Goal: Transaction & Acquisition: Purchase product/service

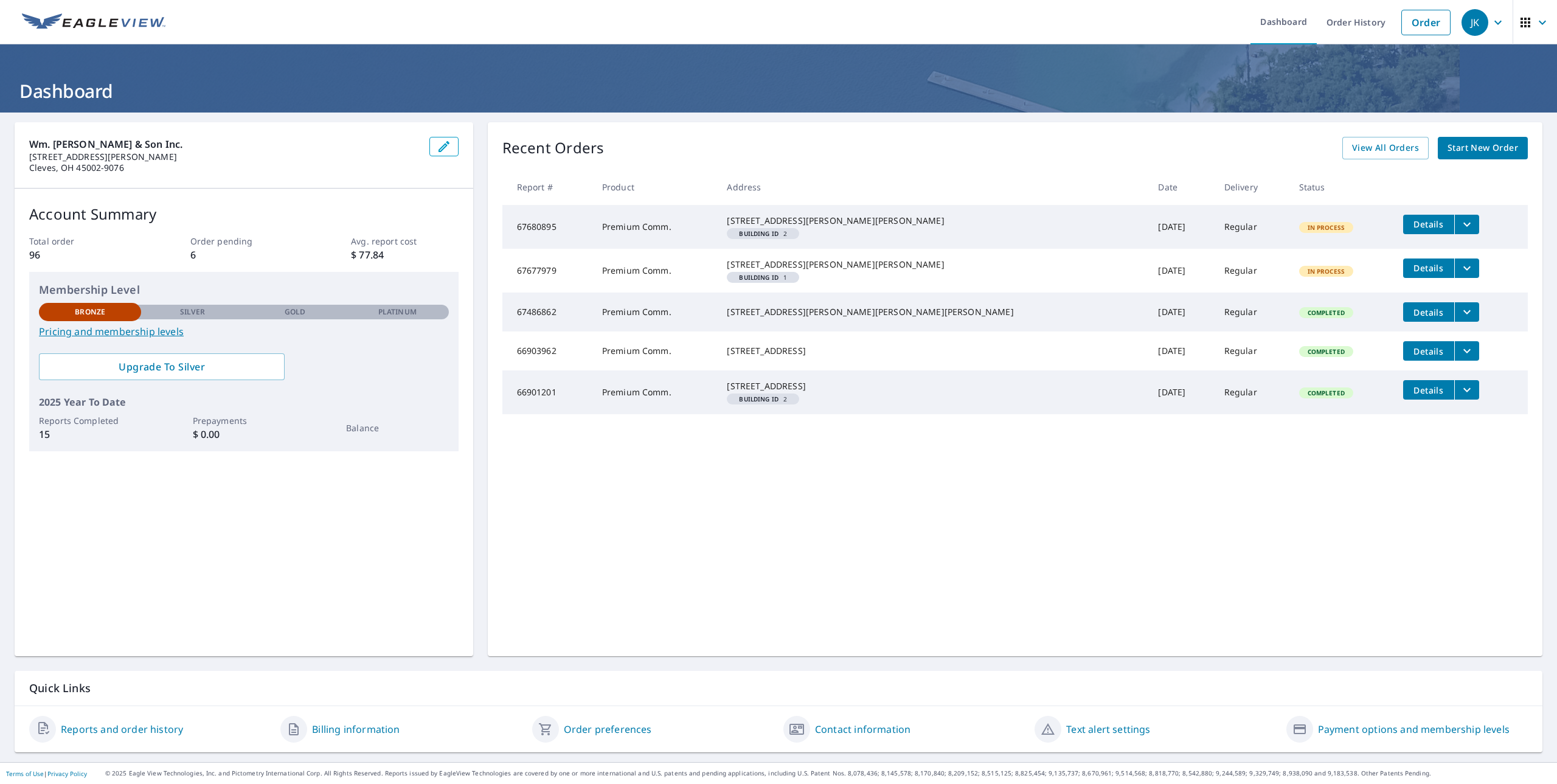
click at [1483, 150] on span "Start New Order" at bounding box center [1483, 148] width 71 height 15
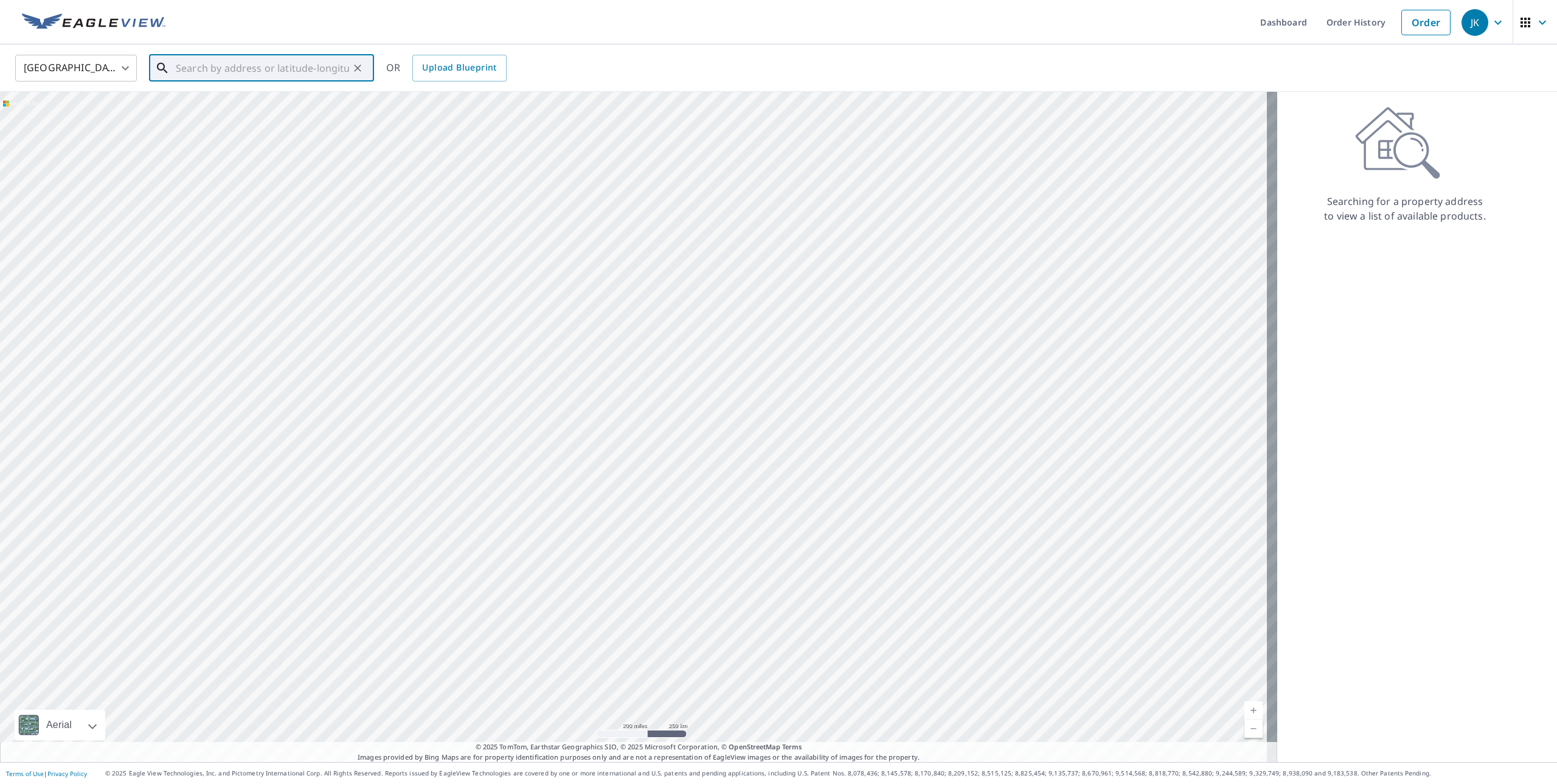
click at [237, 67] on input "text" at bounding box center [262, 68] width 173 height 34
click at [231, 108] on span "[STREET_ADDRESS][PERSON_NAME]" at bounding box center [268, 103] width 191 height 15
type input "[STREET_ADDRESS][PERSON_NAME]"
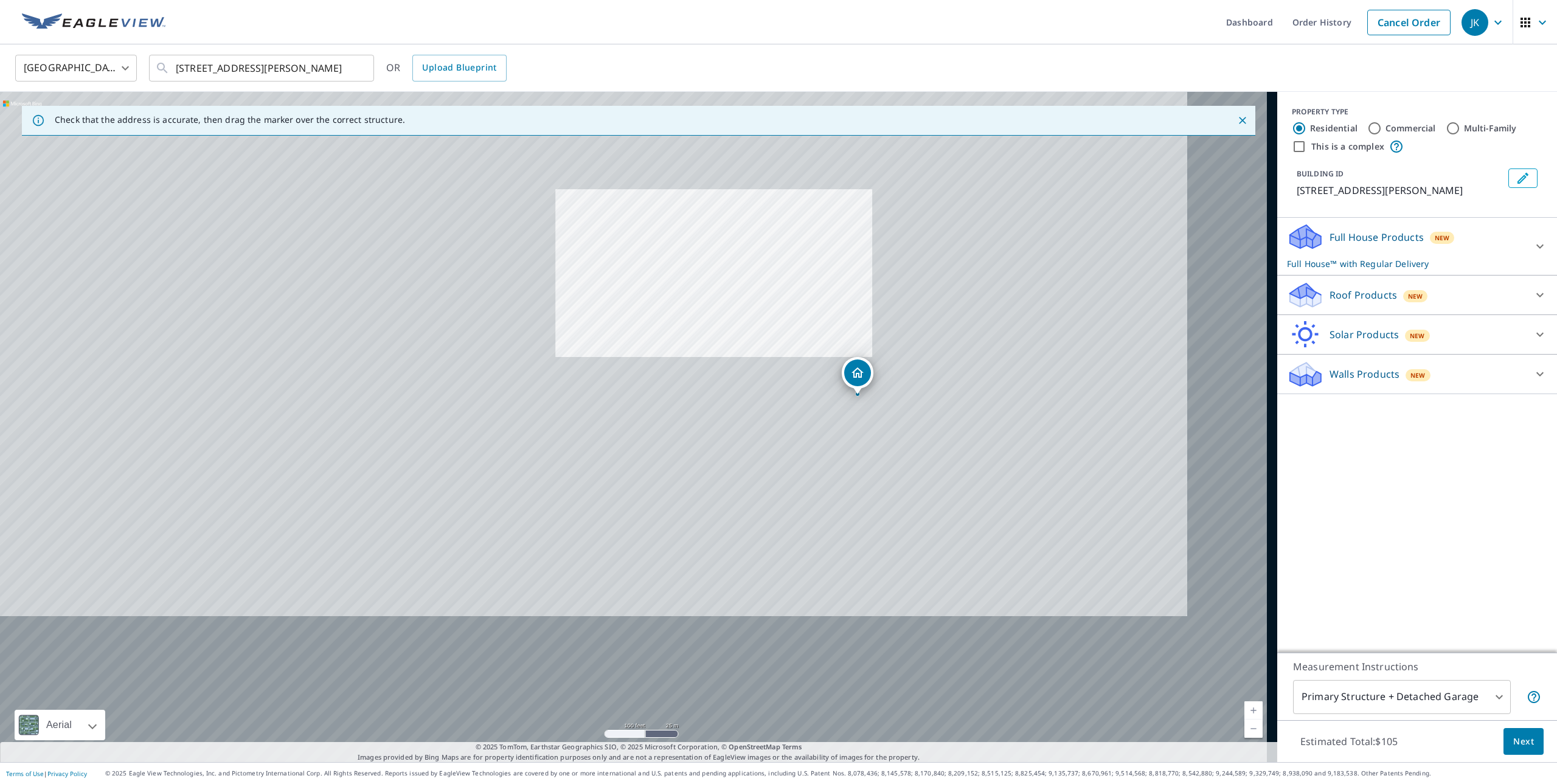
drag, startPoint x: 978, startPoint y: 464, endPoint x: 897, endPoint y: 340, distance: 148.1
click at [897, 340] on div "[STREET_ADDRESS][PERSON_NAME]" at bounding box center [639, 427] width 1278 height 671
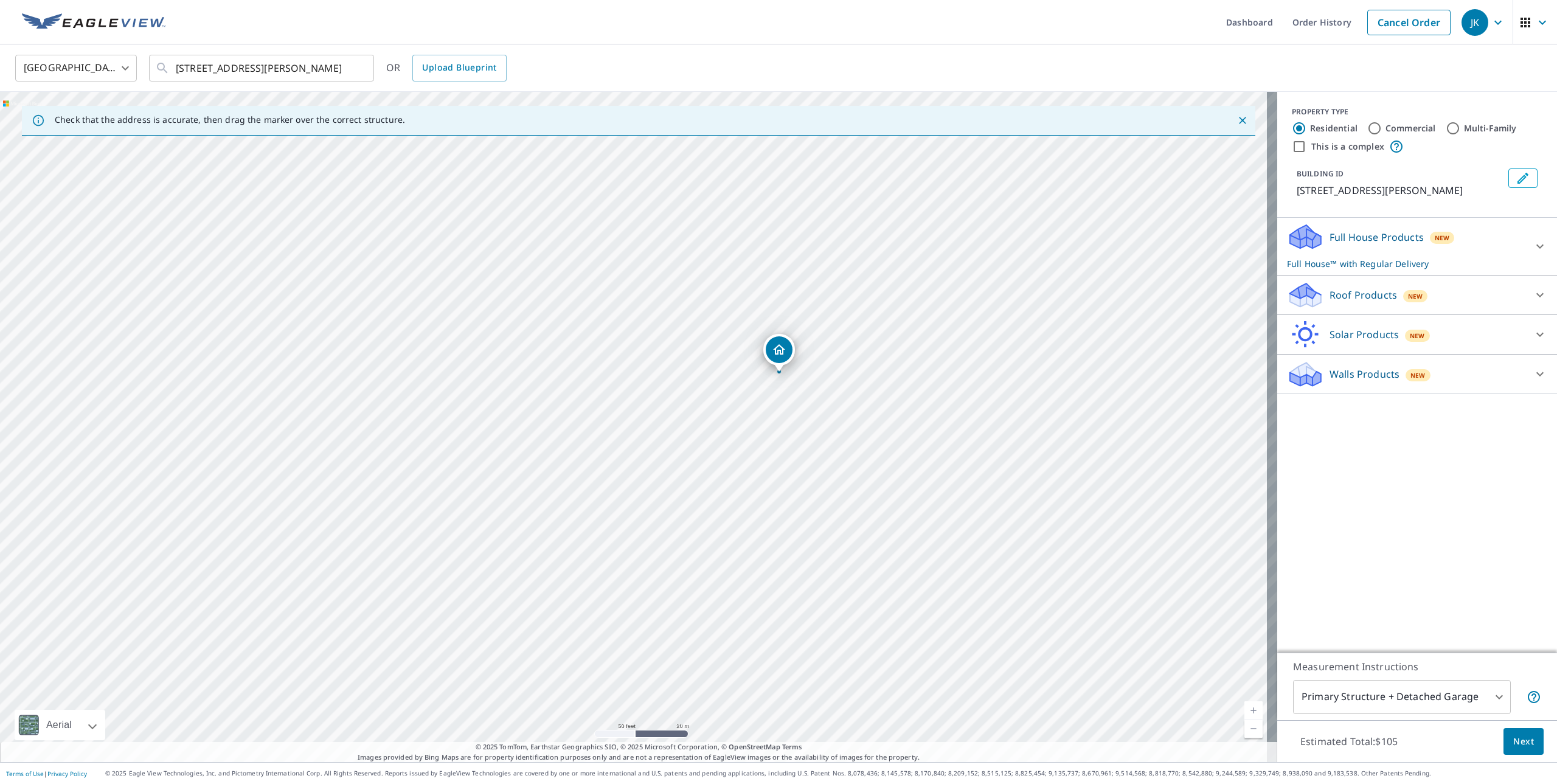
click at [1408, 124] on label "Commercial" at bounding box center [1411, 128] width 51 height 12
click at [1382, 124] on input "Commercial" at bounding box center [1375, 128] width 15 height 15
radio input "true"
type input "4"
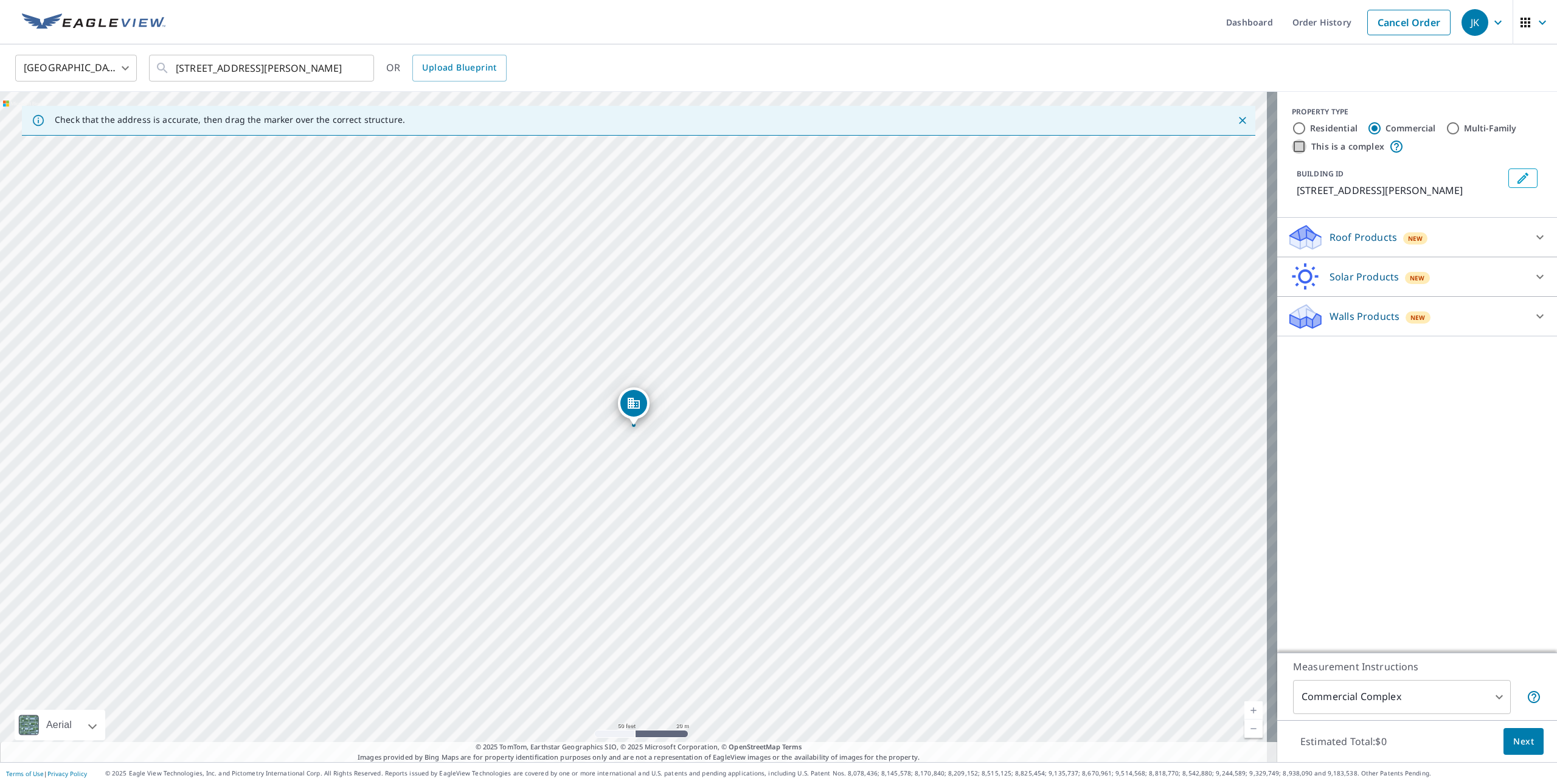
click at [1292, 145] on input "This is a complex" at bounding box center [1299, 147] width 15 height 15
checkbox input "true"
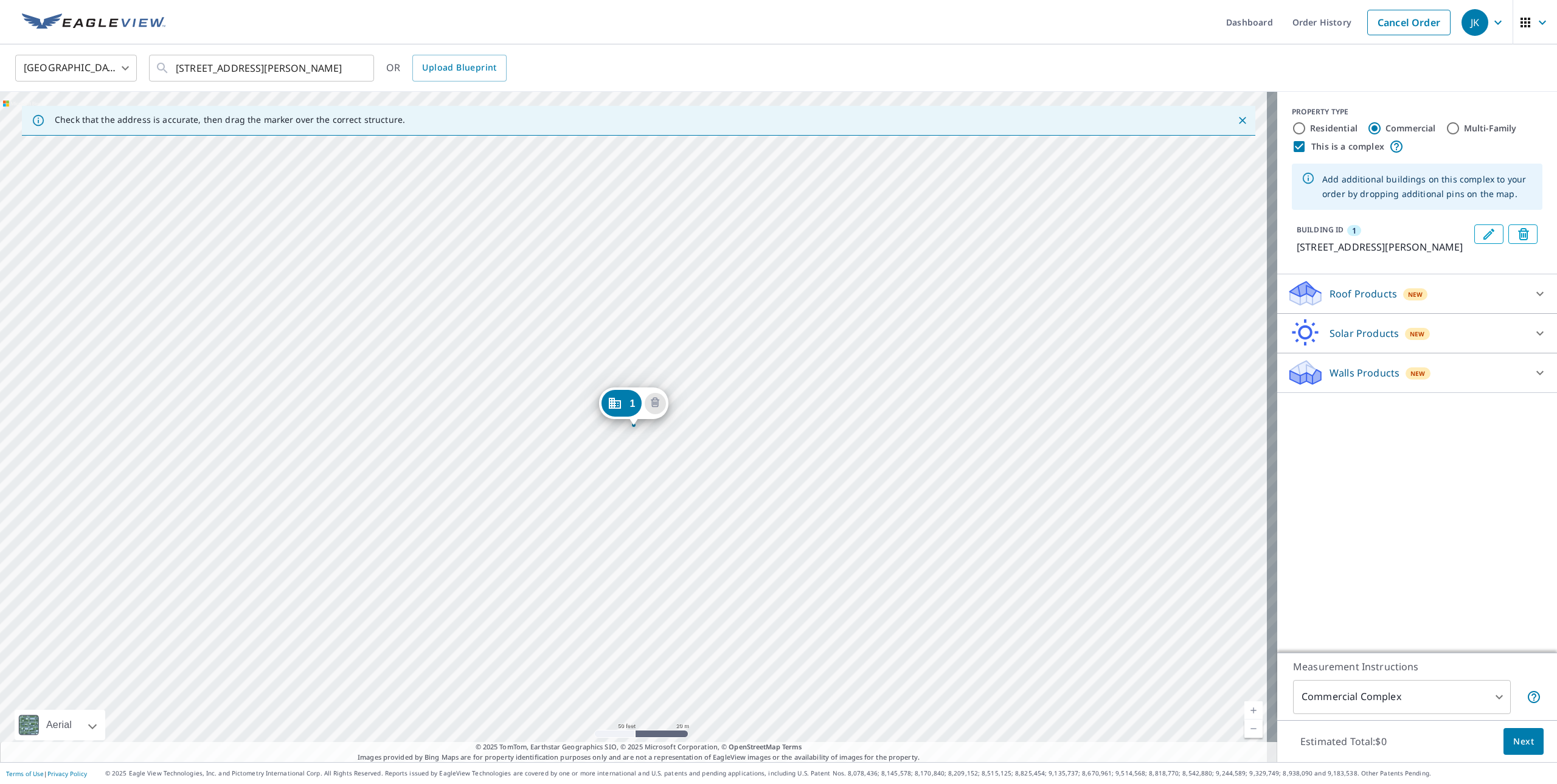
click at [613, 493] on div "1 [STREET_ADDRESS][PERSON_NAME]" at bounding box center [639, 427] width 1278 height 671
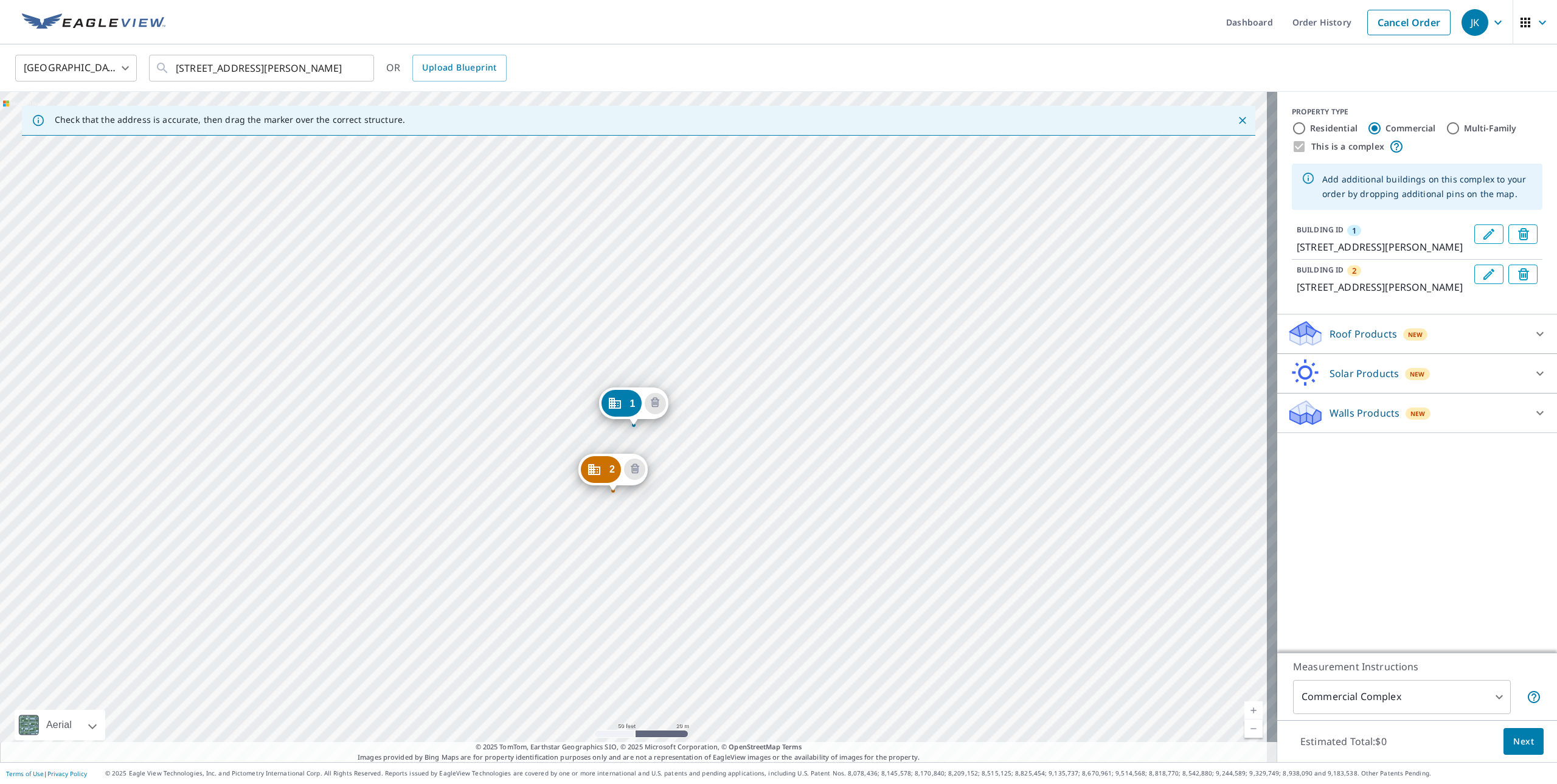
click at [643, 327] on div "2 [STREET_ADDRESS][PERSON_NAME] 1 [STREET_ADDRESS][PERSON_NAME]" at bounding box center [639, 427] width 1278 height 671
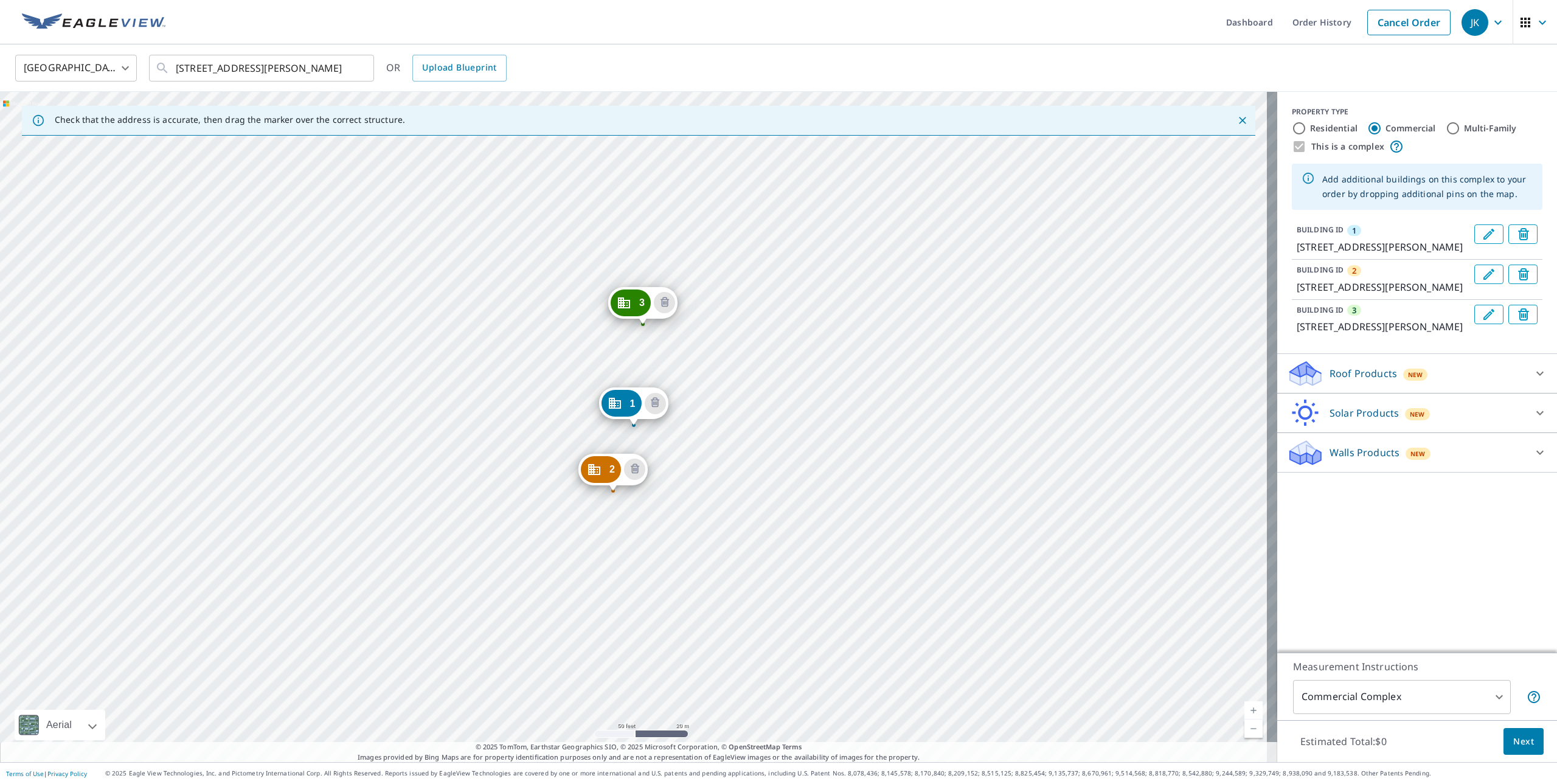
click at [726, 513] on div "2 [STREET_ADDRESS][PERSON_NAME] 3 [STREET_ADDRESS][PERSON_NAME] 1 [STREET_ADDRE…" at bounding box center [639, 427] width 1278 height 671
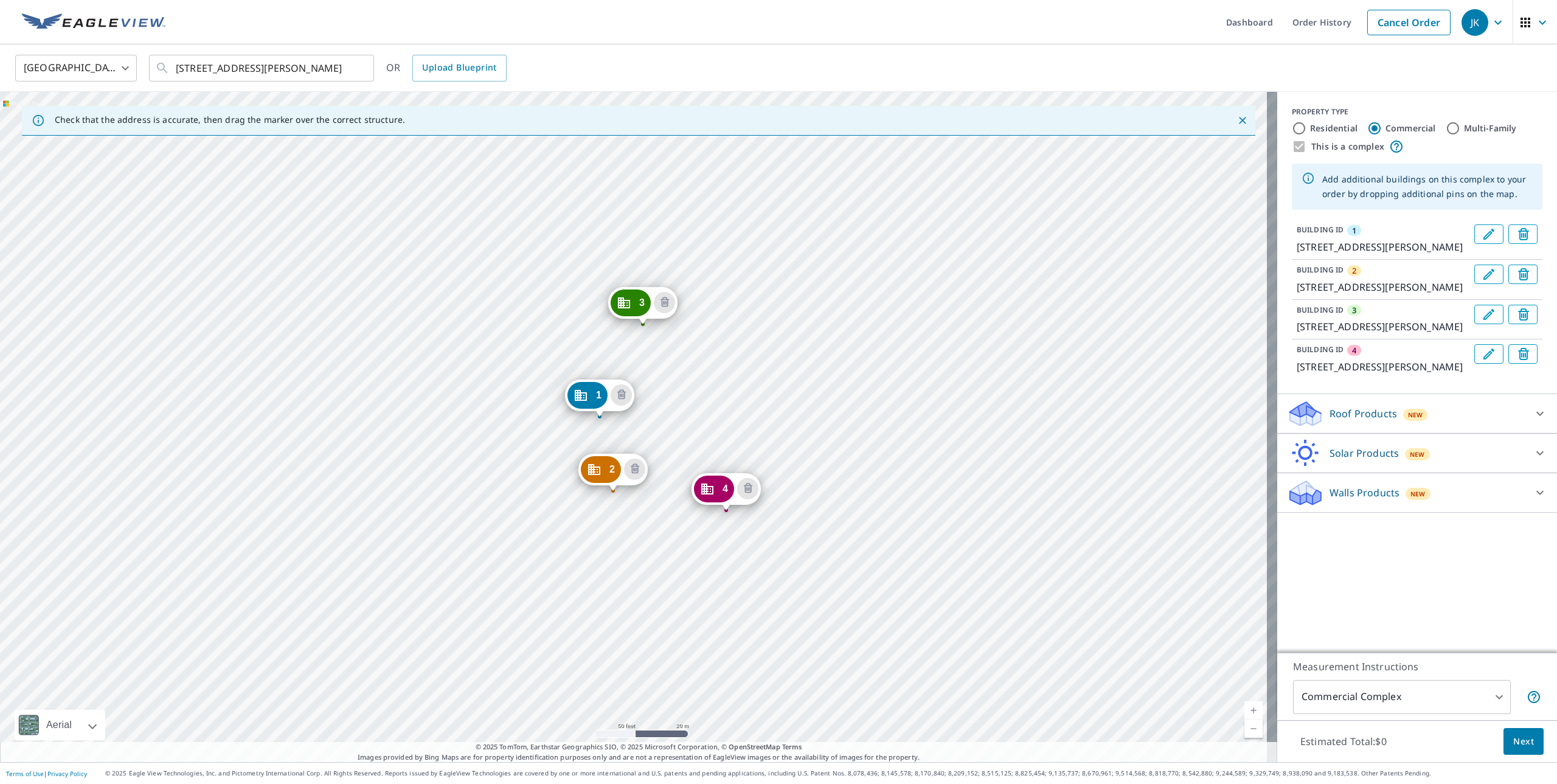
drag, startPoint x: 641, startPoint y: 390, endPoint x: 607, endPoint y: 381, distance: 35.2
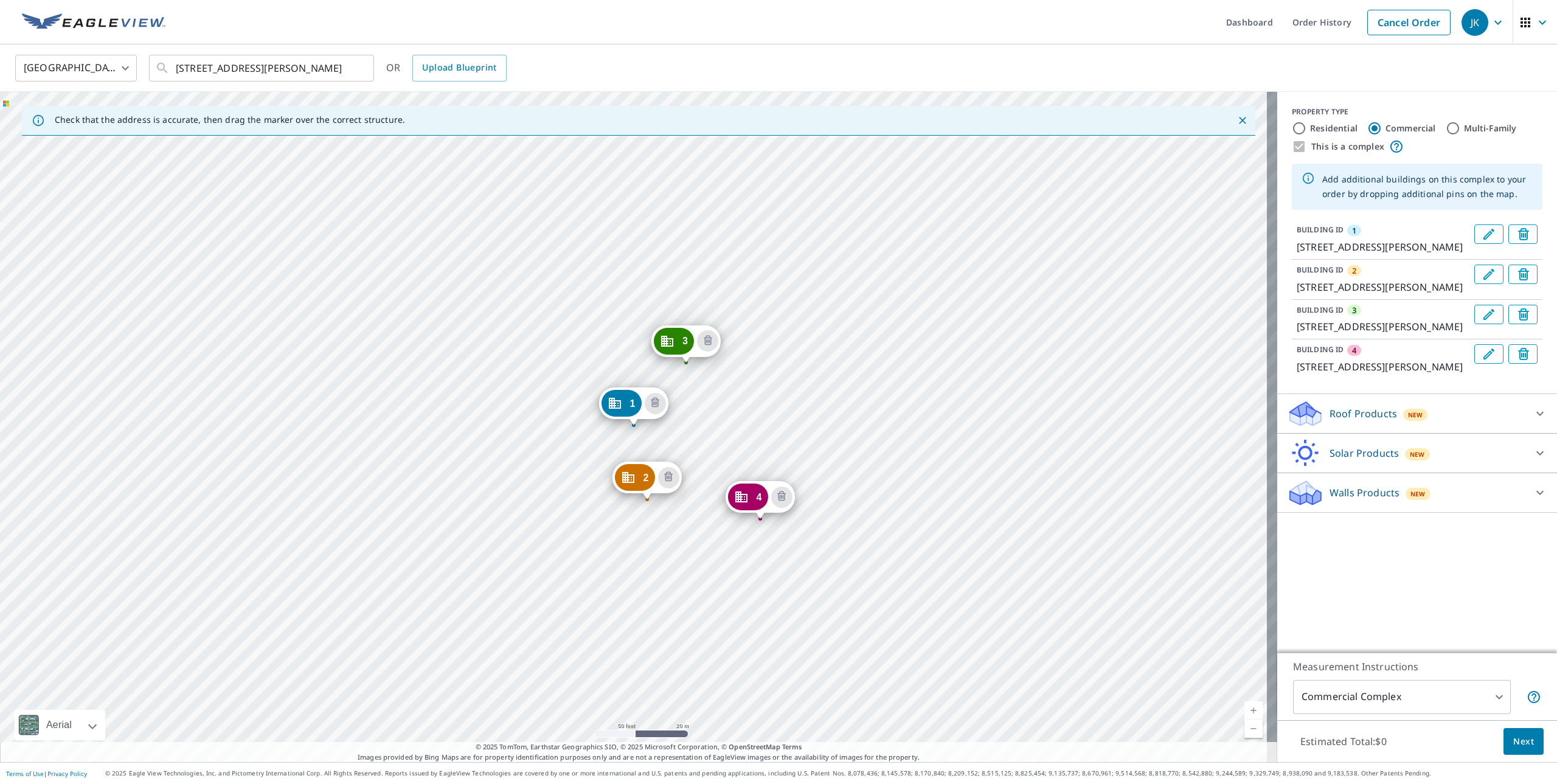
drag, startPoint x: 687, startPoint y: 298, endPoint x: 696, endPoint y: 328, distance: 31.3
click at [714, 416] on div "2 [STREET_ADDRESS][PERSON_NAME] 3 [STREET_ADDRESS][PERSON_NAME] 4 [STREET_ADDRE…" at bounding box center [639, 427] width 1278 height 671
click at [740, 391] on icon "Delete building 5" at bounding box center [736, 392] width 15 height 15
click at [1489, 618] on div "PROPERTY TYPE Residential Commercial Multi-Family This is a complex Add additio…" at bounding box center [1418, 372] width 280 height 561
click at [1533, 421] on icon at bounding box center [1540, 414] width 15 height 15
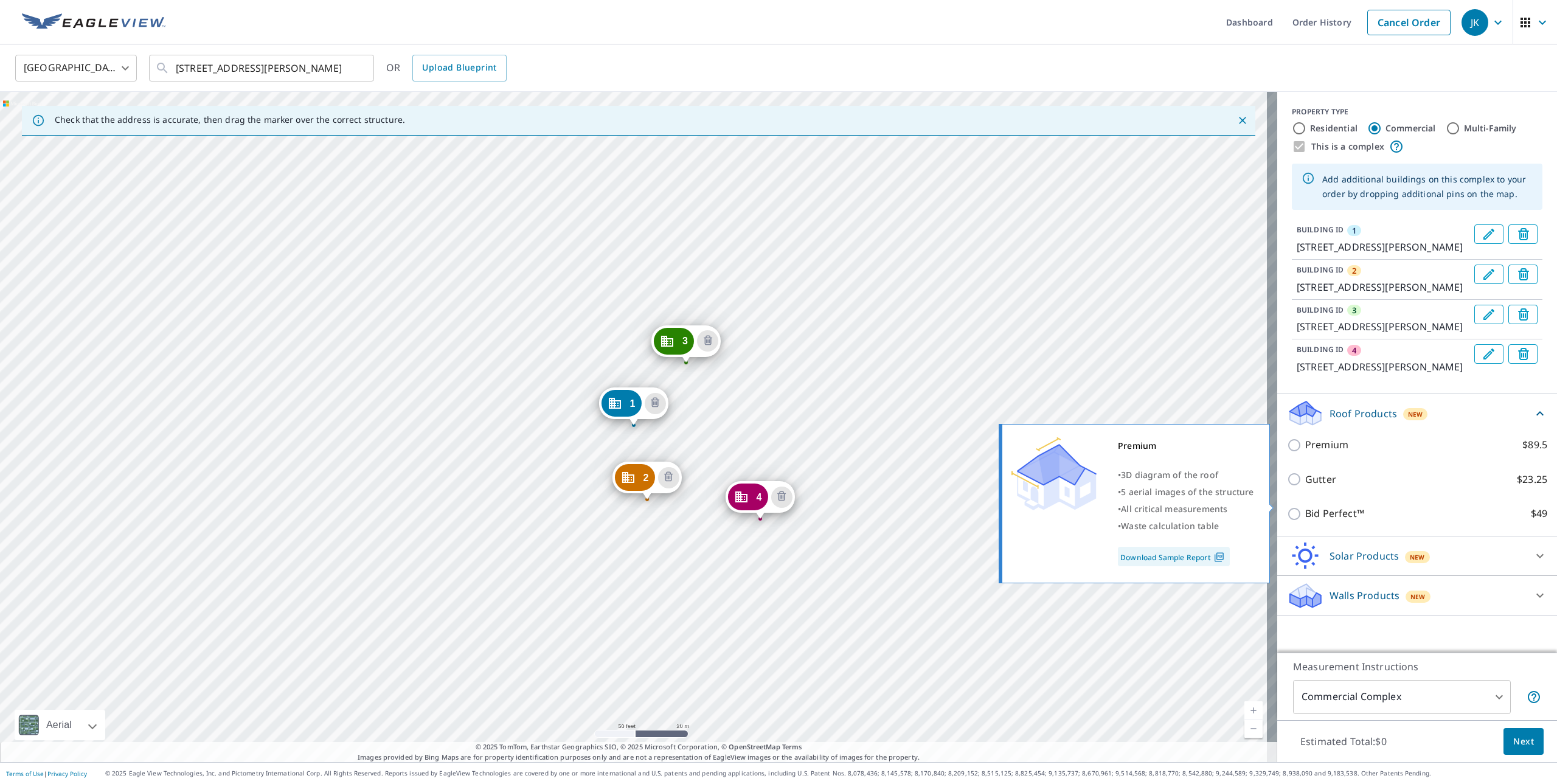
click at [1287, 453] on input "Premium $89.5" at bounding box center [1296, 445] width 18 height 15
checkbox input "true"
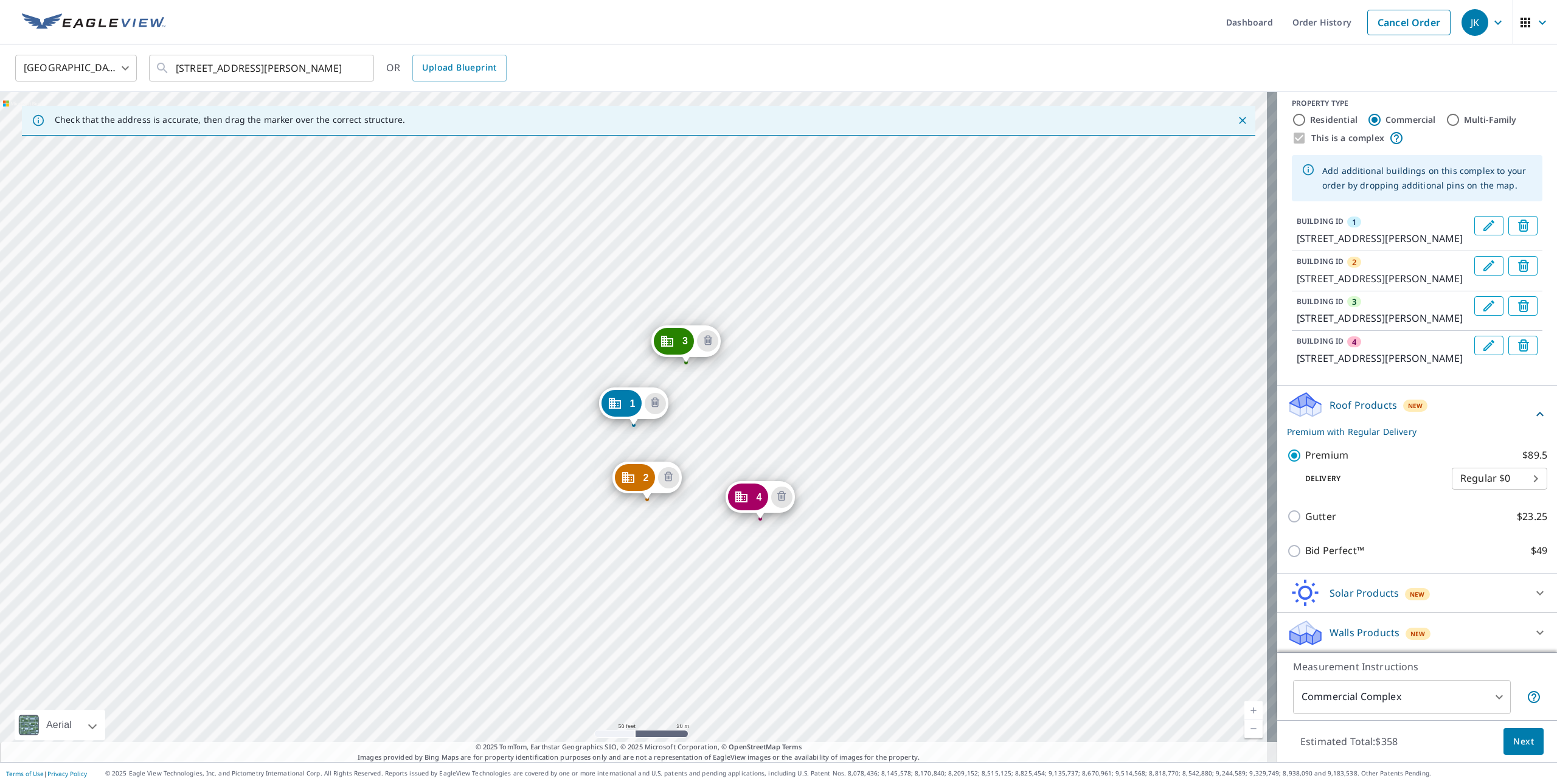
scroll to position [66, 0]
click at [1517, 744] on span "Next" at bounding box center [1524, 741] width 21 height 15
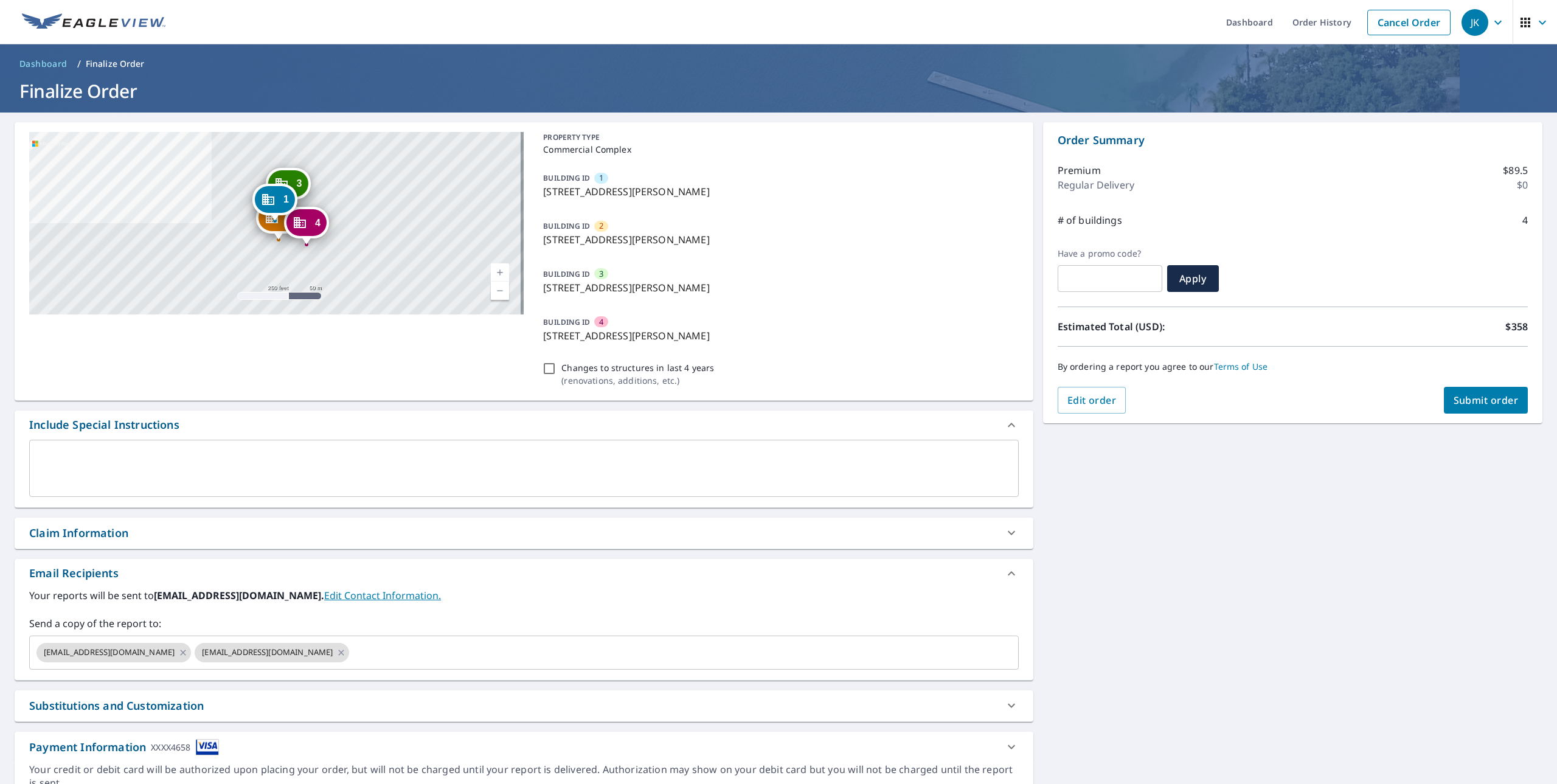
scroll to position [46, 0]
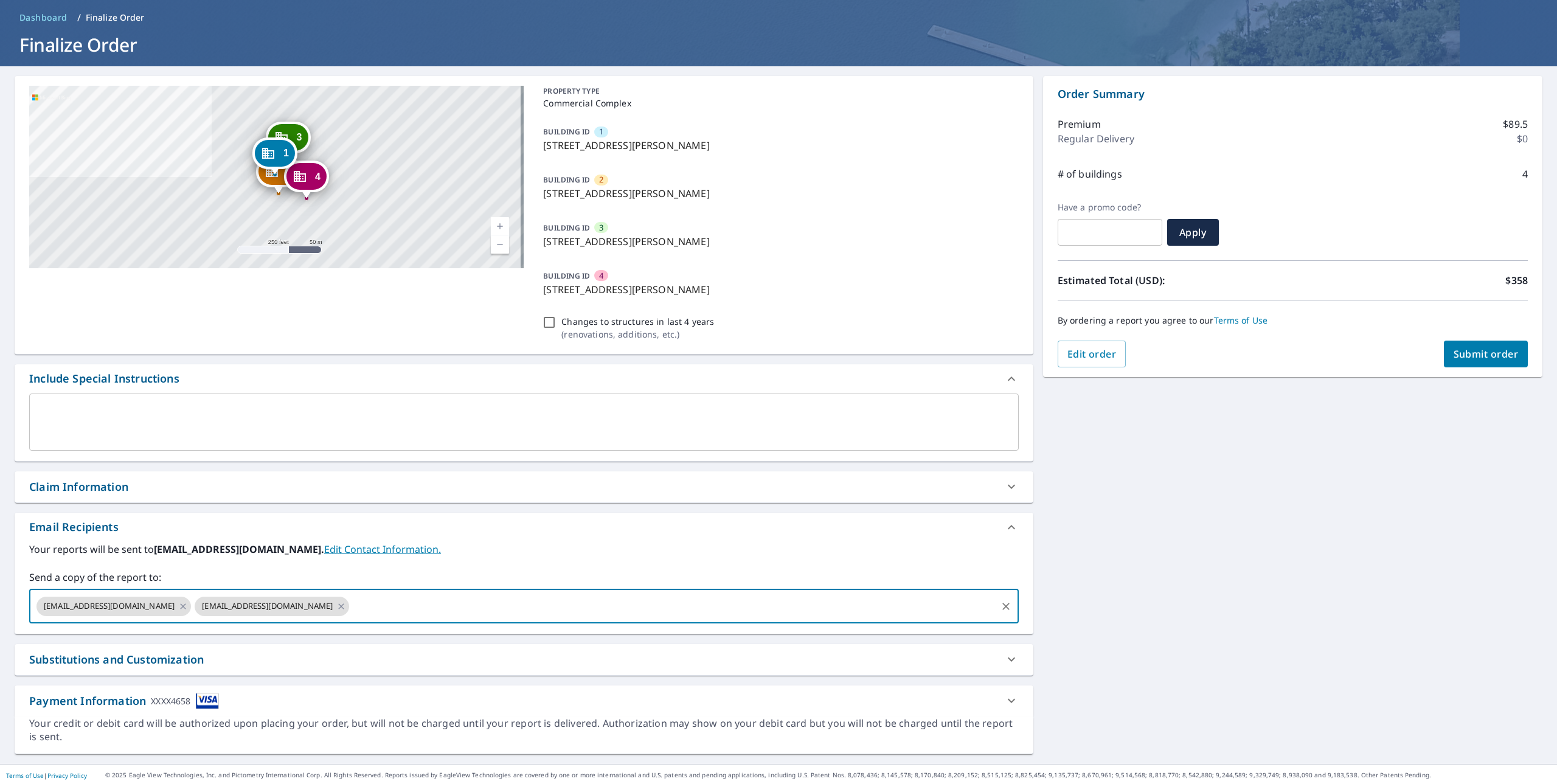
click at [368, 609] on input "text" at bounding box center [672, 606] width 643 height 23
type input "[EMAIL_ADDRESS][DOMAIN_NAME]"
checkbox input "true"
click at [653, 604] on input "[EMAIL_ADDRESS][DOMAIN_NAME]" at bounding box center [752, 606] width 486 height 23
type input "[EMAIL_ADDRESS][DOMAIN_NAME]"
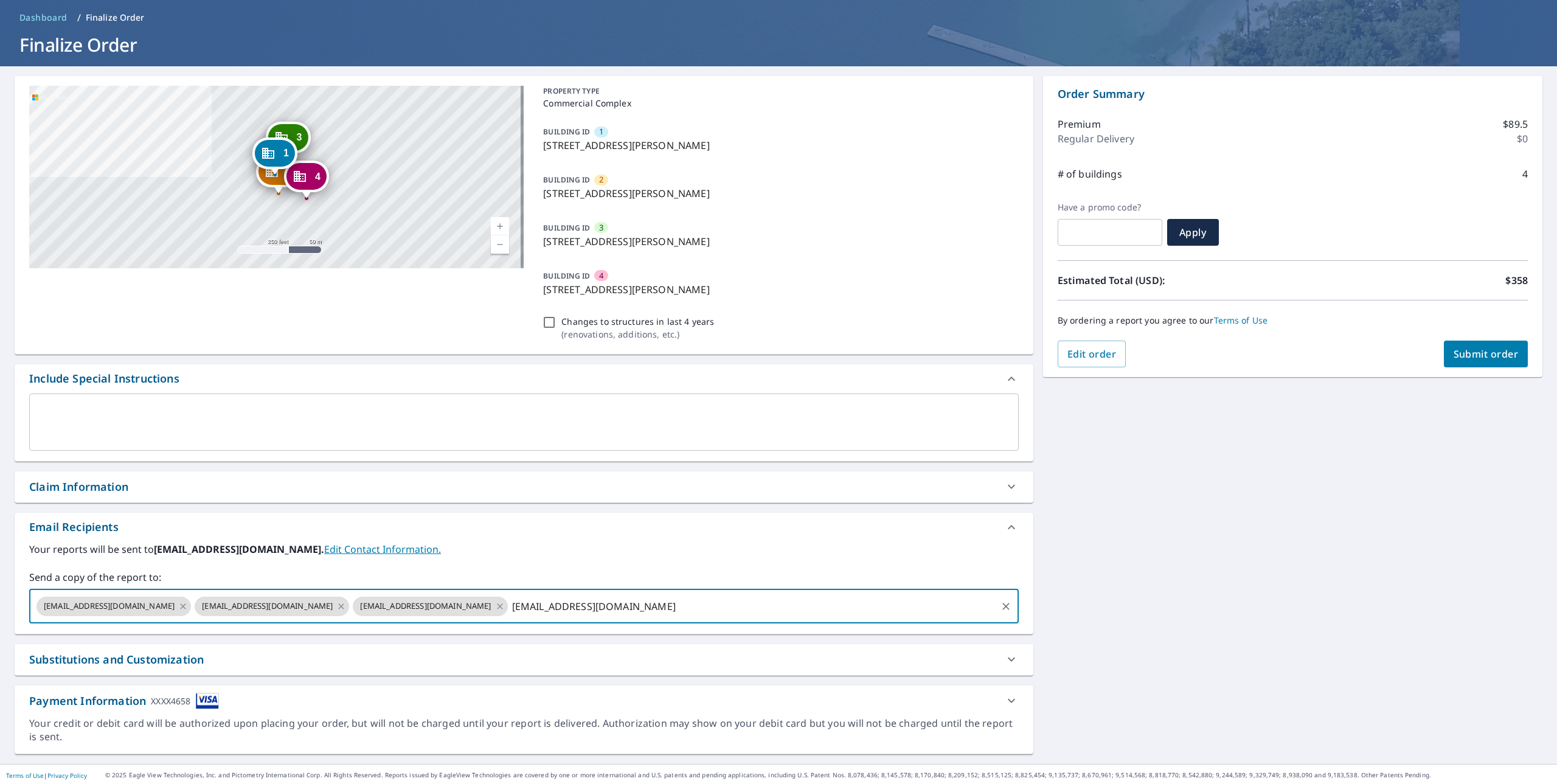
click at [712, 549] on label "Your reports will be sent to [PERSON_NAME][EMAIL_ADDRESS][DOMAIN_NAME]. Edit Co…" at bounding box center [524, 549] width 990 height 15
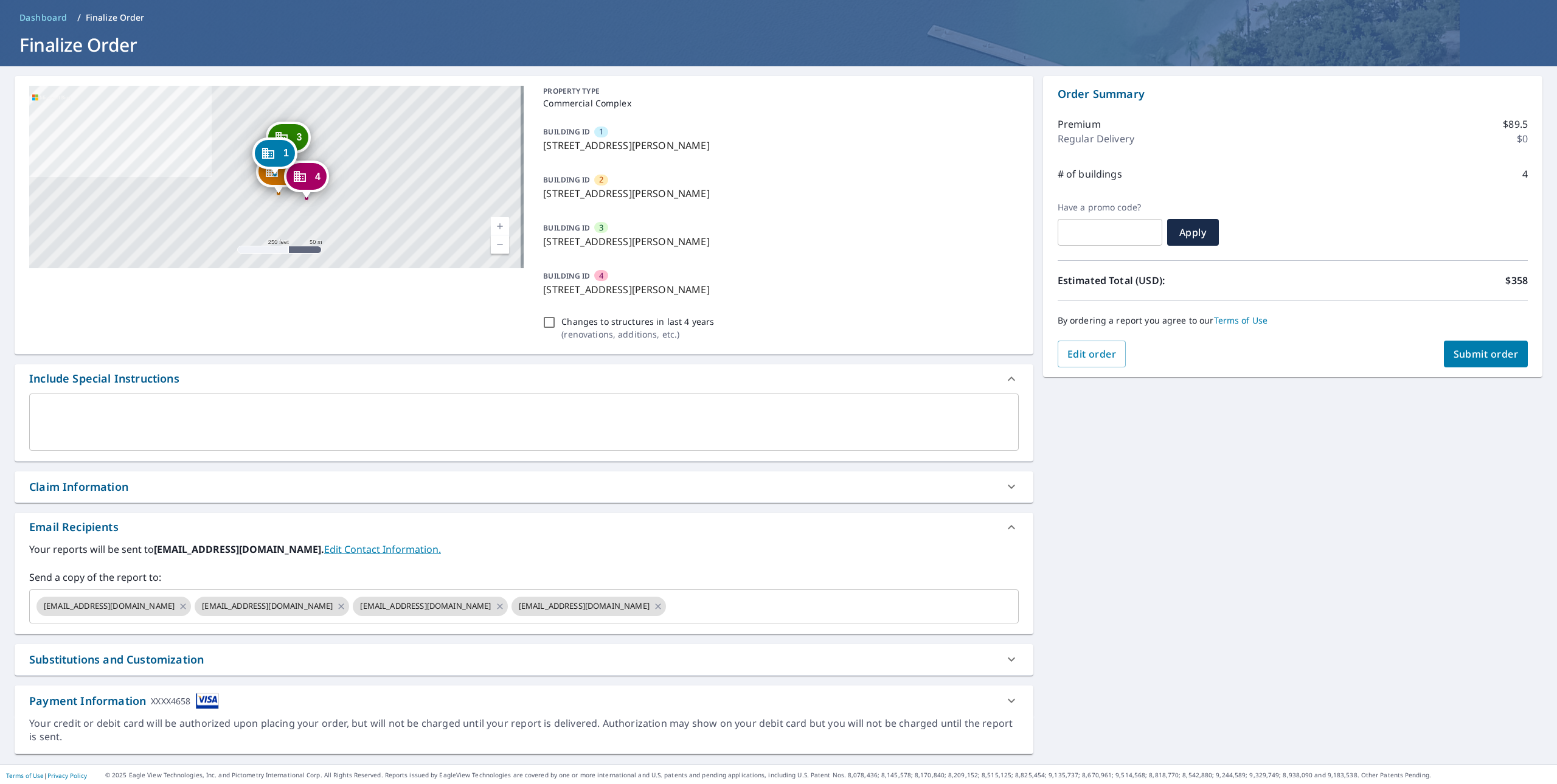
click at [1482, 353] on span "Submit order" at bounding box center [1486, 354] width 65 height 14
checkbox input "true"
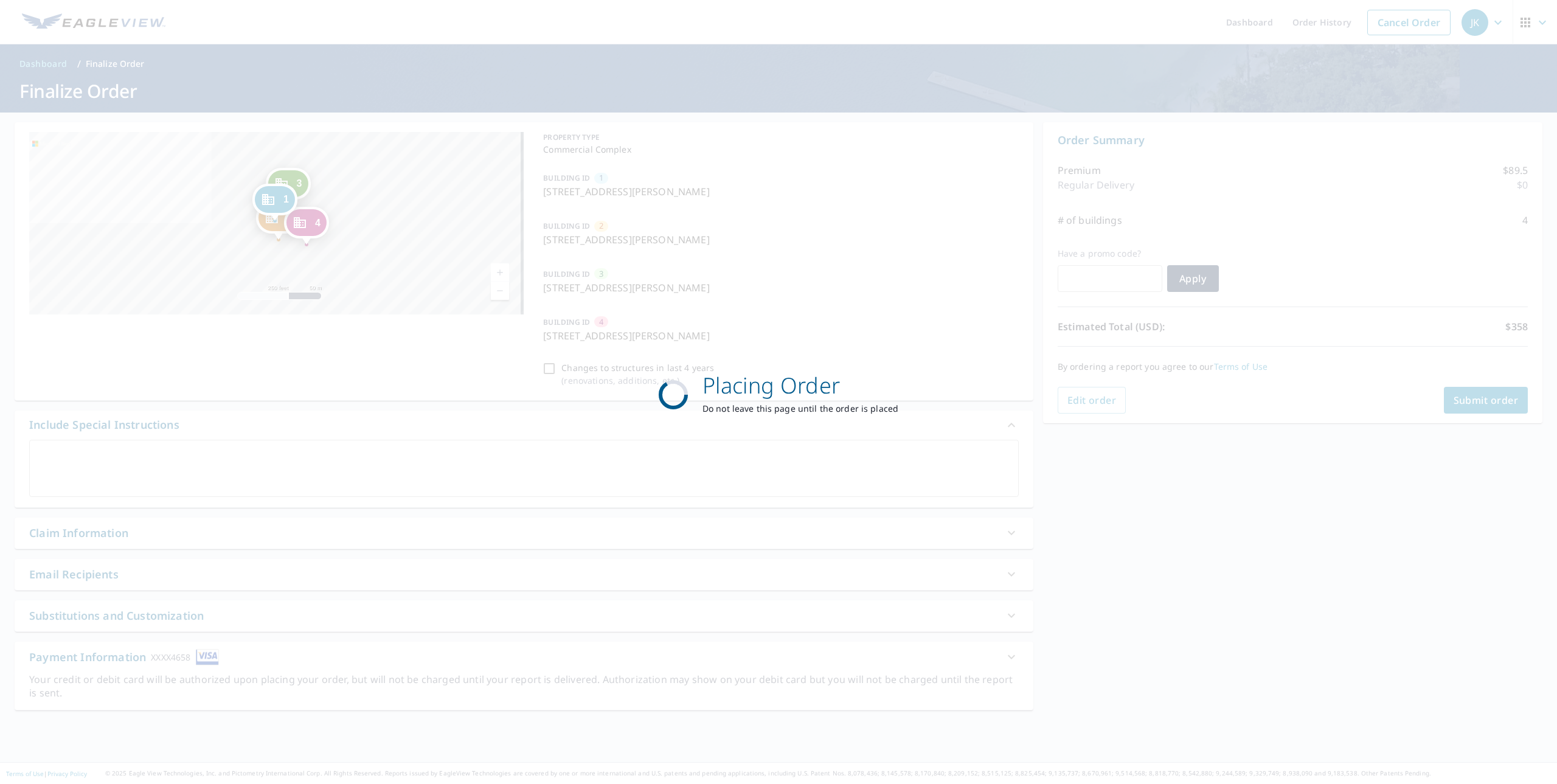
scroll to position [0, 0]
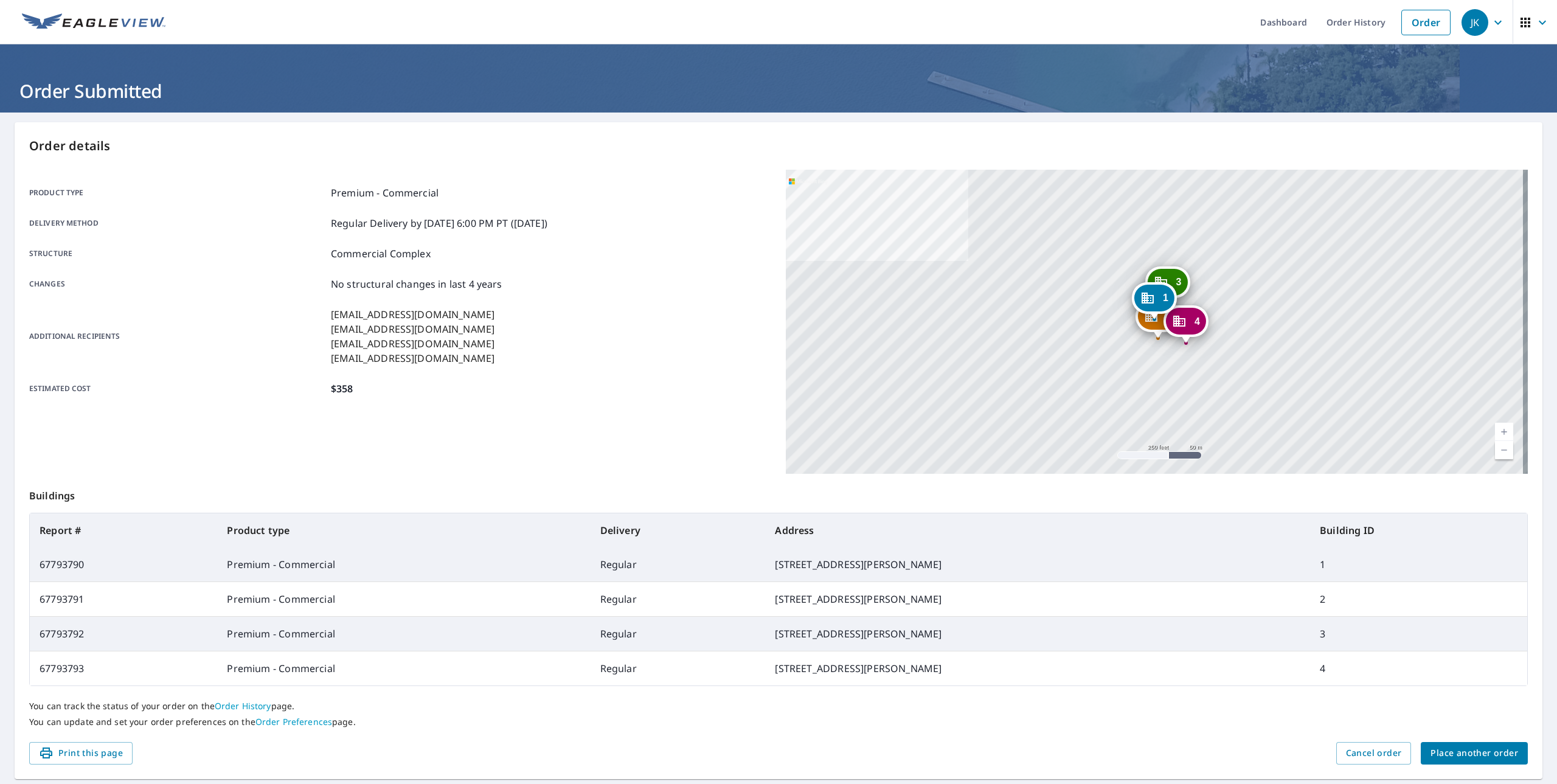
click at [1484, 752] on span "Place another order" at bounding box center [1474, 753] width 88 height 15
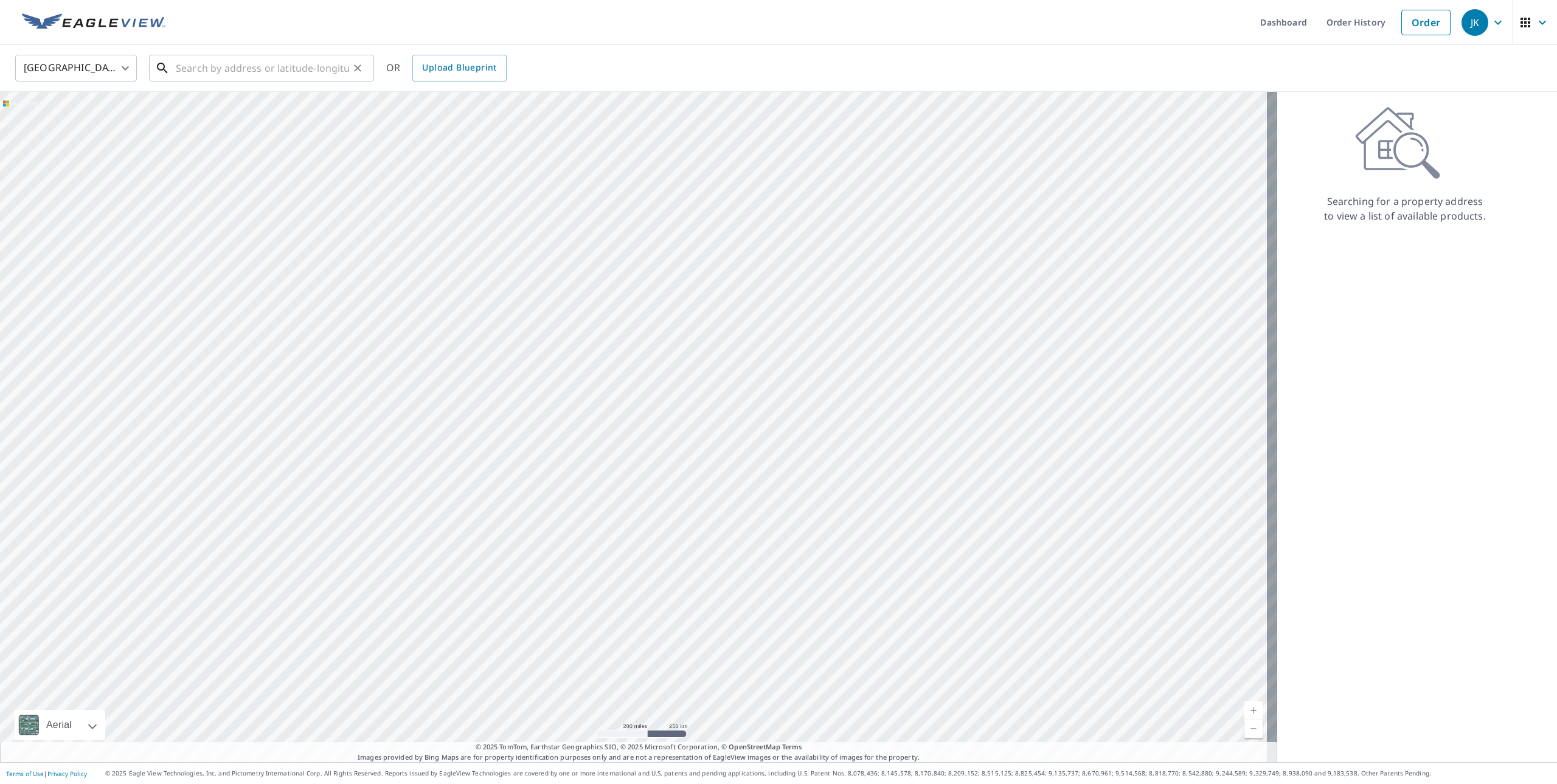
click at [300, 73] on input "text" at bounding box center [262, 68] width 173 height 34
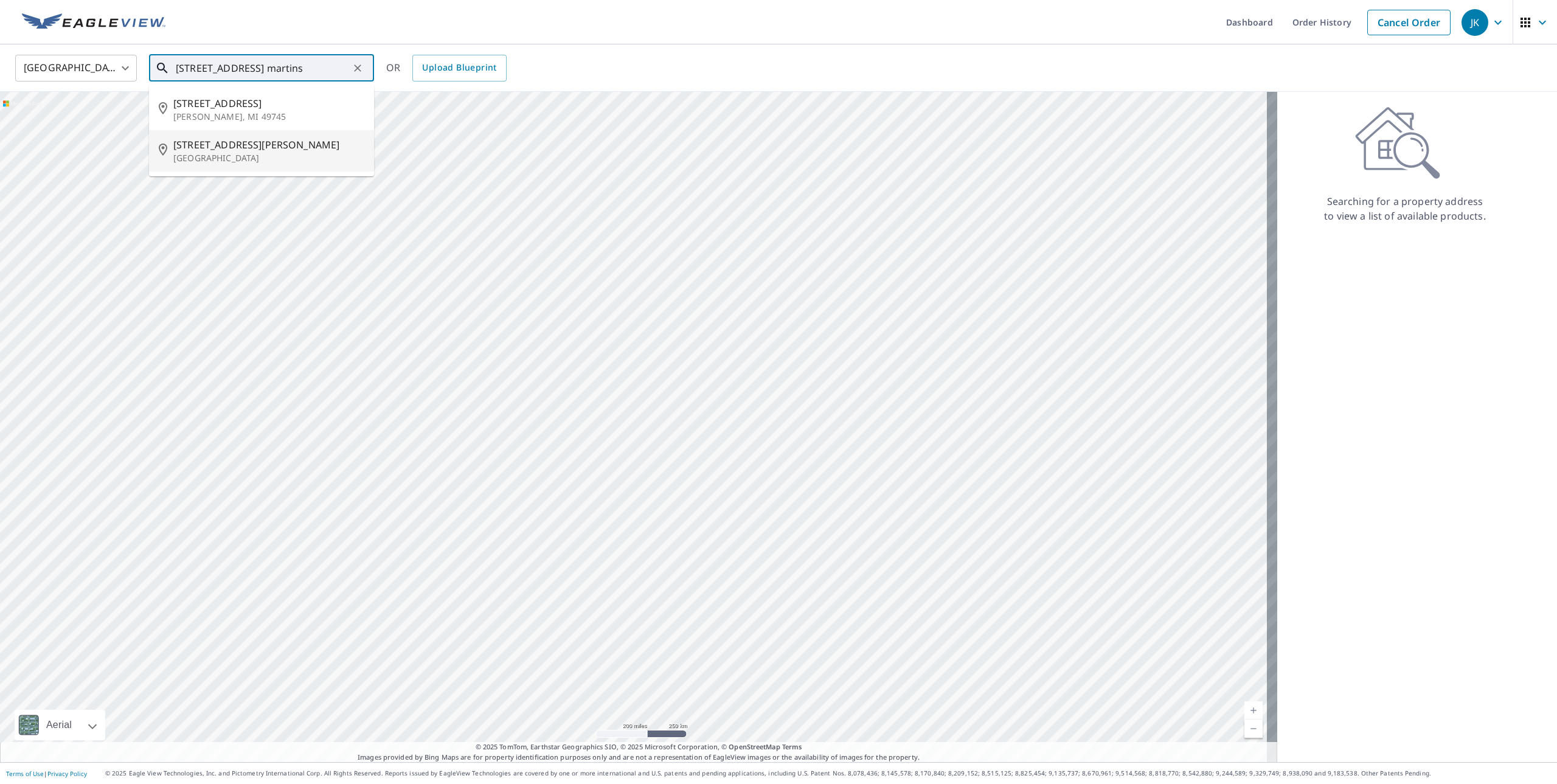
click at [267, 148] on span "[STREET_ADDRESS][PERSON_NAME]" at bounding box center [268, 145] width 191 height 15
type input "[STREET_ADDRESS][PERSON_NAME]"
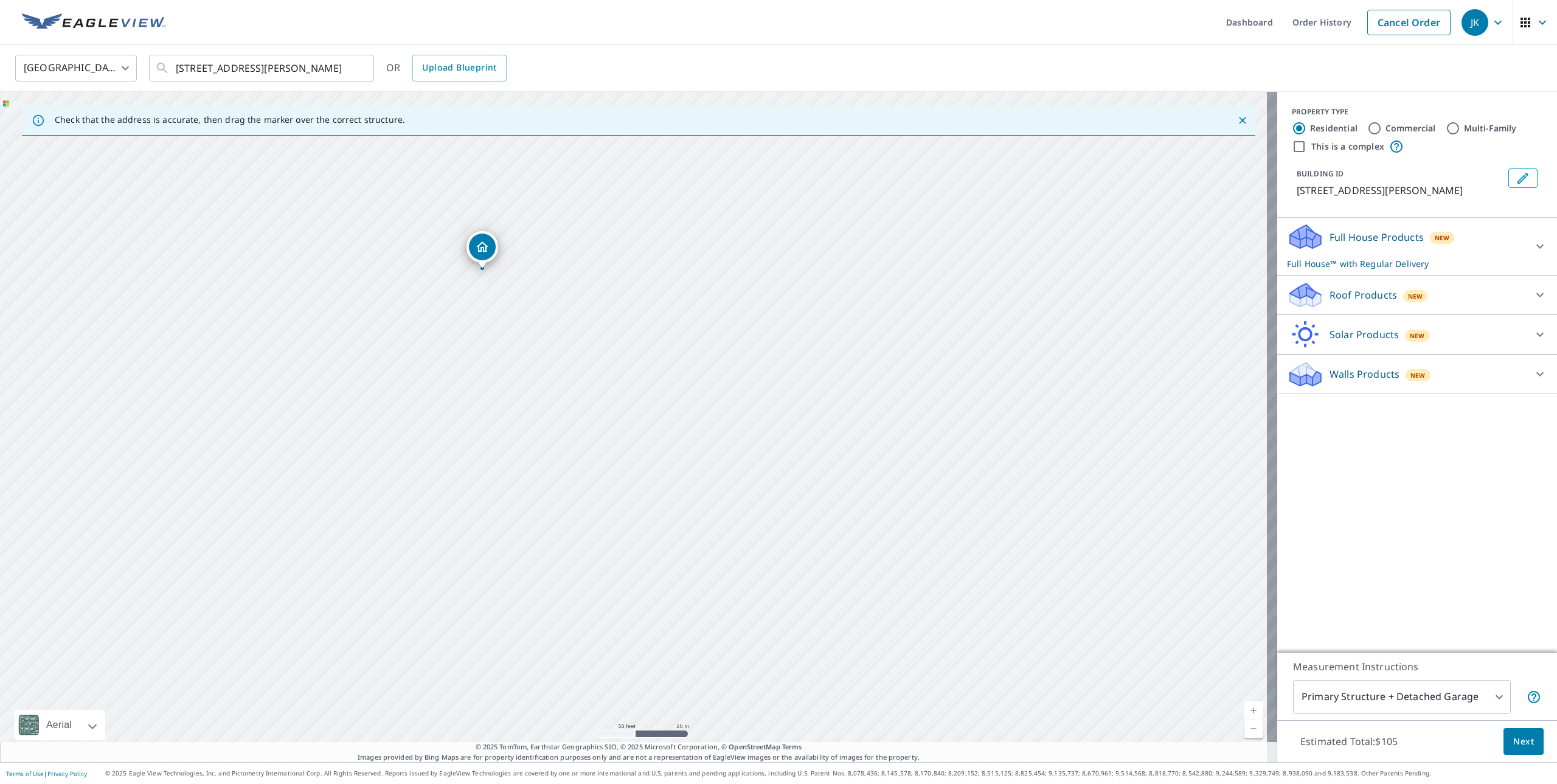
drag, startPoint x: 760, startPoint y: 420, endPoint x: 640, endPoint y: 311, distance: 162.1
click at [640, 311] on div "[STREET_ADDRESS][PERSON_NAME]" at bounding box center [639, 427] width 1278 height 671
drag, startPoint x: 481, startPoint y: 248, endPoint x: 840, endPoint y: 318, distance: 365.8
click at [1373, 132] on div "Commercial" at bounding box center [1402, 128] width 69 height 15
click at [1368, 131] on input "Commercial" at bounding box center [1375, 128] width 15 height 15
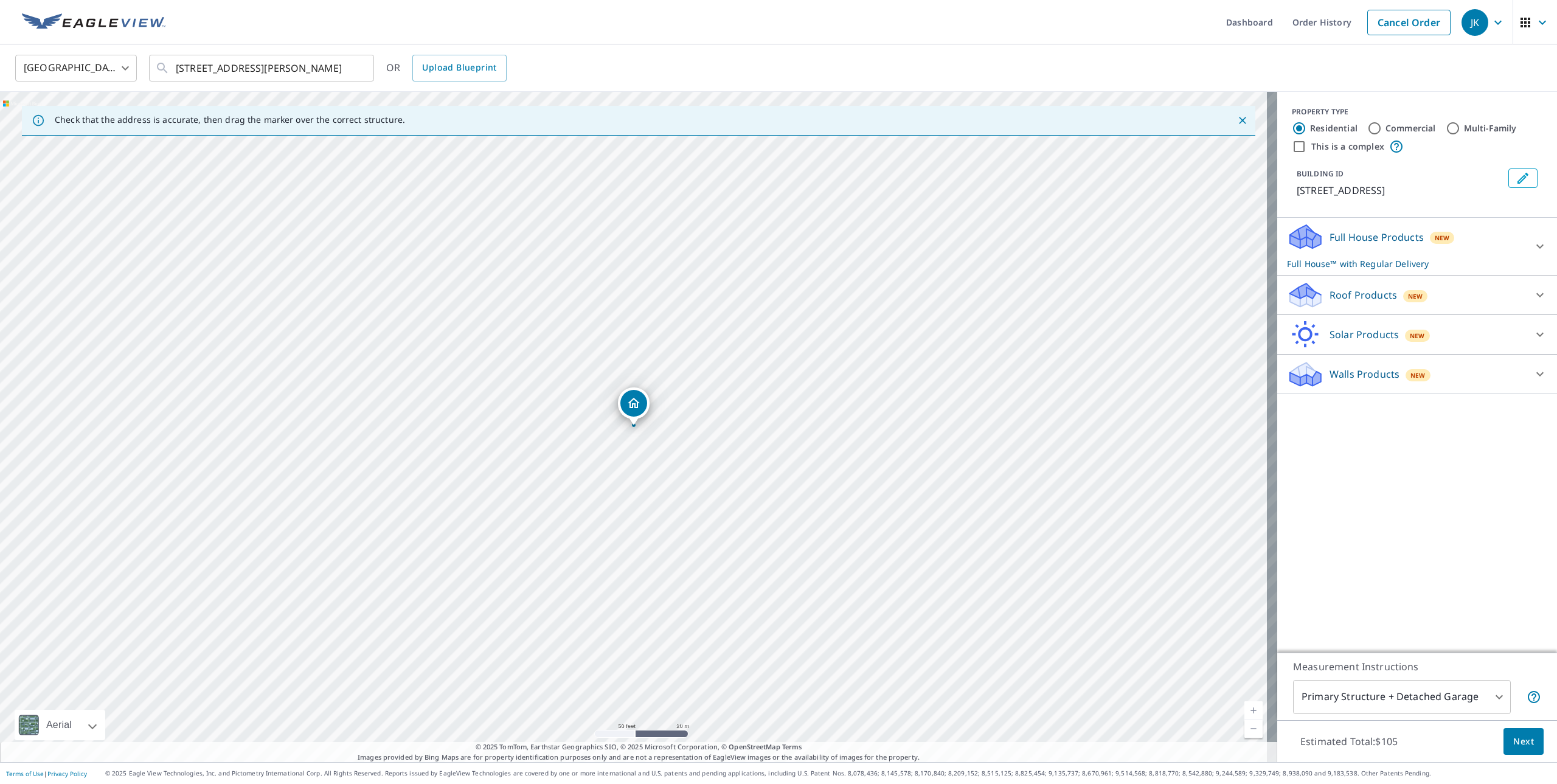
radio input "true"
type input "4"
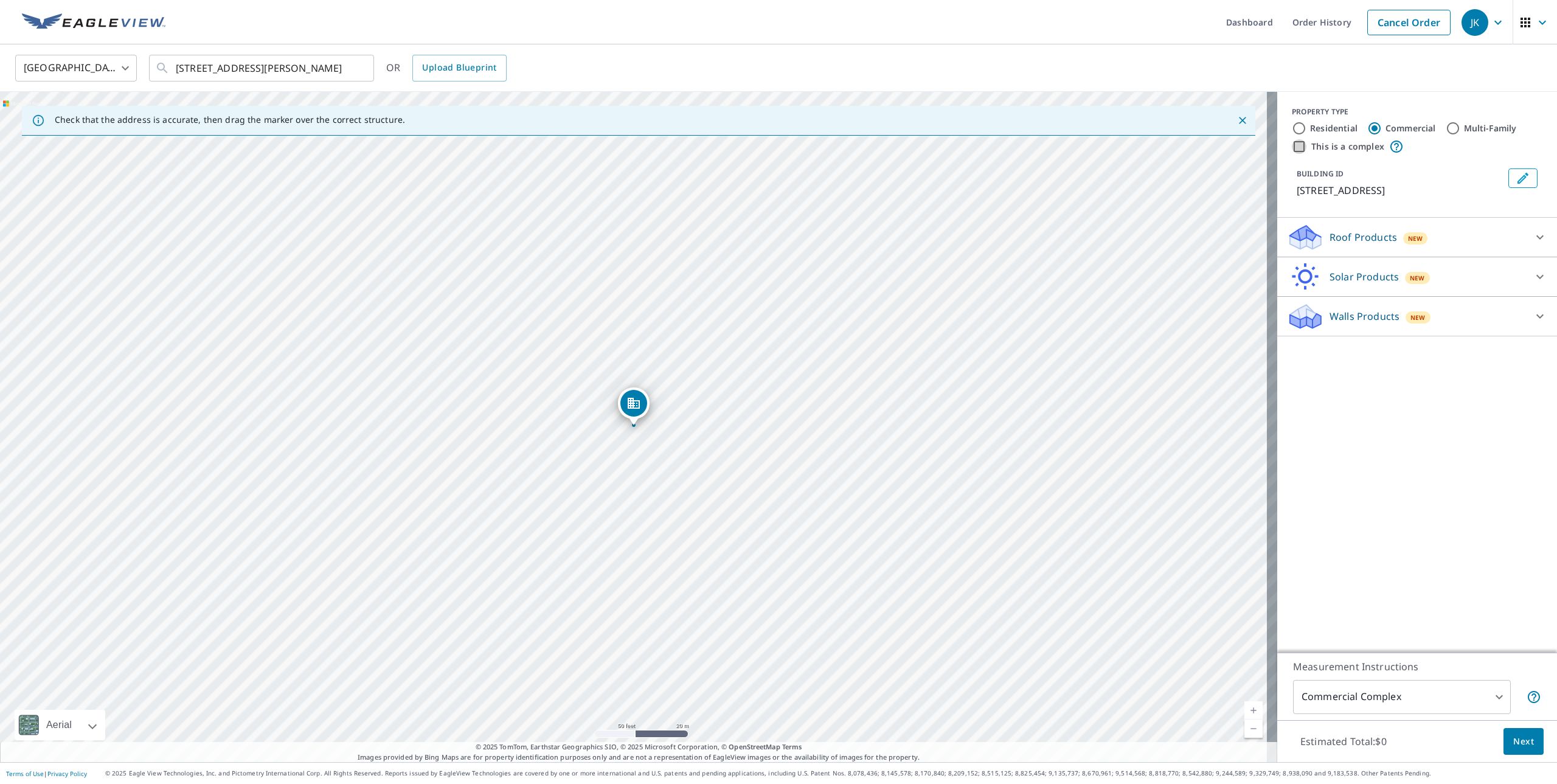
click at [1292, 144] on input "This is a complex" at bounding box center [1299, 147] width 15 height 15
checkbox input "true"
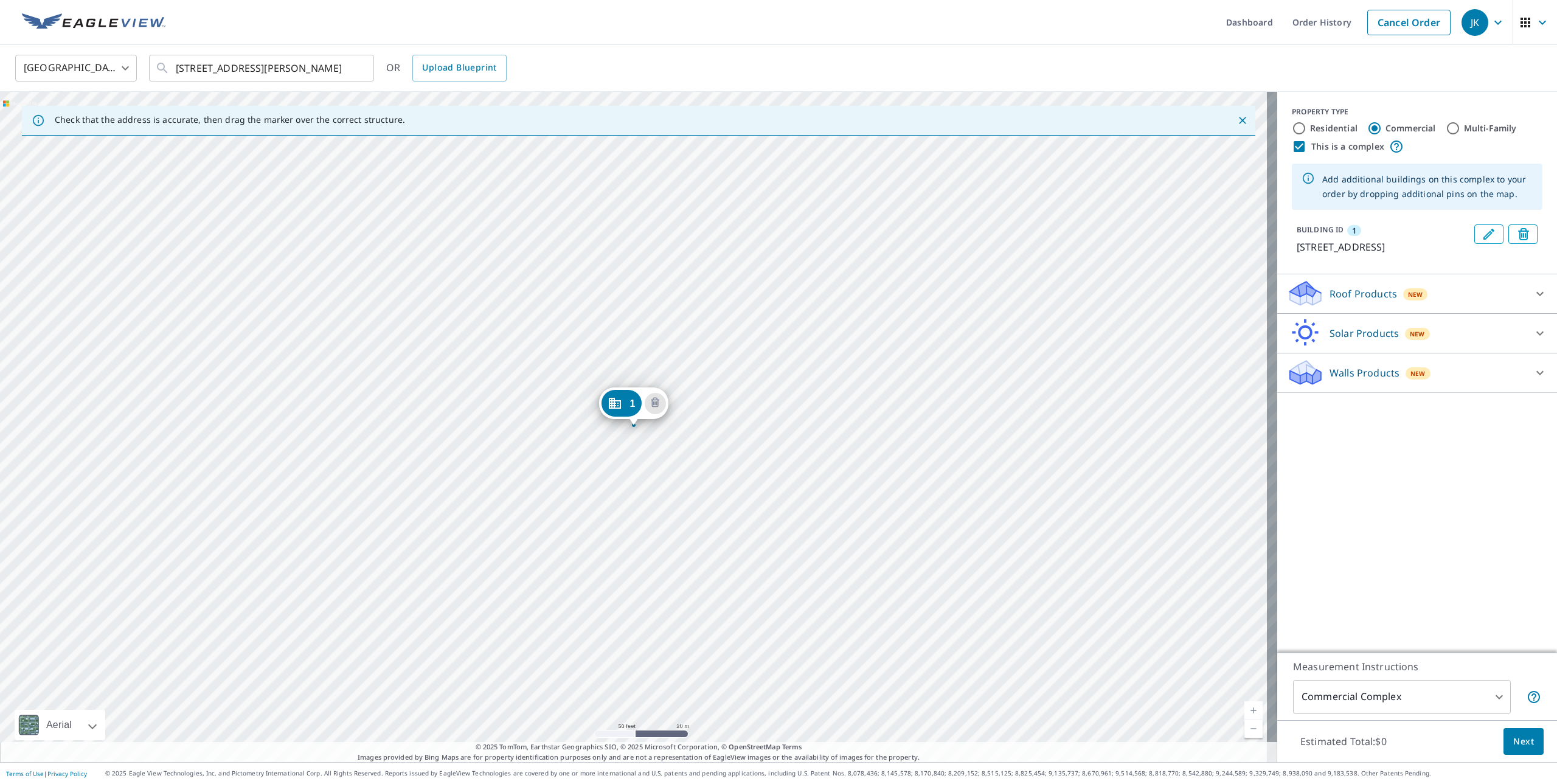
click at [415, 459] on div "1 [STREET_ADDRESS]" at bounding box center [639, 427] width 1278 height 671
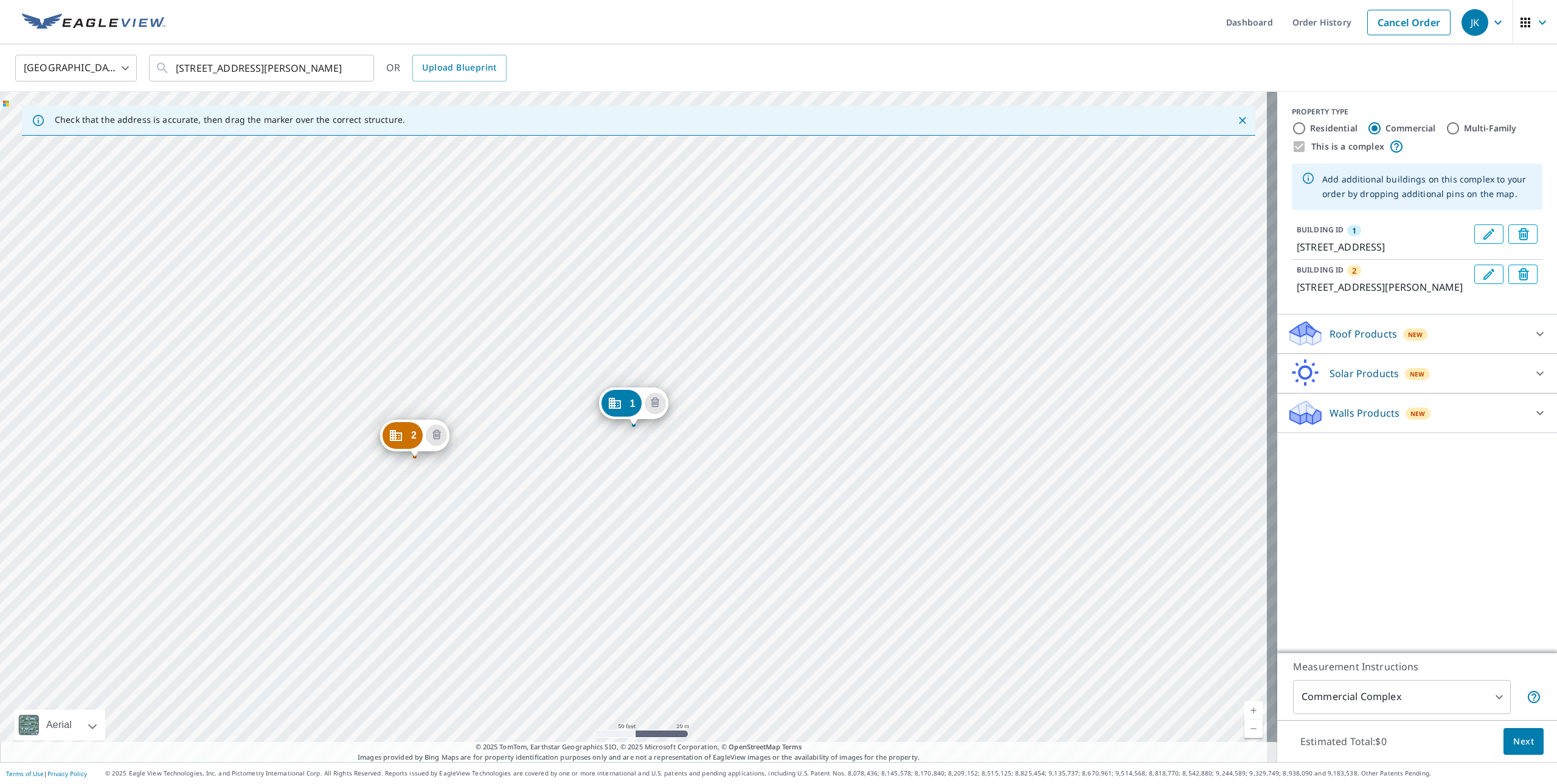
click at [484, 368] on div "2 [STREET_ADDRESS][PERSON_NAME] 1 [STREET_ADDRESS]" at bounding box center [639, 427] width 1278 height 671
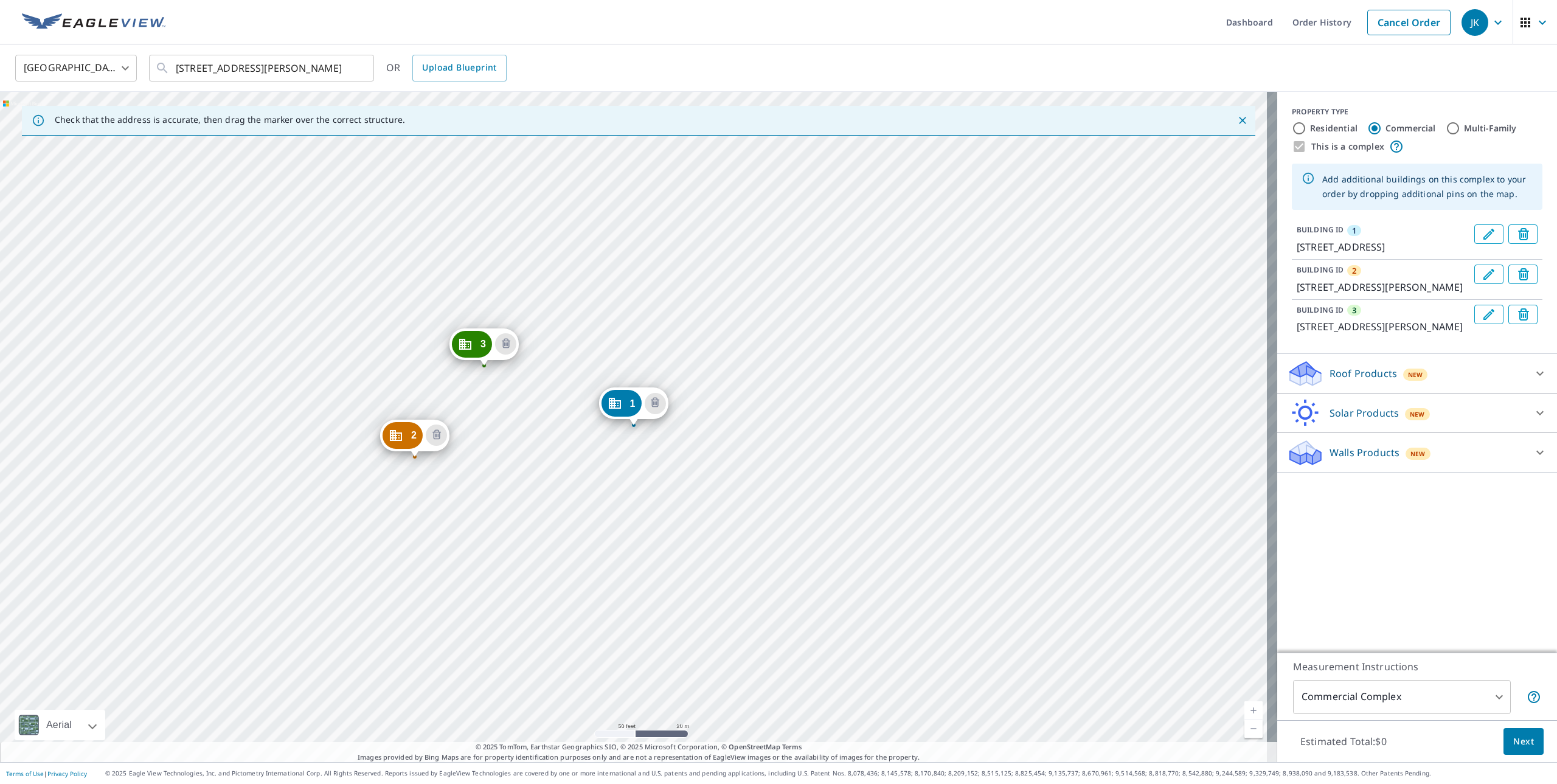
click at [388, 357] on div "2 [STREET_ADDRESS][PERSON_NAME] 3 [STREET_ADDRESS][PERSON_NAME] 1 [STREET_ADDRE…" at bounding box center [639, 427] width 1278 height 671
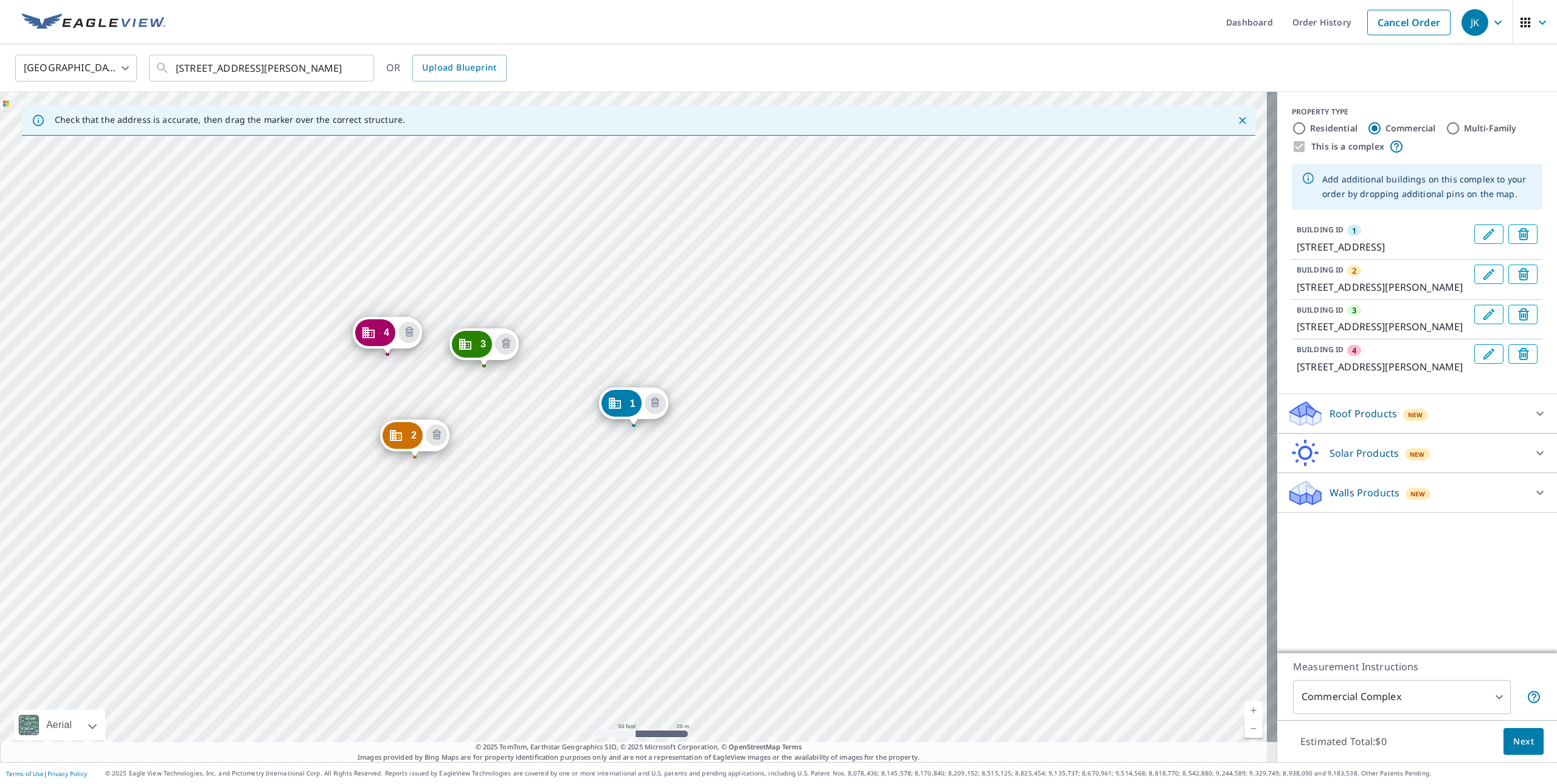
click at [529, 458] on div "2 [STREET_ADDRESS][PERSON_NAME] 3 [STREET_ADDRESS][PERSON_NAME] 4 [STREET_ADDRE…" at bounding box center [639, 427] width 1278 height 671
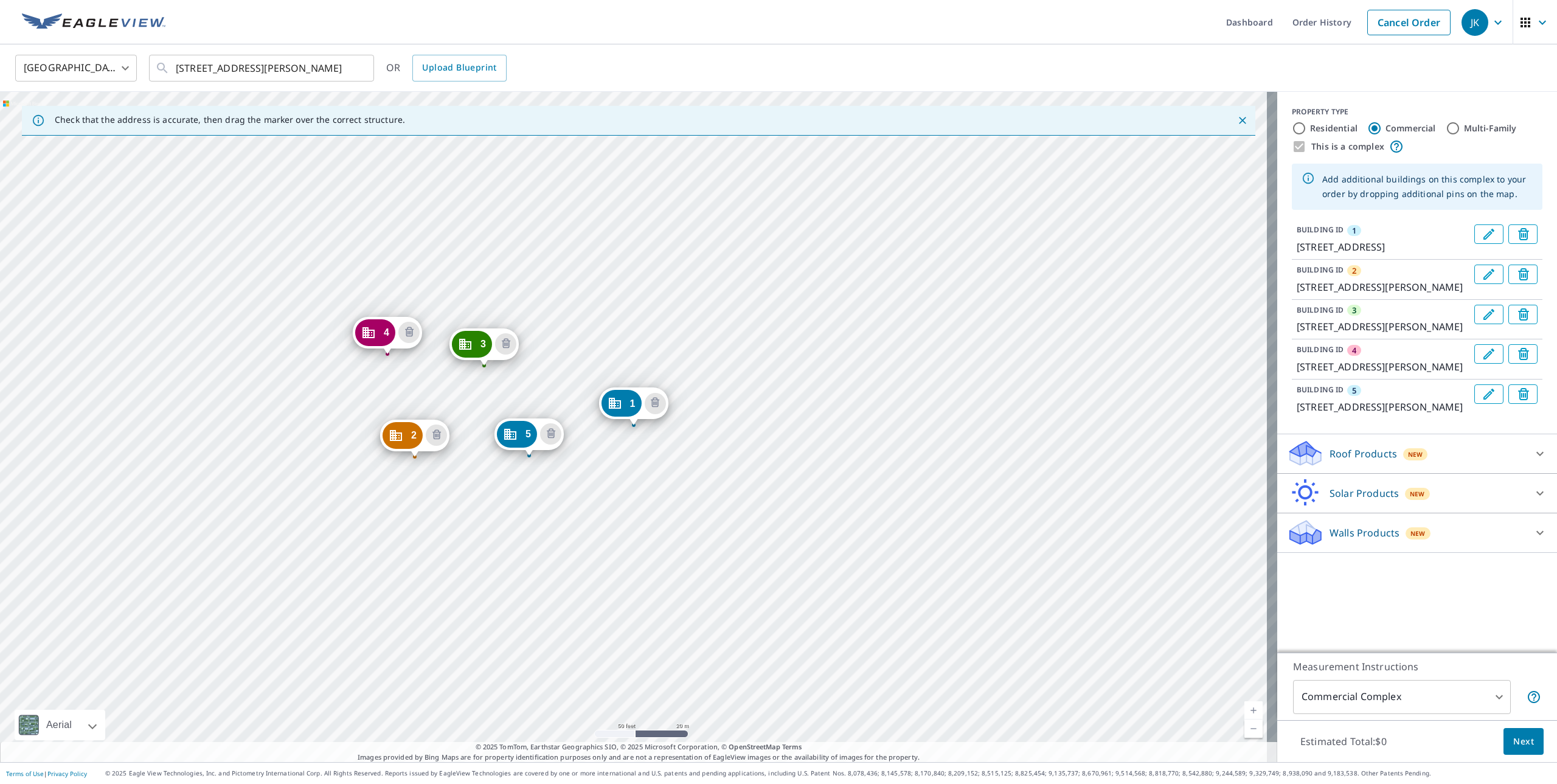
click at [1506, 468] on div "Roof Products New" at bounding box center [1407, 453] width 239 height 29
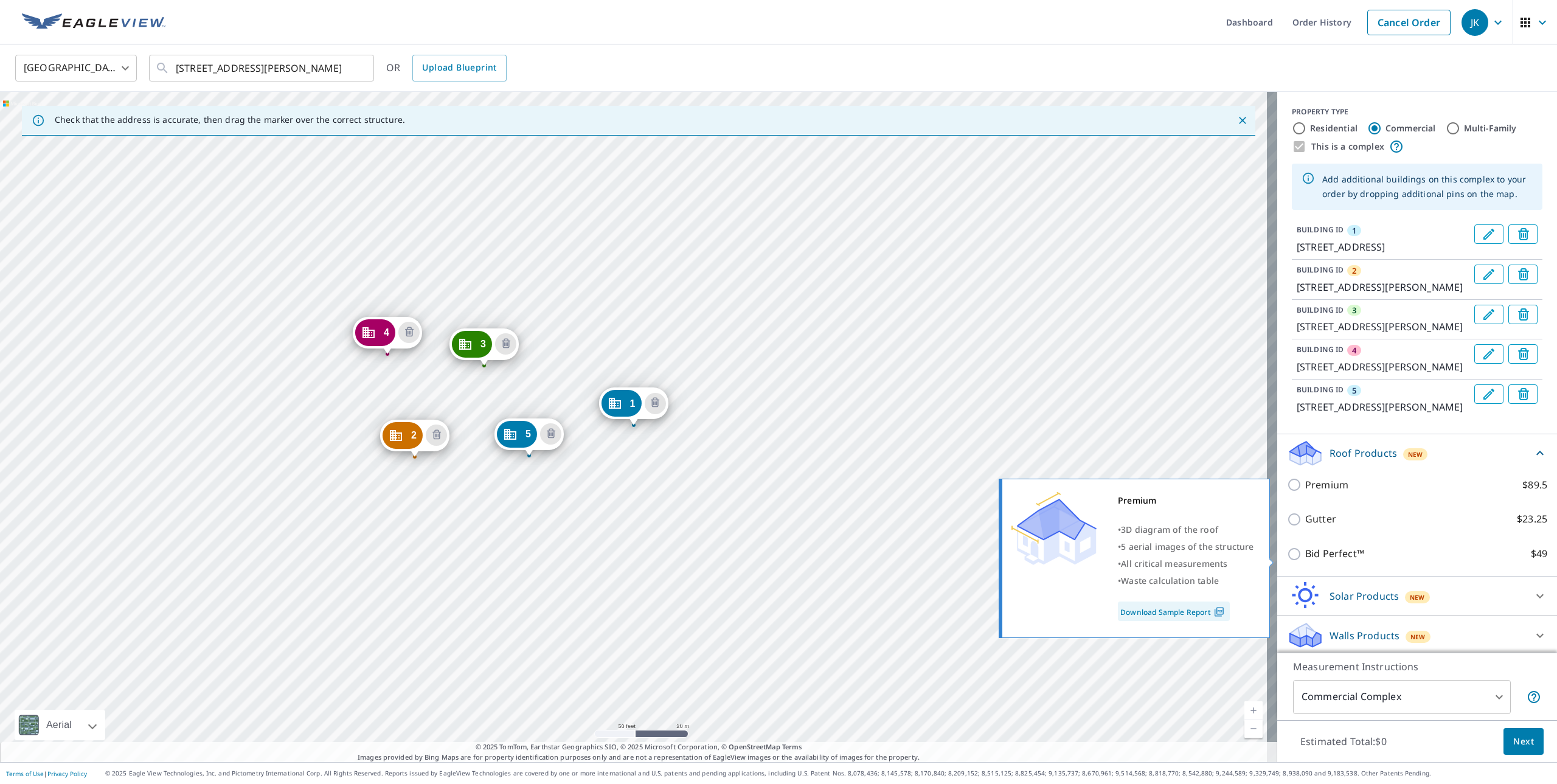
click at [1287, 492] on input "Premium $89.5" at bounding box center [1296, 484] width 18 height 15
checkbox input "true"
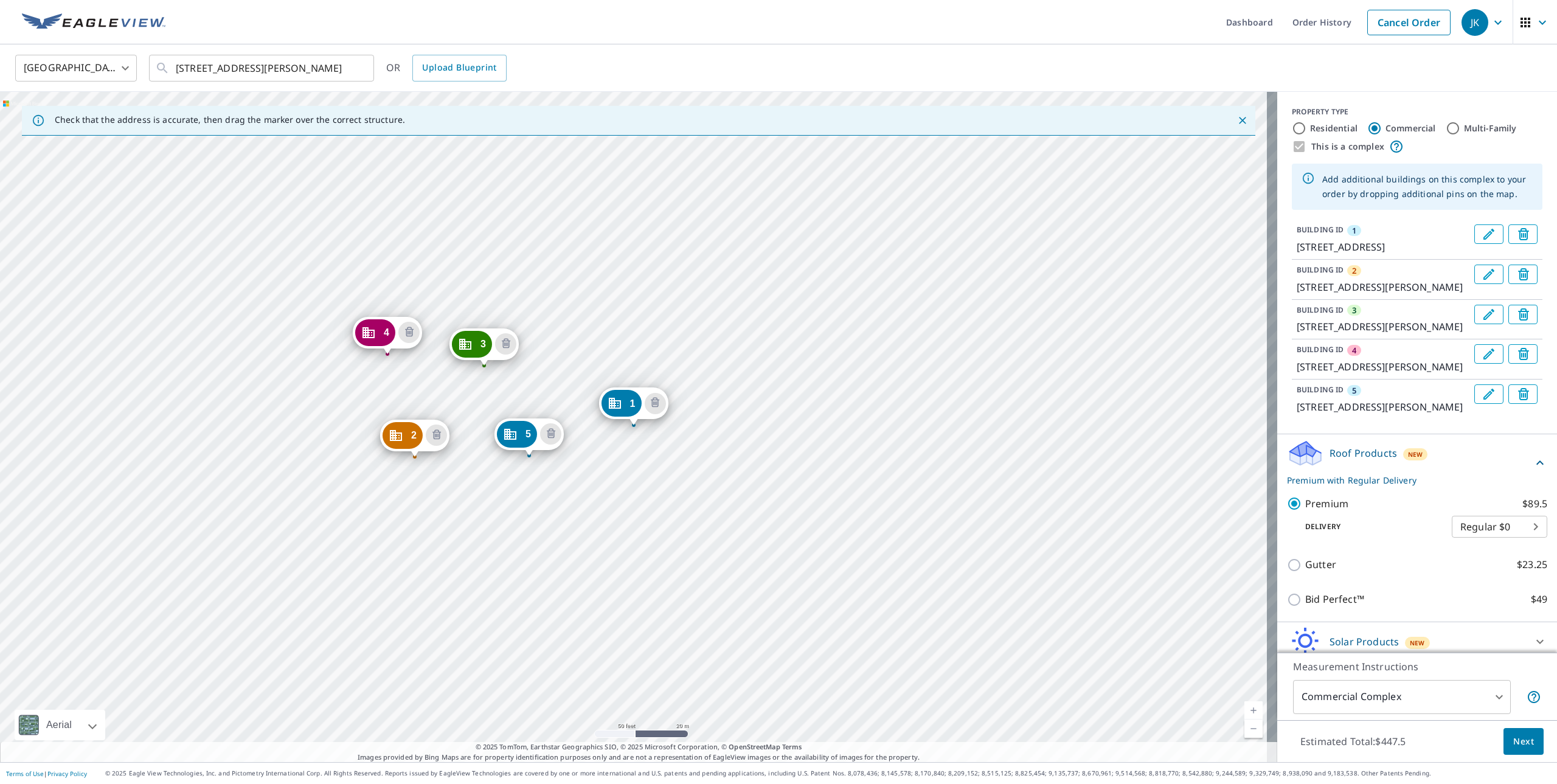
click at [1514, 741] on span "Next" at bounding box center [1524, 741] width 21 height 15
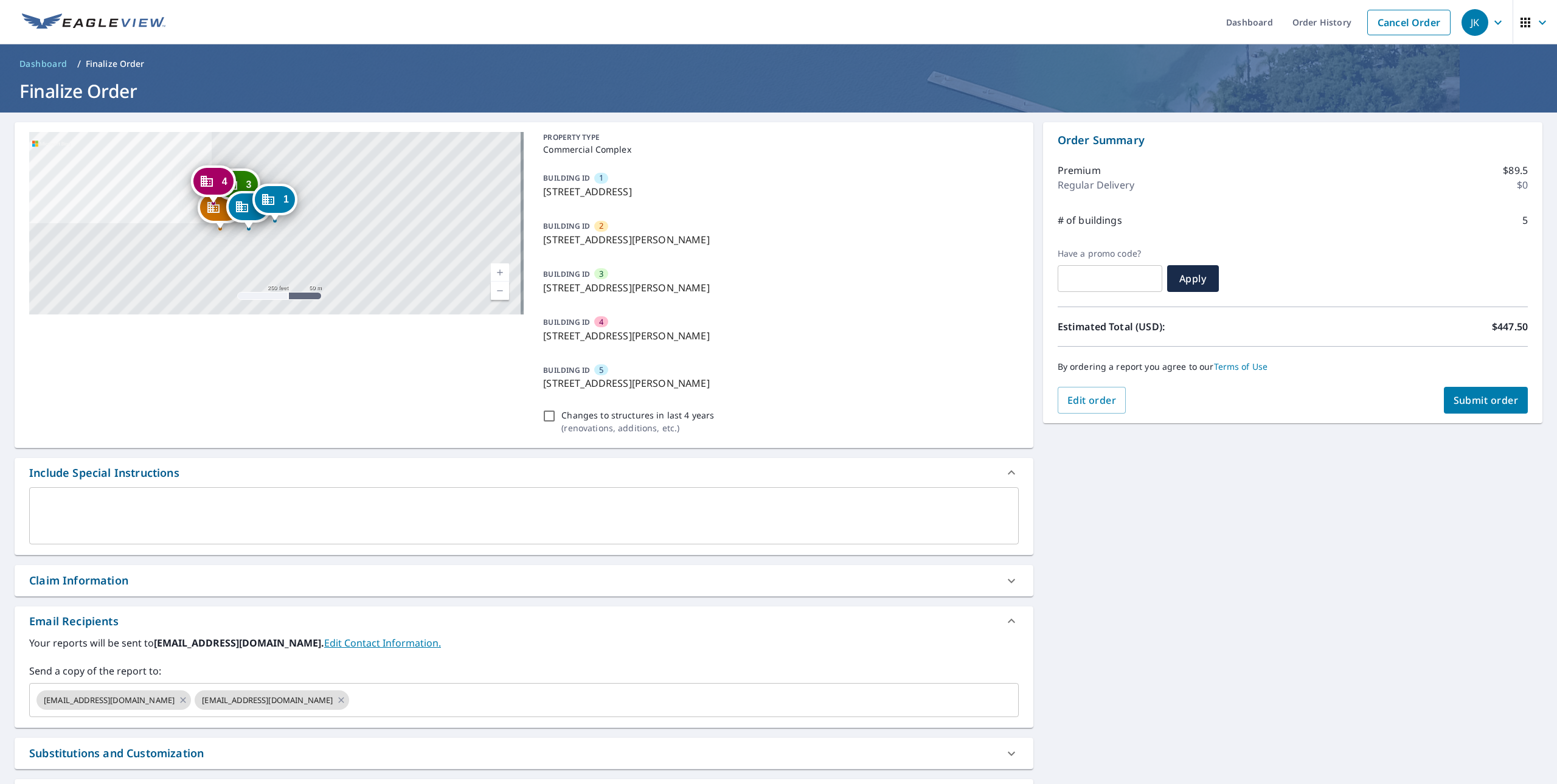
click at [1478, 398] on span "Submit order" at bounding box center [1486, 400] width 65 height 14
checkbox input "true"
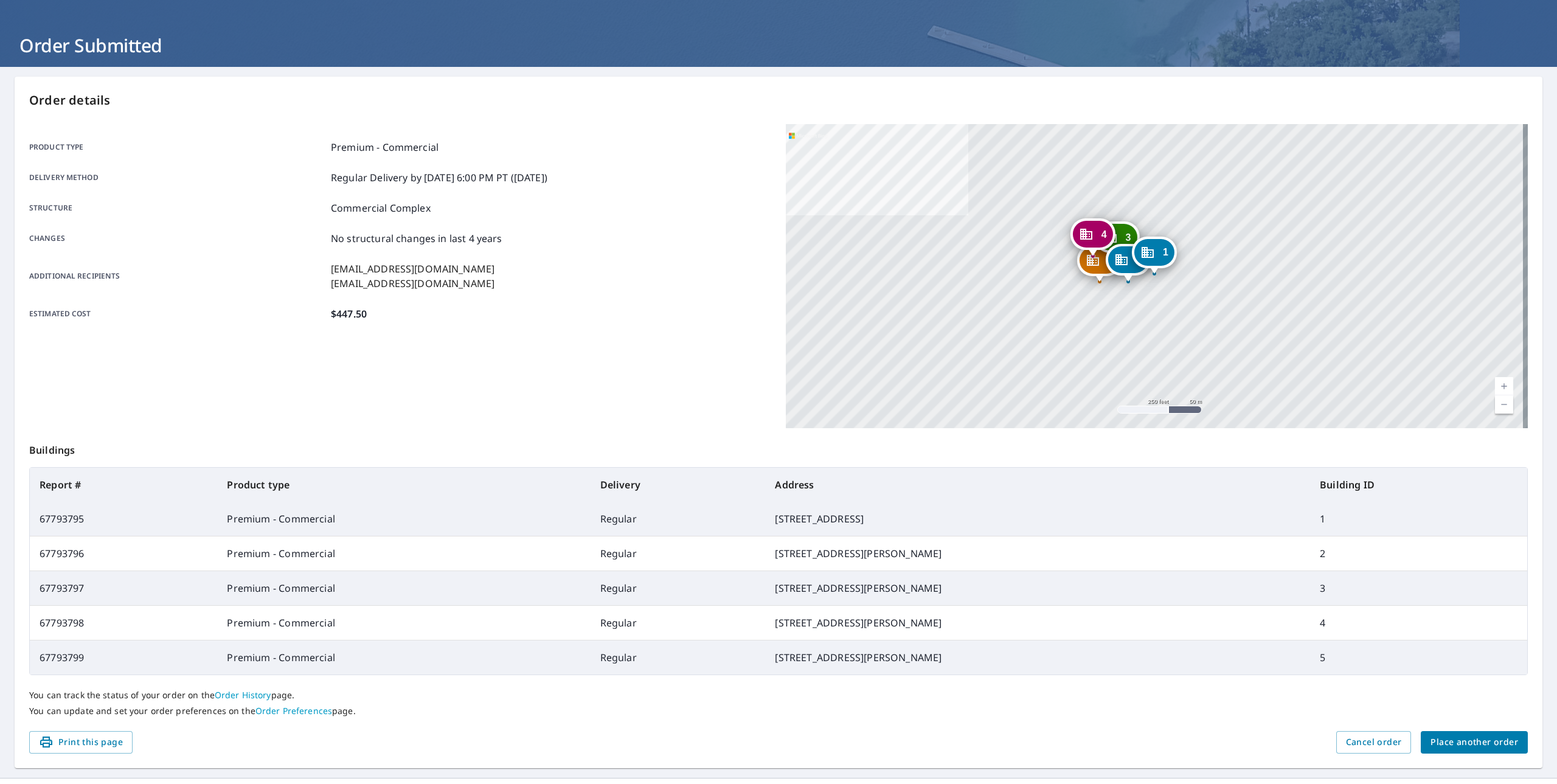
scroll to position [60, 0]
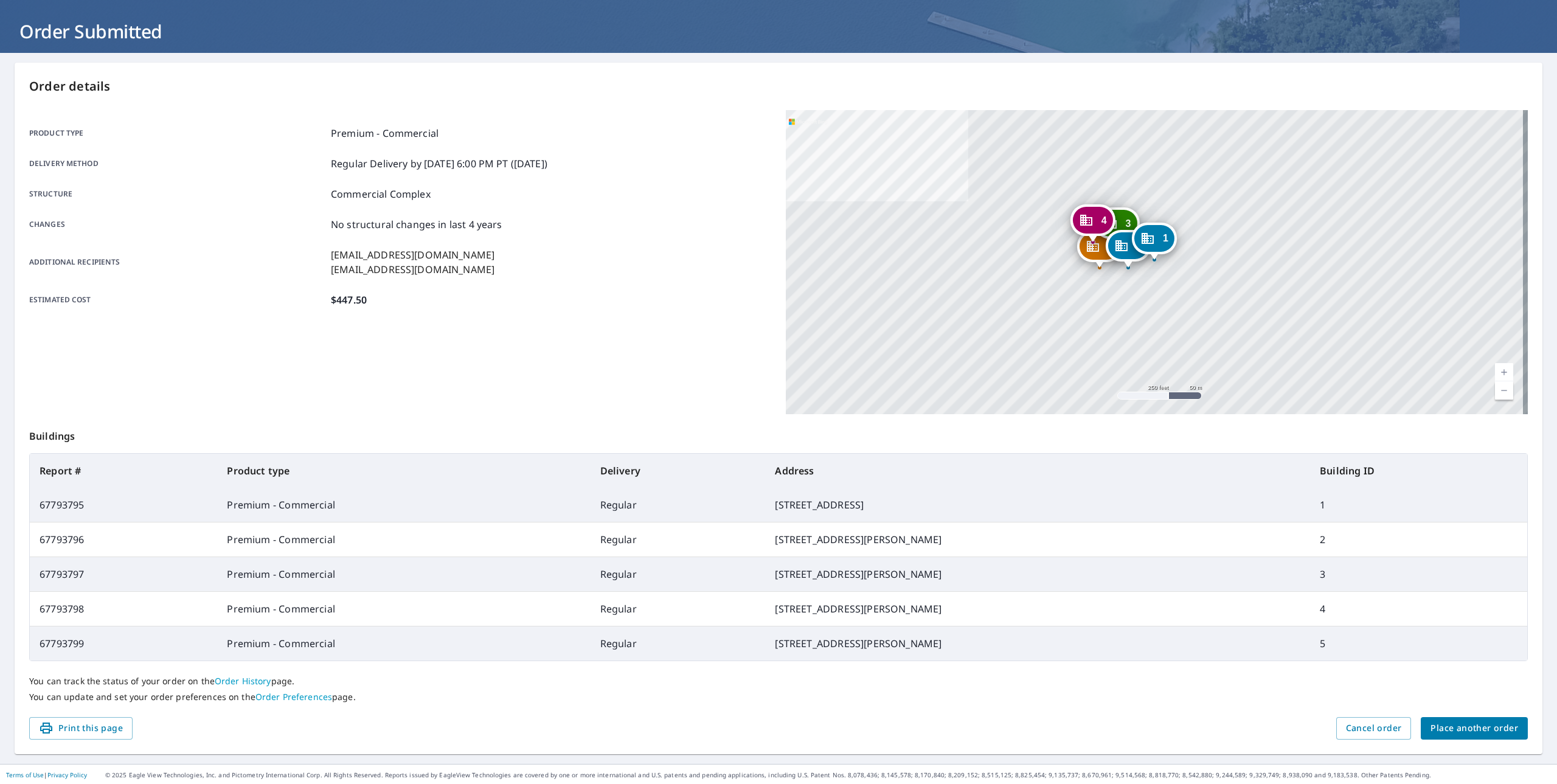
click at [1477, 724] on span "Place another order" at bounding box center [1474, 728] width 88 height 15
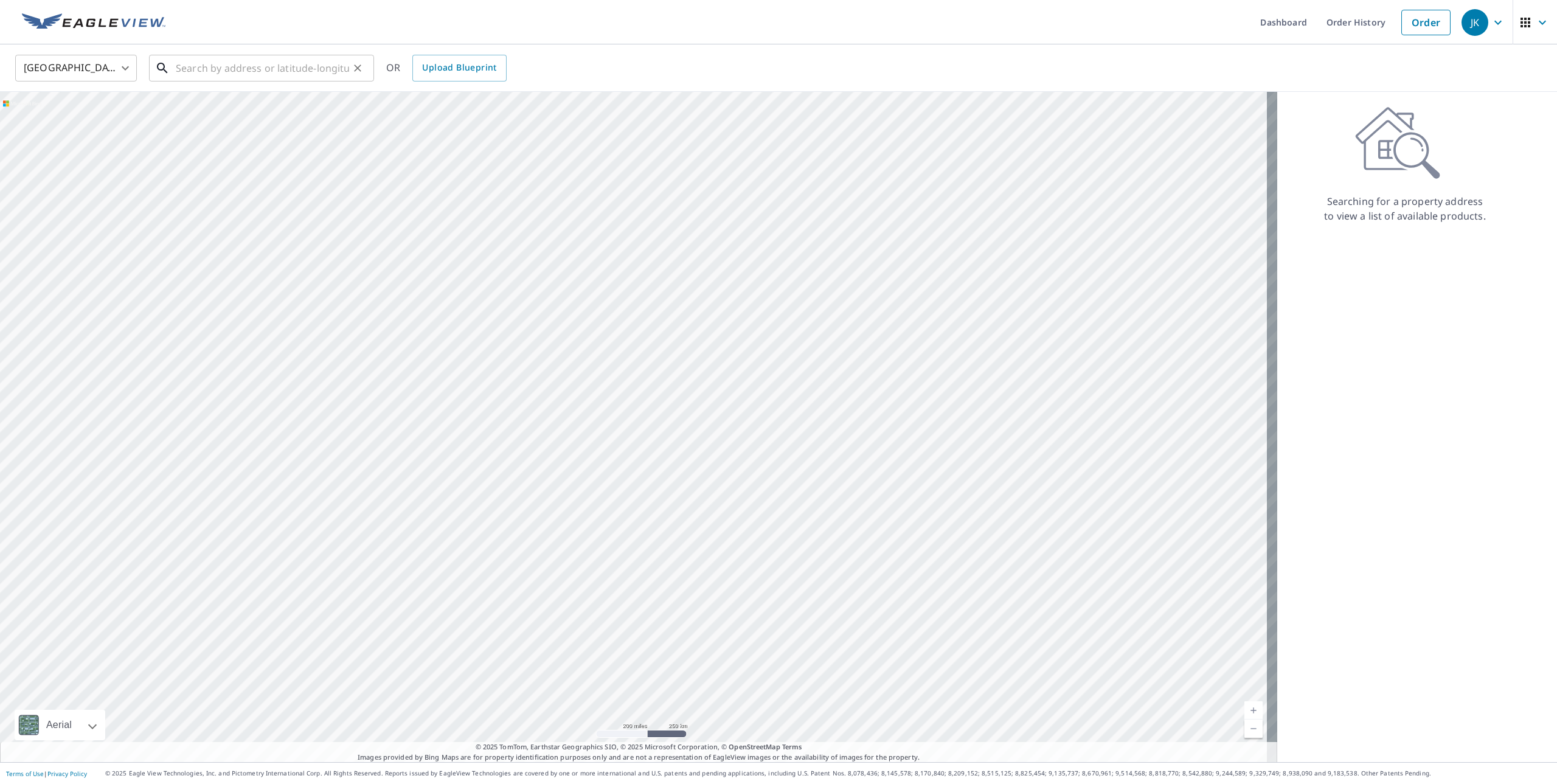
click at [288, 65] on input "text" at bounding box center [262, 68] width 173 height 34
click at [257, 105] on span "[STREET_ADDRESS]" at bounding box center [268, 103] width 191 height 15
type input "[STREET_ADDRESS]"
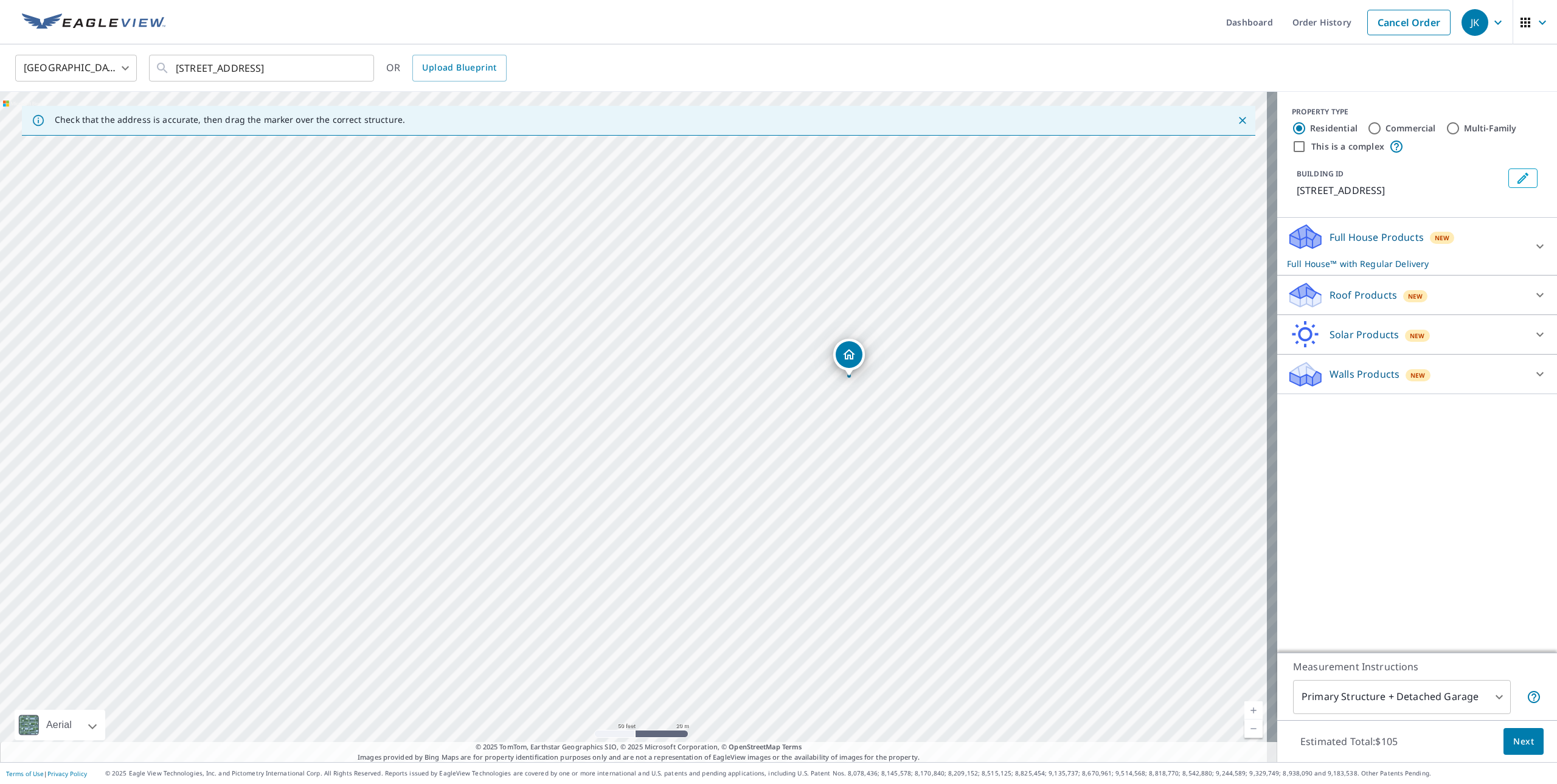
click at [1386, 123] on label "Commercial" at bounding box center [1411, 128] width 51 height 12
click at [1380, 123] on input "Commercial" at bounding box center [1375, 128] width 15 height 15
radio input "true"
type input "4"
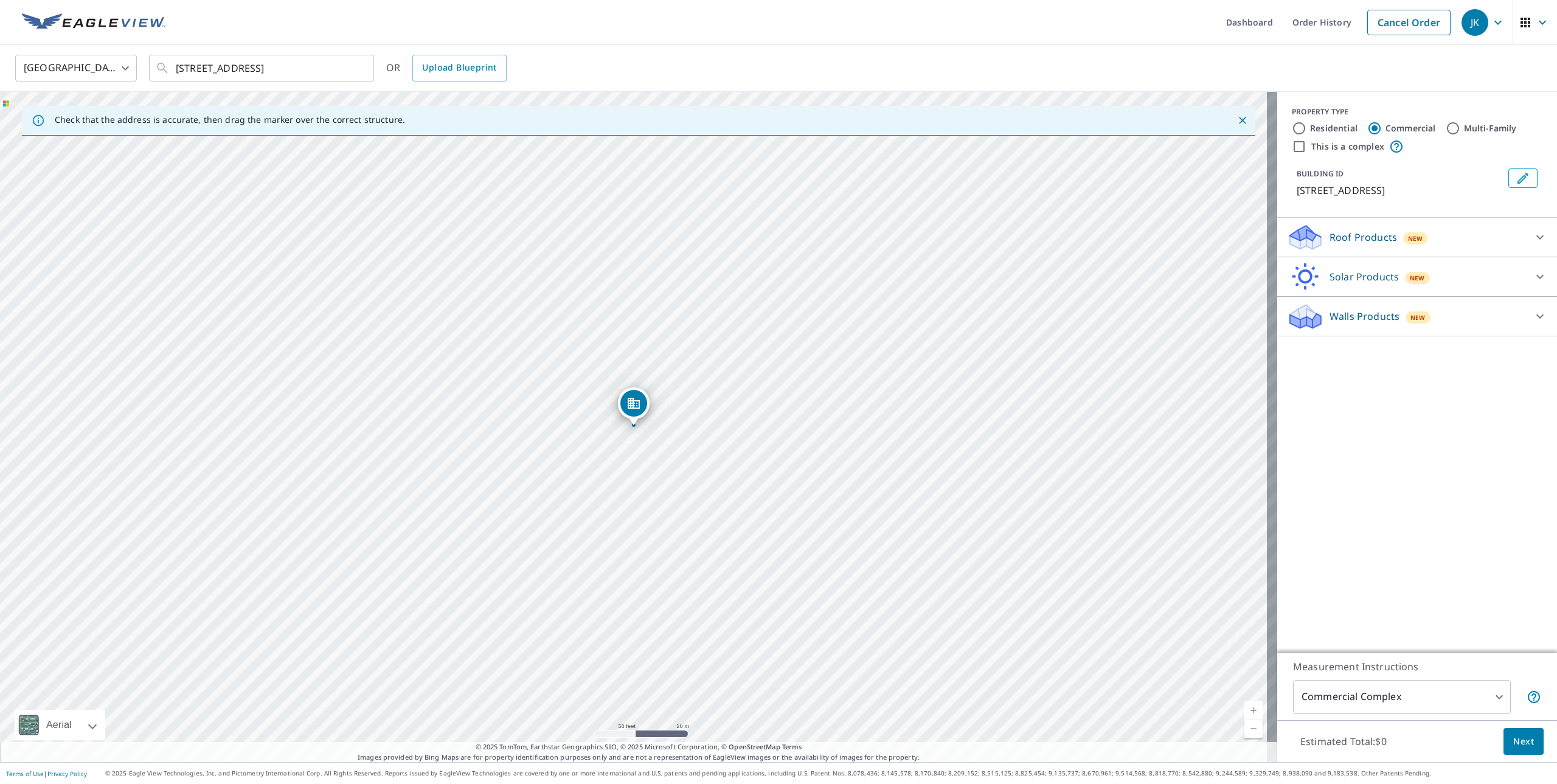
click at [1311, 152] on label "This is a complex" at bounding box center [1348, 147] width 73 height 12
click at [1301, 152] on input "This is a complex" at bounding box center [1299, 147] width 15 height 15
checkbox input "true"
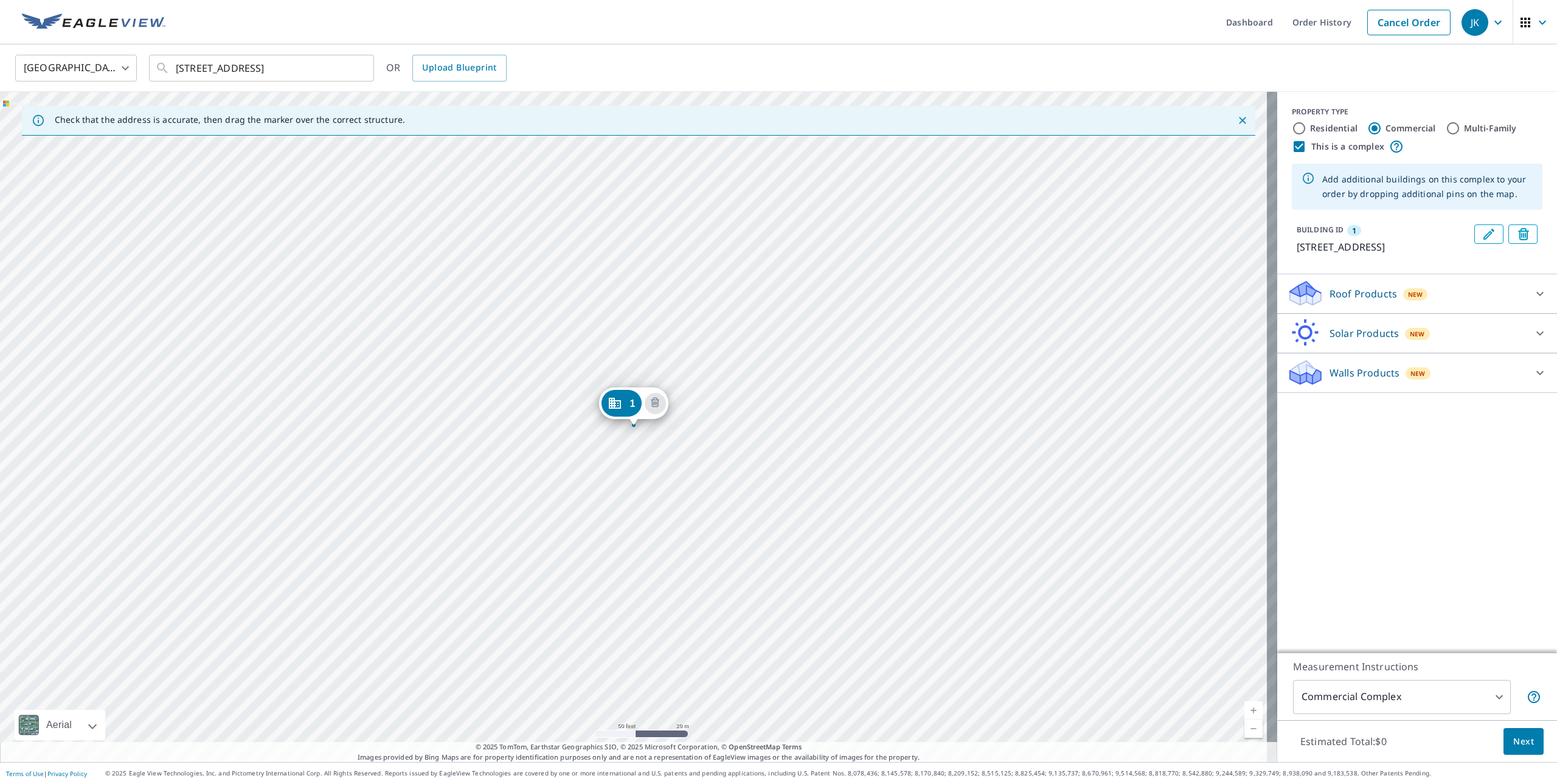
click at [1533, 301] on icon at bounding box center [1540, 294] width 15 height 15
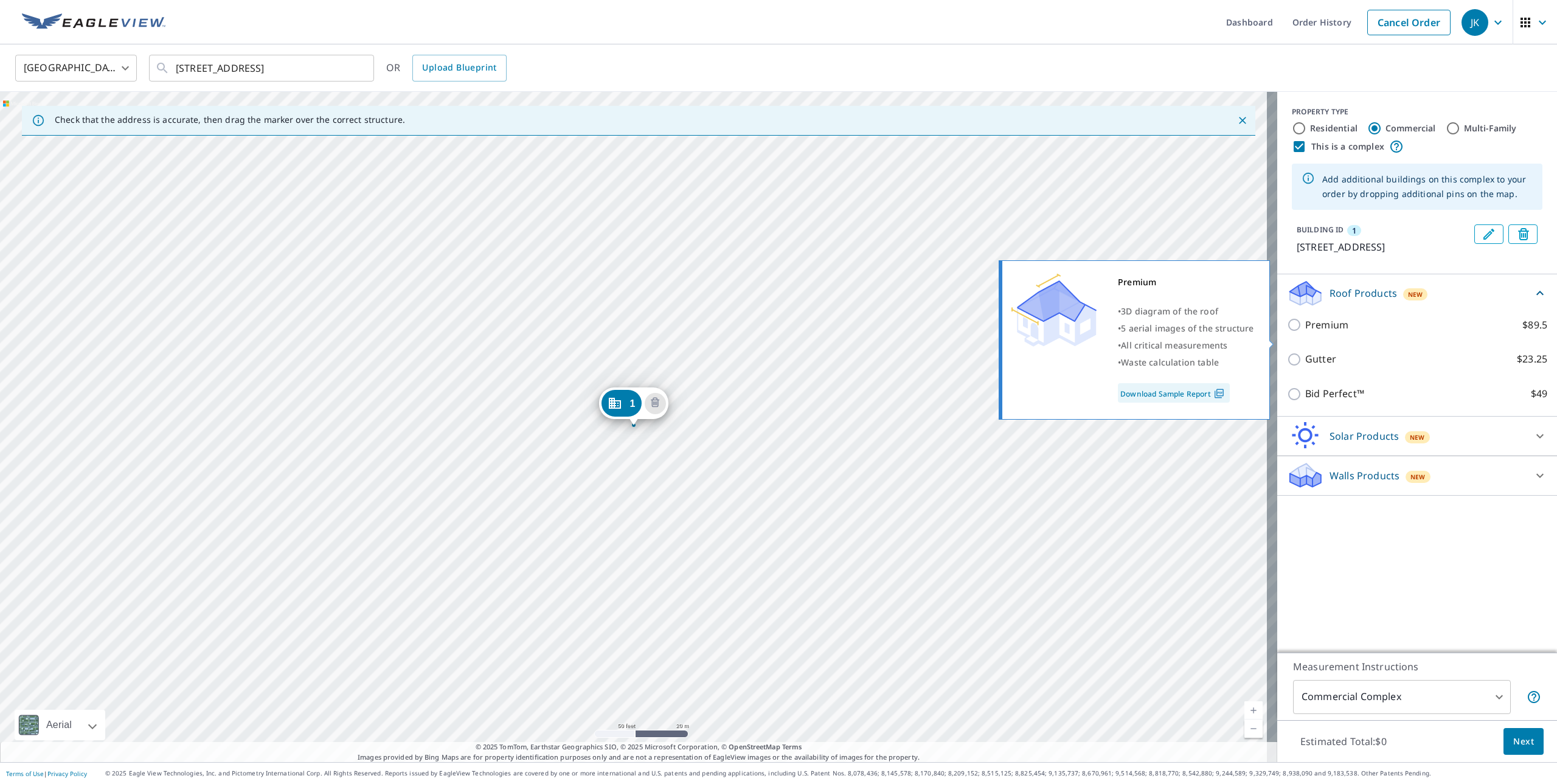
click at [1315, 333] on p "Premium" at bounding box center [1327, 325] width 43 height 15
click at [1305, 332] on input "Premium $89.5" at bounding box center [1296, 325] width 18 height 15
checkbox input "true"
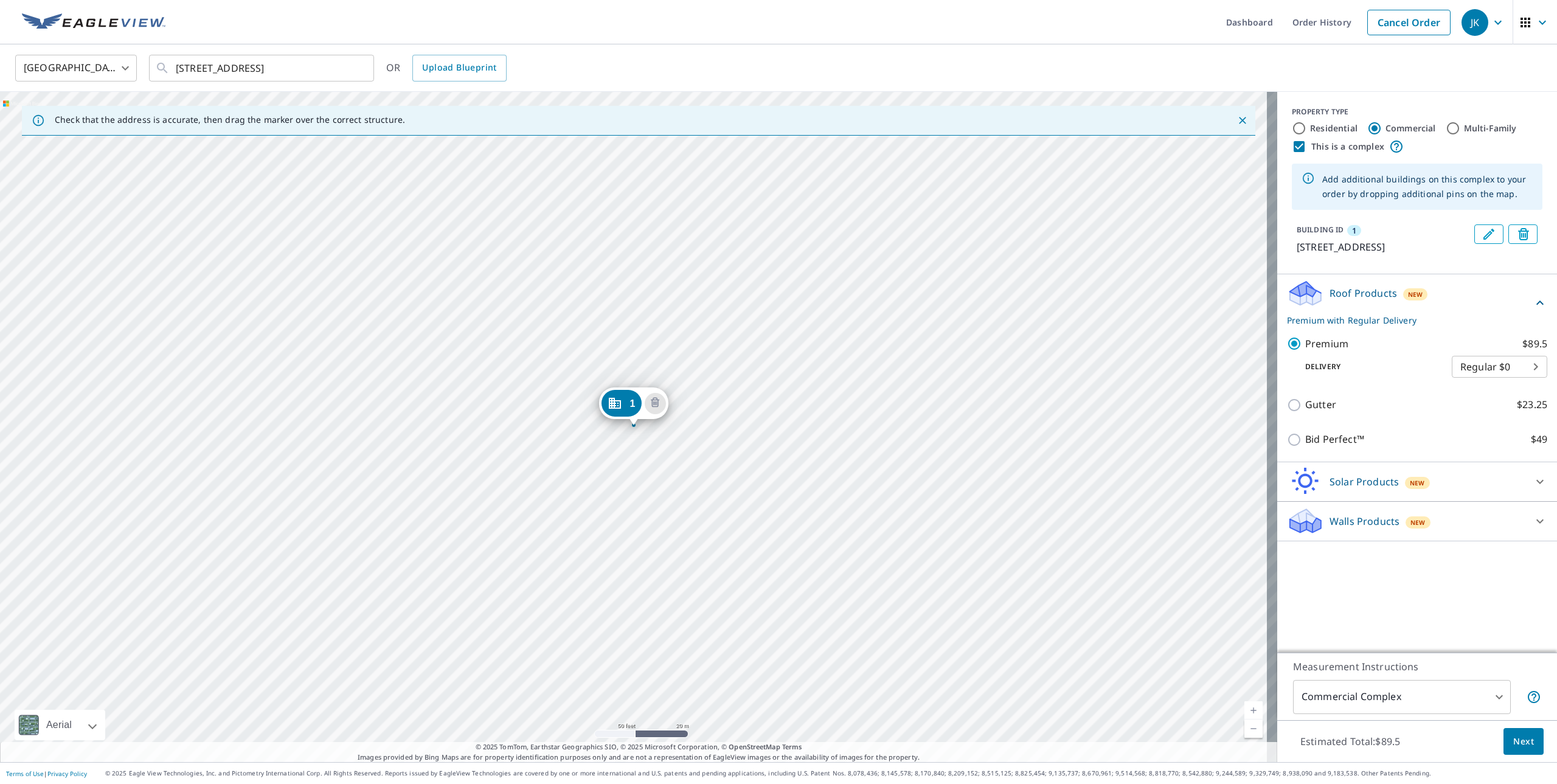
click at [588, 341] on div "1 [STREET_ADDRESS]" at bounding box center [639, 427] width 1278 height 671
click at [586, 344] on div "1 [STREET_ADDRESS]" at bounding box center [639, 427] width 1278 height 671
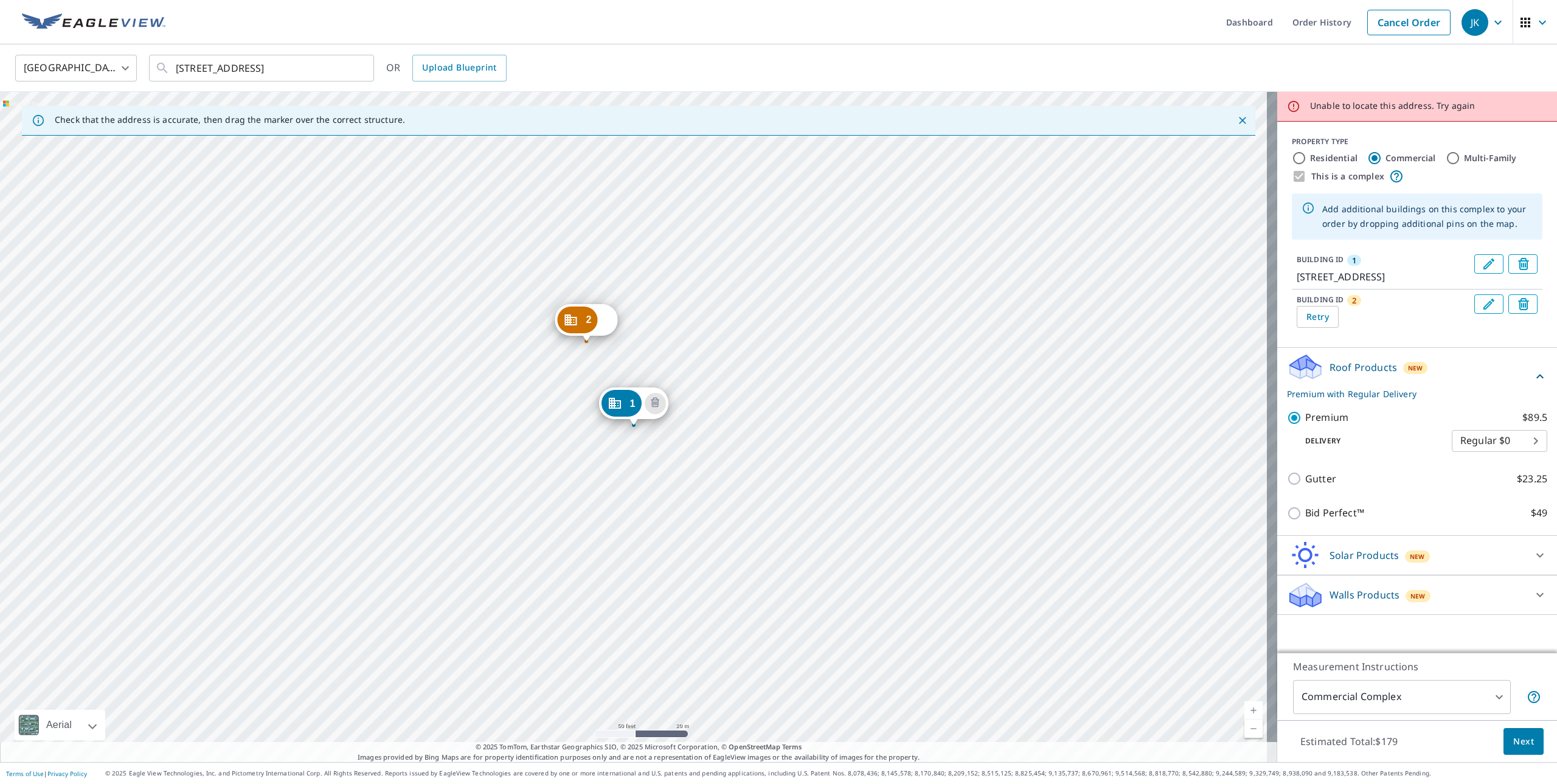
click at [518, 392] on div "2 Try again 1 [STREET_ADDRESS]" at bounding box center [639, 427] width 1278 height 671
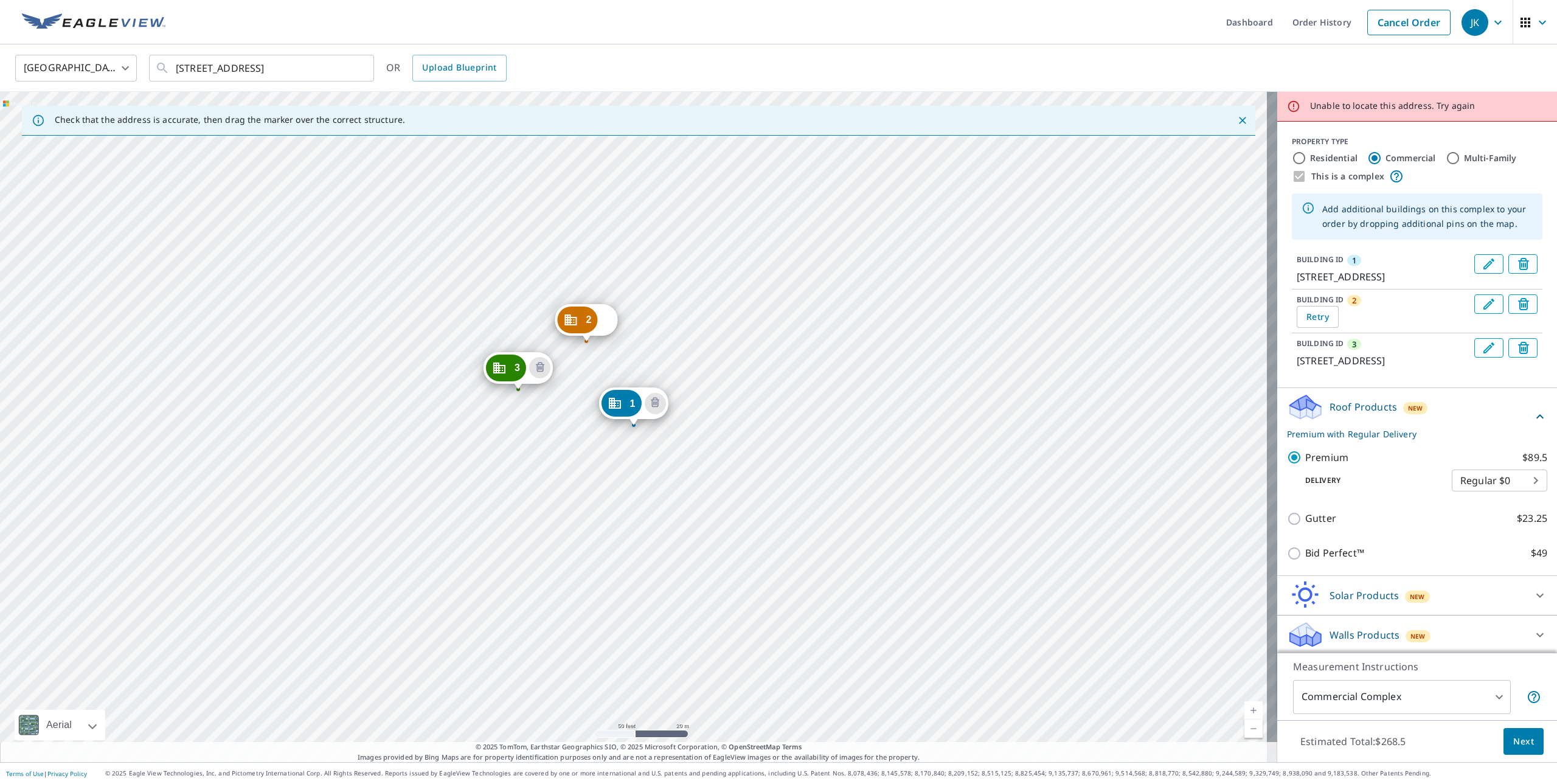
click at [265, 488] on div "2 Try again 3 [STREET_ADDRESS] 1 [STREET_ADDRESS]" at bounding box center [639, 427] width 1278 height 671
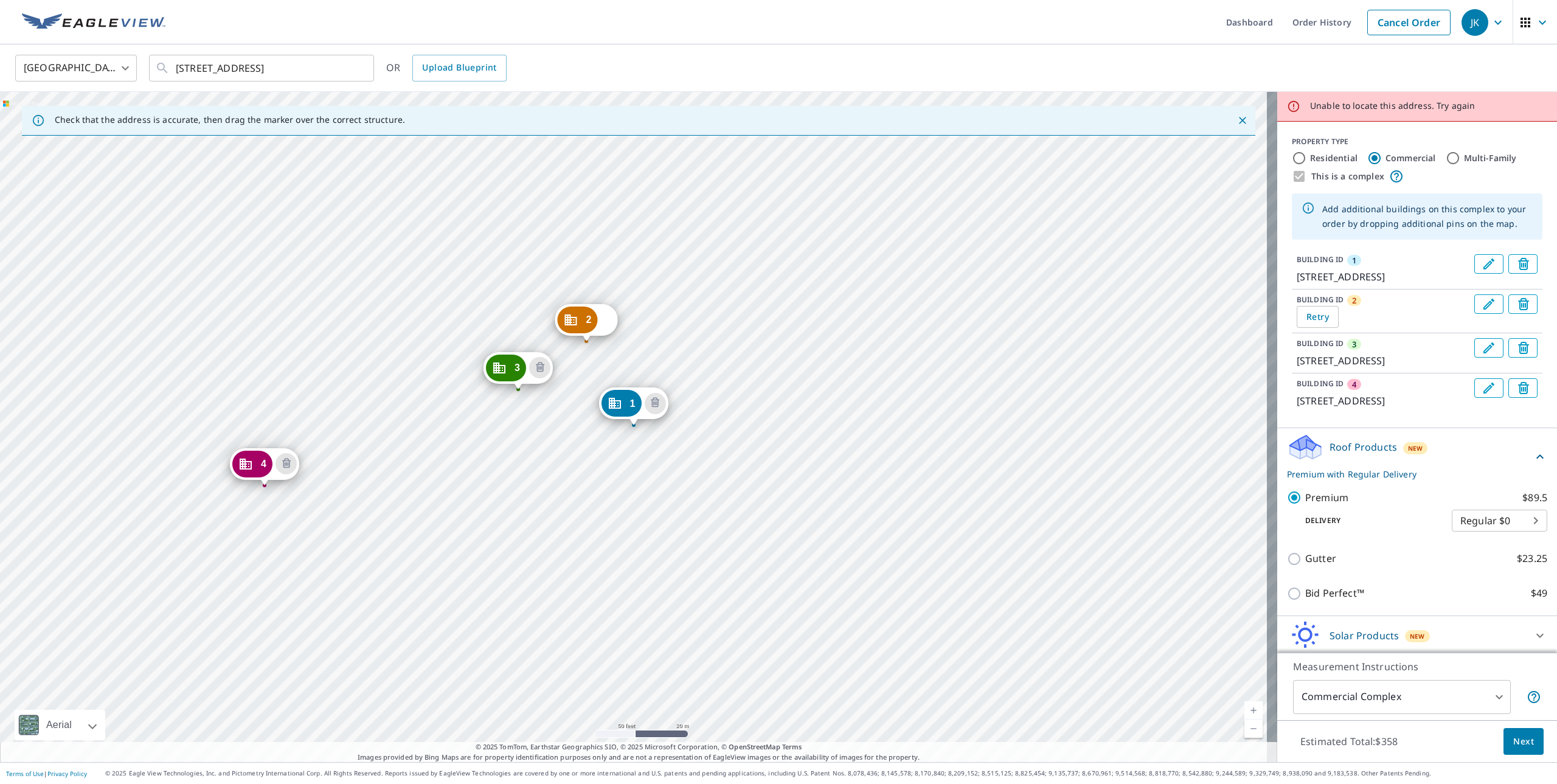
click at [189, 371] on div "2 Try again 3 [STREET_ADDRESS] 4 [STREET_ADDRESS] [GEOGRAPHIC_DATA][STREET_ADDR…" at bounding box center [639, 427] width 1278 height 671
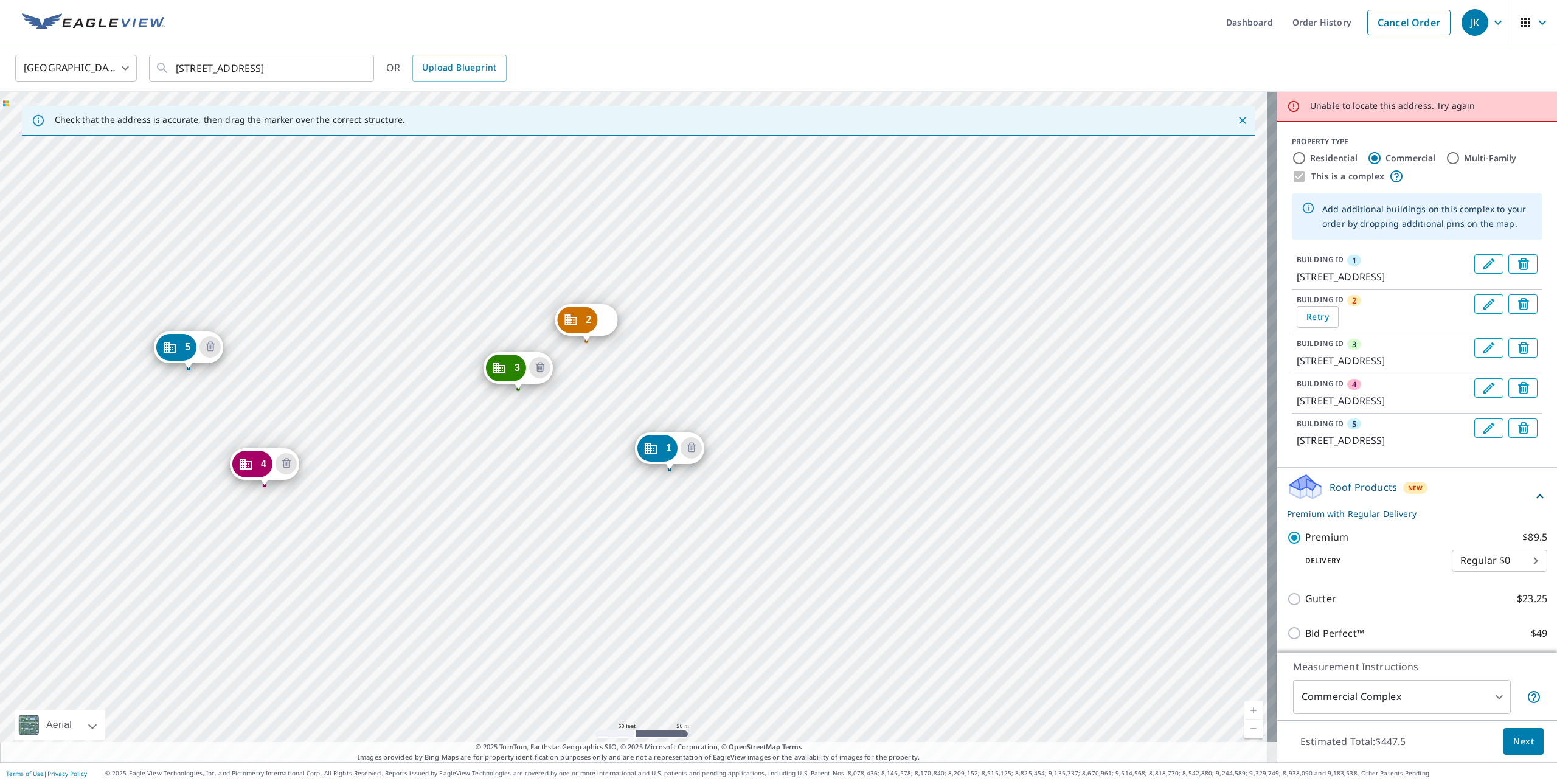
drag, startPoint x: 624, startPoint y: 405, endPoint x: 660, endPoint y: 449, distance: 56.9
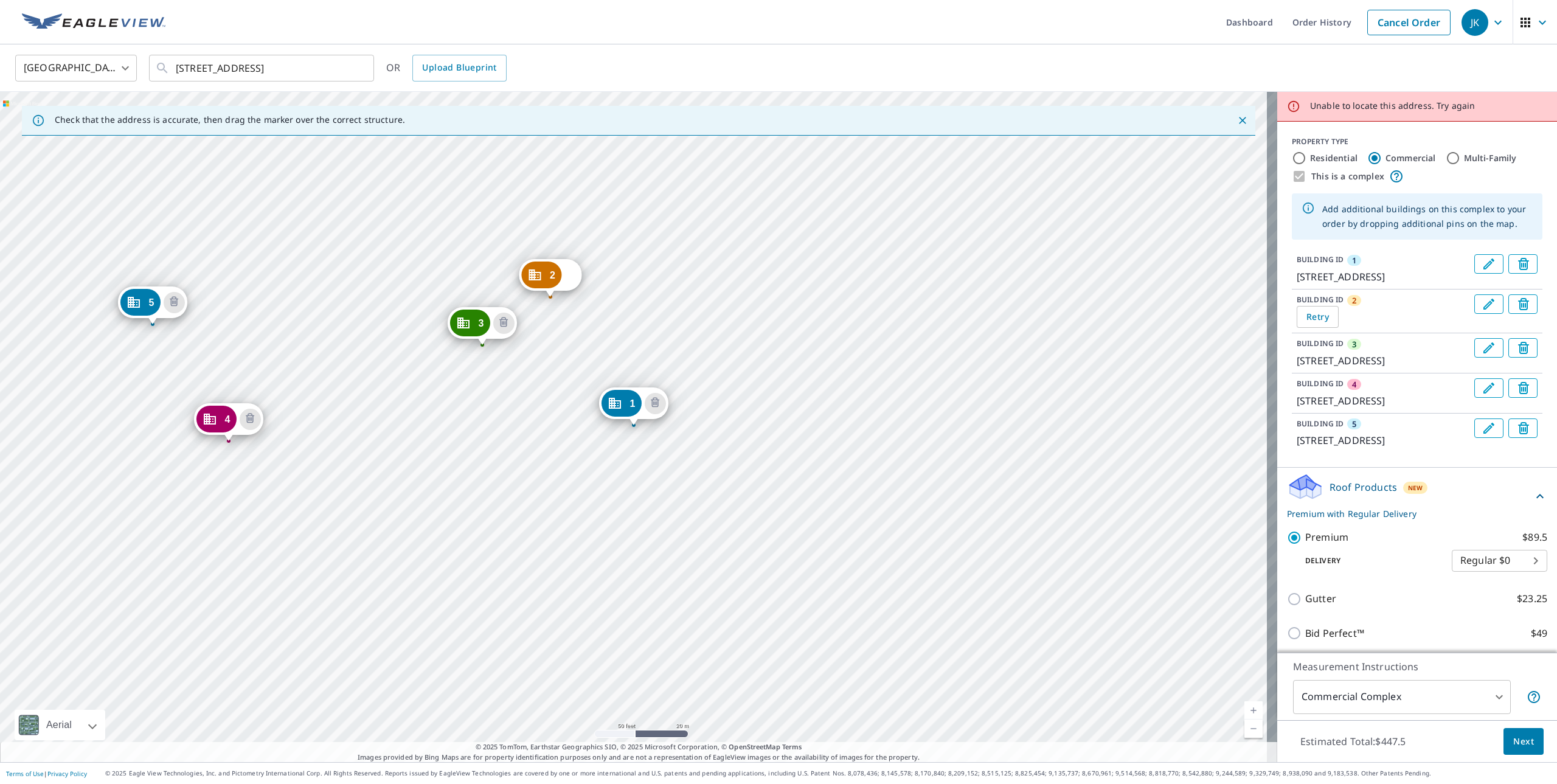
click at [91, 447] on div "2 Try again 3 [STREET_ADDRESS] 4 [STREET_ADDRESS] 5 [STREET_ADDRESS][GEOGRAPHIC…" at bounding box center [639, 427] width 1278 height 671
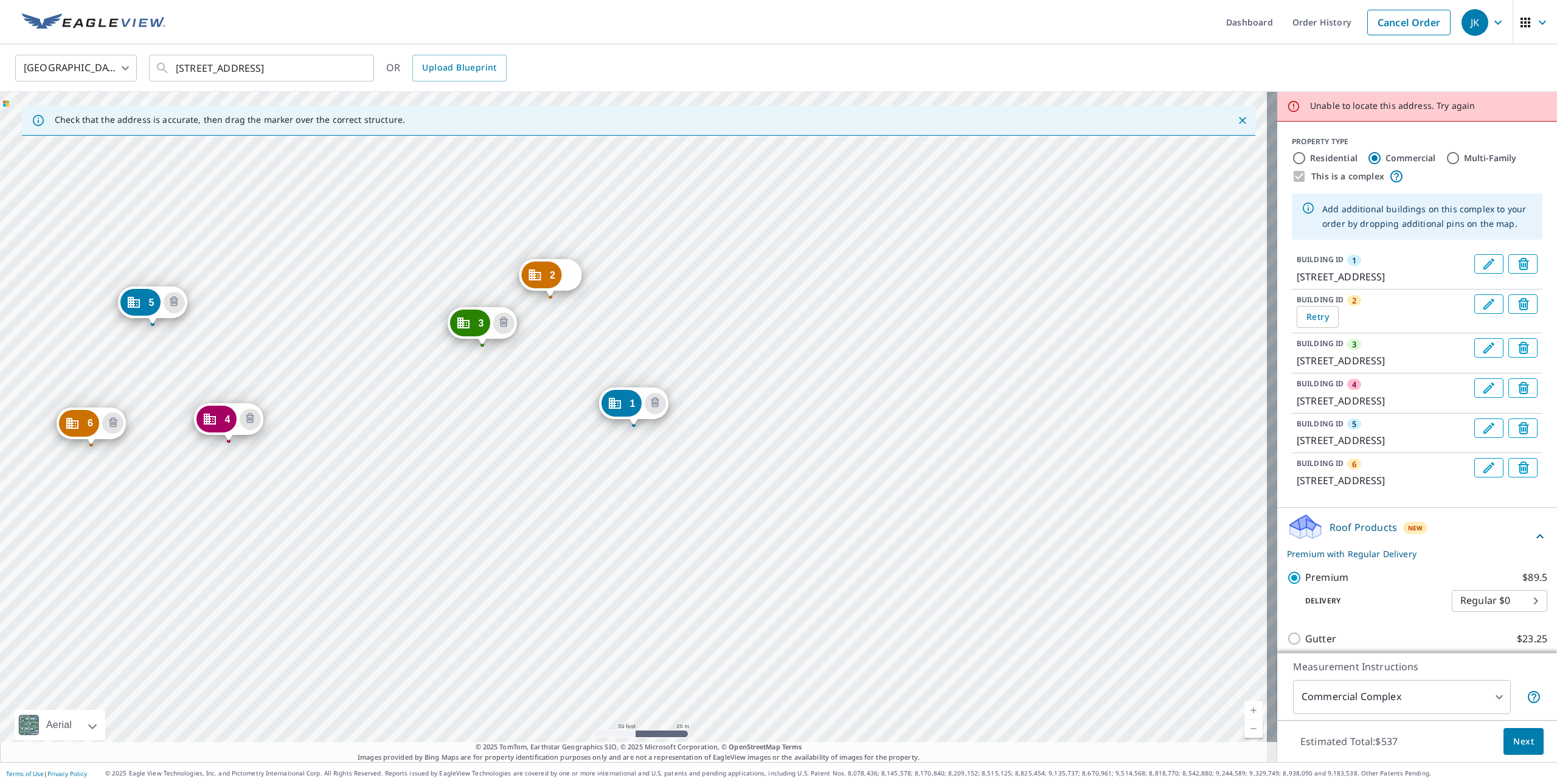
click at [1518, 749] on span "Next" at bounding box center [1524, 741] width 21 height 15
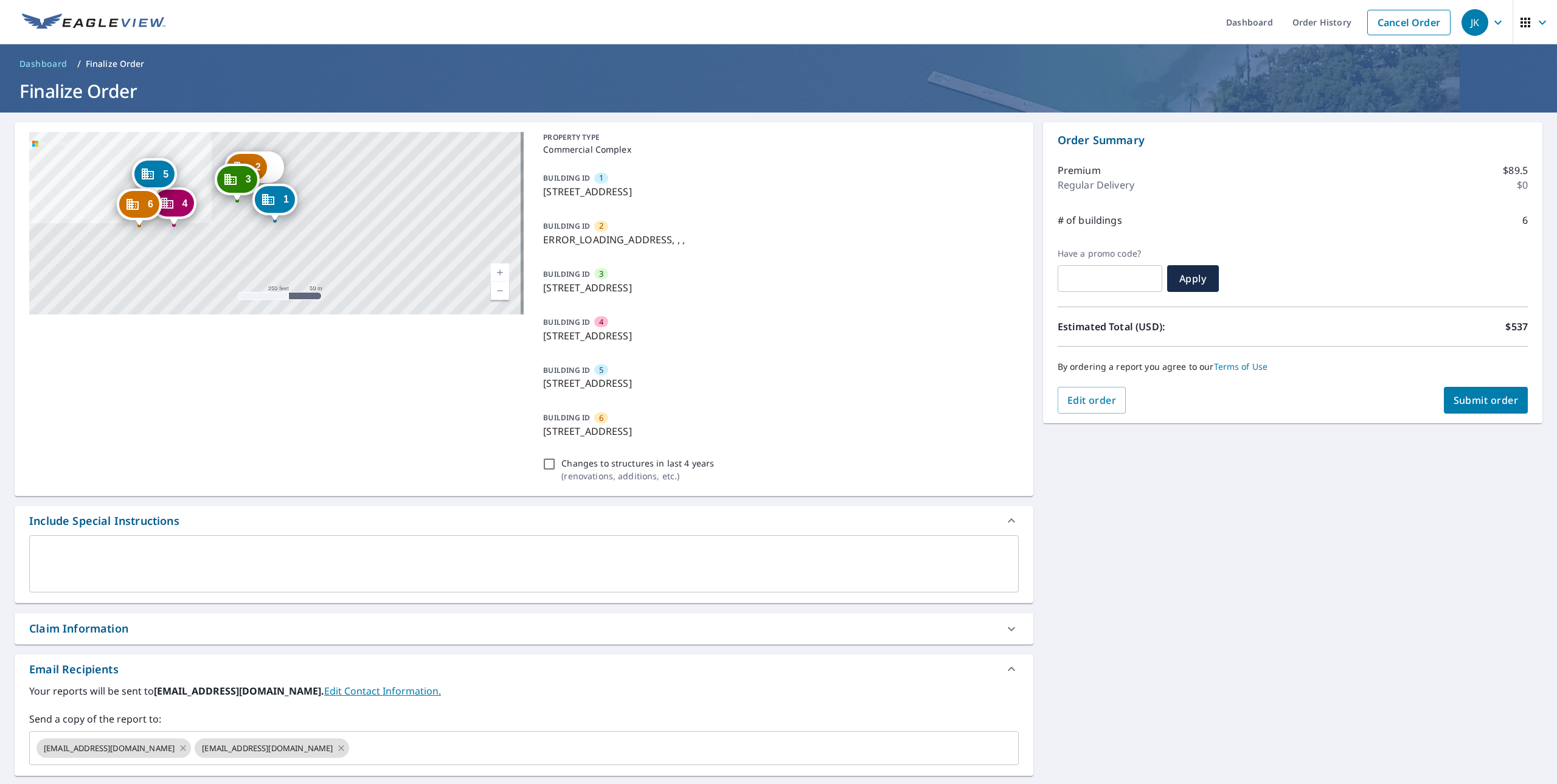
click at [1464, 395] on span "Submit order" at bounding box center [1486, 400] width 65 height 14
checkbox input "true"
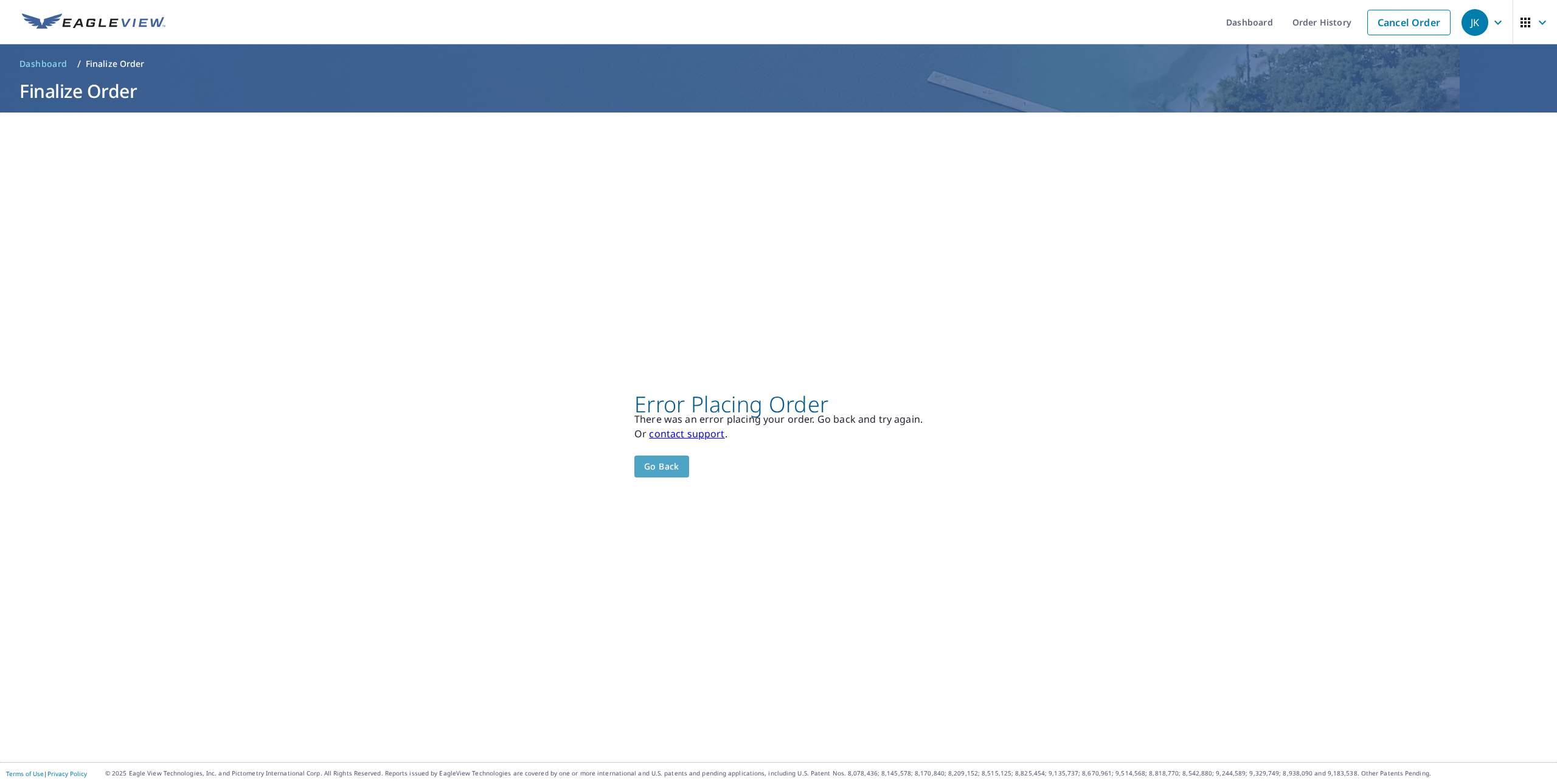
click at [665, 466] on span "Go back" at bounding box center [661, 466] width 35 height 15
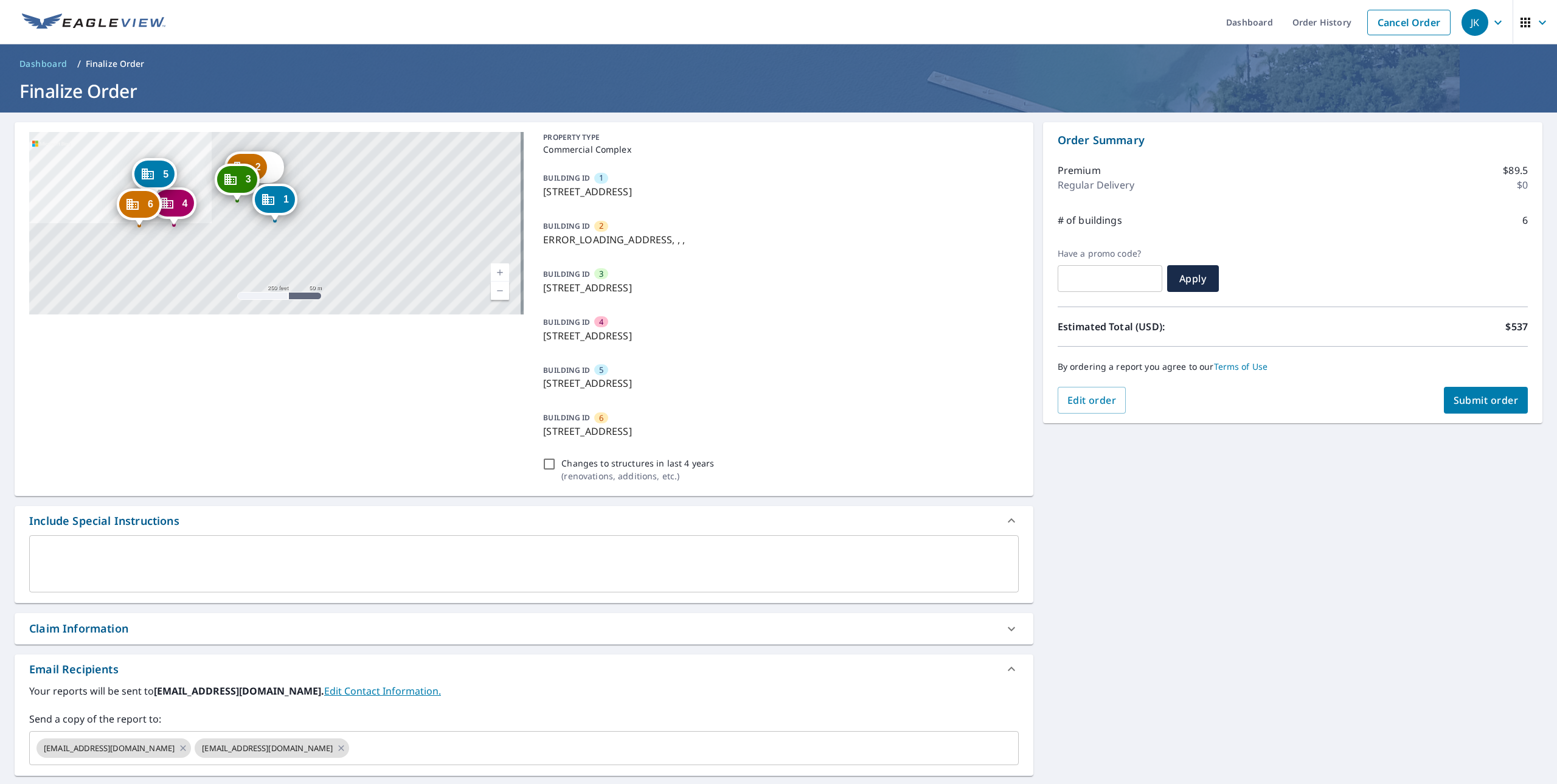
click at [1490, 407] on button "Submit order" at bounding box center [1486, 400] width 84 height 27
checkbox input "true"
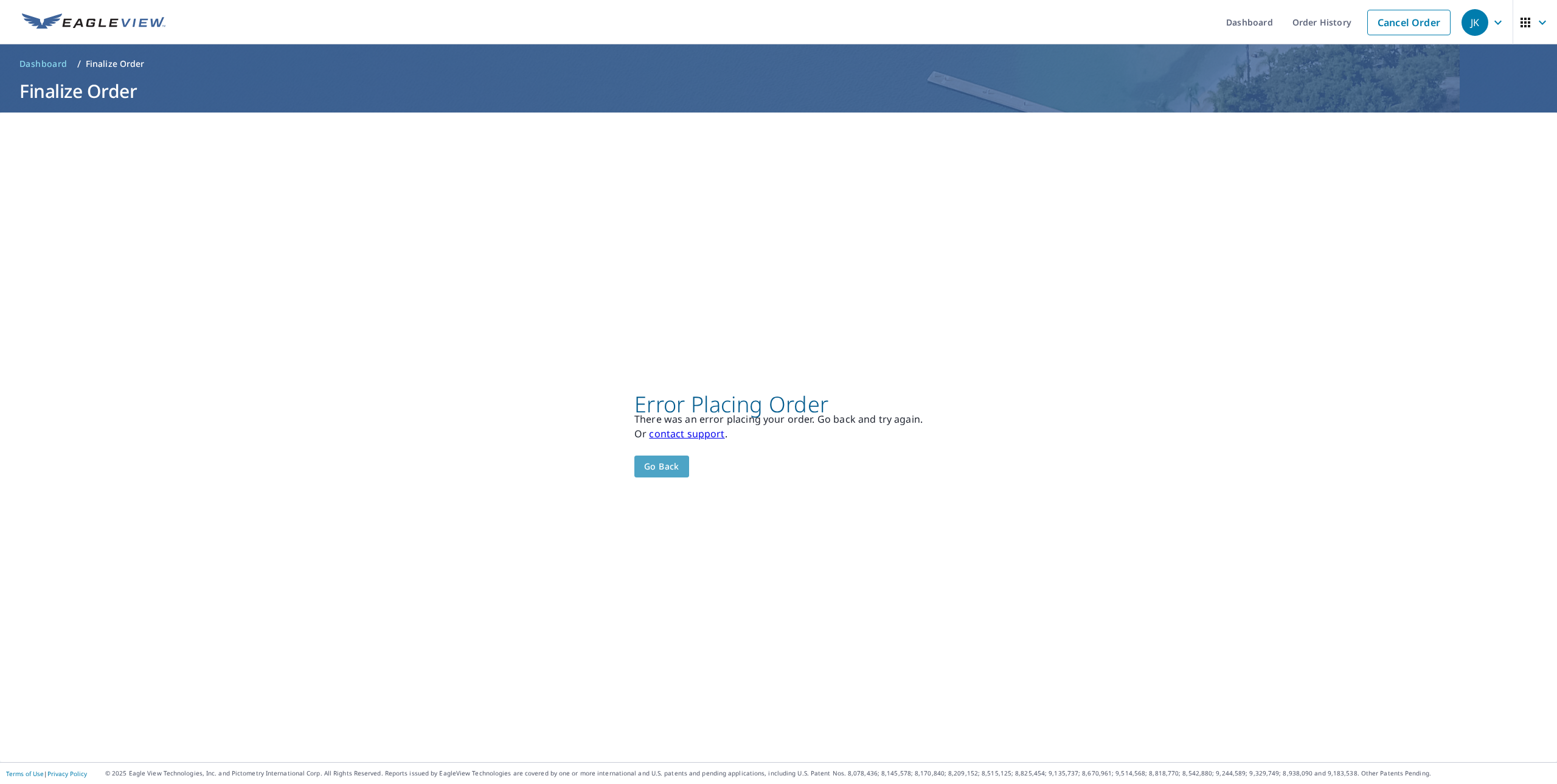
click at [648, 470] on span "Go back" at bounding box center [661, 466] width 35 height 15
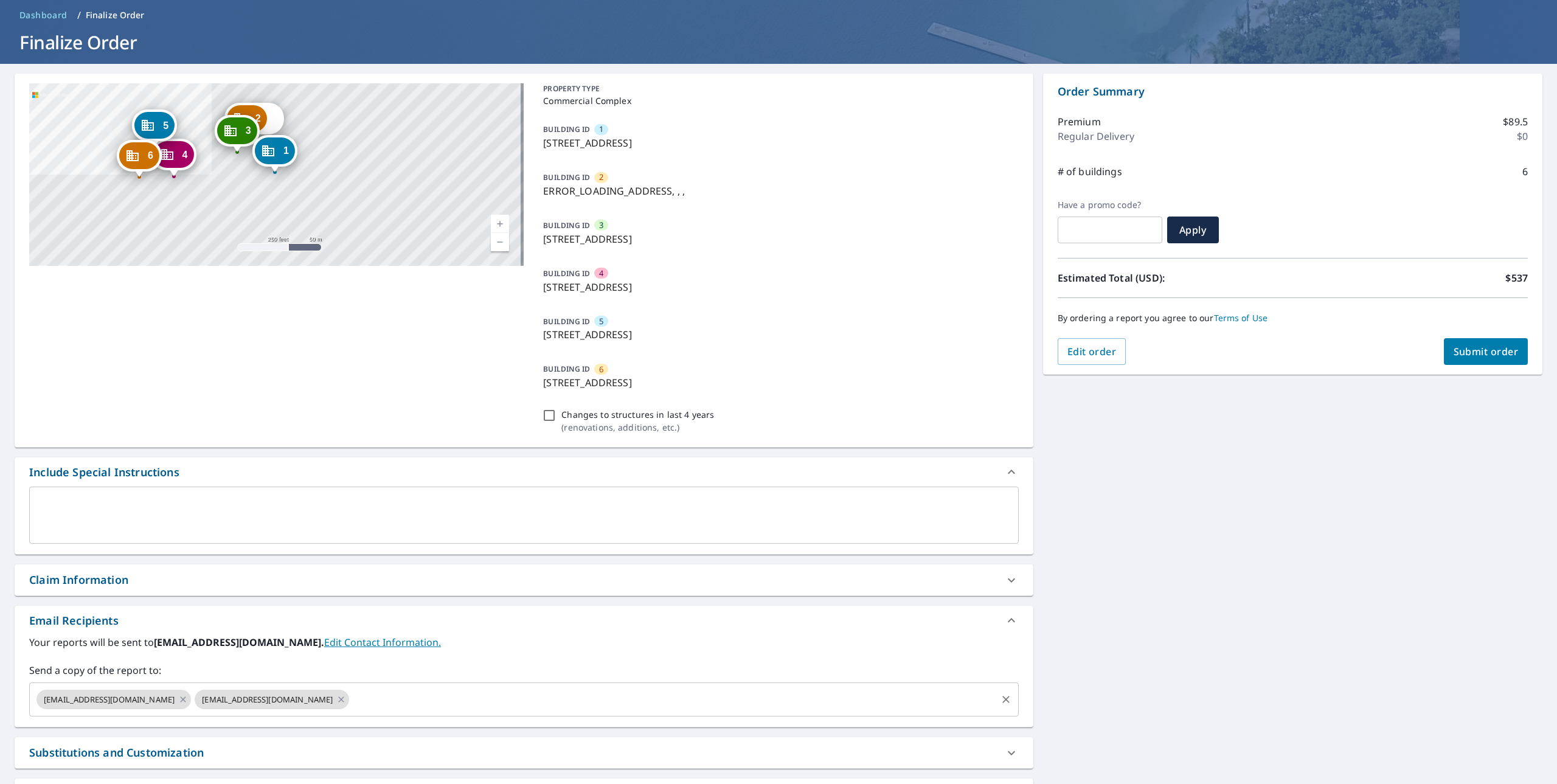
scroll to position [122, 0]
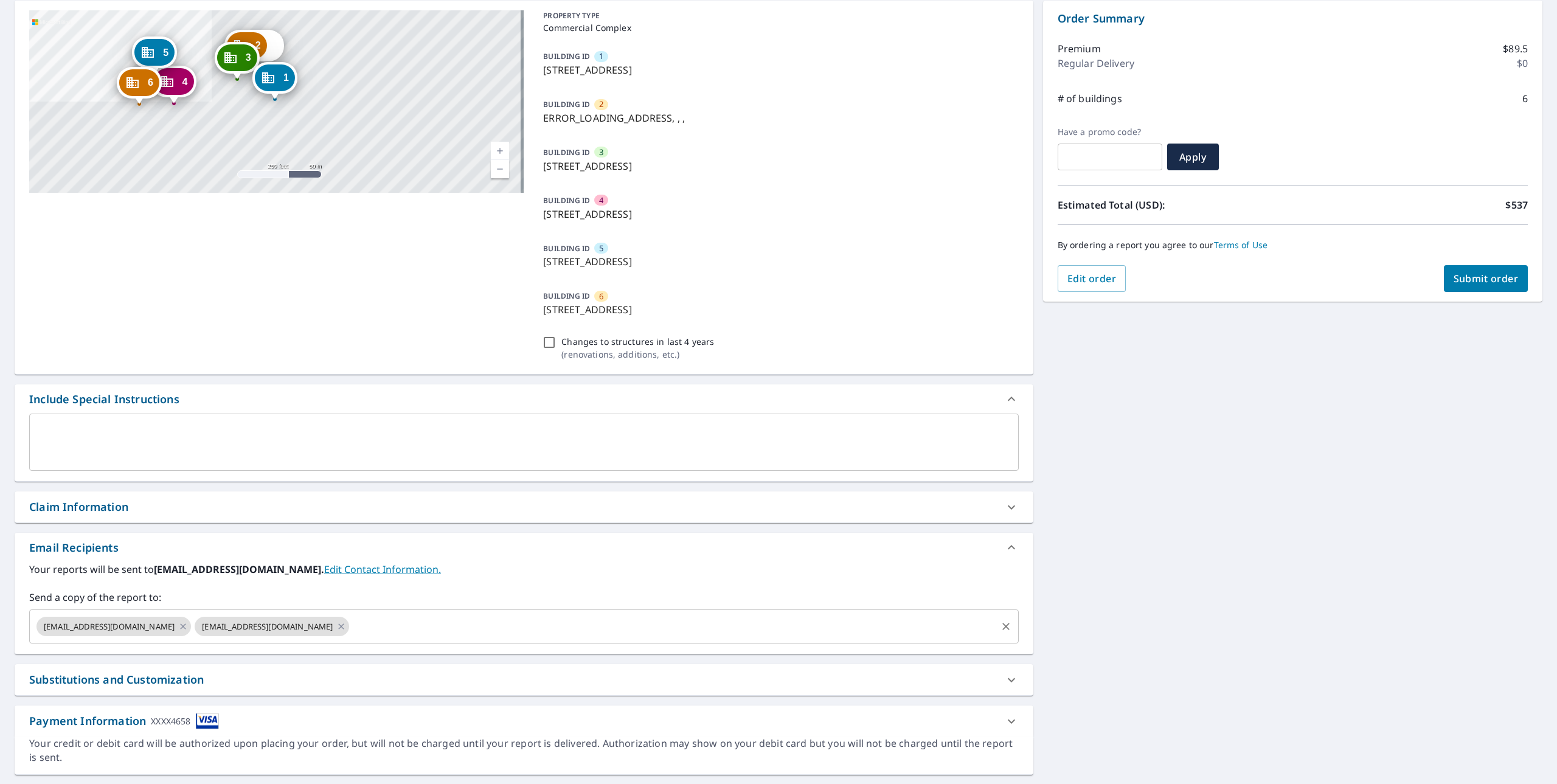
click at [369, 613] on div "[EMAIL_ADDRESS][DOMAIN_NAME] [EMAIL_ADDRESS][DOMAIN_NAME] ​" at bounding box center [524, 626] width 990 height 34
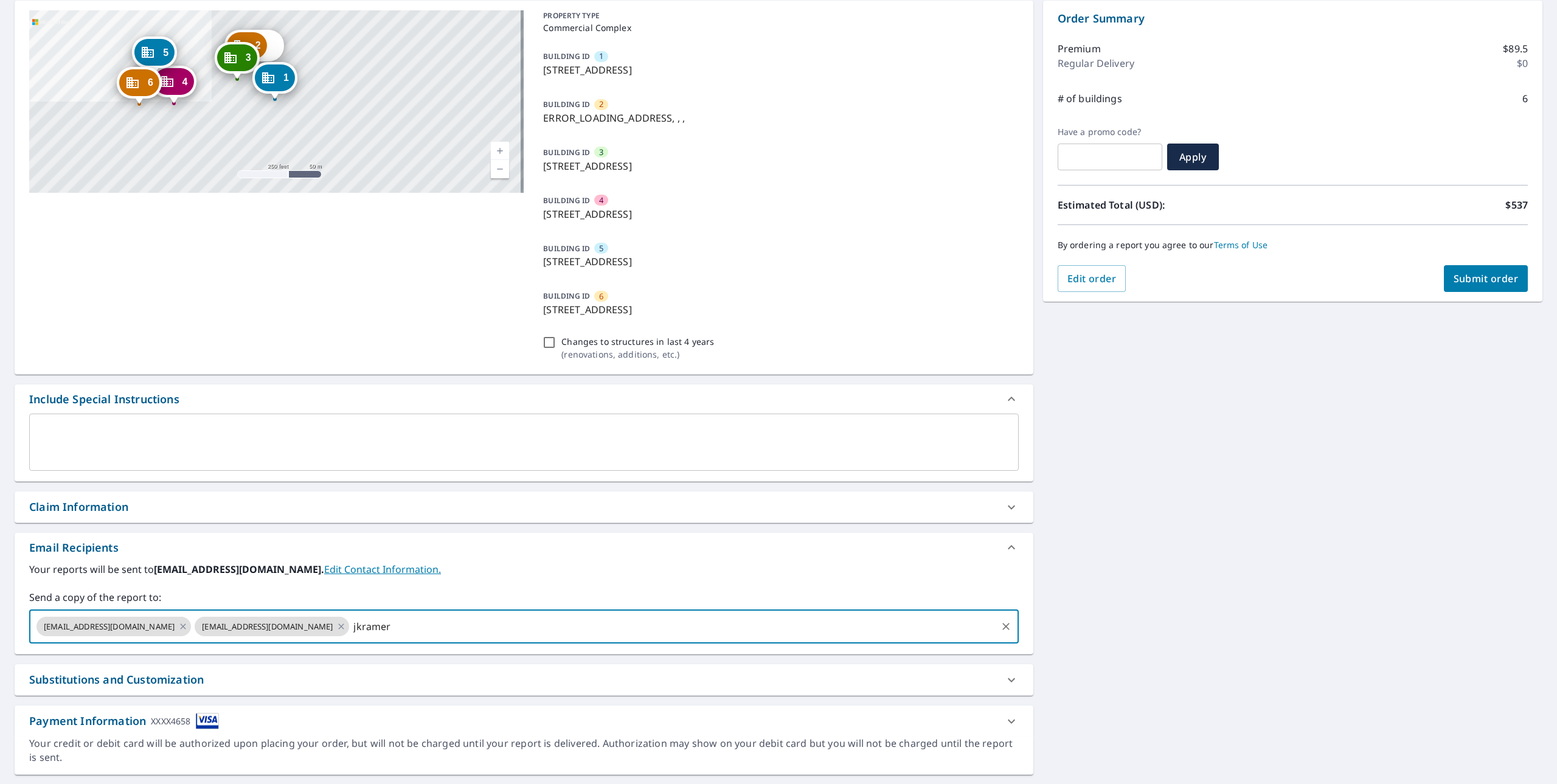
type input "[EMAIL_ADDRESS][DOMAIN_NAME]"
click at [473, 625] on input "[EMAIL_ADDRESS][DOMAIN_NAME]" at bounding box center [672, 626] width 643 height 23
checkbox input "true"
click at [656, 640] on div "[EMAIL_ADDRESS][DOMAIN_NAME] [EMAIL_ADDRESS][DOMAIN_NAME] [EMAIL_ADDRESS][DOMAI…" at bounding box center [524, 626] width 990 height 34
click at [668, 634] on input "[EMAIL_ADDRESS][DOMAIN_NAME]" at bounding box center [752, 626] width 486 height 23
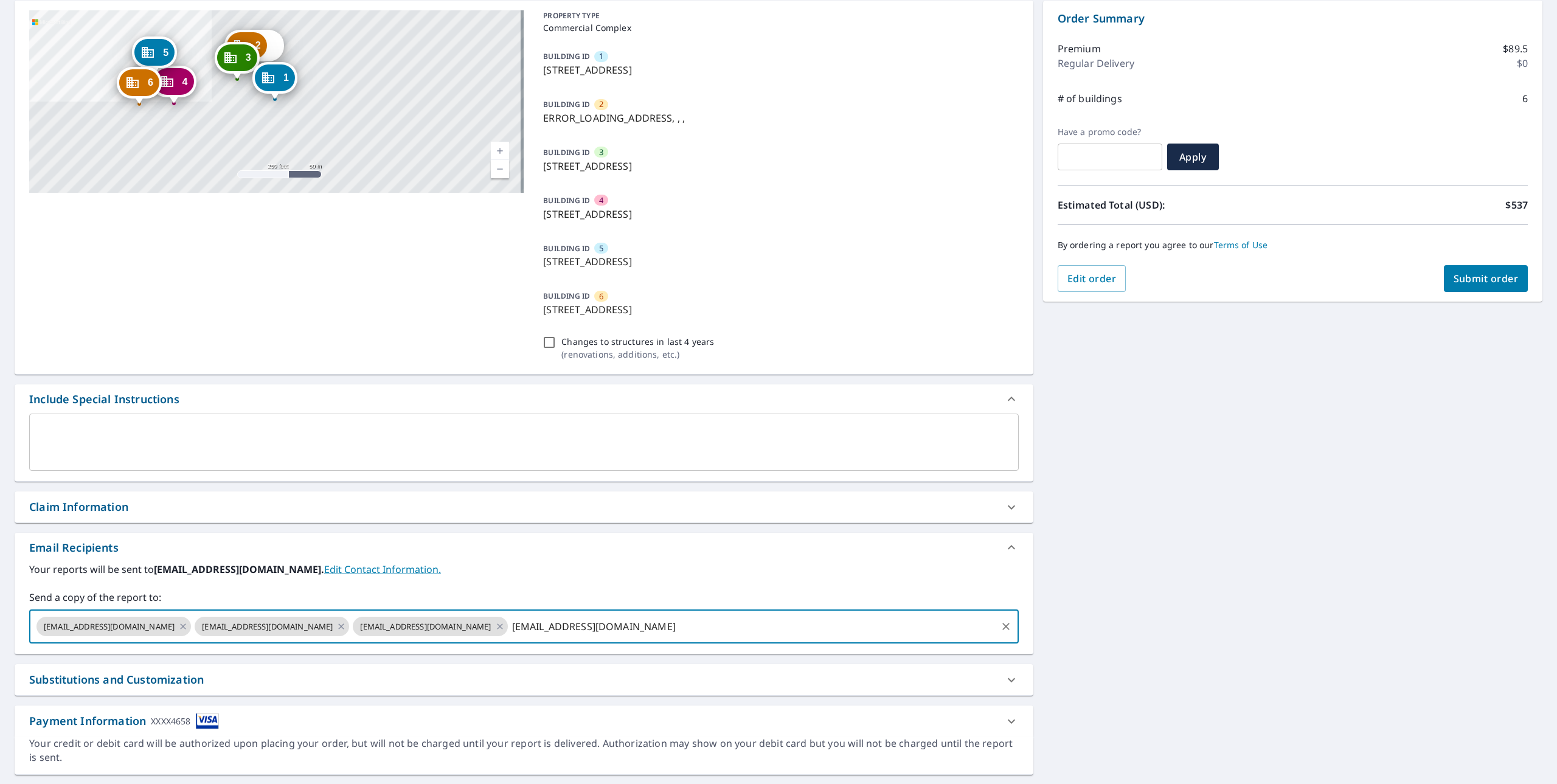
click at [752, 634] on input "[EMAIL_ADDRESS][DOMAIN_NAME]" at bounding box center [752, 626] width 486 height 23
click at [761, 621] on input "[EMAIL_ADDRESS][DOMAIN_NAME]" at bounding box center [752, 626] width 486 height 23
type input "[EMAIL_ADDRESS][DOMAIN_NAME]"
click at [757, 571] on label "Your reports will be sent to [PERSON_NAME][EMAIL_ADDRESS][DOMAIN_NAME]. Edit Co…" at bounding box center [524, 569] width 990 height 15
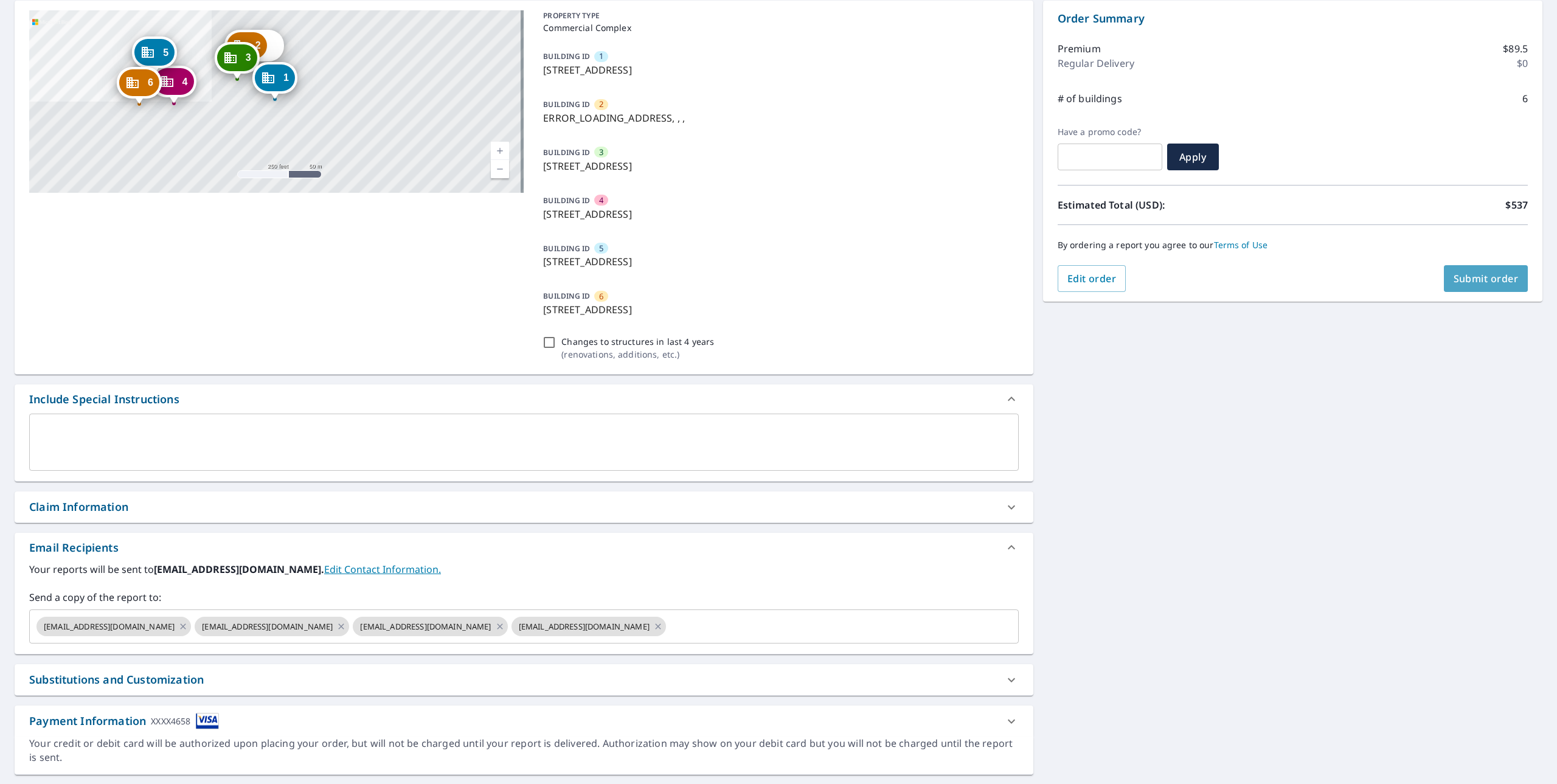
click at [1490, 273] on span "Submit order" at bounding box center [1486, 278] width 65 height 14
checkbox input "true"
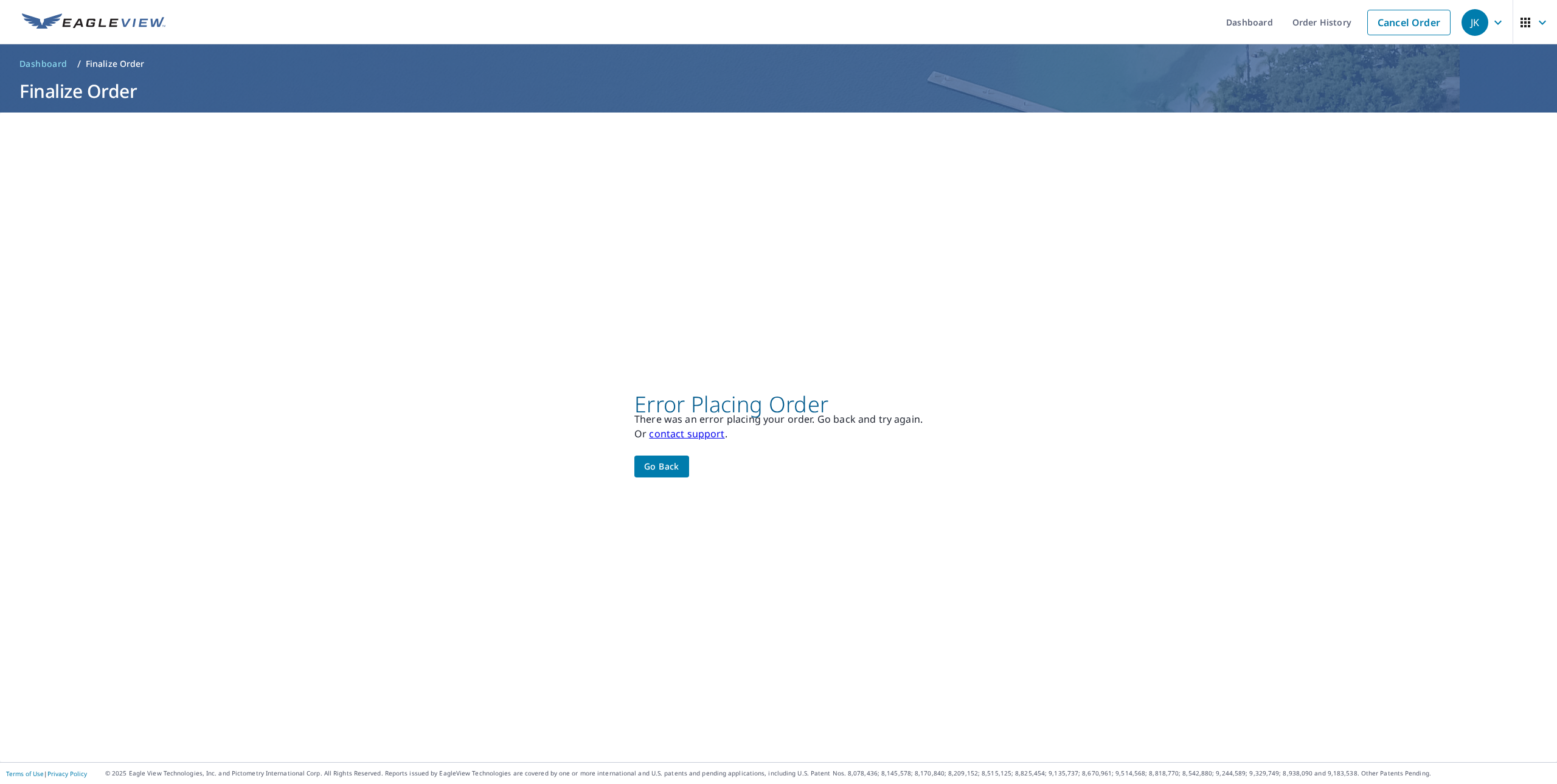
scroll to position [0, 0]
click at [663, 466] on span "Go back" at bounding box center [661, 466] width 35 height 15
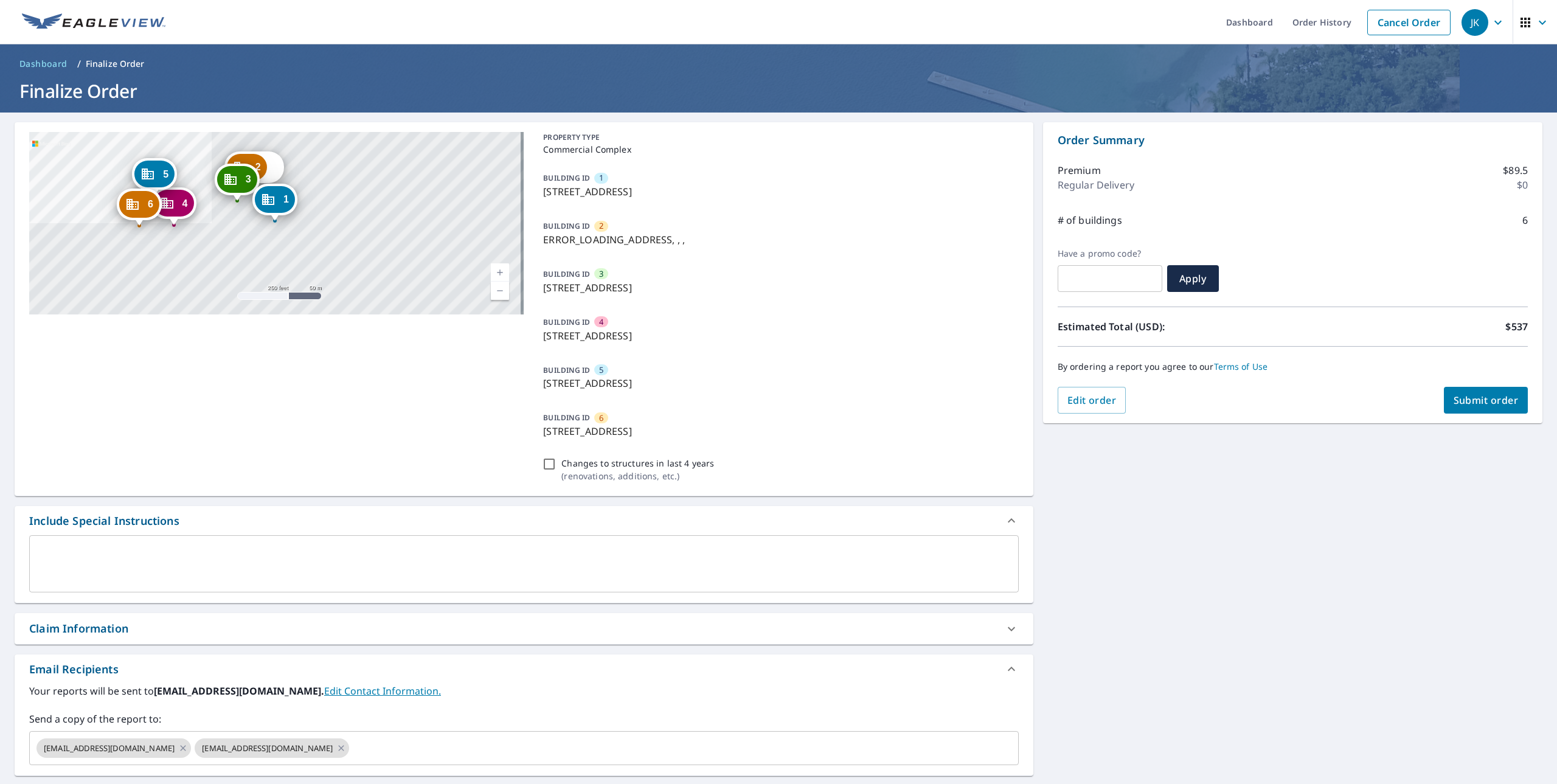
click at [1497, 404] on span "Submit order" at bounding box center [1486, 400] width 65 height 14
checkbox input "true"
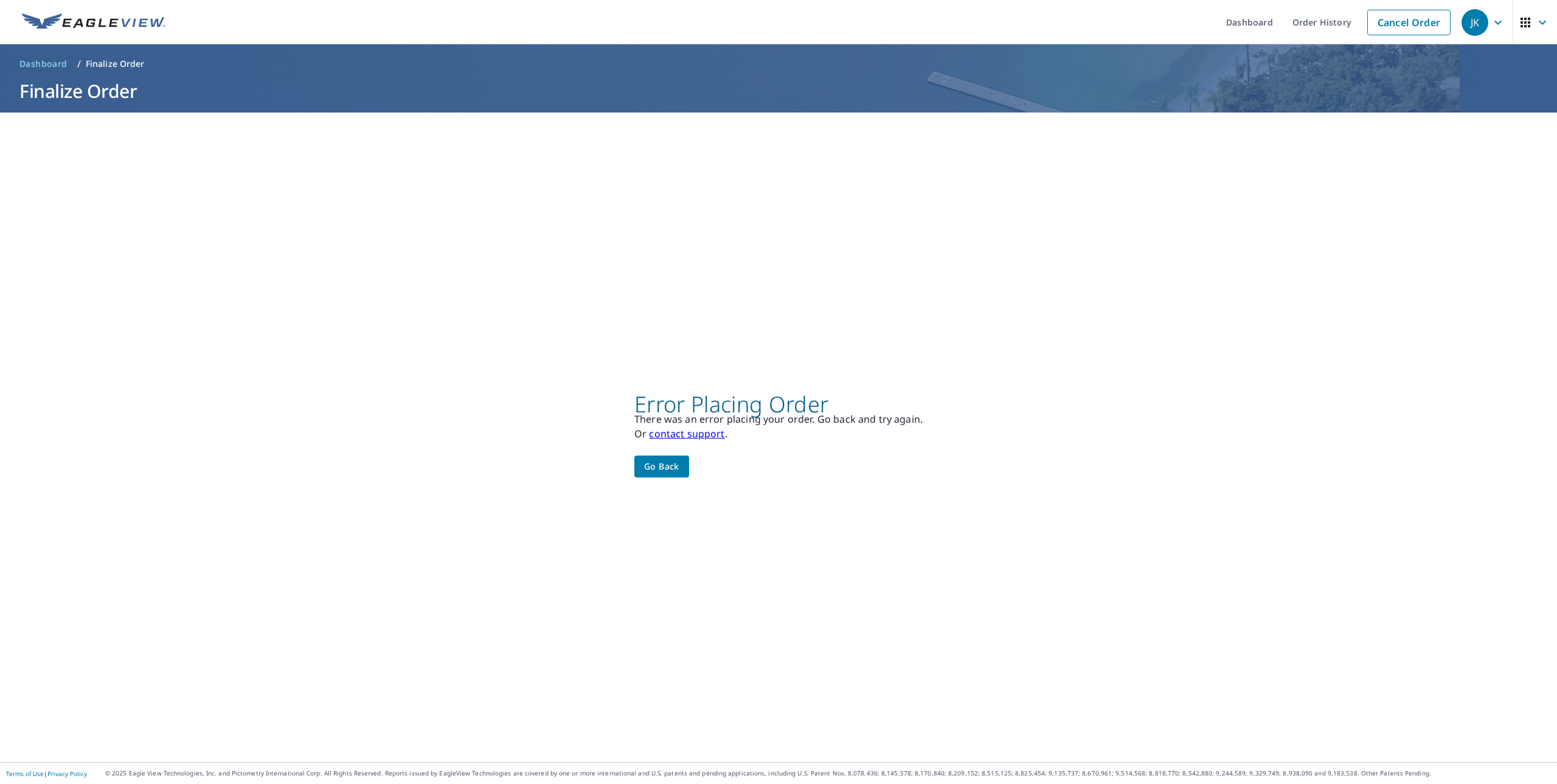
click at [646, 466] on span "Go back" at bounding box center [661, 466] width 35 height 15
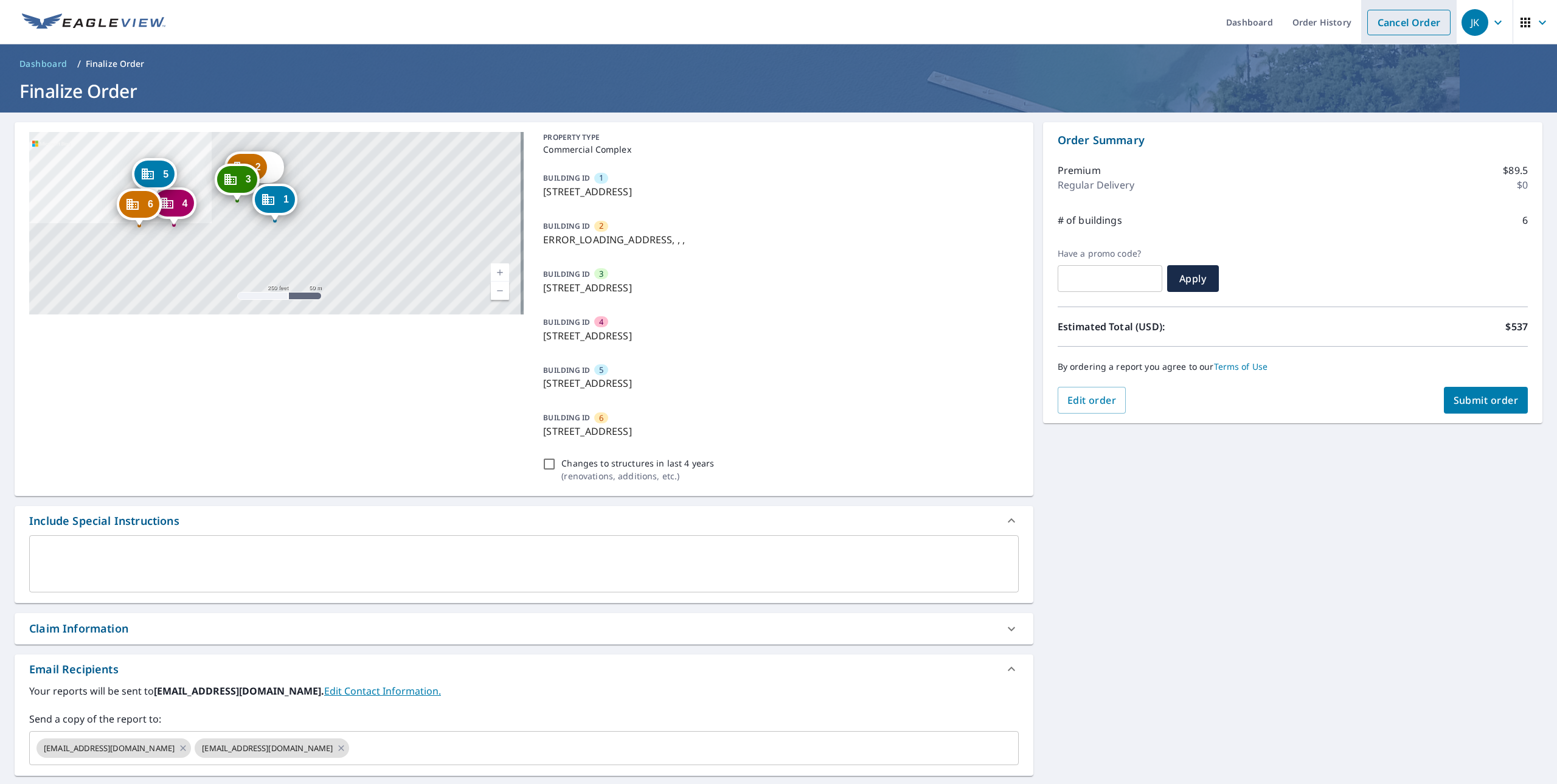
click at [1379, 23] on link "Cancel Order" at bounding box center [1409, 22] width 84 height 25
checkbox input "true"
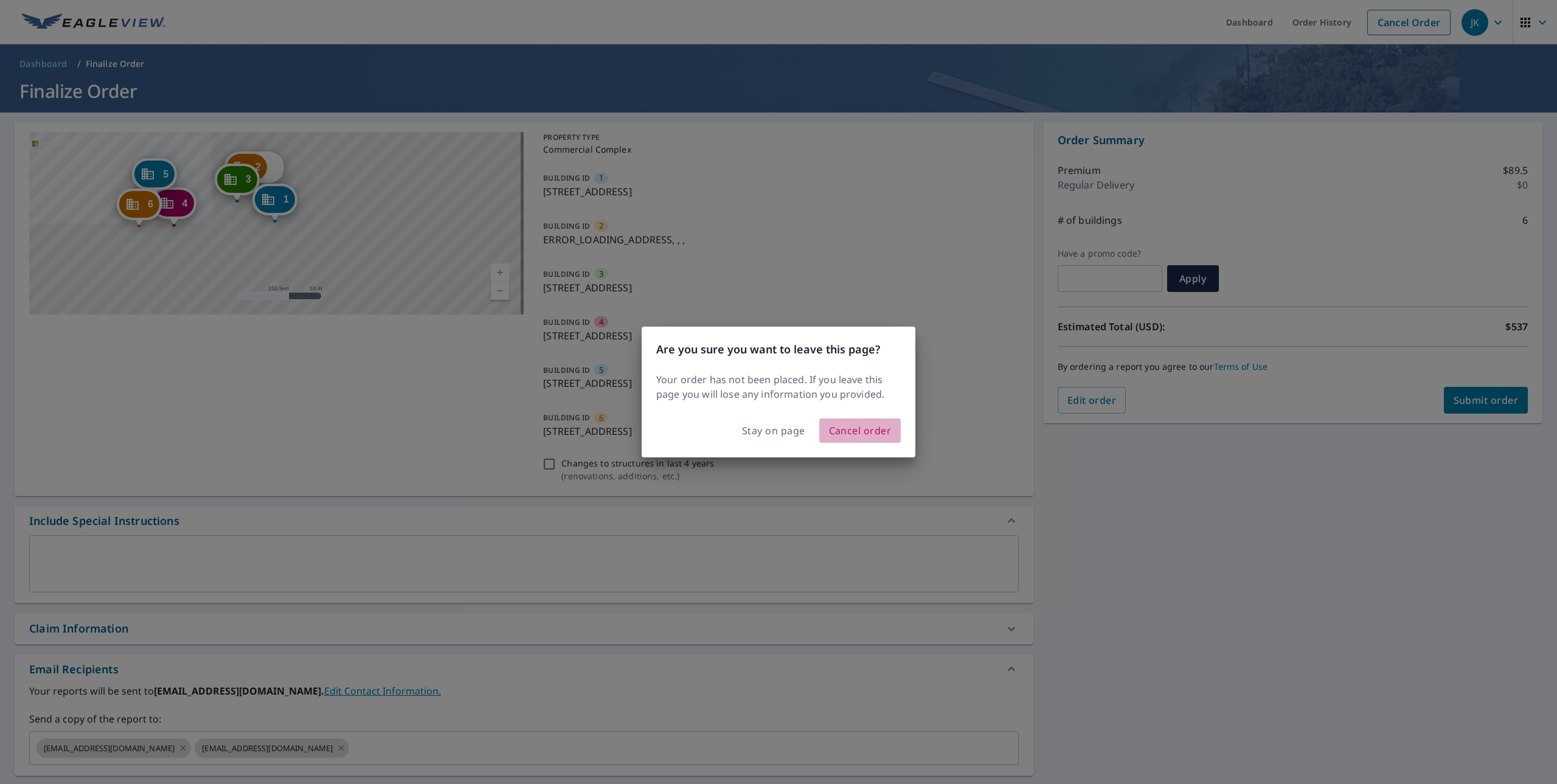
click at [844, 435] on span "Cancel order" at bounding box center [861, 431] width 63 height 17
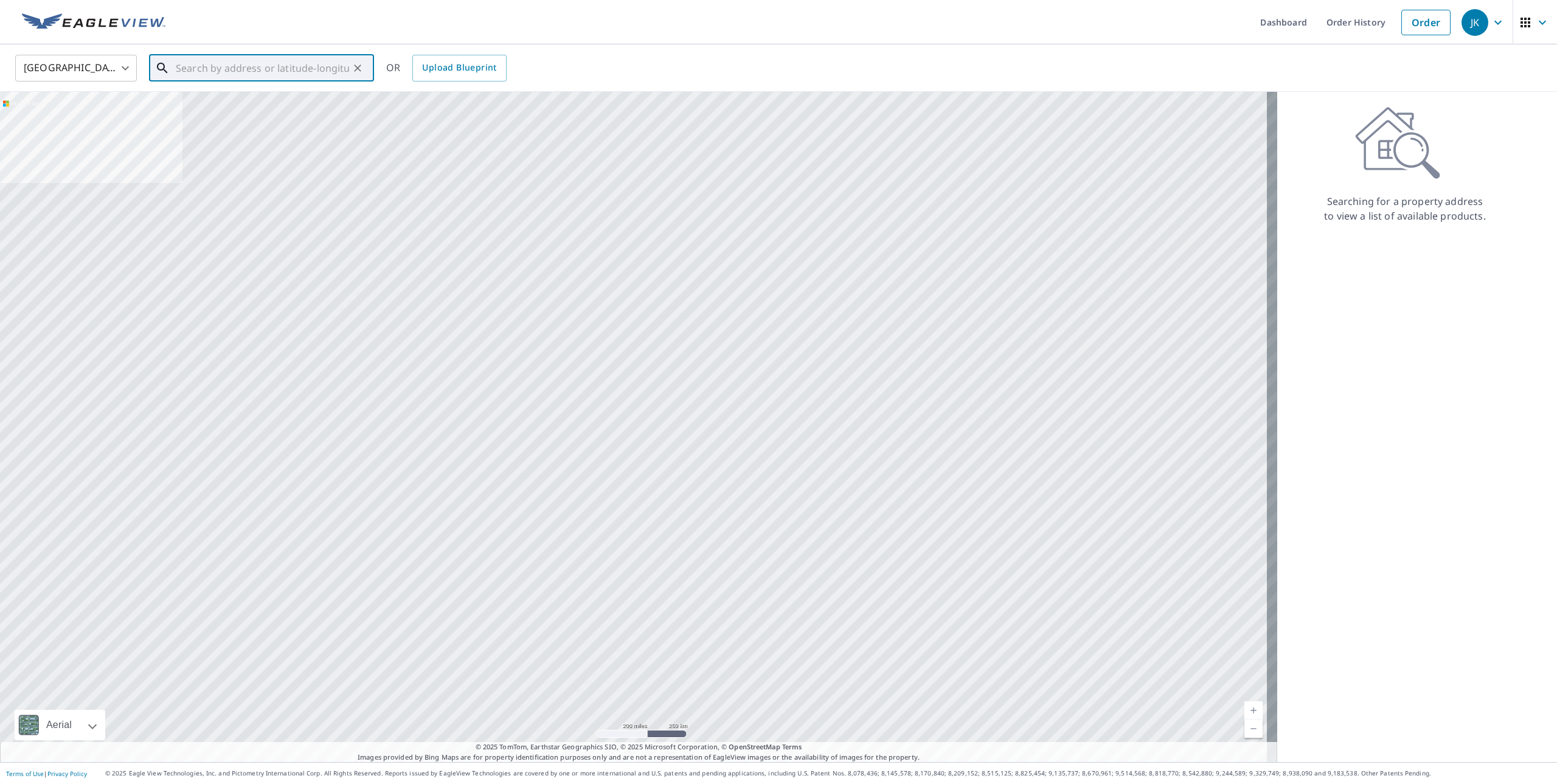
click at [287, 74] on input "text" at bounding box center [262, 68] width 173 height 34
click at [276, 69] on input "text" at bounding box center [262, 68] width 173 height 34
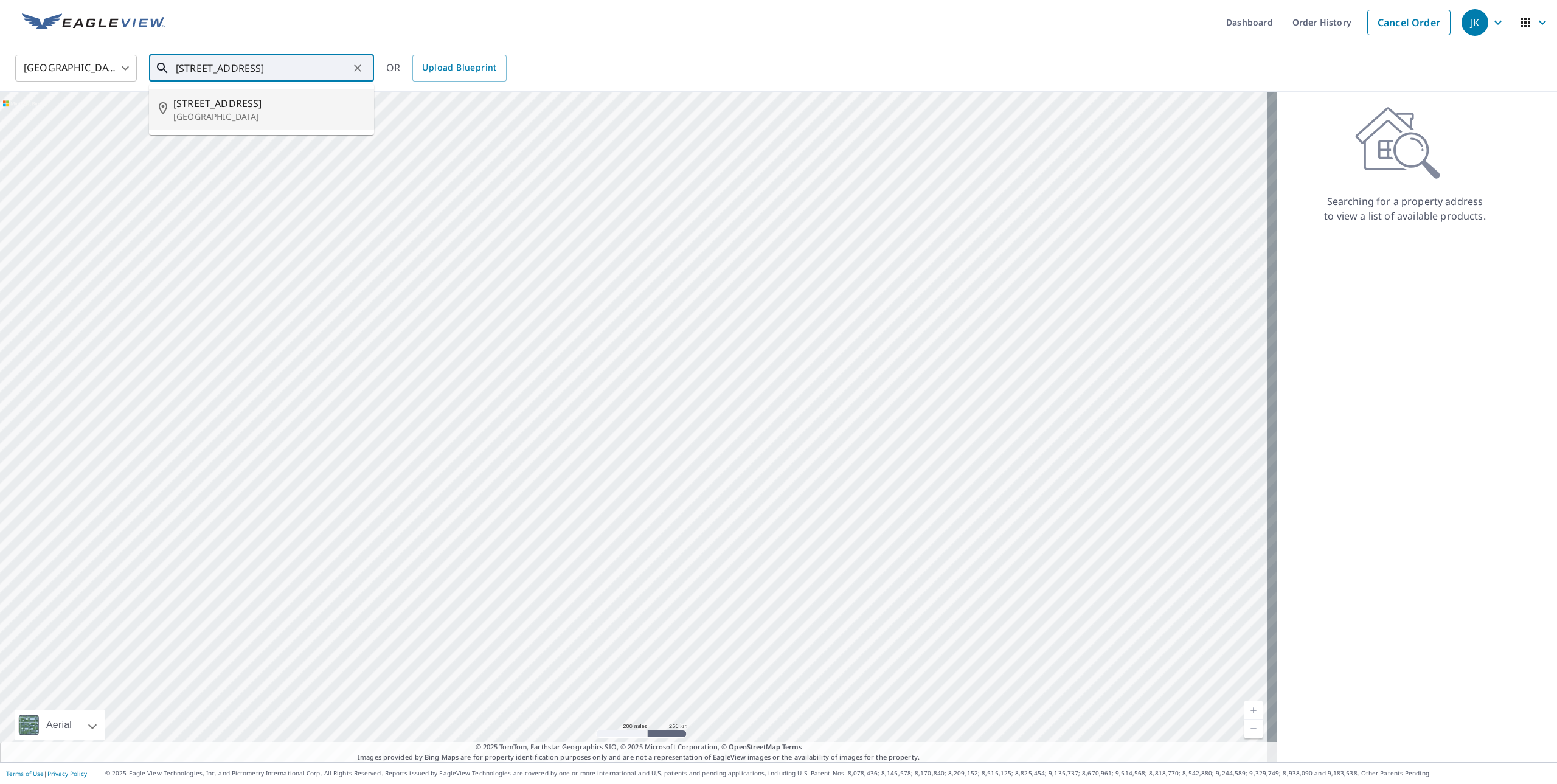
click at [219, 117] on p "[GEOGRAPHIC_DATA]" at bounding box center [268, 117] width 191 height 12
type input "[STREET_ADDRESS]"
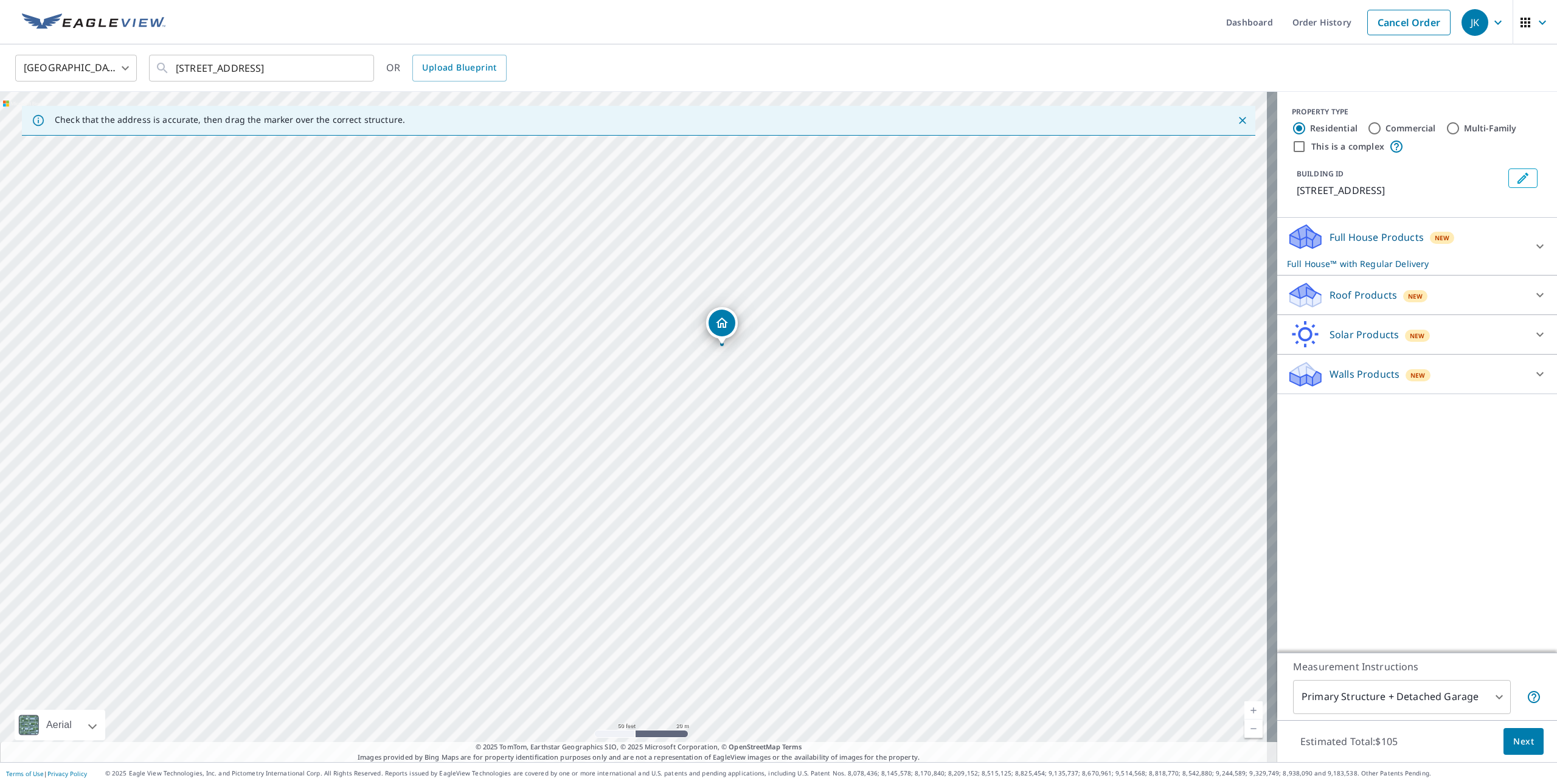
drag, startPoint x: 593, startPoint y: 427, endPoint x: 643, endPoint y: 451, distance: 55.5
click at [643, 451] on div "[STREET_ADDRESS]" at bounding box center [639, 427] width 1278 height 671
click at [1373, 125] on div "Commercial" at bounding box center [1402, 128] width 69 height 15
click at [1368, 130] on input "Commercial" at bounding box center [1375, 128] width 15 height 15
radio input "true"
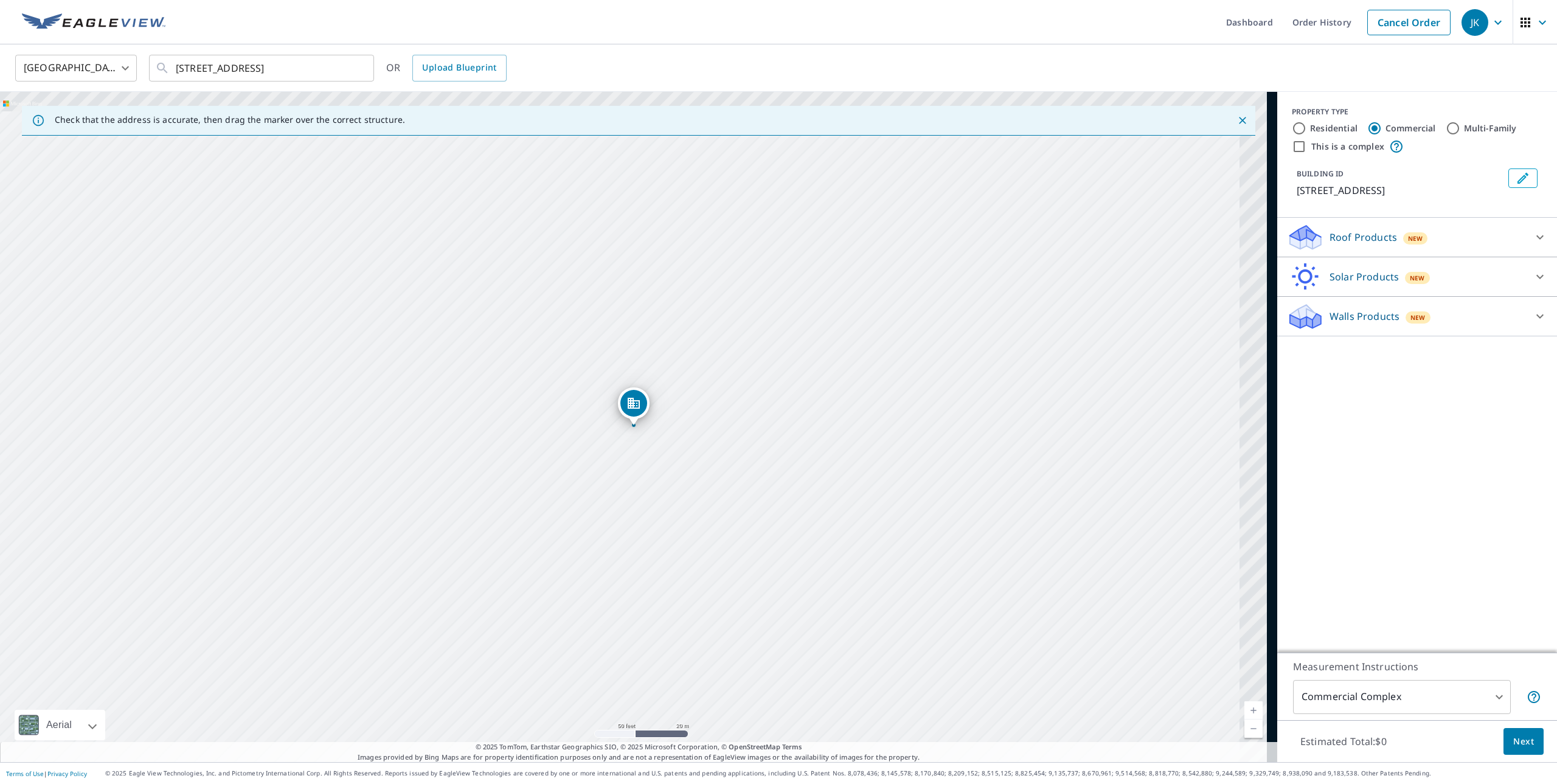
type input "4"
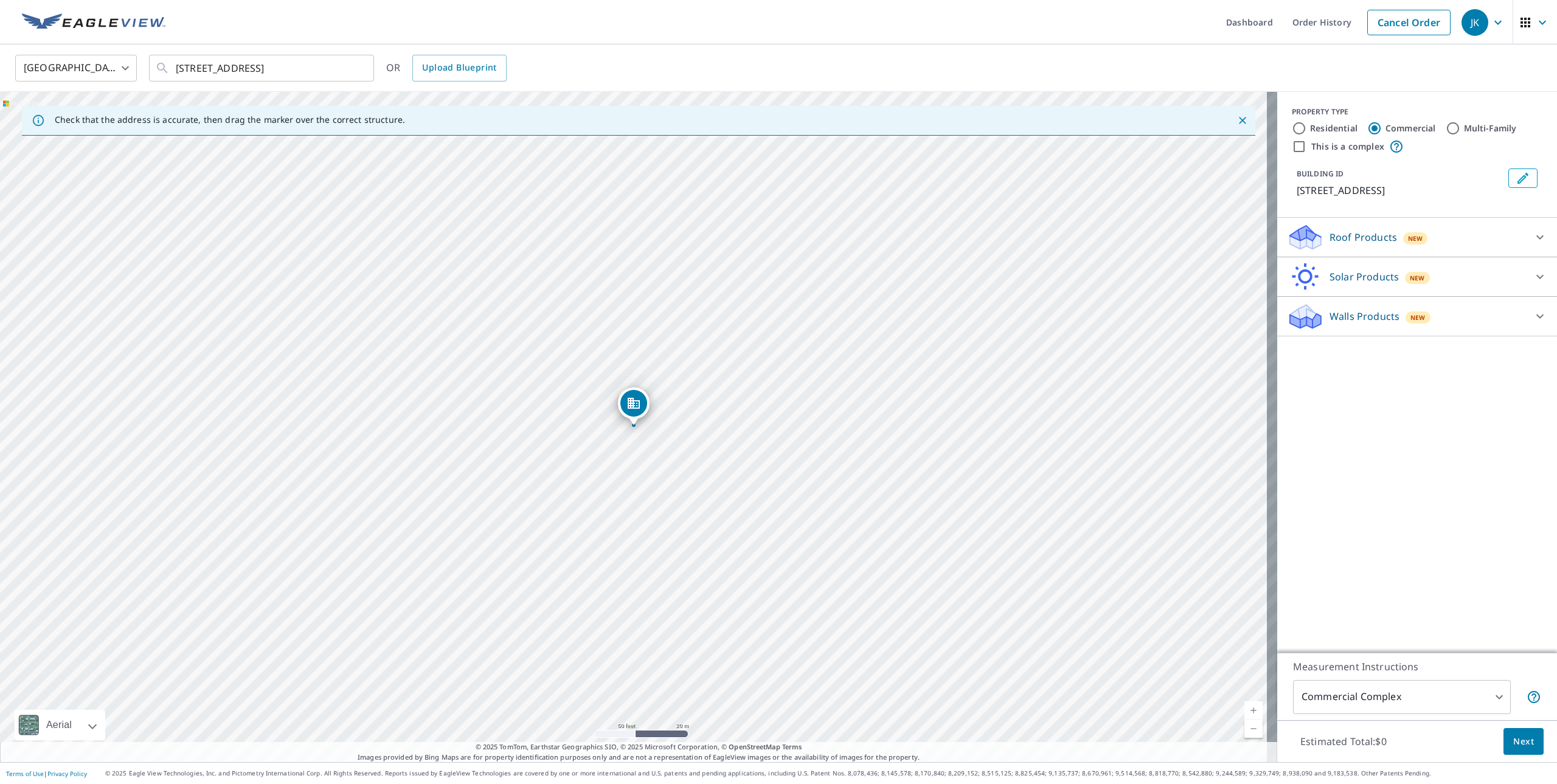
click at [1344, 149] on label "This is a complex" at bounding box center [1348, 147] width 73 height 12
click at [1307, 149] on input "This is a complex" at bounding box center [1299, 147] width 15 height 15
checkbox input "true"
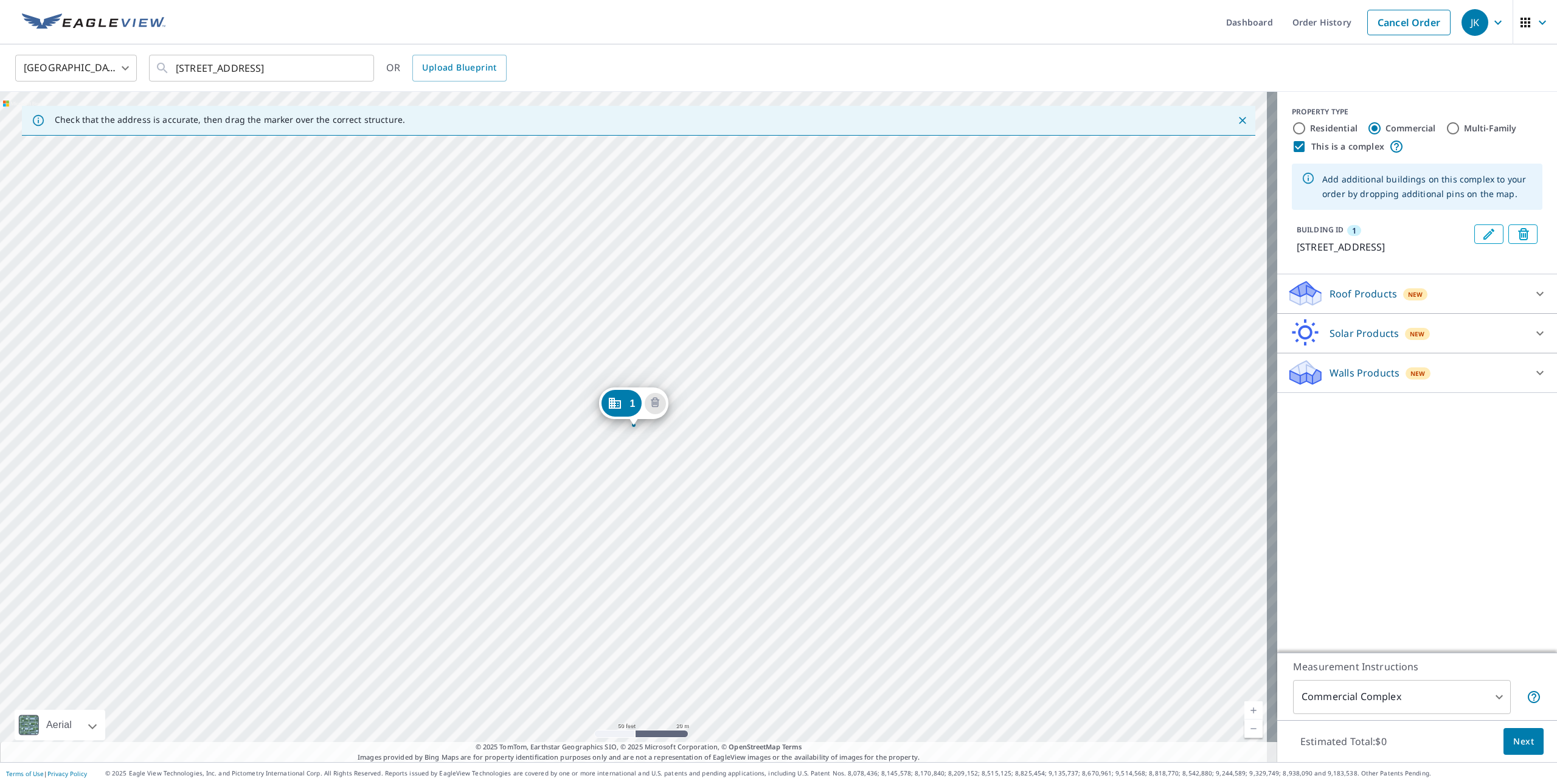
click at [1360, 301] on p "Roof Products" at bounding box center [1364, 294] width 67 height 15
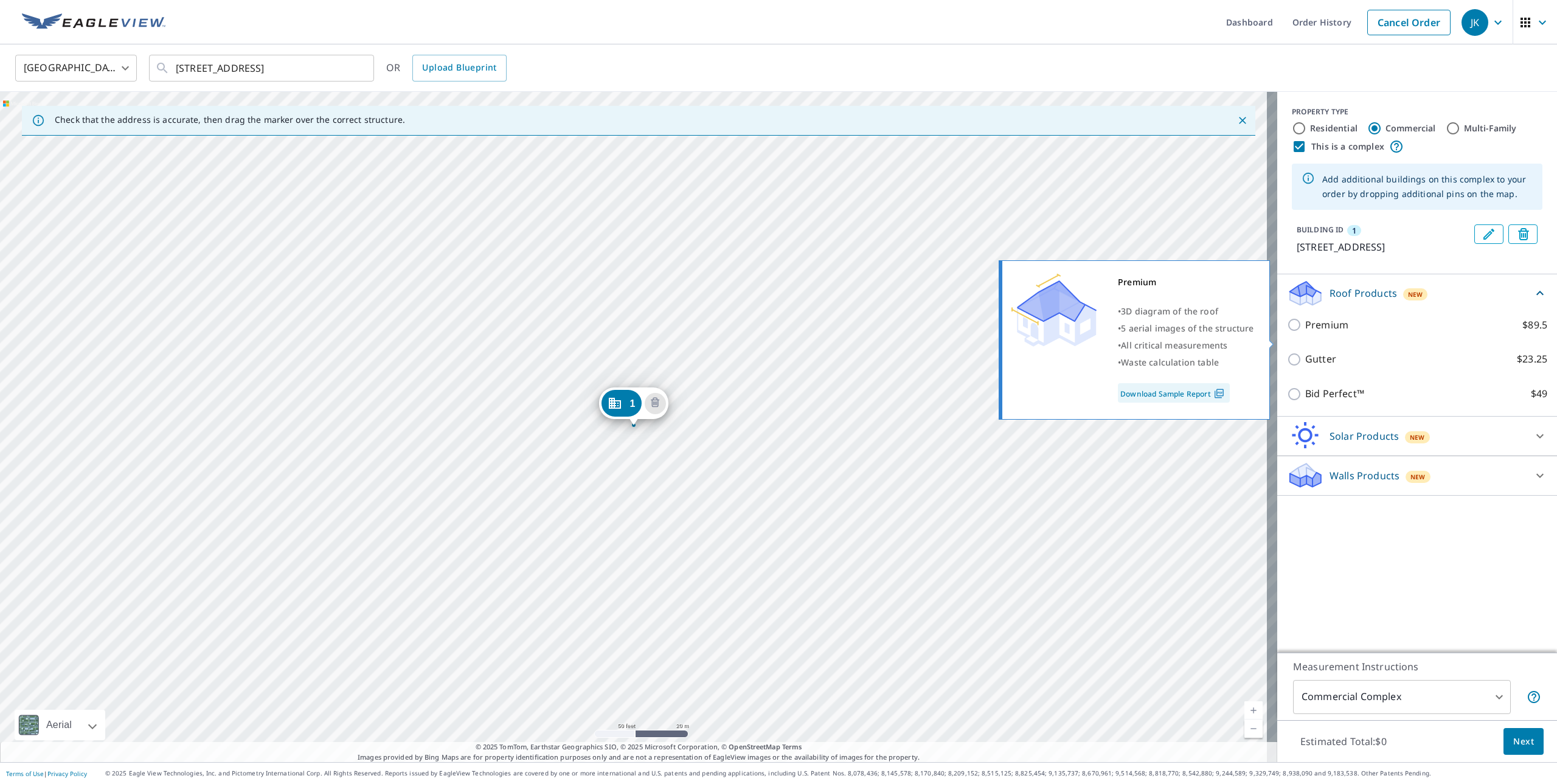
click at [1338, 333] on label "Premium $89.5" at bounding box center [1426, 325] width 242 height 15
click at [1305, 332] on input "Premium $89.5" at bounding box center [1296, 325] width 18 height 15
checkbox input "true"
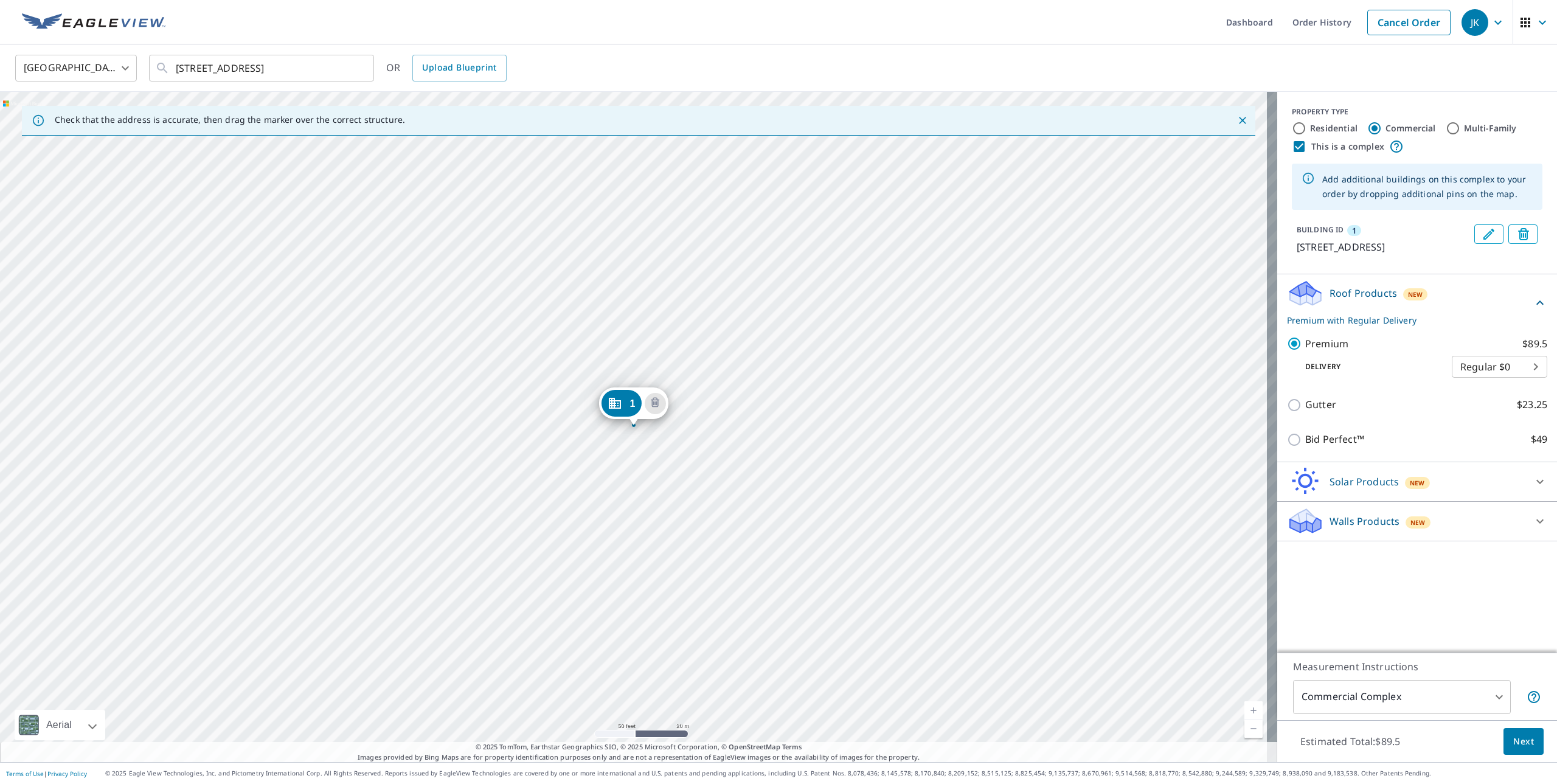
click at [581, 338] on div "1 [STREET_ADDRESS]" at bounding box center [639, 427] width 1278 height 671
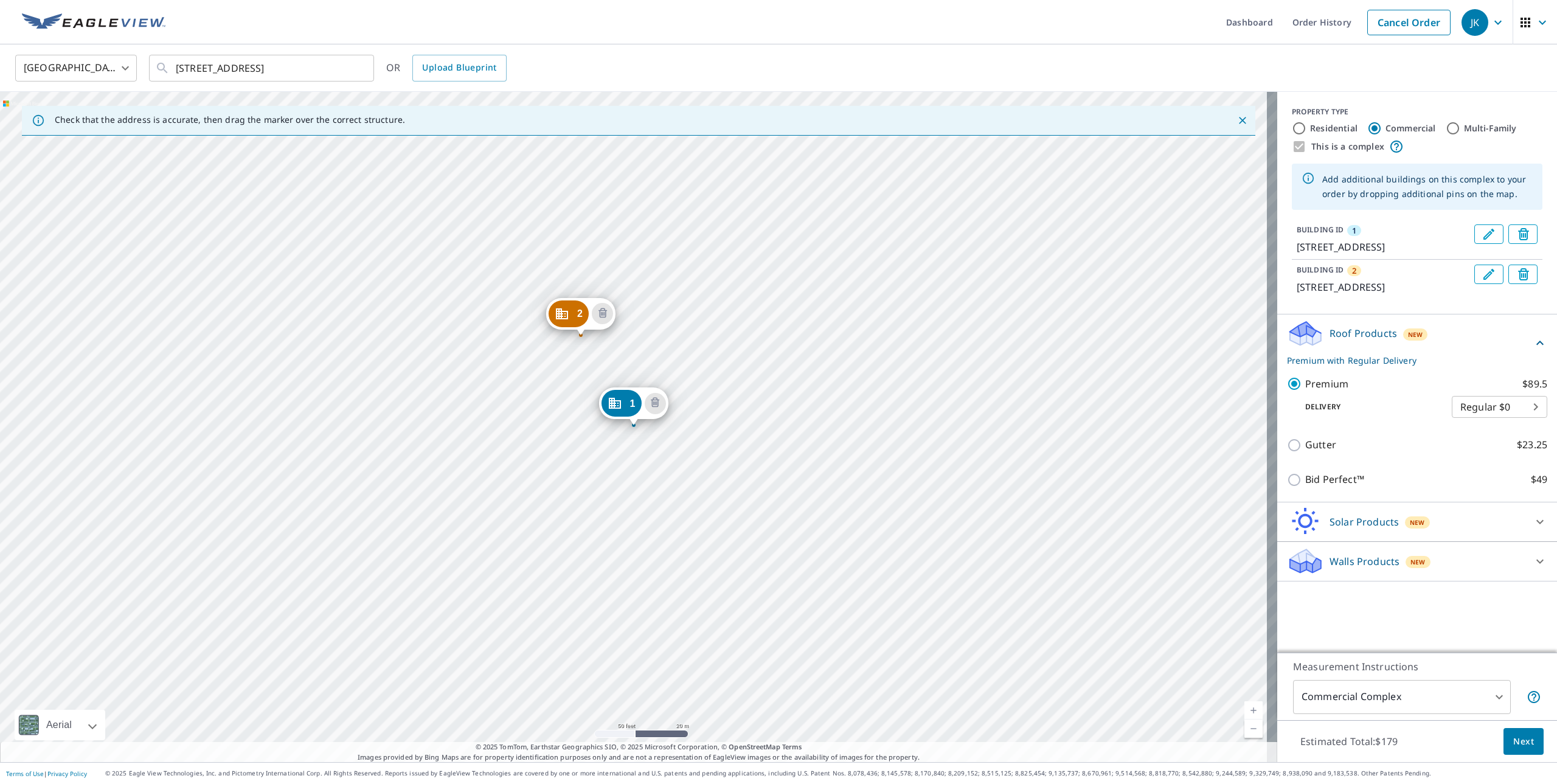
click at [518, 386] on div "2 5857 Glenway Ave Cincinnati, OH 45238 1 5835 Glenway Ave Cincinnati, OH 45238" at bounding box center [639, 427] width 1278 height 671
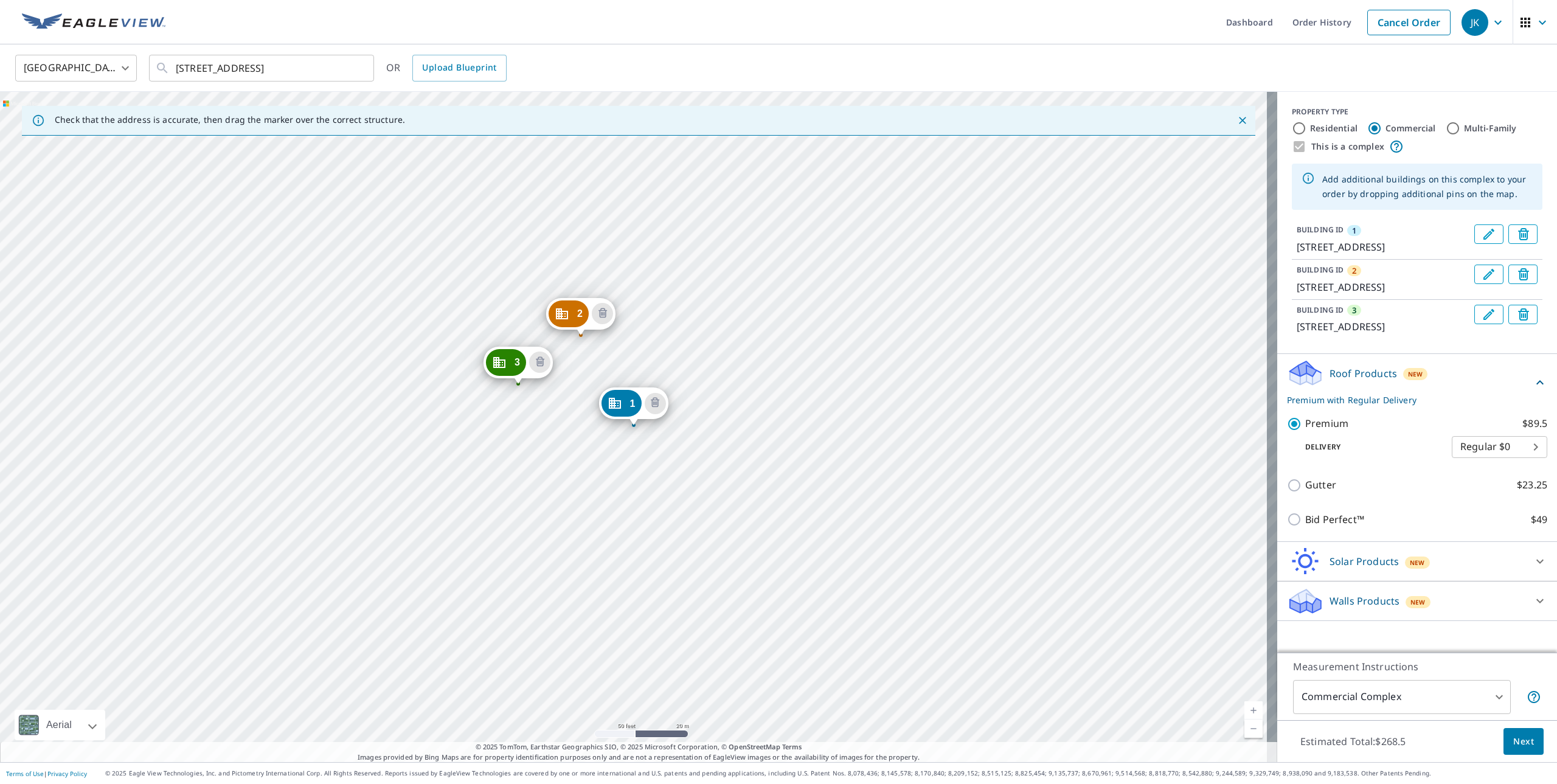
click at [269, 486] on div "2 5857 Glenway Ave Cincinnati, OH 45238 3 2832 Rosebud Dr Cincinnati, OH 45238 …" at bounding box center [639, 427] width 1278 height 671
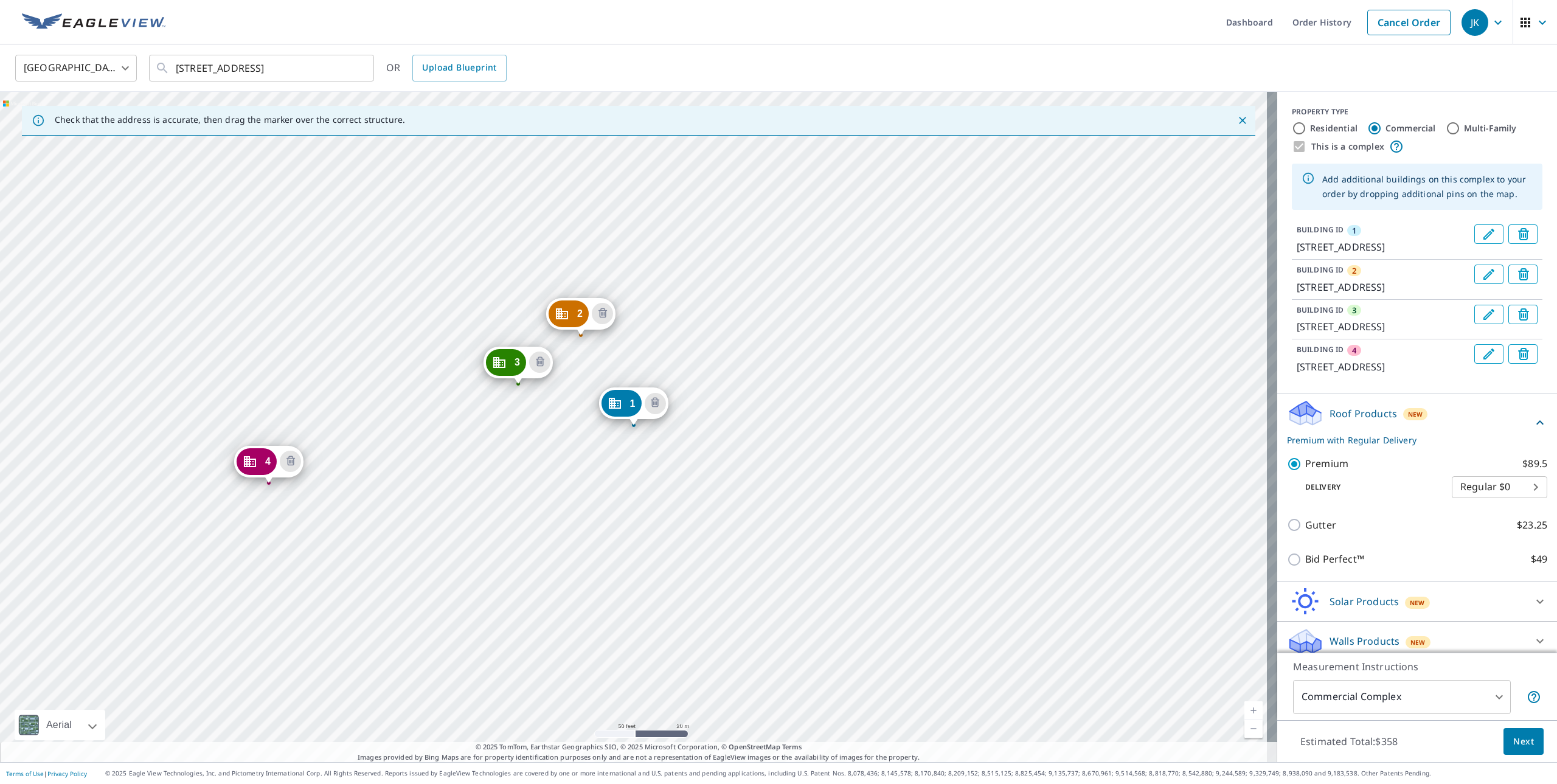
click at [184, 375] on div "2 5857 Glenway Ave Cincinnati, OH 45238 3 2832 Rosebud Dr Cincinnati, OH 45238 …" at bounding box center [639, 427] width 1278 height 671
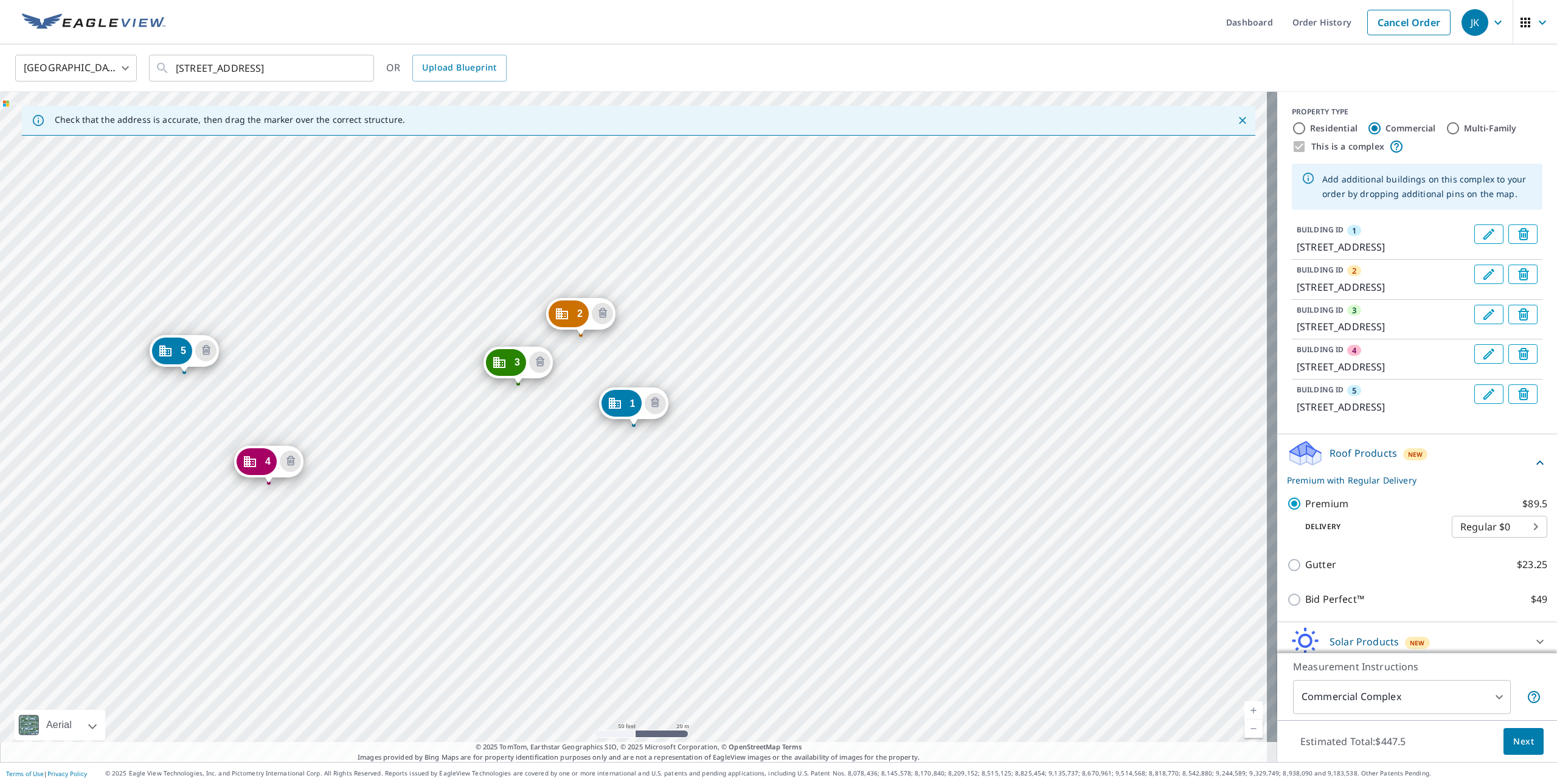
click at [122, 487] on div "2 5857 Glenway Ave Cincinnati, OH 45238 3 2832 Rosebud Dr Cincinnati, OH 45238 …" at bounding box center [639, 427] width 1278 height 671
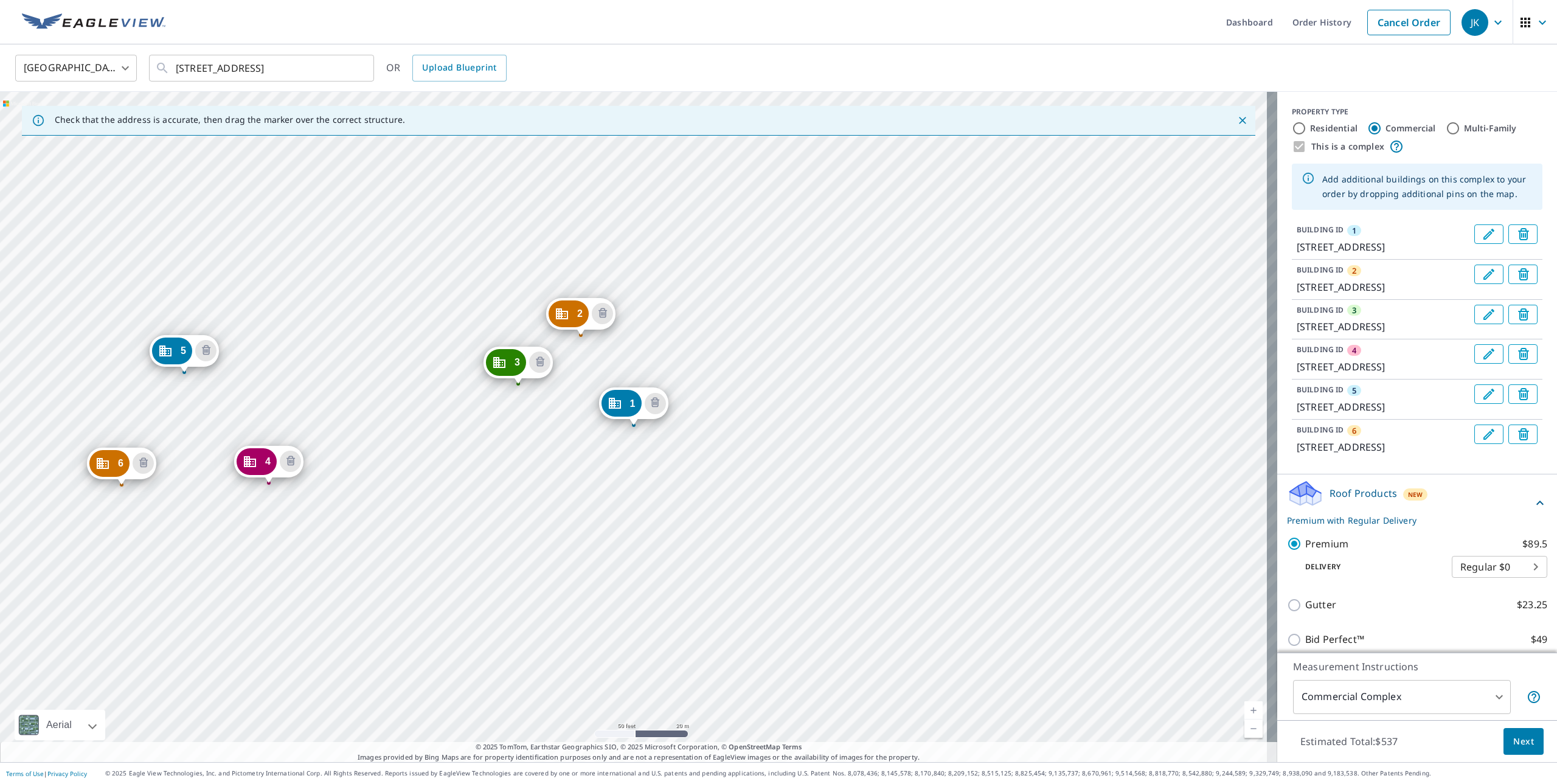
click at [1517, 751] on button "Next" at bounding box center [1524, 742] width 40 height 27
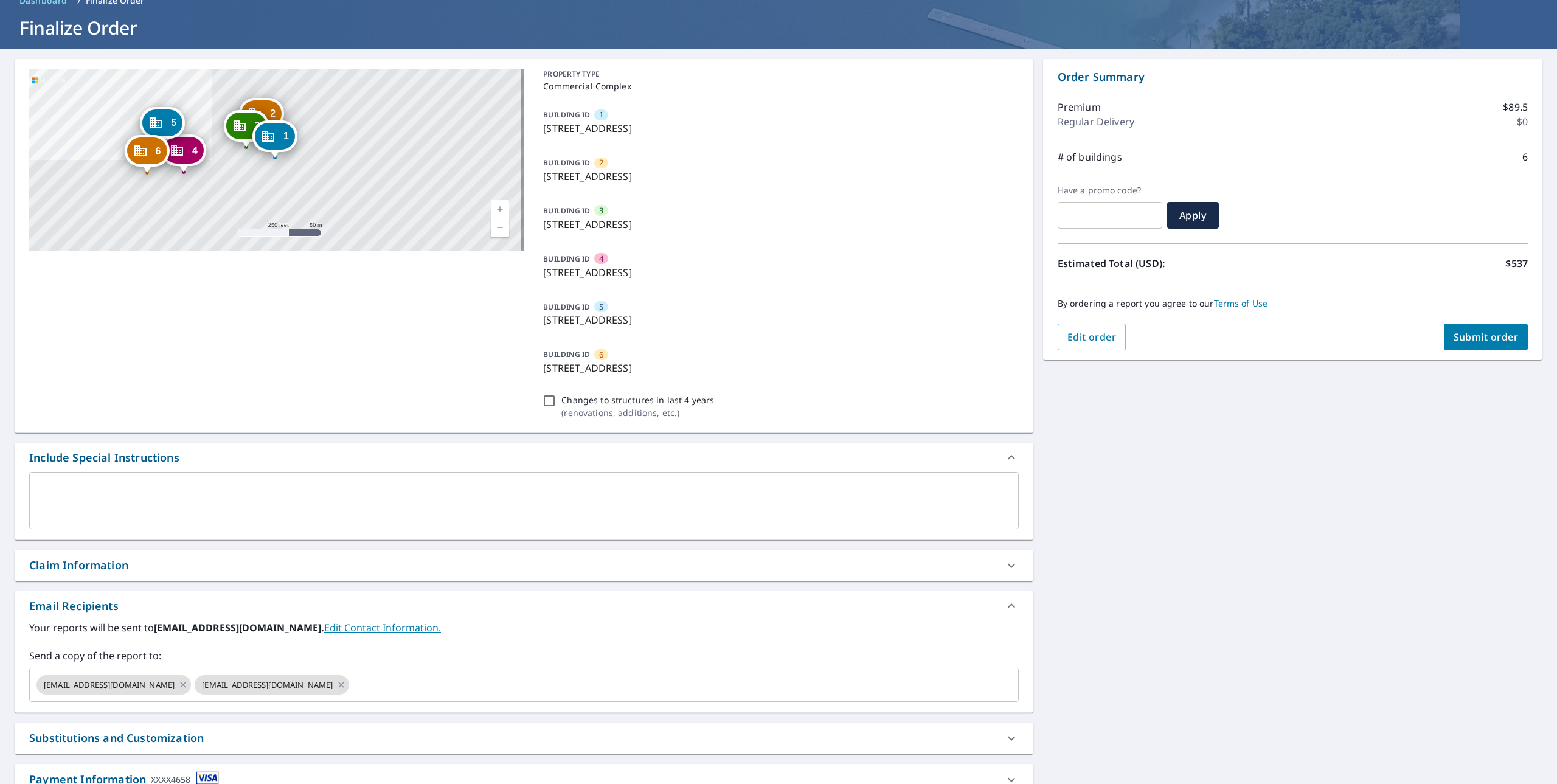
scroll to position [122, 0]
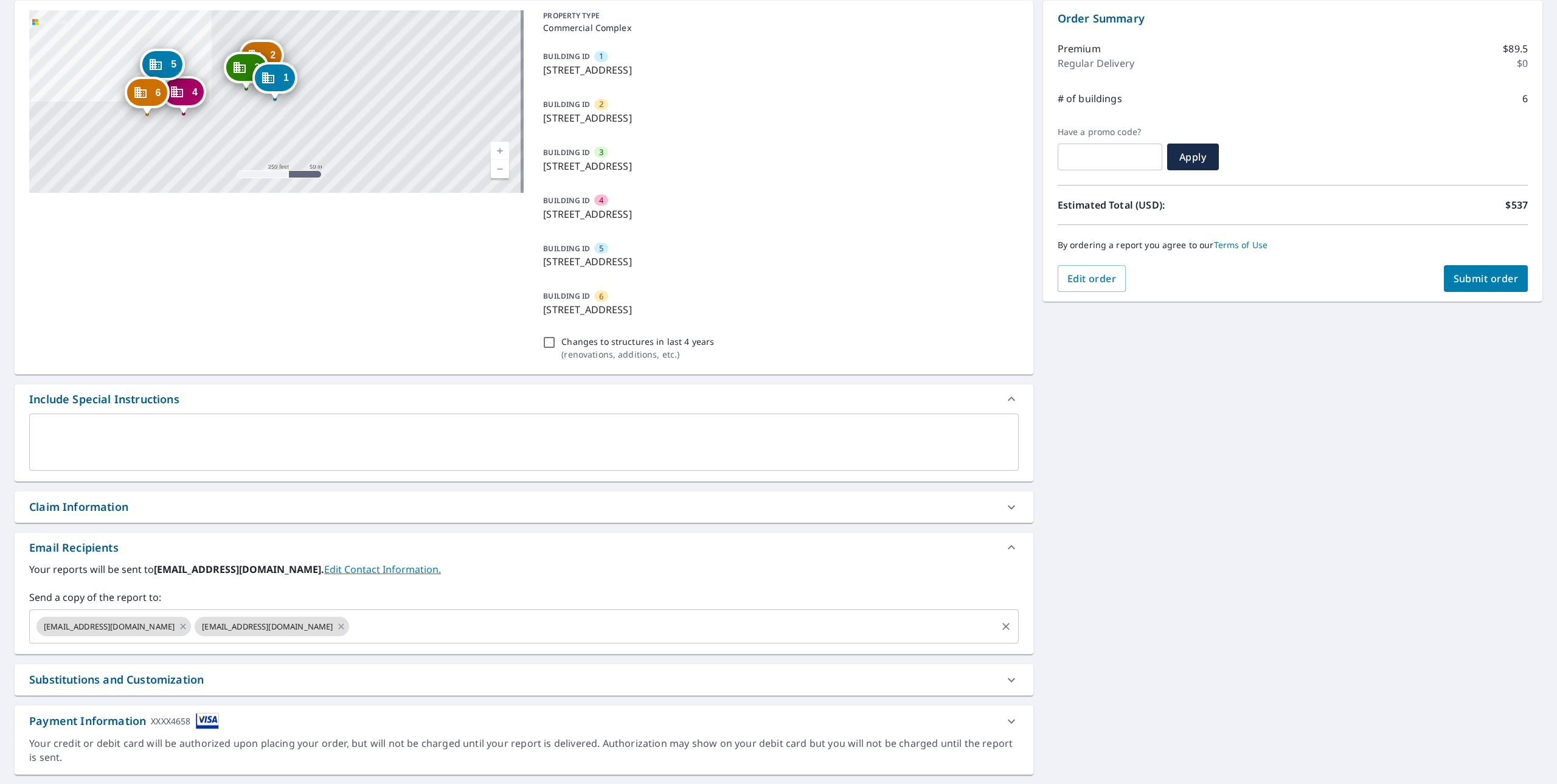
click at [351, 628] on input "text" at bounding box center [672, 626] width 643 height 23
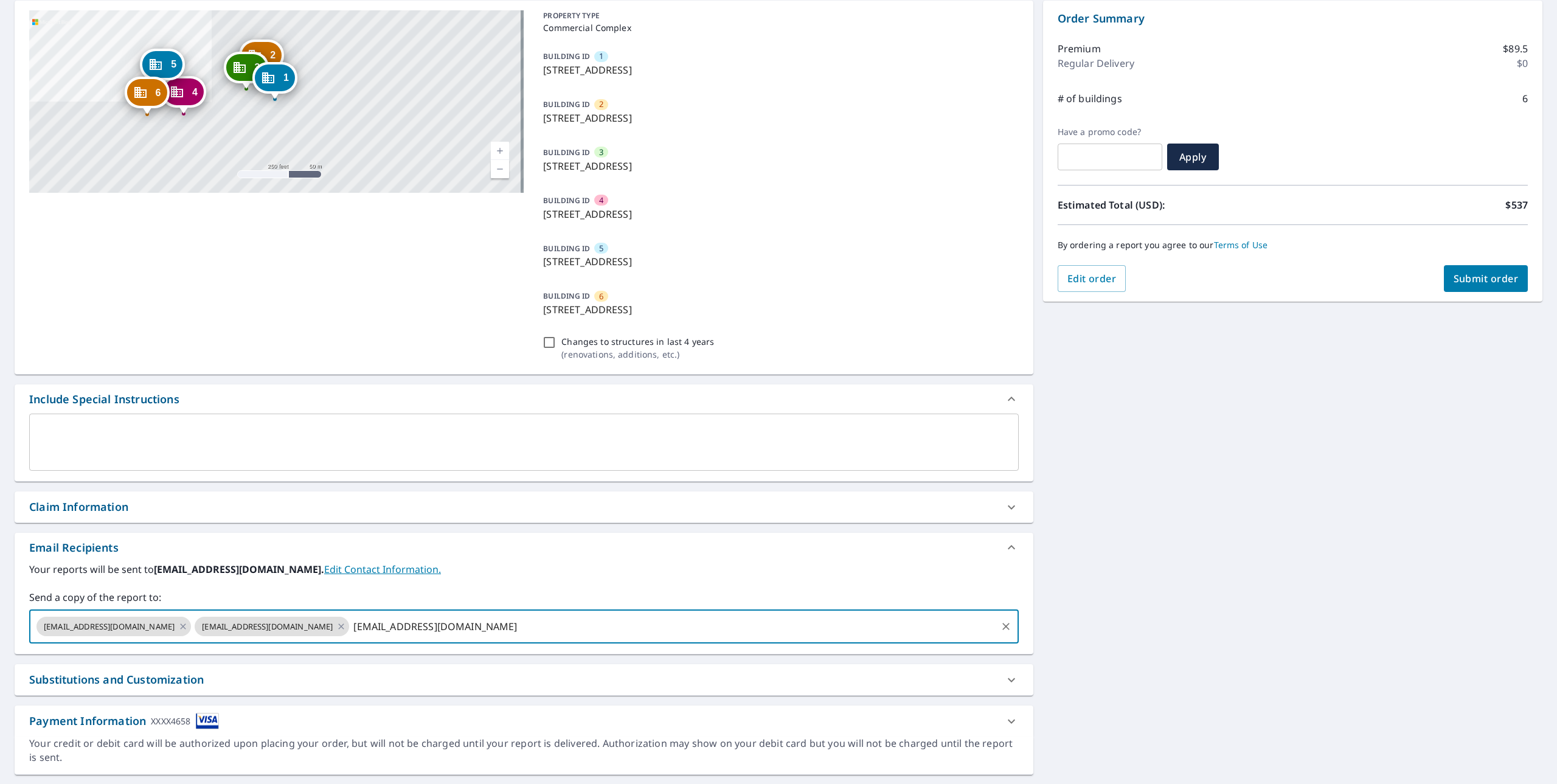
type input "[EMAIL_ADDRESS][DOMAIN_NAME]"
checkbox input "true"
type input "[EMAIL_ADDRESS][DOMAIN_NAME]"
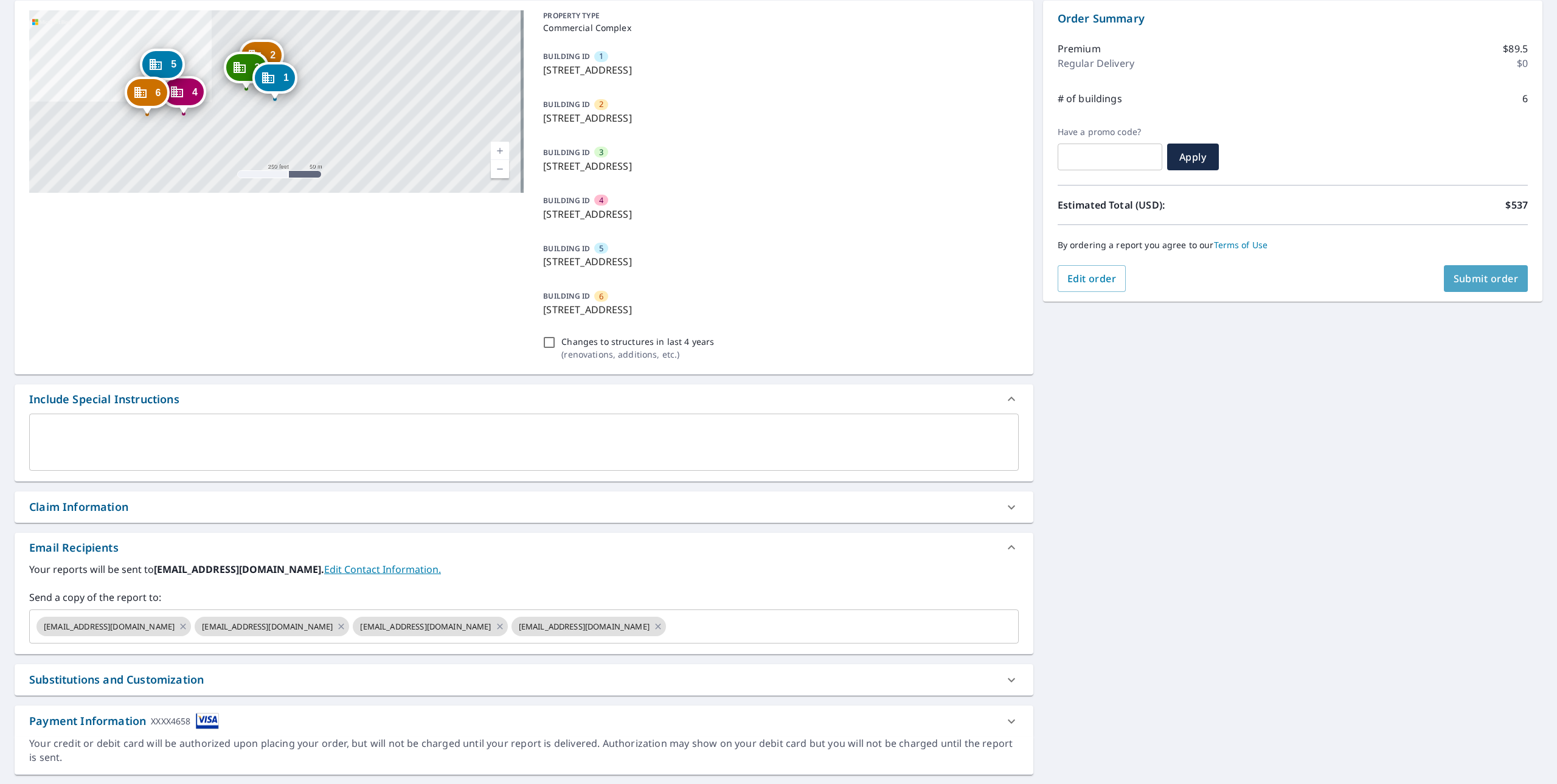
click at [1456, 276] on span "Submit order" at bounding box center [1486, 278] width 65 height 14
checkbox input "true"
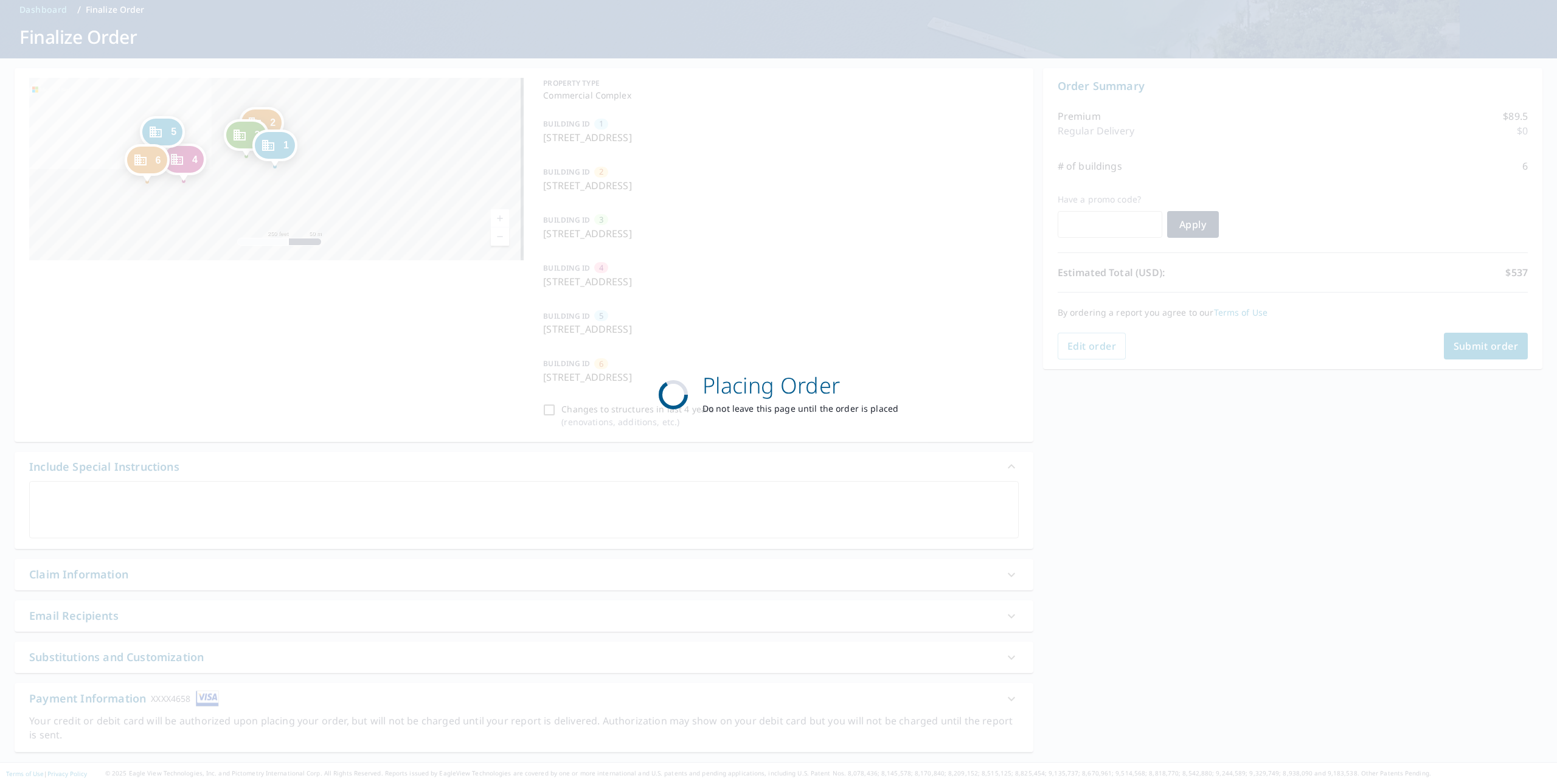
scroll to position [53, 0]
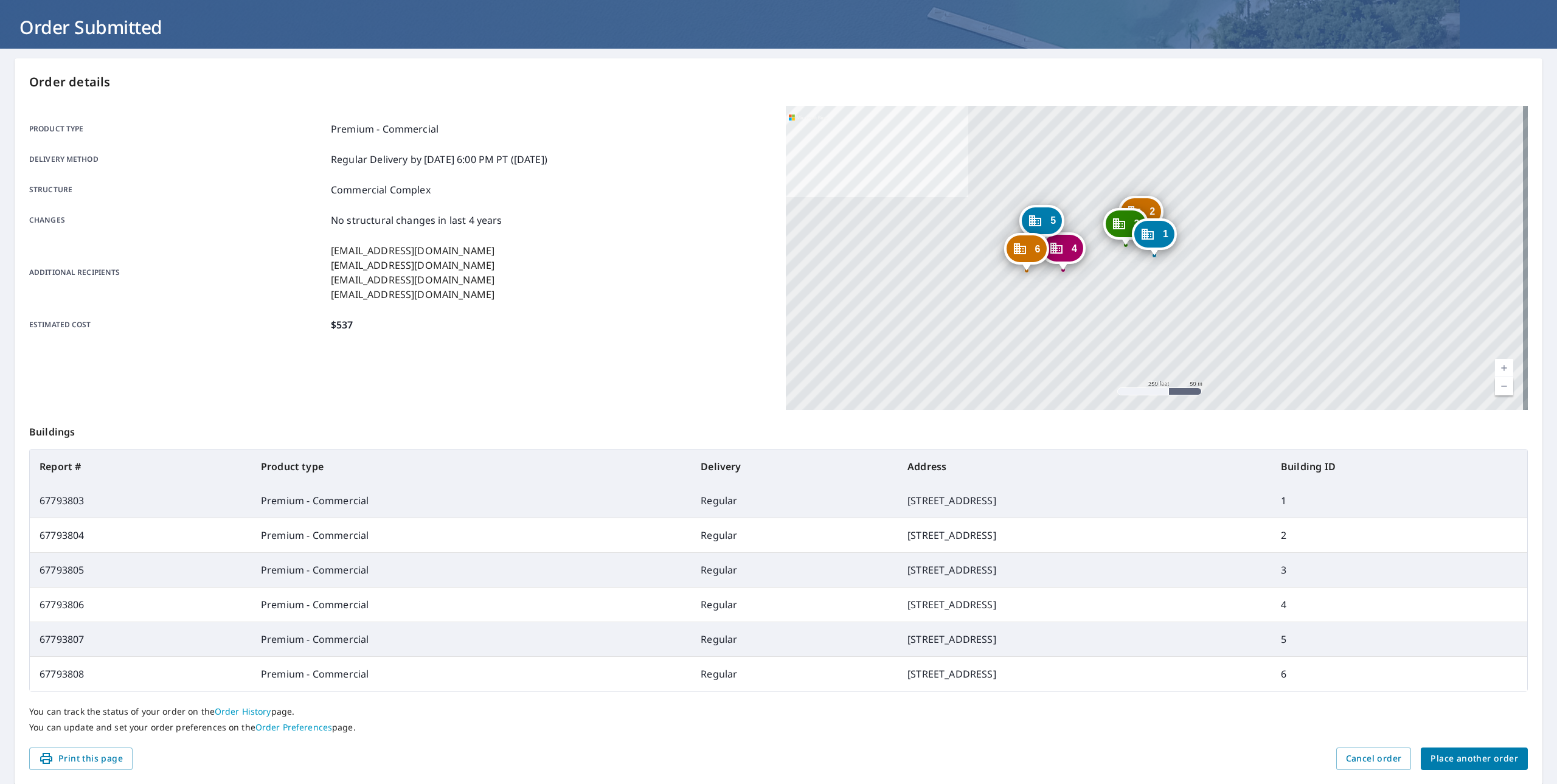
scroll to position [93, 0]
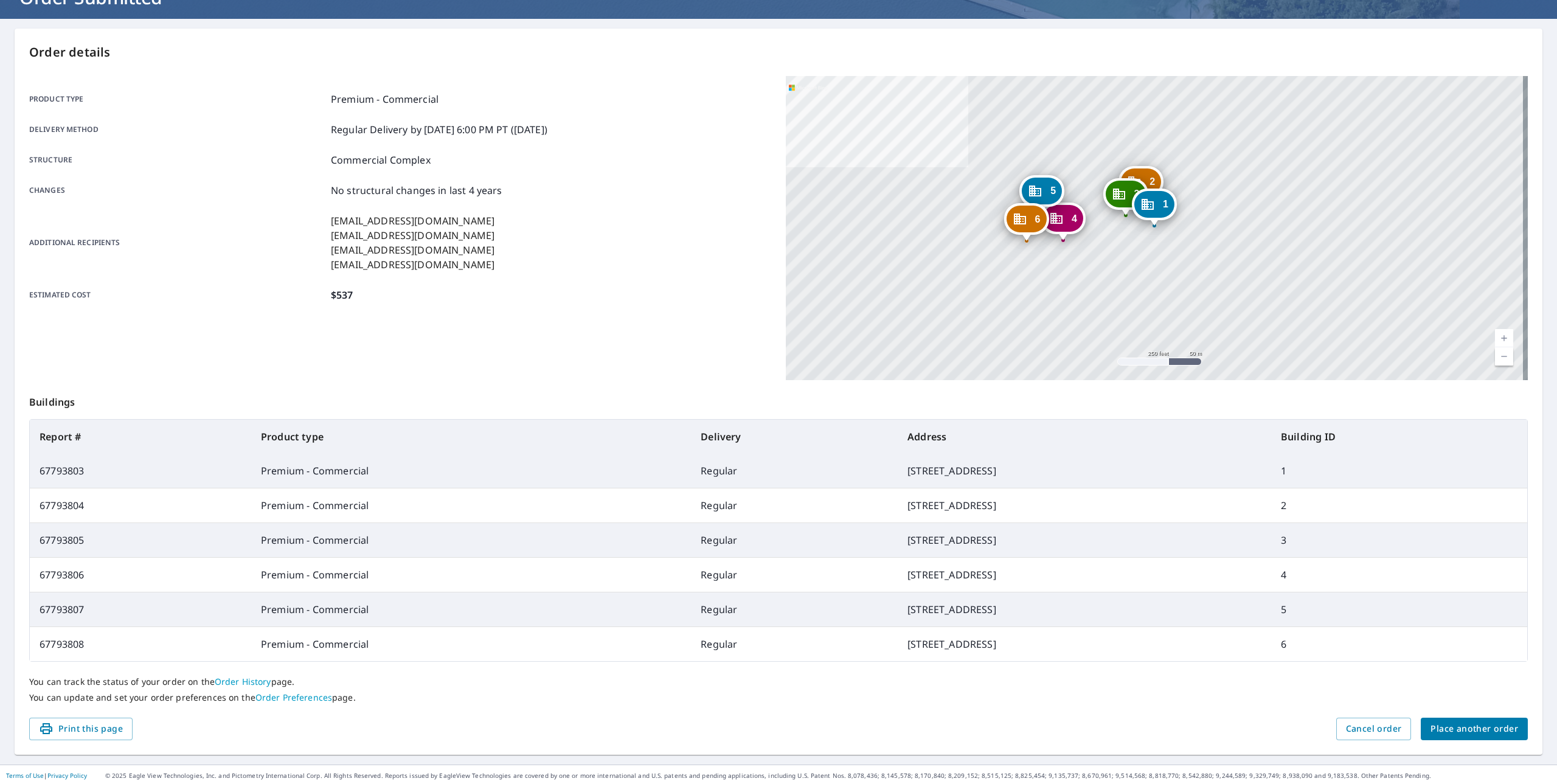
click at [1477, 731] on span "Place another order" at bounding box center [1474, 729] width 88 height 15
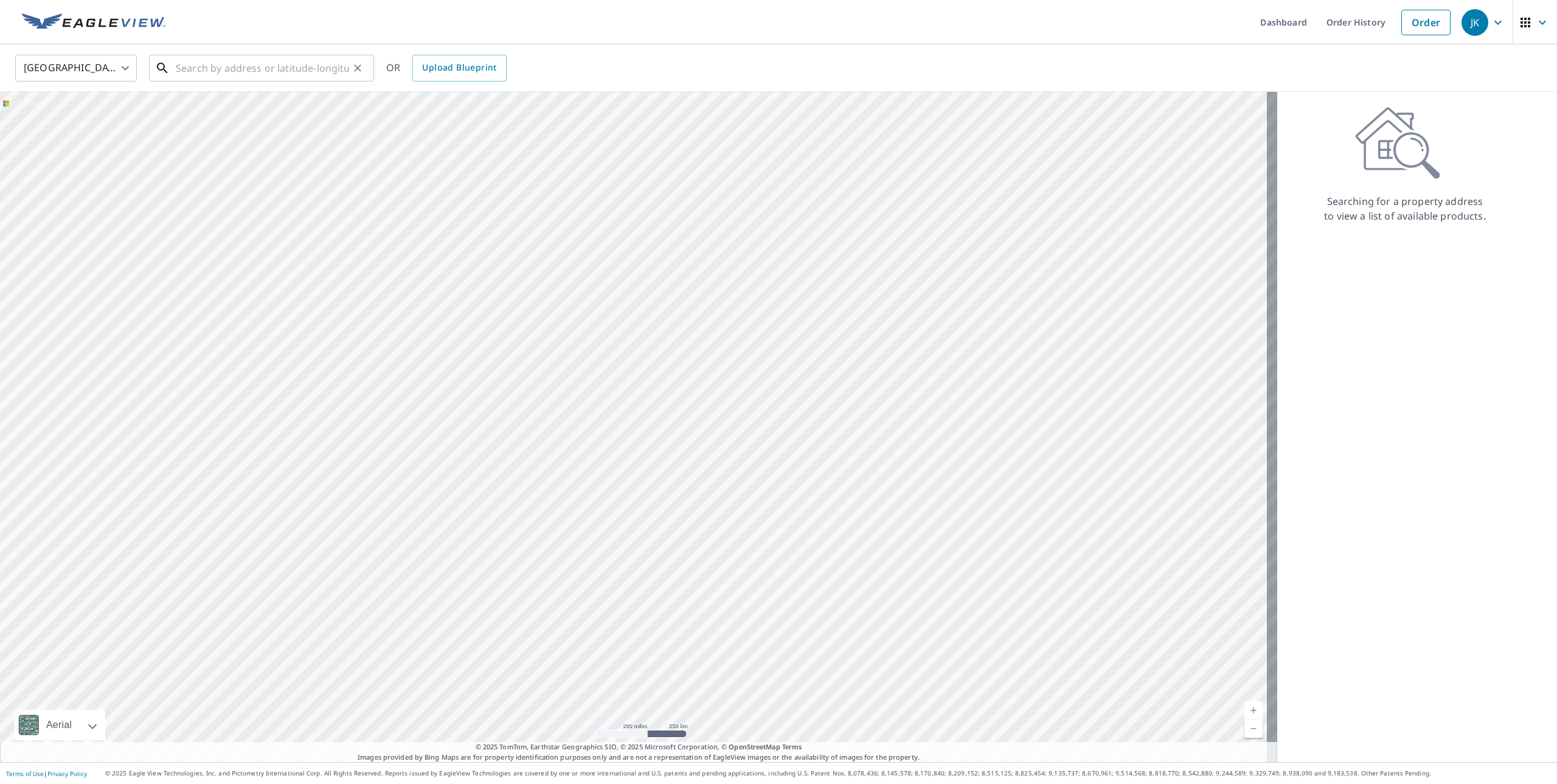
click at [259, 70] on input "text" at bounding box center [262, 68] width 173 height 34
click at [257, 95] on li "4366 Bridgetown Rd Cincinnati, OH 45211" at bounding box center [261, 110] width 225 height 42
type input "4366 Bridgetown Rd Cincinnati, OH 45211"
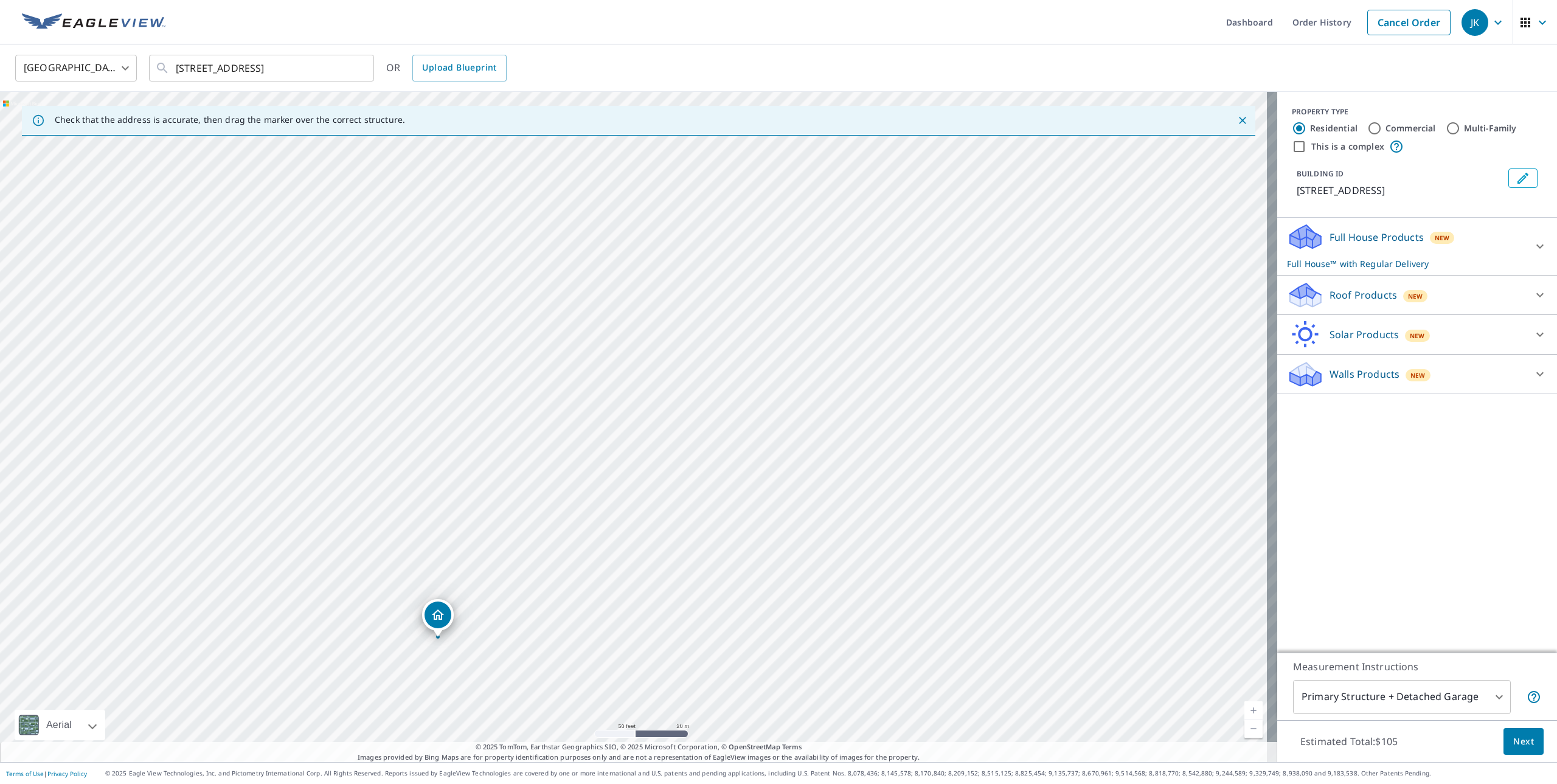
drag, startPoint x: 731, startPoint y: 257, endPoint x: 616, endPoint y: 372, distance: 162.6
click at [616, 372] on div "4366 Bridgetown Rd Cincinnati, OH 45211" at bounding box center [639, 427] width 1278 height 671
click at [558, 501] on div "4366 Bridgetown Rd Cincinnati, OH 45211" at bounding box center [639, 427] width 1278 height 671
drag, startPoint x: 418, startPoint y: 536, endPoint x: 477, endPoint y: 310, distance: 233.6
click at [652, 295] on div "4390 Bridgetown Rd Cincinnati, OH 45211" at bounding box center [639, 427] width 1278 height 671
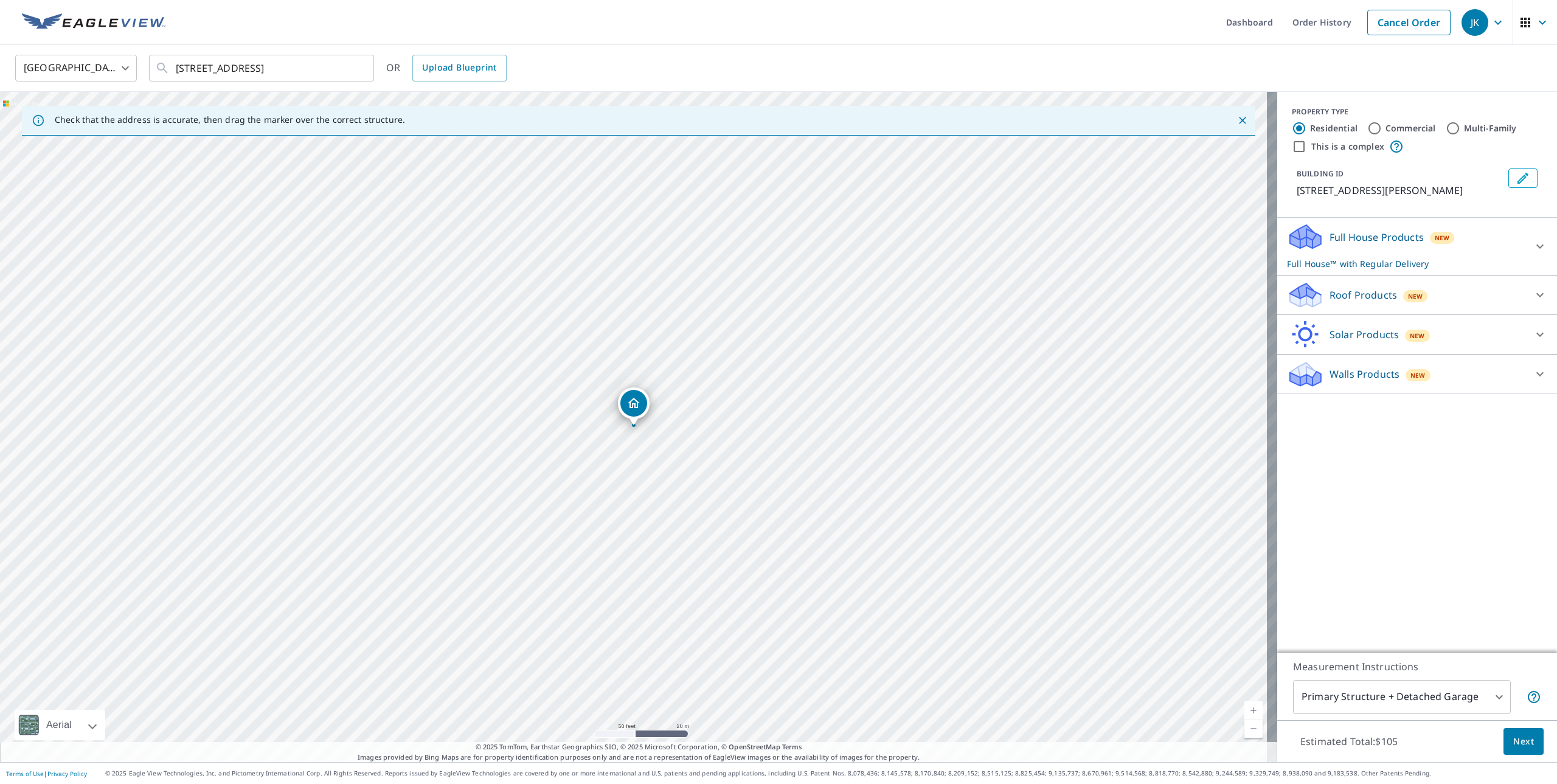
click at [652, 300] on div "4390 Bridgetown Rd Cincinnati, OH 45211" at bounding box center [639, 427] width 1278 height 671
click at [1345, 147] on label "This is a complex" at bounding box center [1348, 147] width 73 height 12
click at [1307, 147] on input "This is a complex" at bounding box center [1299, 147] width 15 height 15
checkbox input "true"
radio input "false"
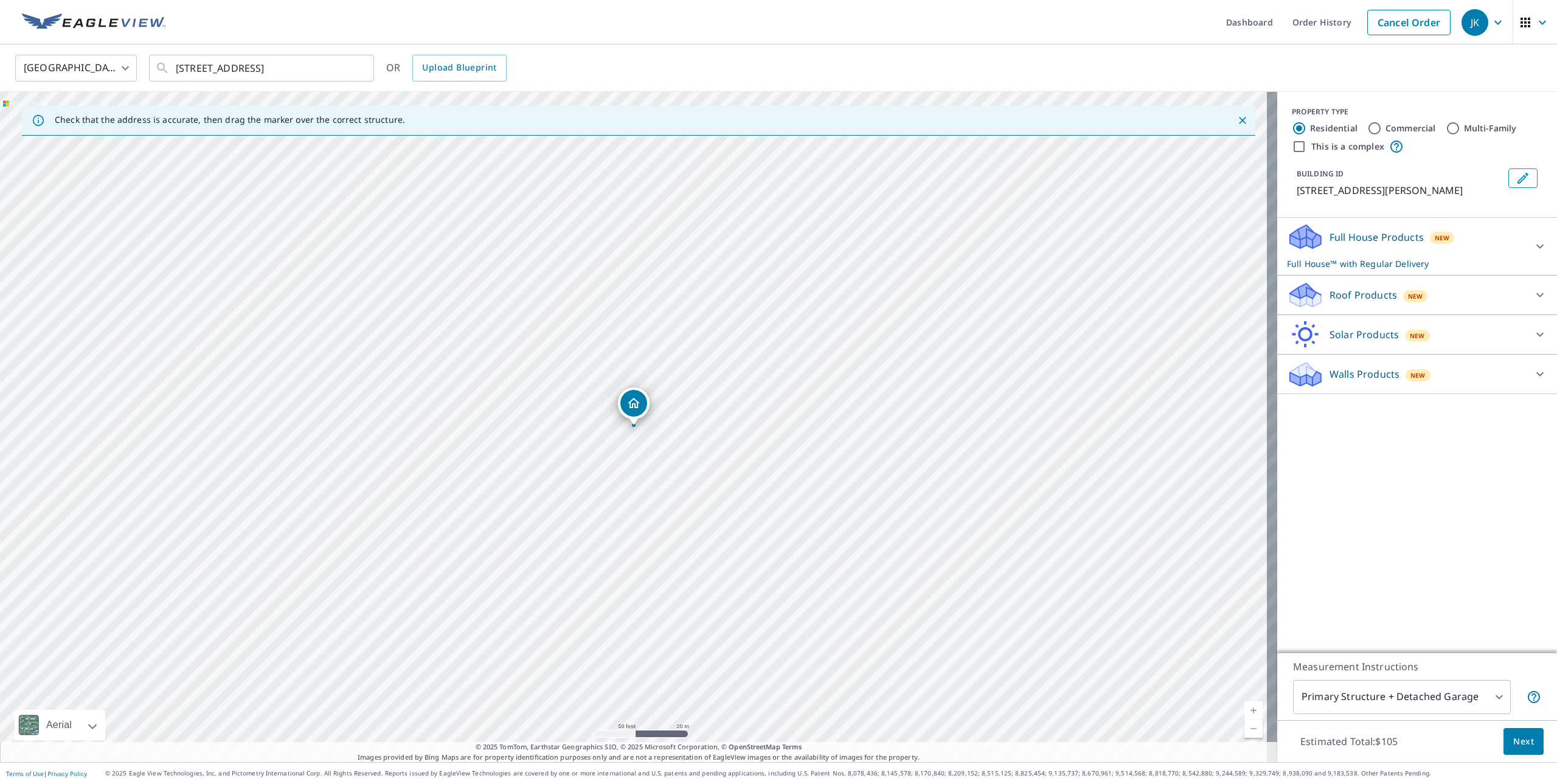
radio input "true"
type input "4"
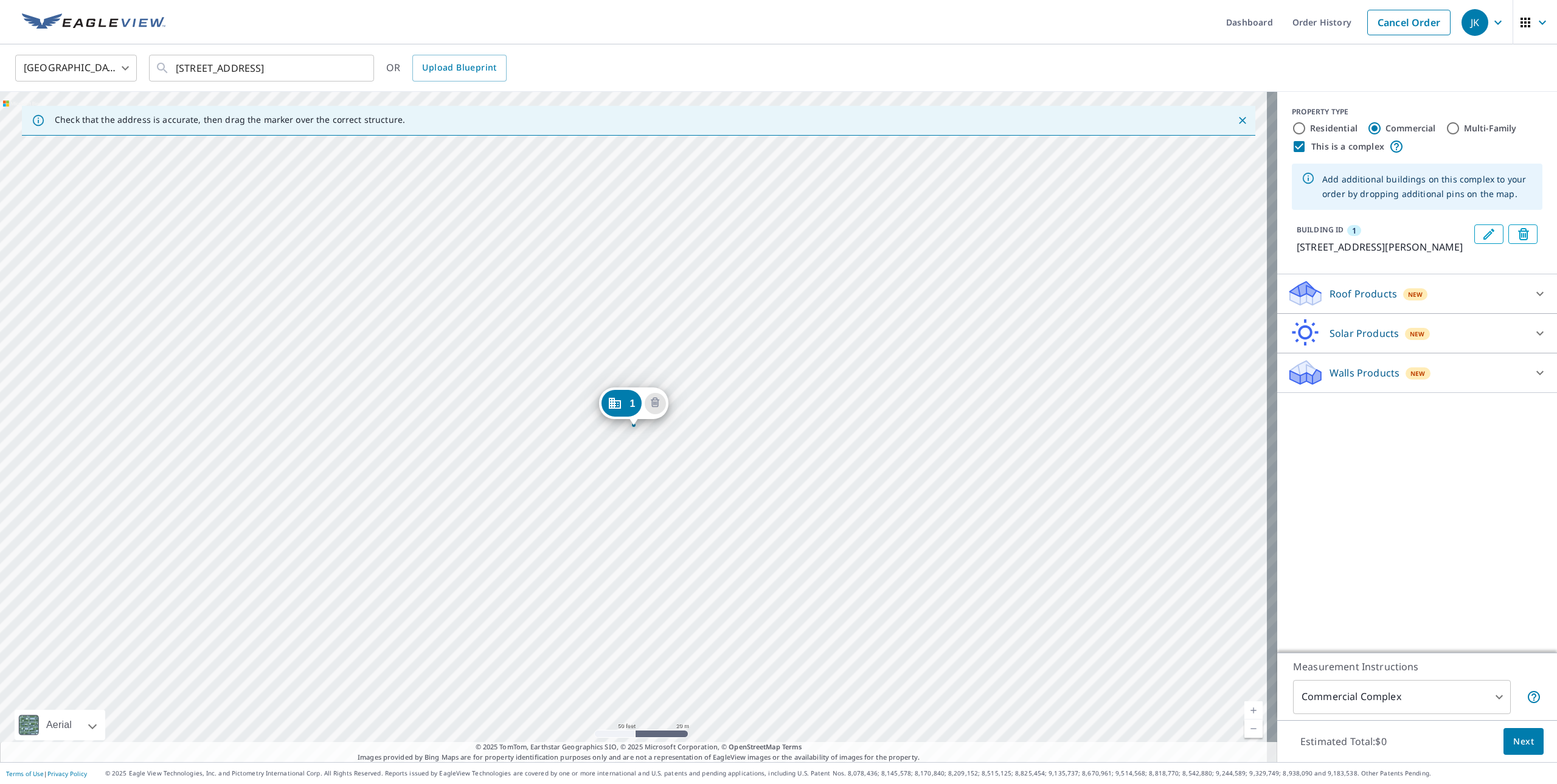
click at [653, 294] on div "1 4390 Bridgetown Rd Cincinnati, OH 45211" at bounding box center [639, 427] width 1278 height 671
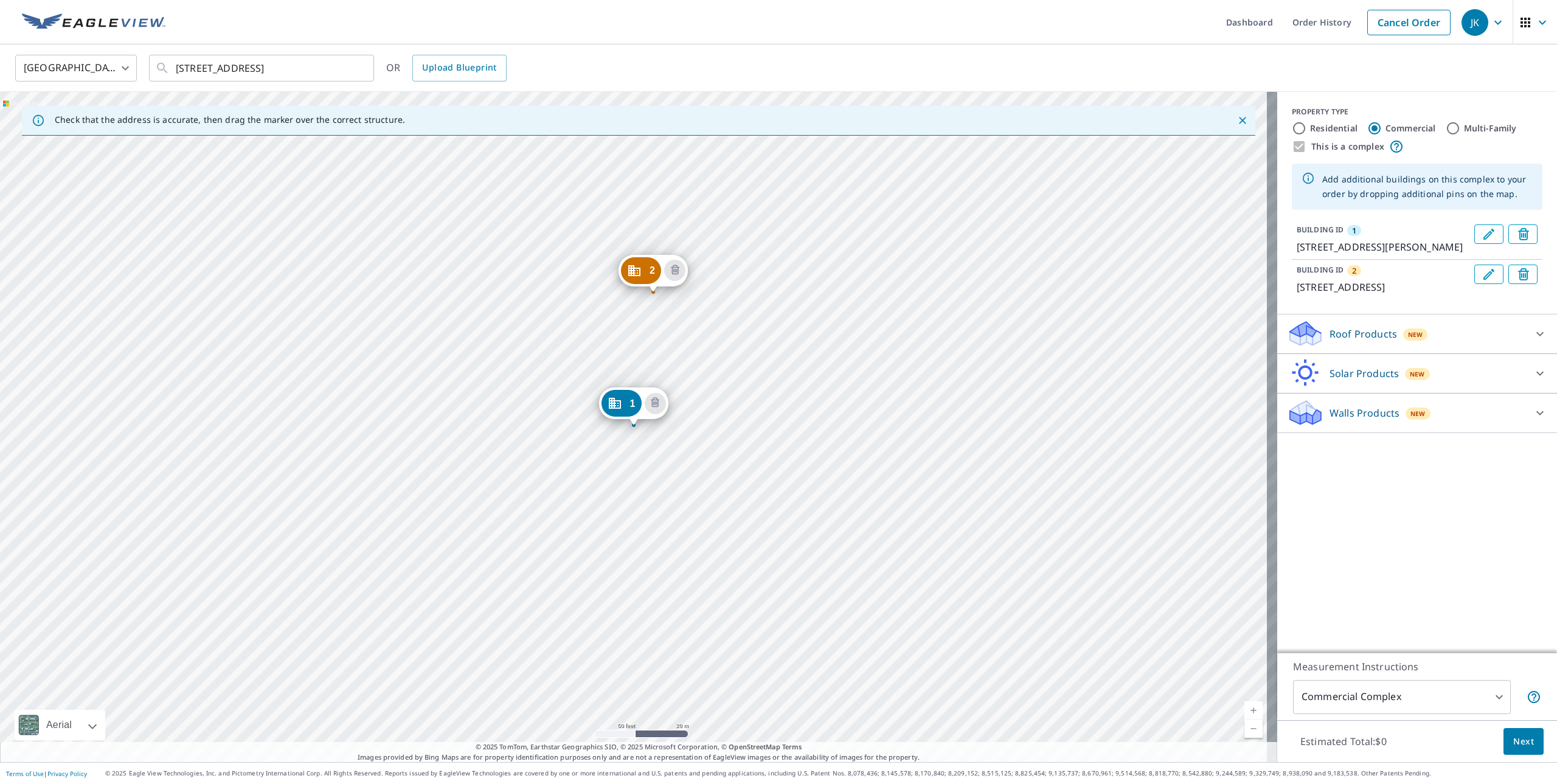
click at [898, 377] on div "2 3812 Weirman Ave Cincinnati, OH 45211 1 4390 Bridgetown Rd Cincinnati, OH 452…" at bounding box center [639, 427] width 1278 height 671
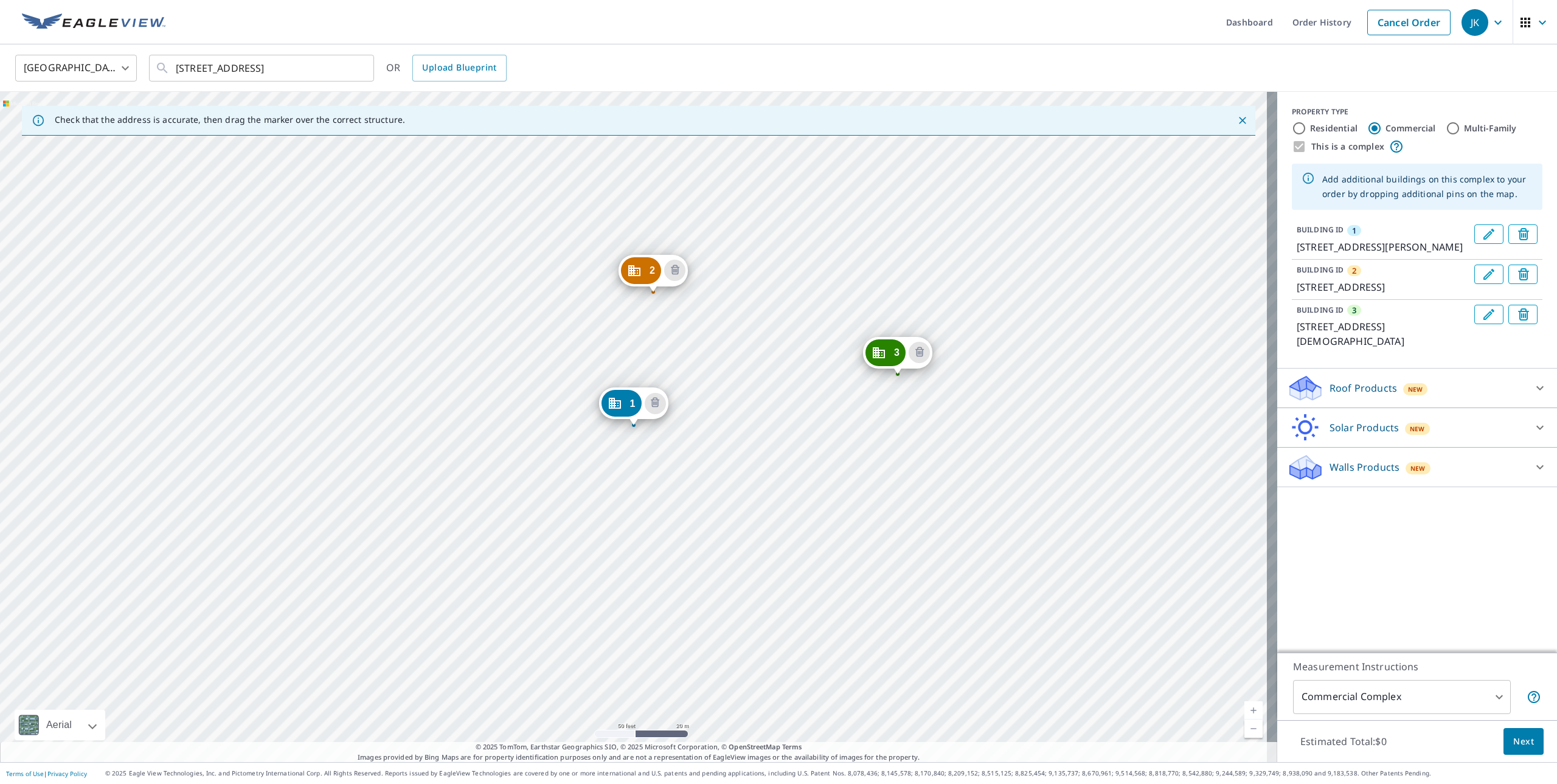
click at [693, 366] on div "2 3812 Weirman Ave Cincinnati, OH 45211 3 3813 Church Ln Cincinnati, OH 45211 1…" at bounding box center [639, 427] width 1278 height 671
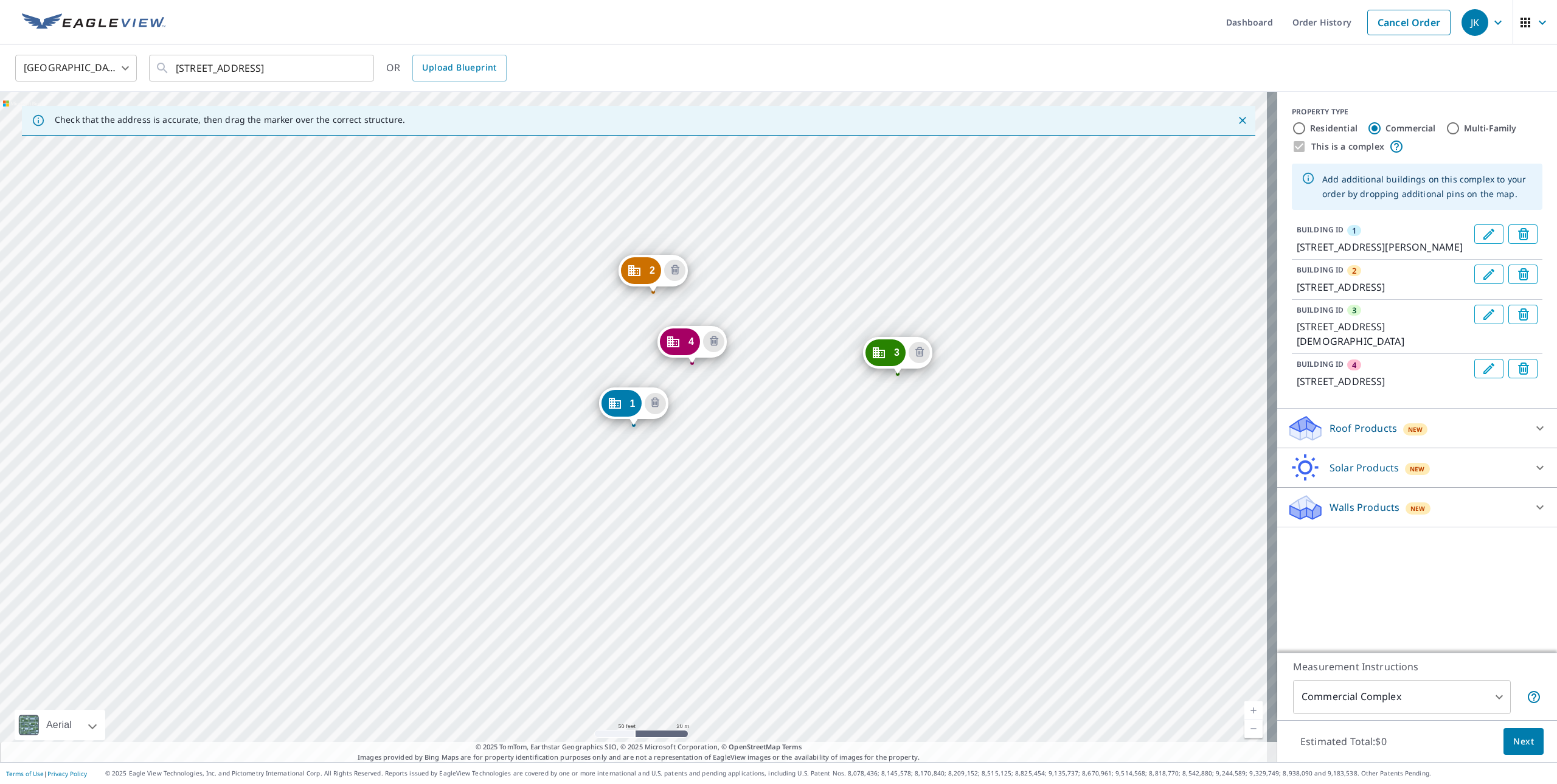
click at [802, 394] on div "2 3812 Weirman Ave Cincinnati, OH 45211 3 3813 Church Ln Cincinnati, OH 45211 4…" at bounding box center [639, 427] width 1278 height 671
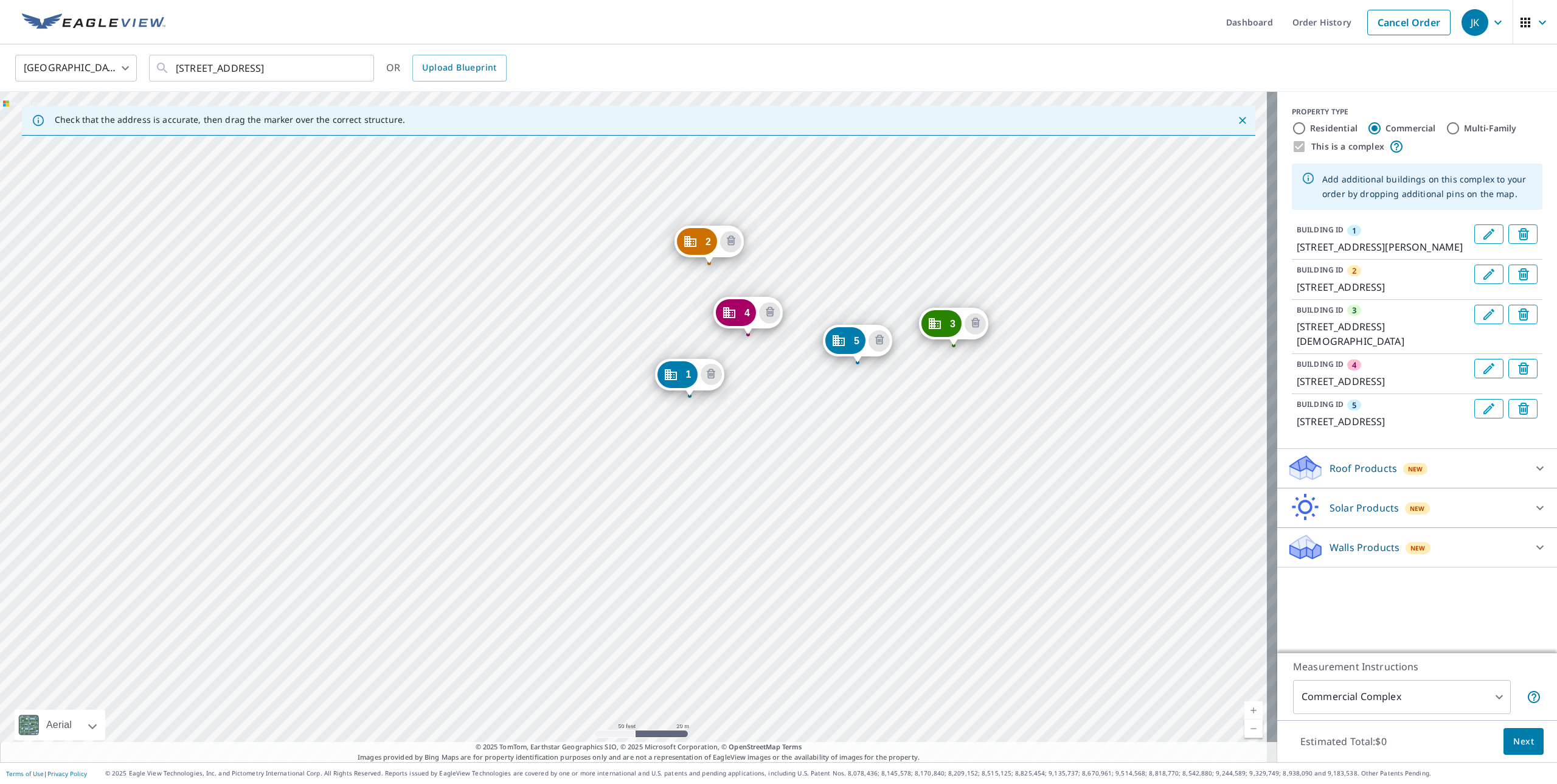
drag, startPoint x: 962, startPoint y: 279, endPoint x: 1002, endPoint y: 537, distance: 261.1
click at [1002, 537] on div "2 3812 Weirman Ave Cincinnati, OH 45211 3 3813 Church Ln Cincinnati, OH 45211 4…" at bounding box center [639, 427] width 1278 height 671
click at [1514, 741] on span "Next" at bounding box center [1524, 741] width 21 height 15
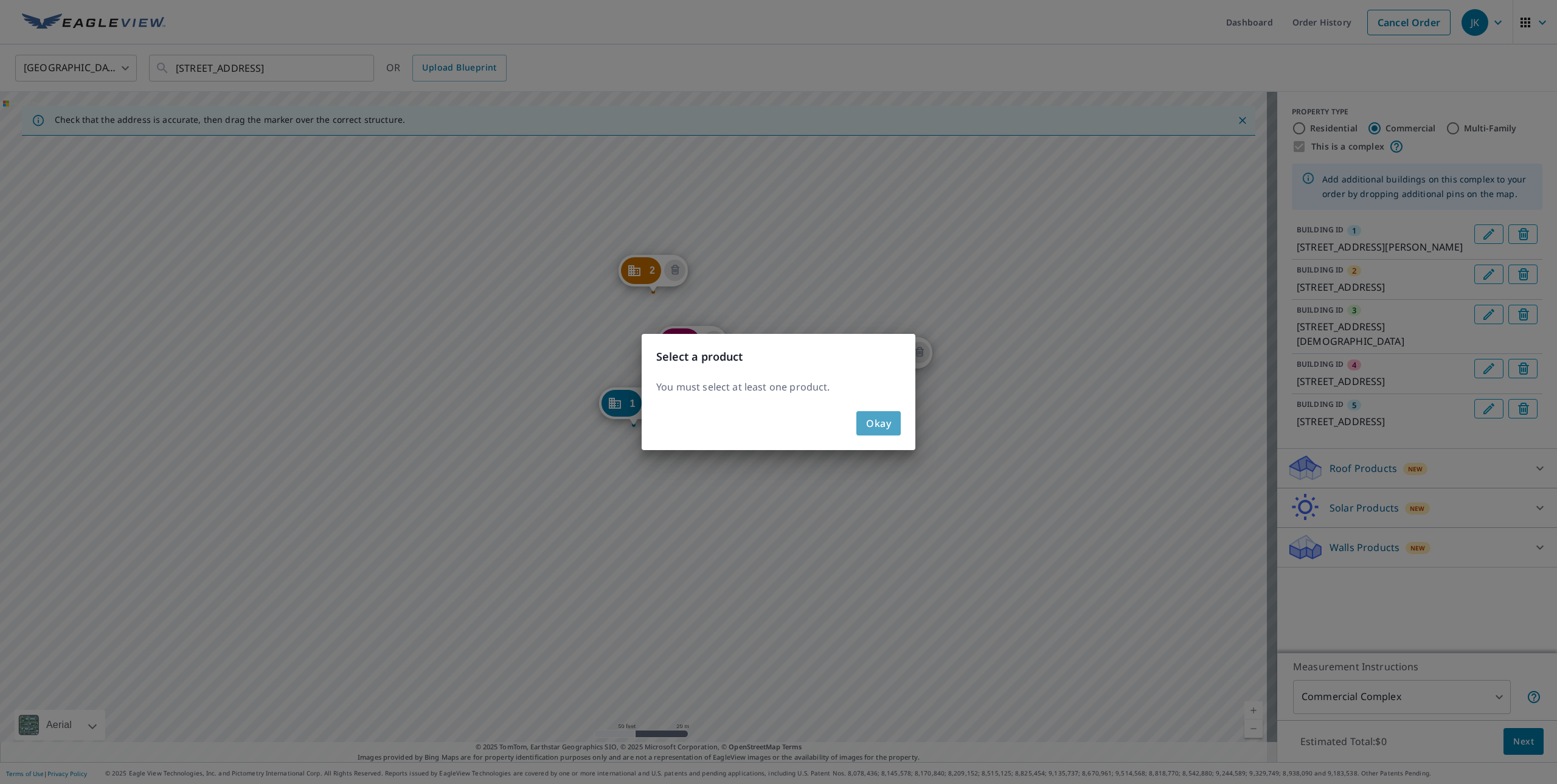
click at [883, 425] on span "Okay" at bounding box center [879, 423] width 25 height 17
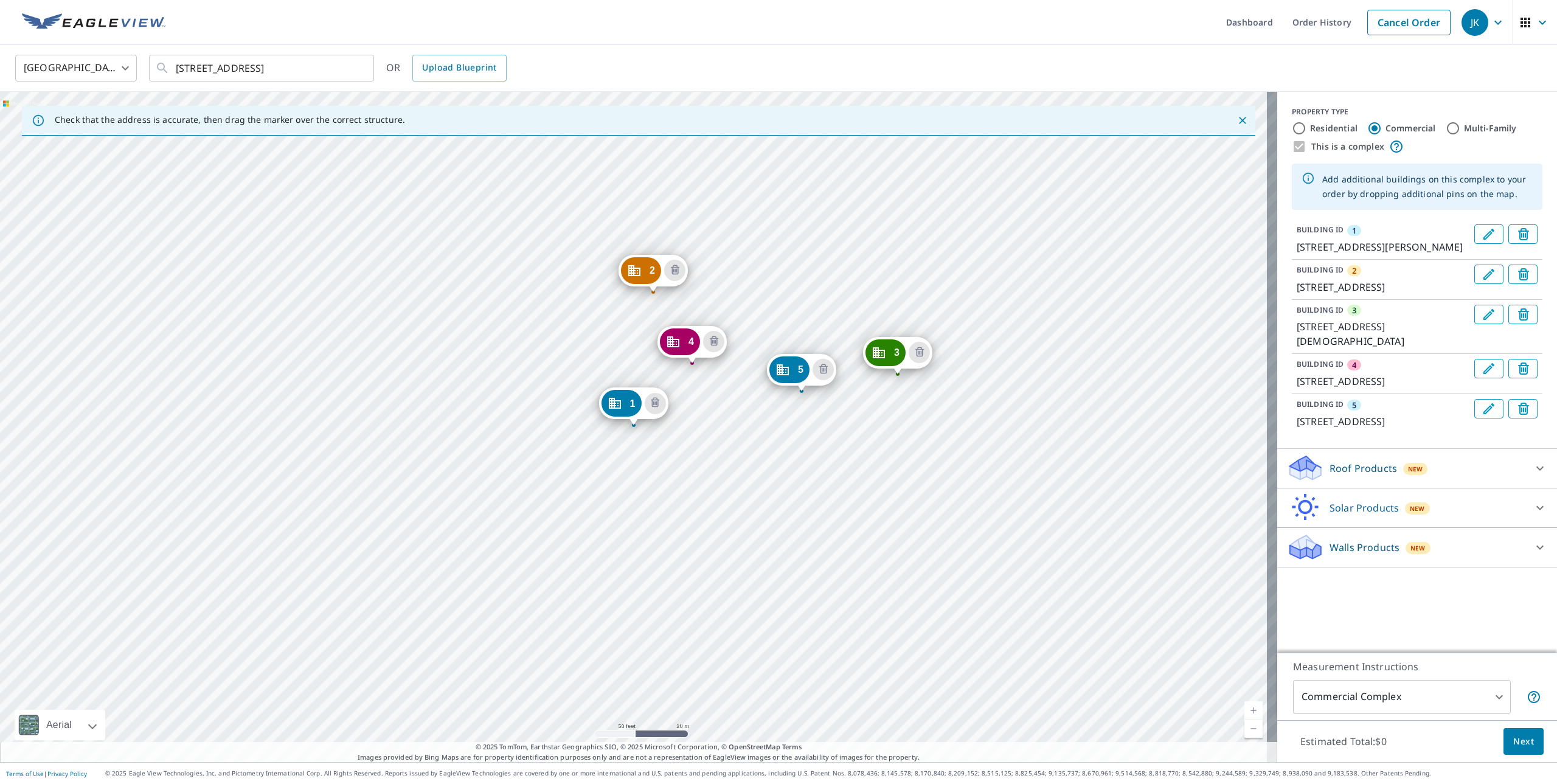
click at [1451, 482] on div "Roof Products New" at bounding box center [1407, 468] width 239 height 29
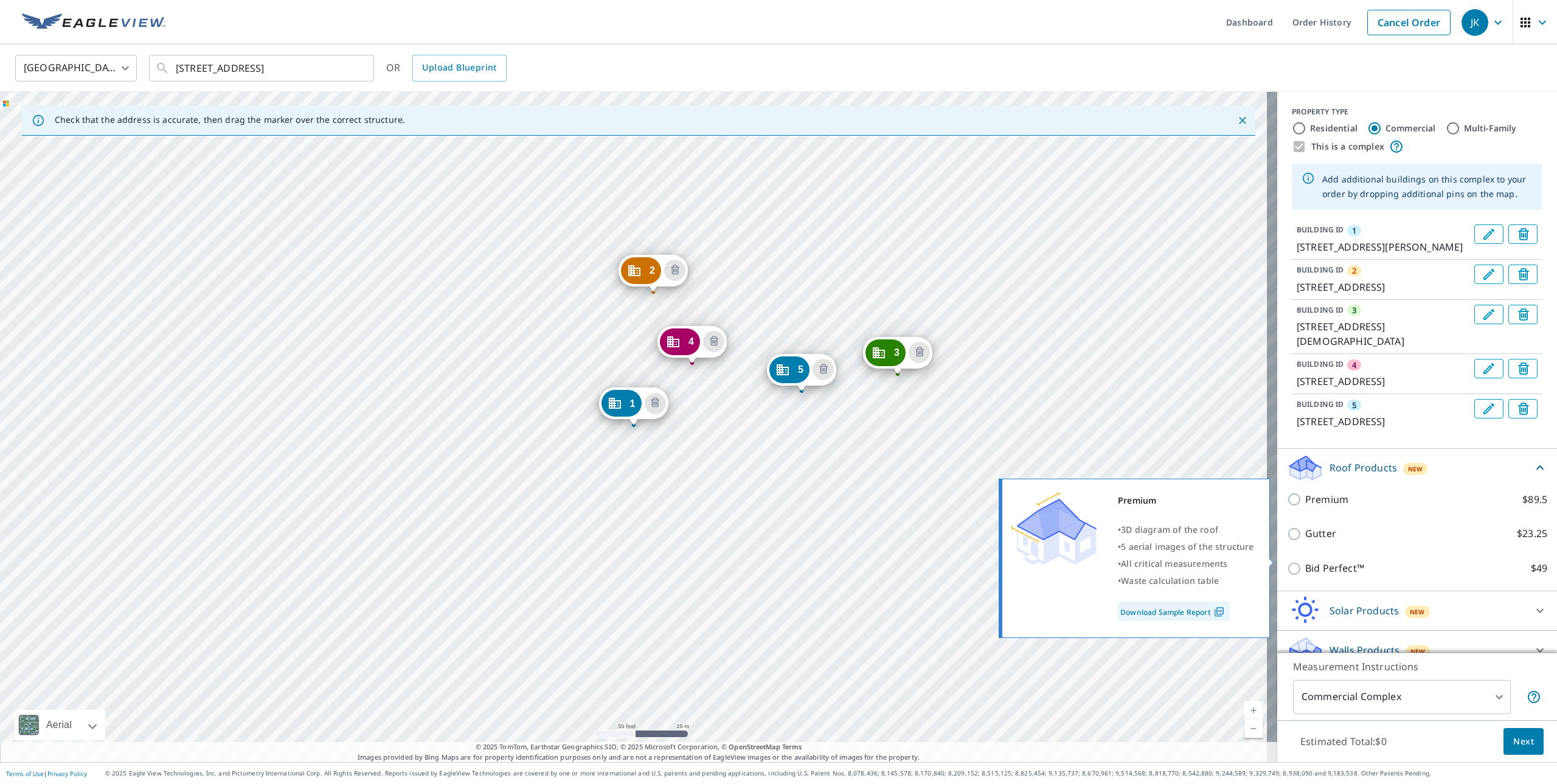
click at [1329, 507] on p "Premium" at bounding box center [1327, 499] width 43 height 15
click at [1305, 506] on input "Premium $89.5" at bounding box center [1296, 499] width 18 height 15
checkbox input "true"
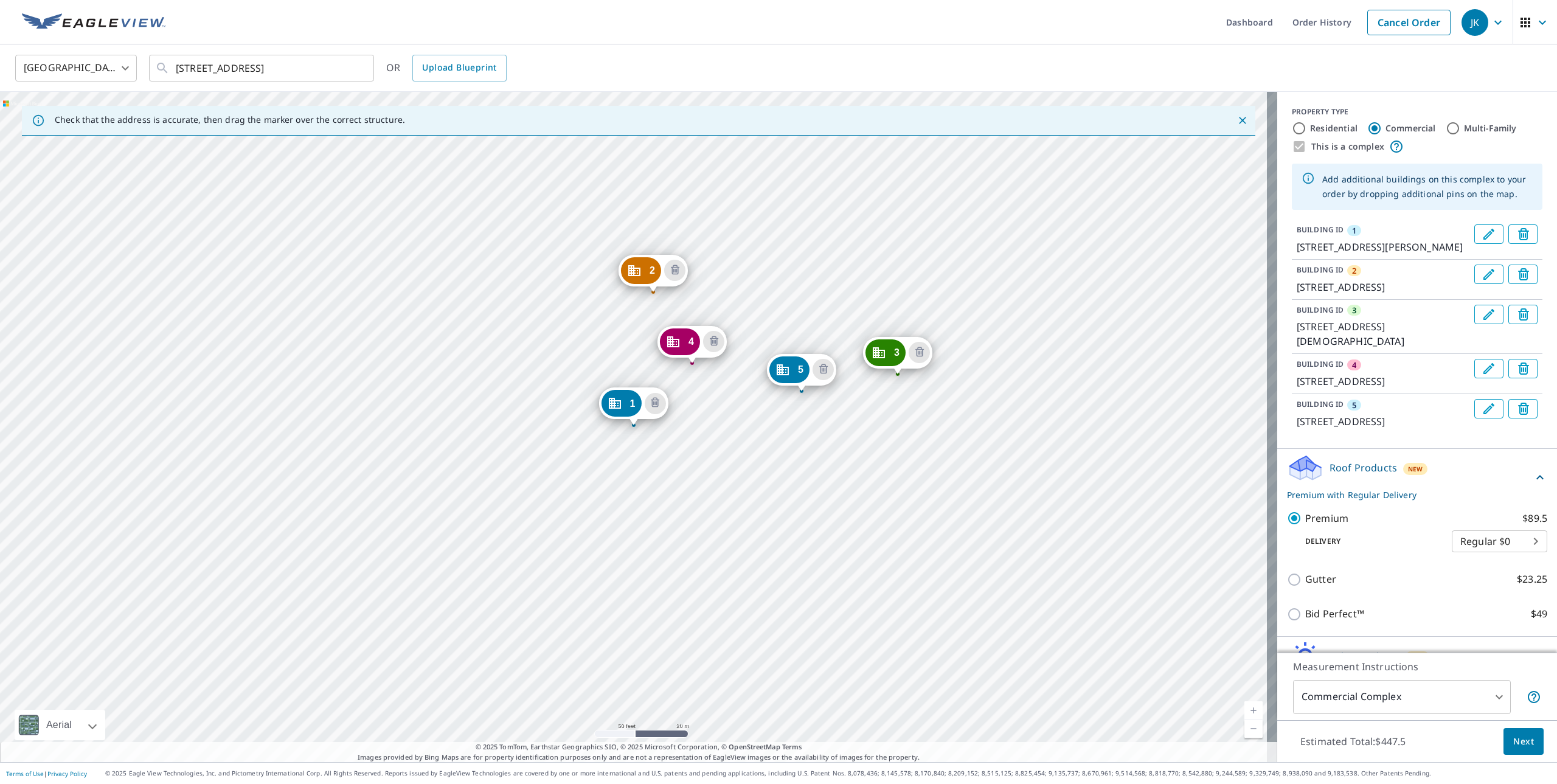
click at [1526, 741] on button "Next" at bounding box center [1524, 742] width 40 height 27
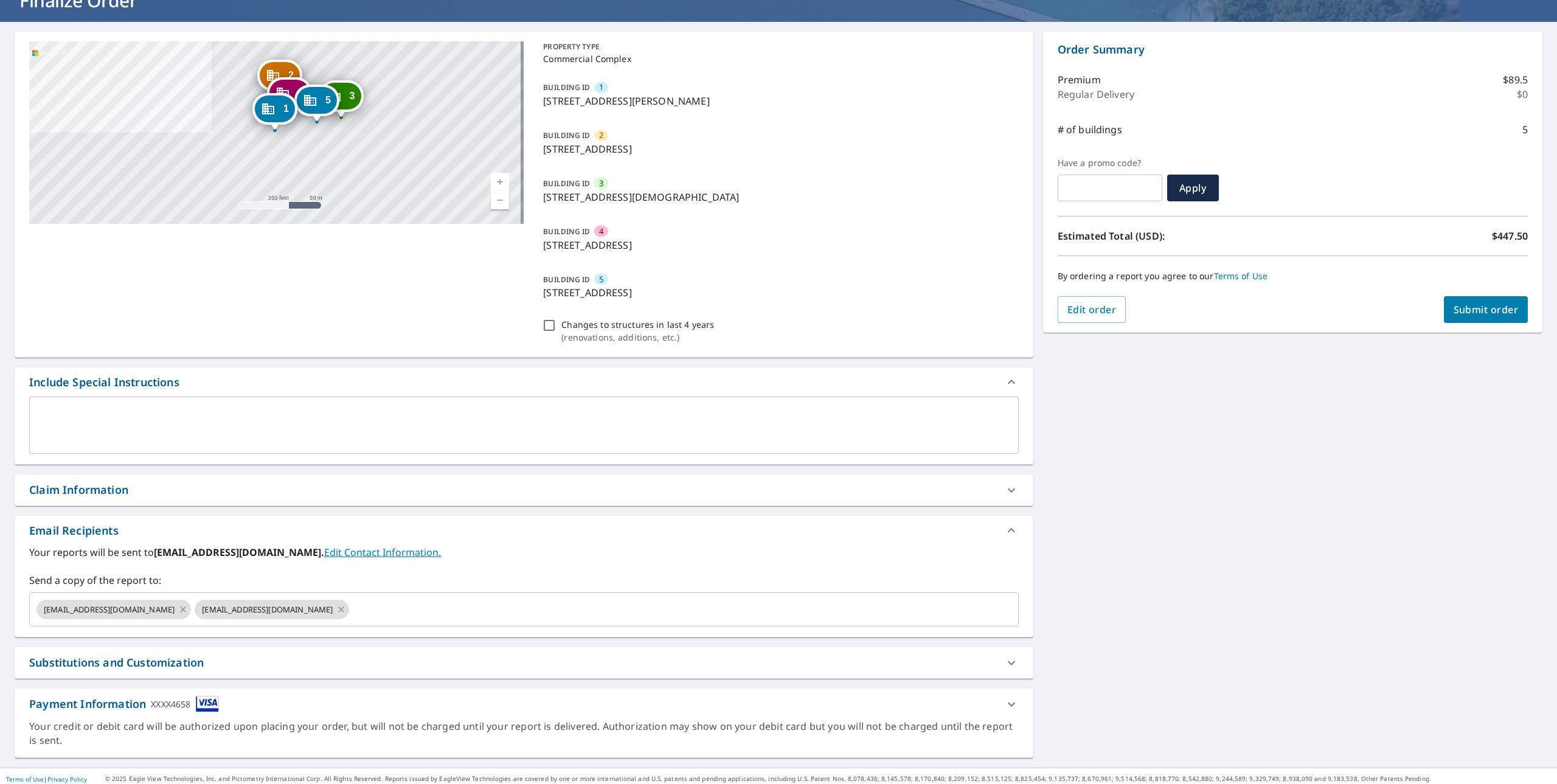
scroll to position [94, 0]
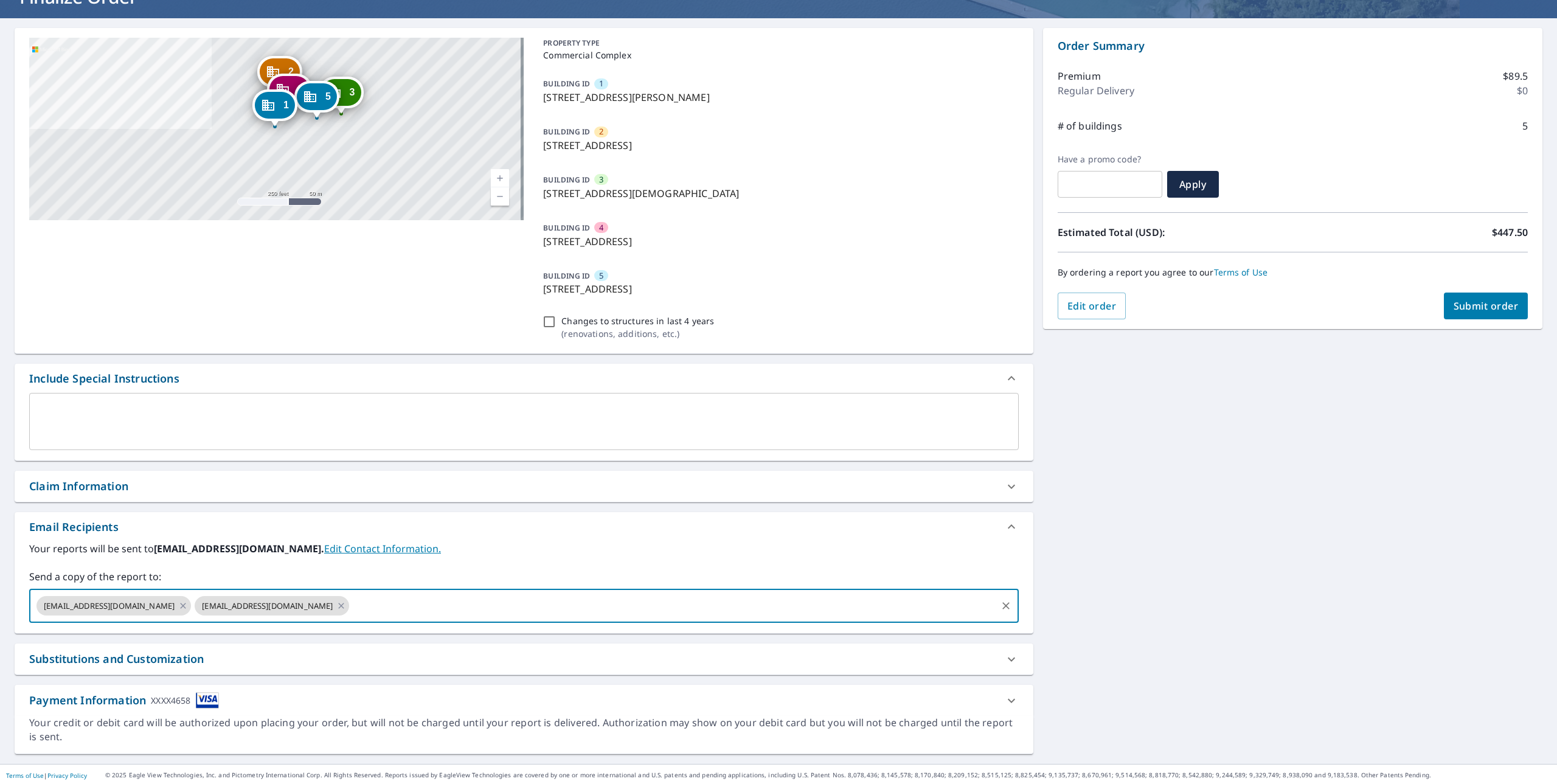
click at [381, 606] on input "text" at bounding box center [672, 606] width 643 height 23
type input "[EMAIL_ADDRESS][DOMAIN_NAME]"
checkbox input "true"
type input "[EMAIL_ADDRESS][DOMAIN_NAME]"
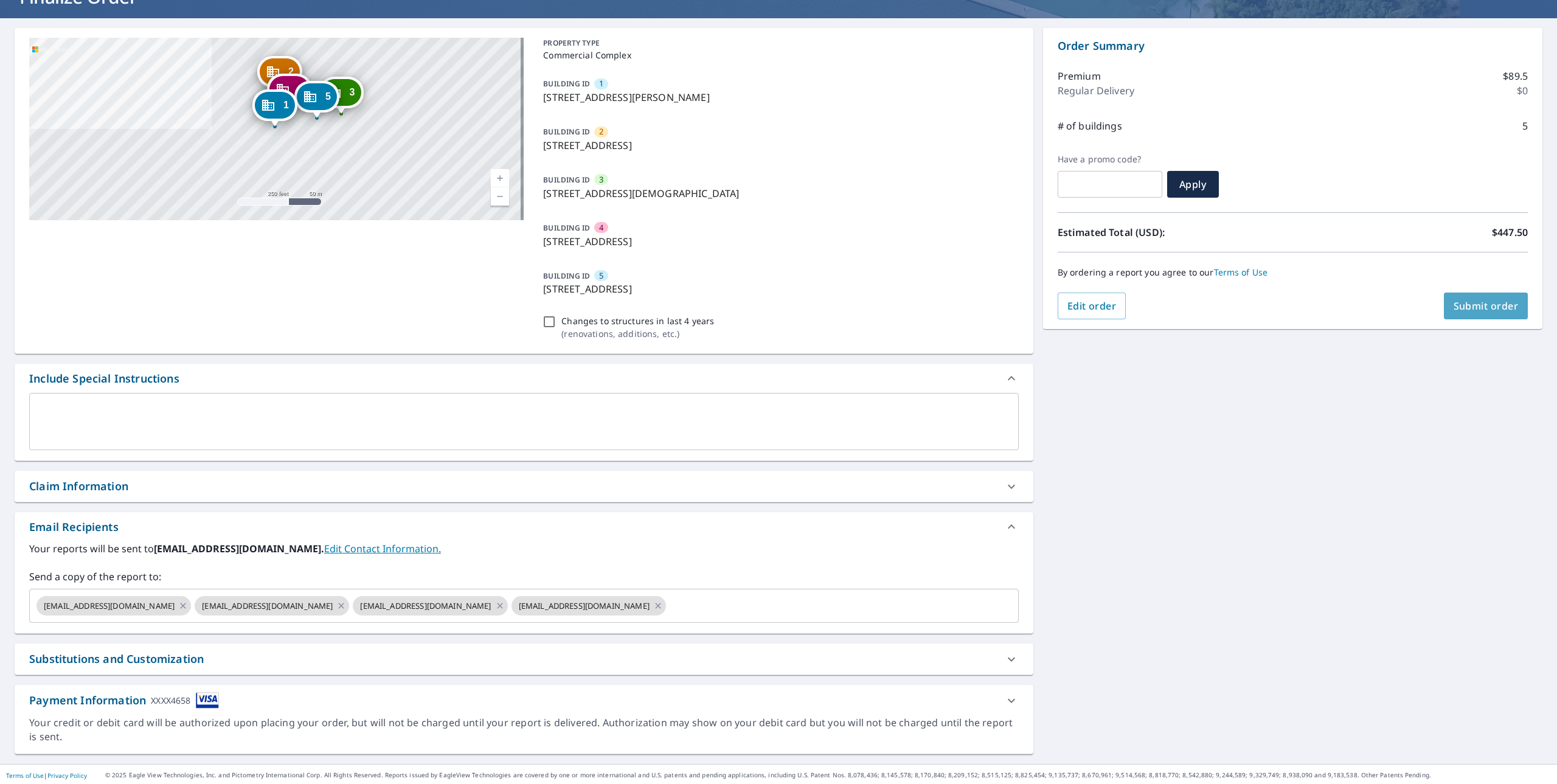
click at [1497, 306] on span "Submit order" at bounding box center [1486, 306] width 65 height 14
checkbox input "true"
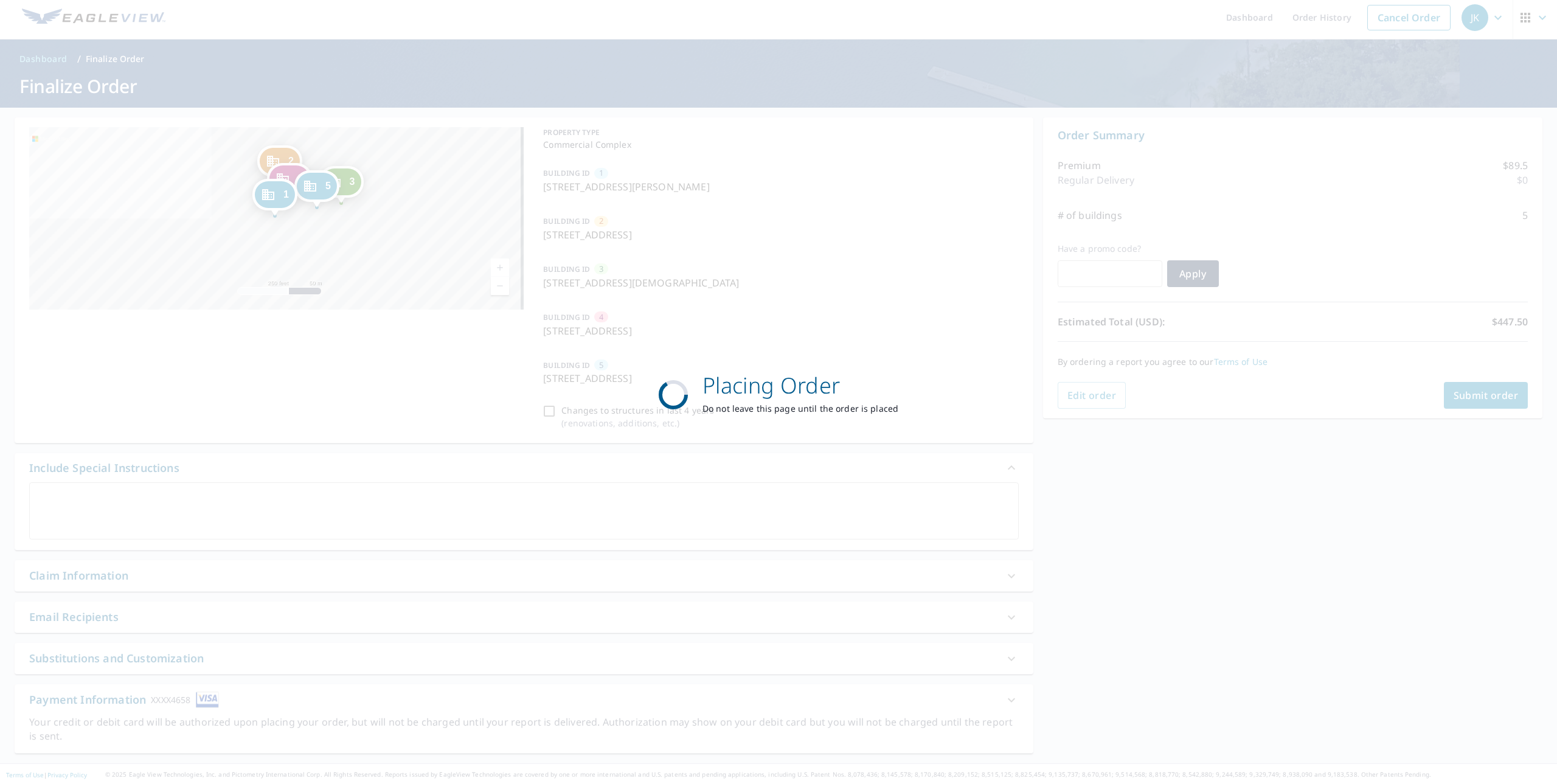
scroll to position [5, 0]
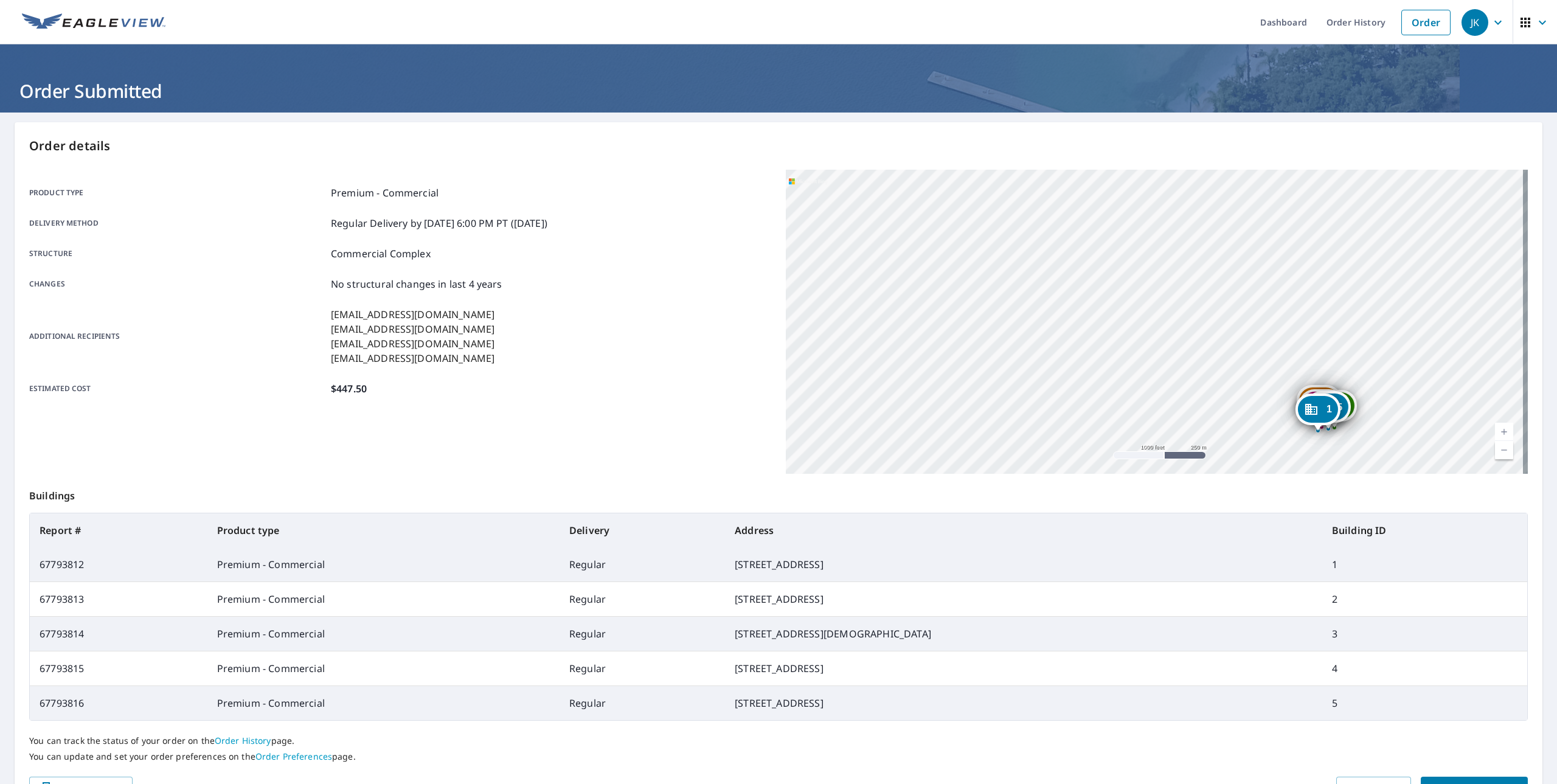
scroll to position [60, 0]
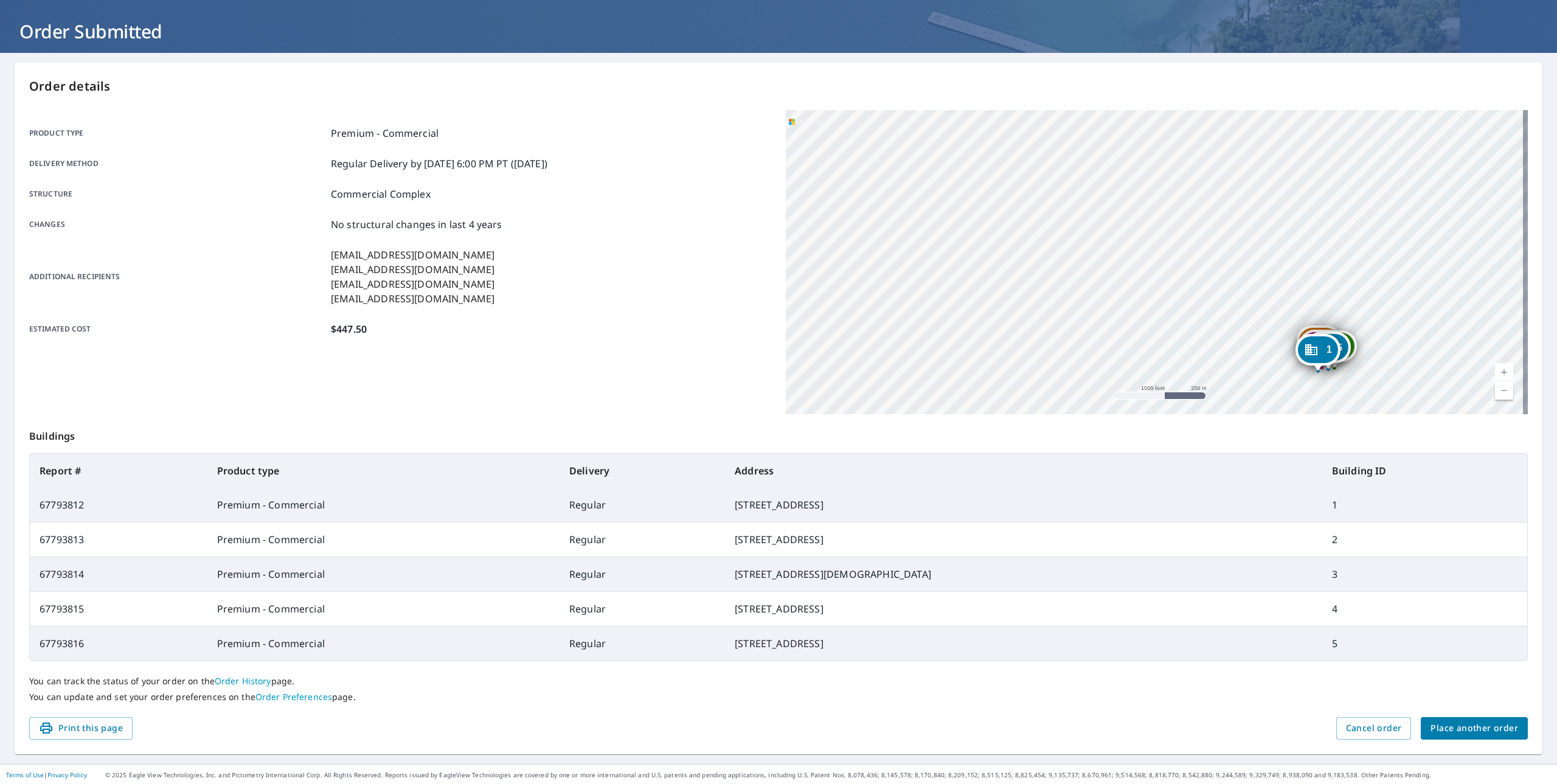
click at [1469, 721] on span "Place another order" at bounding box center [1474, 728] width 88 height 15
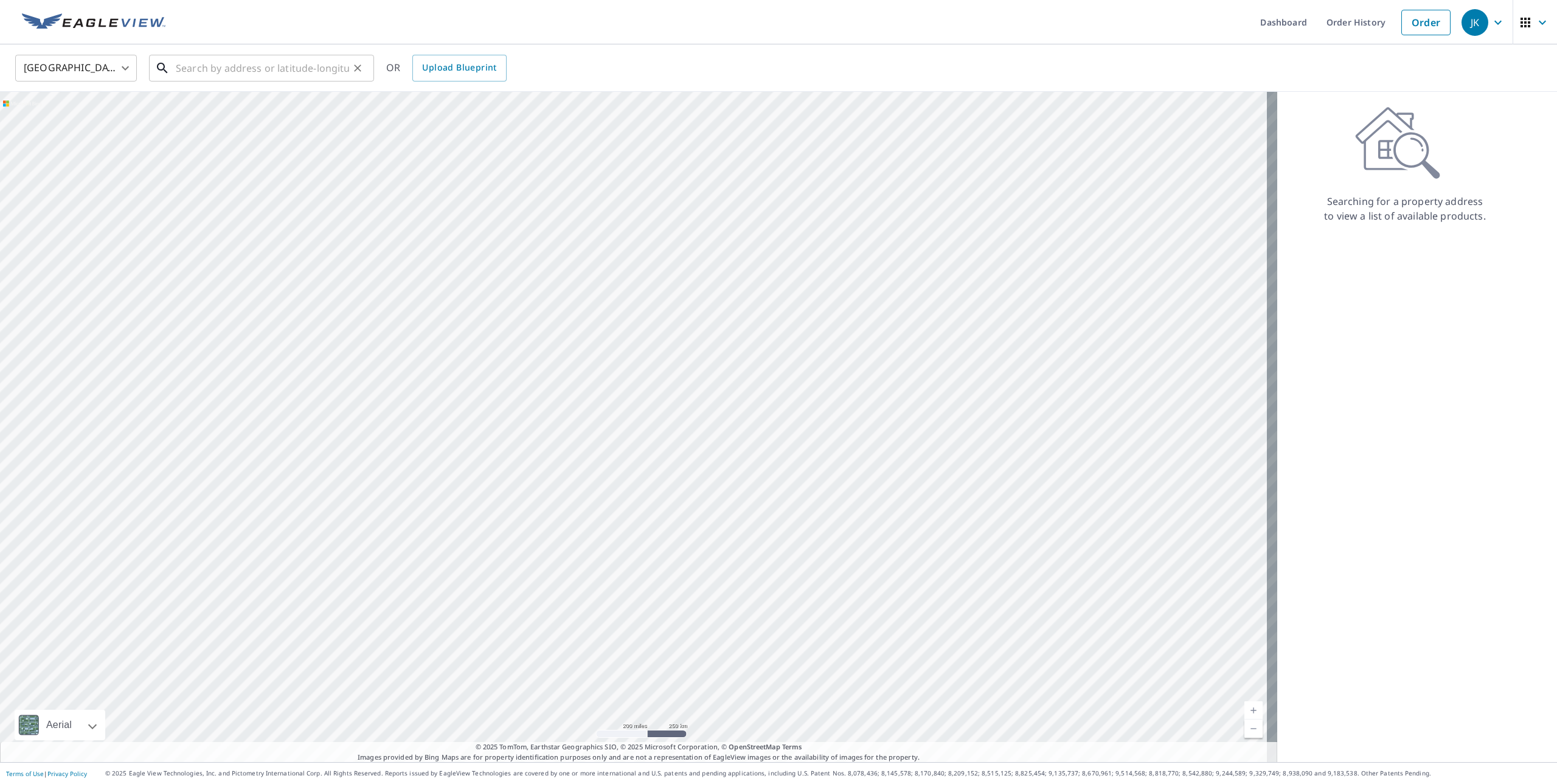
click at [291, 64] on input "text" at bounding box center [262, 68] width 173 height 34
click at [244, 104] on span "1500 Linneman Rd" at bounding box center [268, 103] width 191 height 15
type input "1500 Linneman Rd Cincinnati, OH 45238"
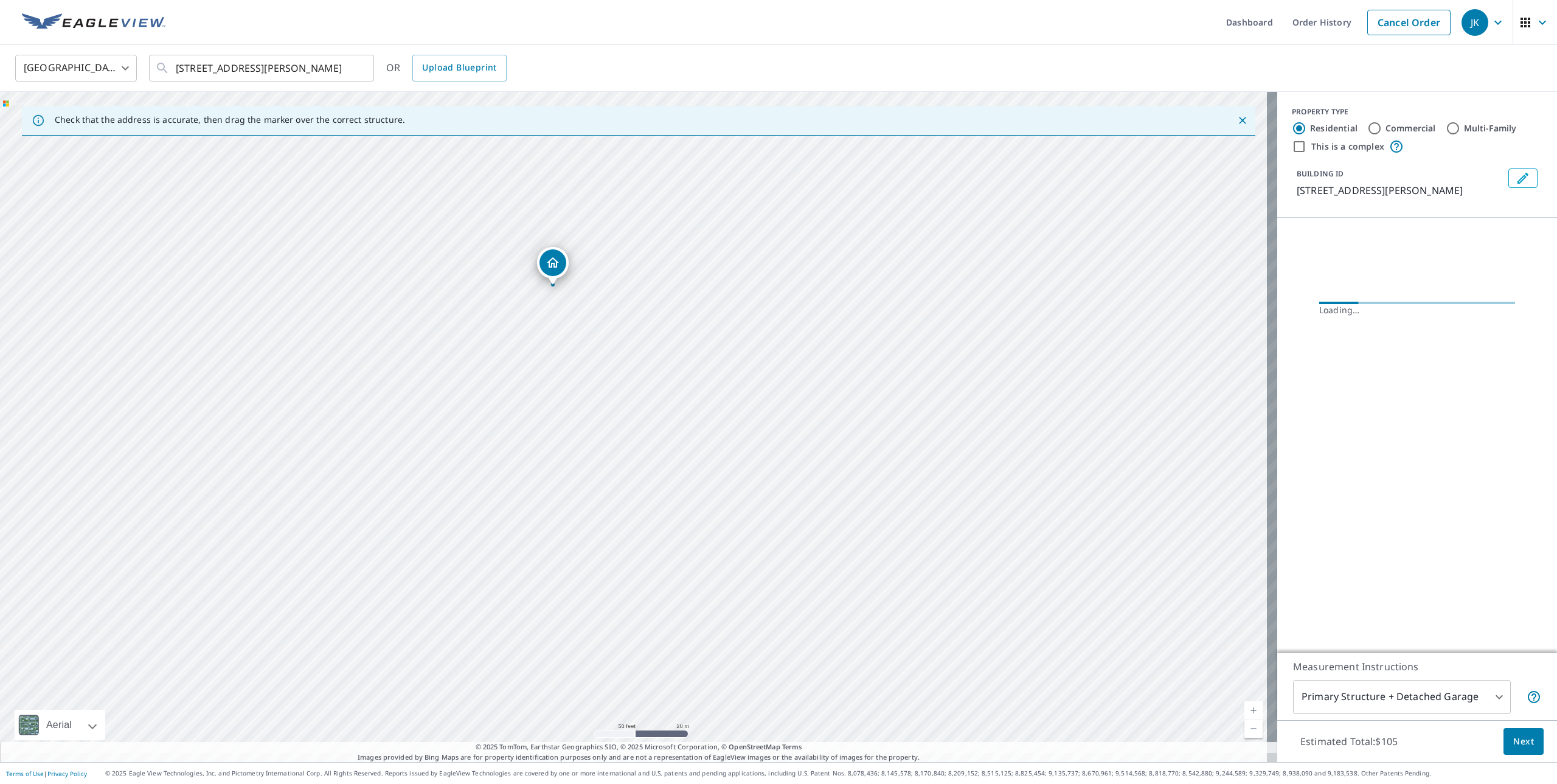
drag, startPoint x: 622, startPoint y: 448, endPoint x: 579, endPoint y: 378, distance: 82.2
click at [579, 378] on div "1500 Linneman Rd Cincinnati, OH 45238" at bounding box center [639, 427] width 1278 height 671
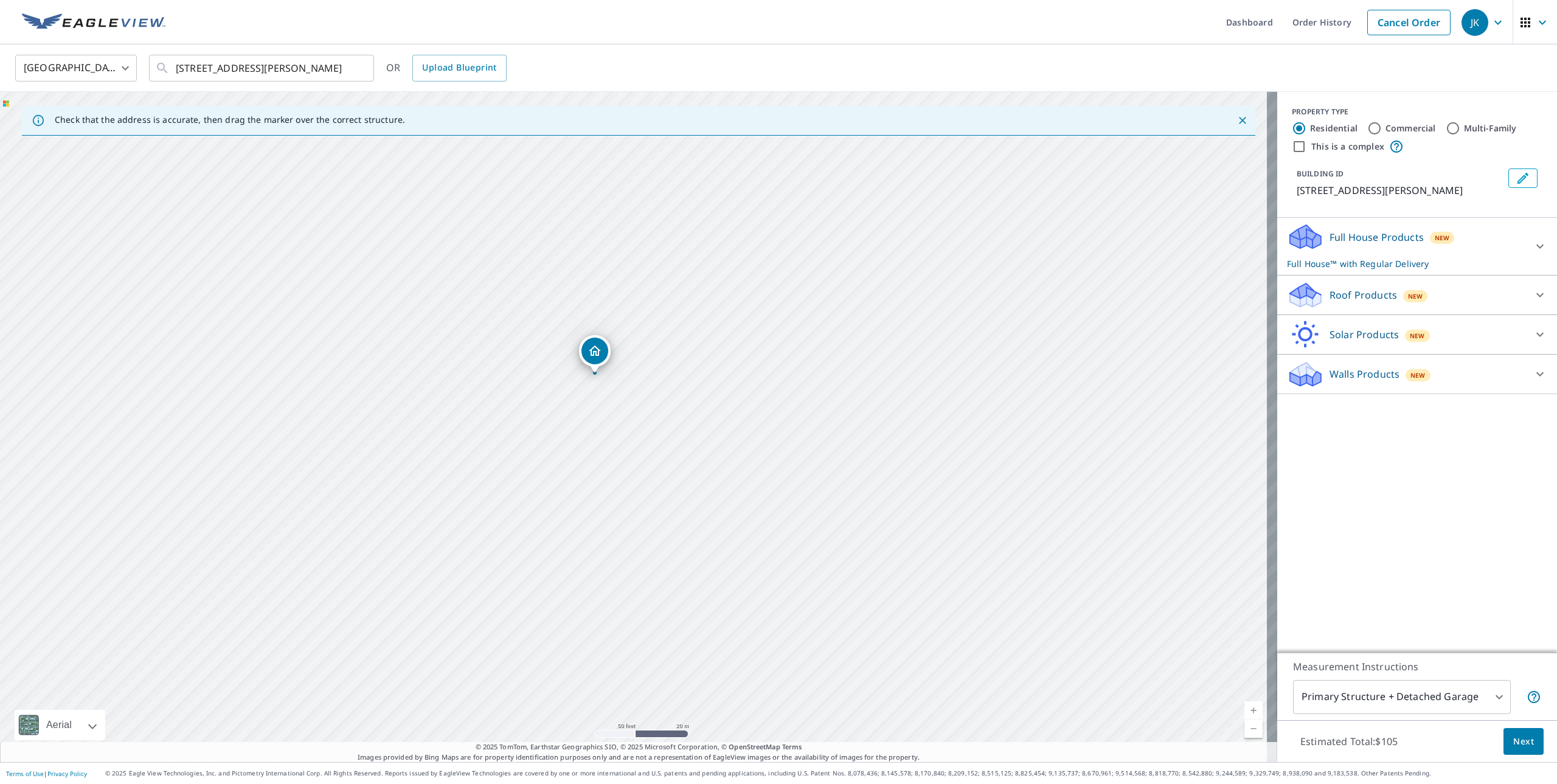
drag, startPoint x: 676, startPoint y: 547, endPoint x: 637, endPoint y: 495, distance: 65.0
click at [637, 495] on div "1500 Linneman Rd Cincinnati, OH 45238" at bounding box center [639, 427] width 1278 height 671
drag, startPoint x: 619, startPoint y: 407, endPoint x: 635, endPoint y: 337, distance: 71.8
click at [635, 337] on div "1500 Linneman Rd Cincinnati, OH 45238" at bounding box center [639, 427] width 1278 height 671
drag, startPoint x: 608, startPoint y: 276, endPoint x: 452, endPoint y: 333, distance: 166.1
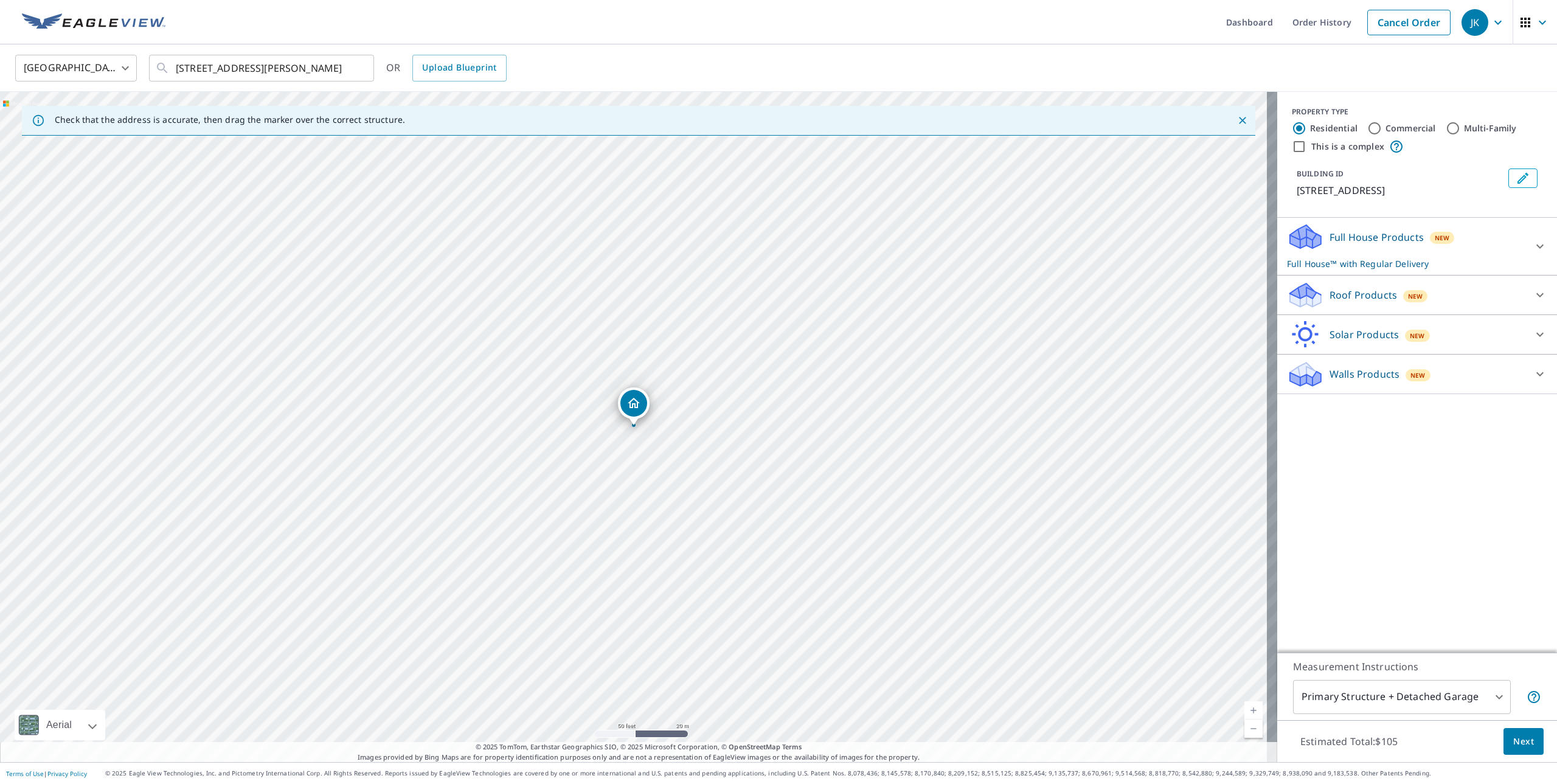
click at [1386, 129] on label "Commercial" at bounding box center [1411, 128] width 51 height 12
click at [1376, 129] on input "Commercial" at bounding box center [1375, 128] width 15 height 15
radio input "true"
type input "4"
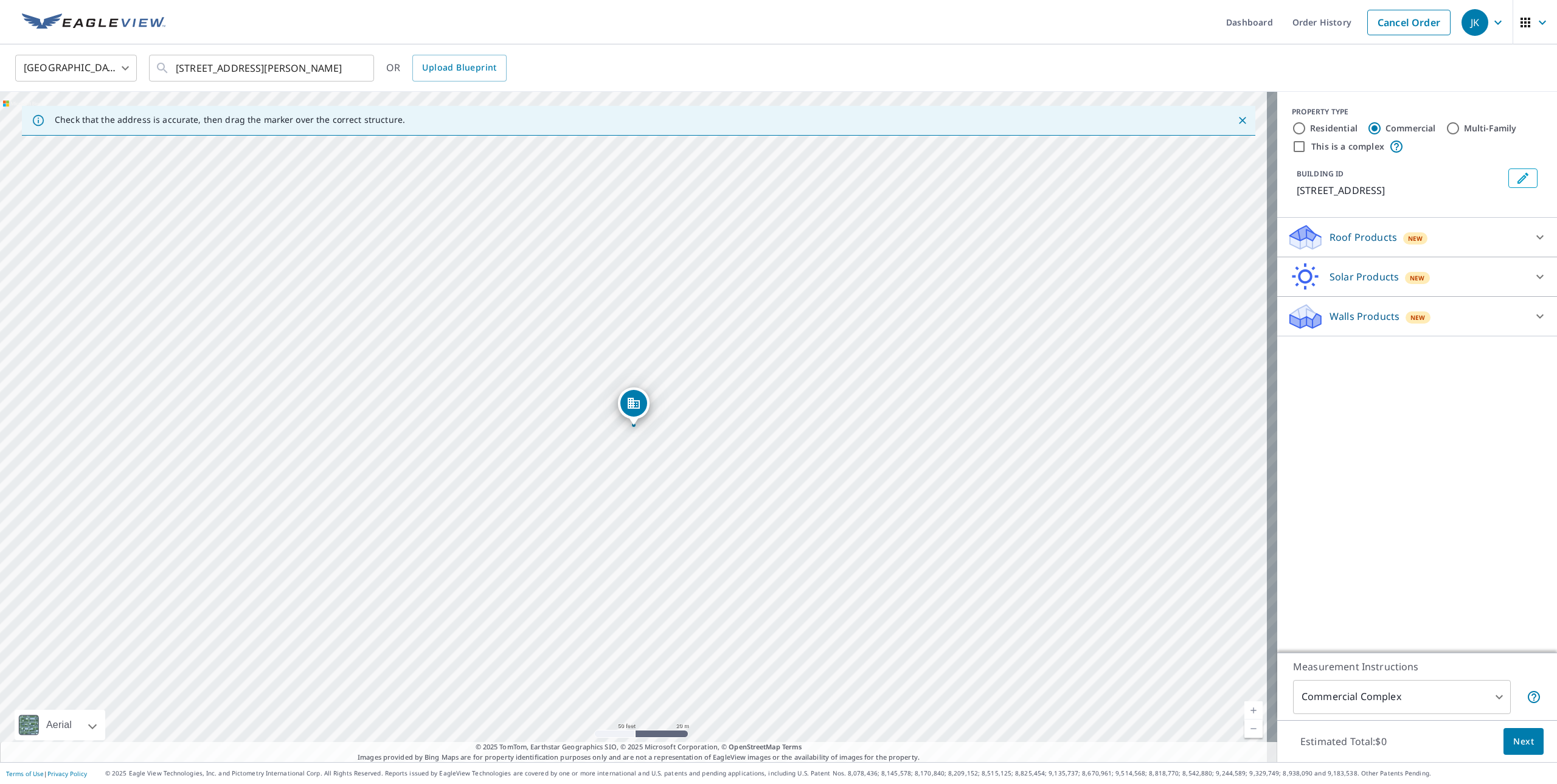
click at [1337, 148] on label "This is a complex" at bounding box center [1348, 147] width 73 height 12
click at [1307, 148] on input "This is a complex" at bounding box center [1299, 147] width 15 height 15
checkbox input "true"
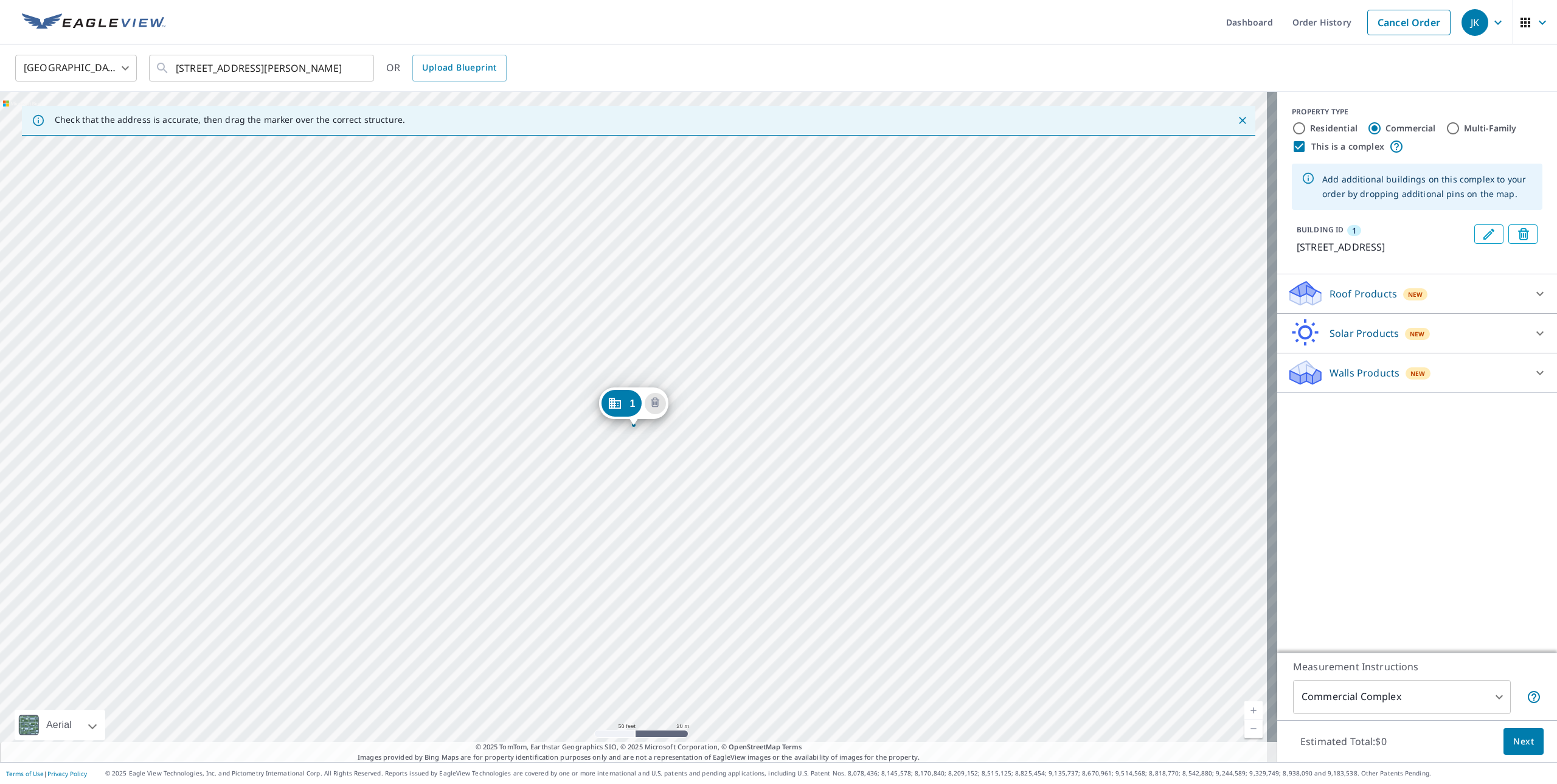
click at [1375, 295] on div "Roof Products New" at bounding box center [1407, 294] width 239 height 29
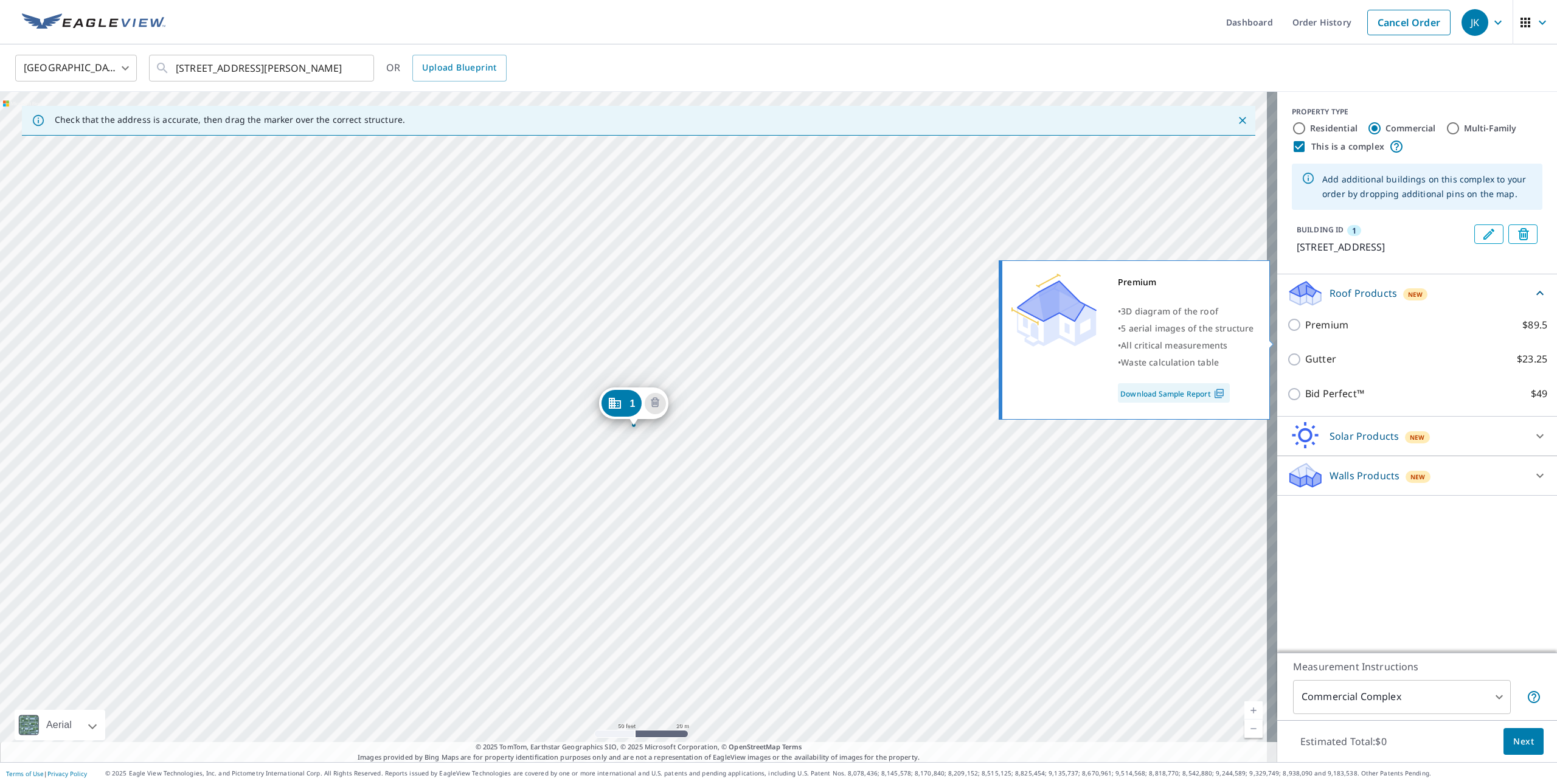
click at [1332, 333] on p "Premium" at bounding box center [1327, 325] width 43 height 15
click at [1305, 332] on input "Premium $89.5" at bounding box center [1296, 325] width 18 height 15
checkbox input "true"
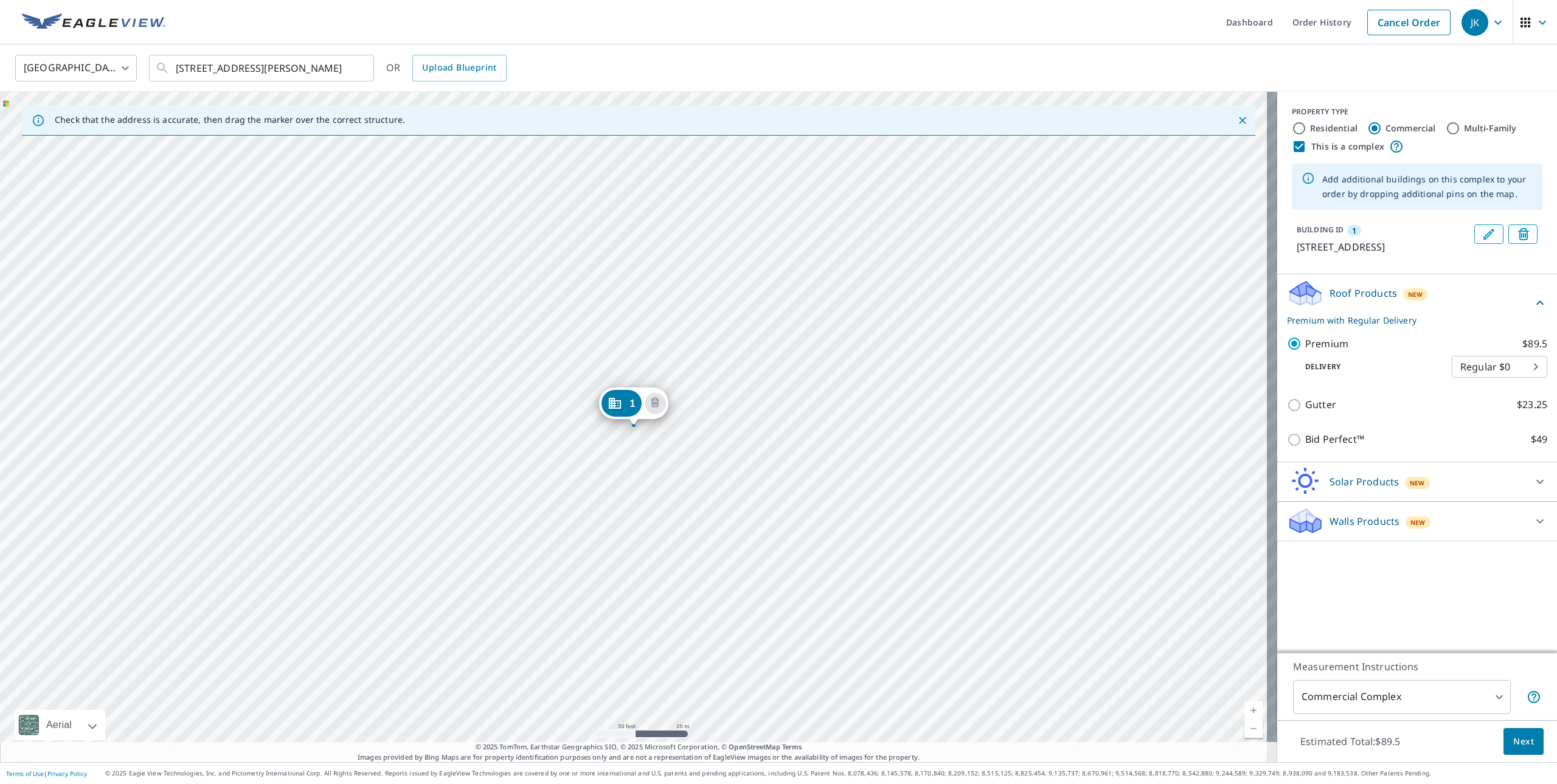
click at [619, 506] on div "1 5427 Julmar Dr Cincinnati, OH 45238" at bounding box center [639, 427] width 1278 height 671
click at [584, 542] on div "1 5427 Julmar Dr Cincinnati, OH 45238" at bounding box center [639, 427] width 1278 height 671
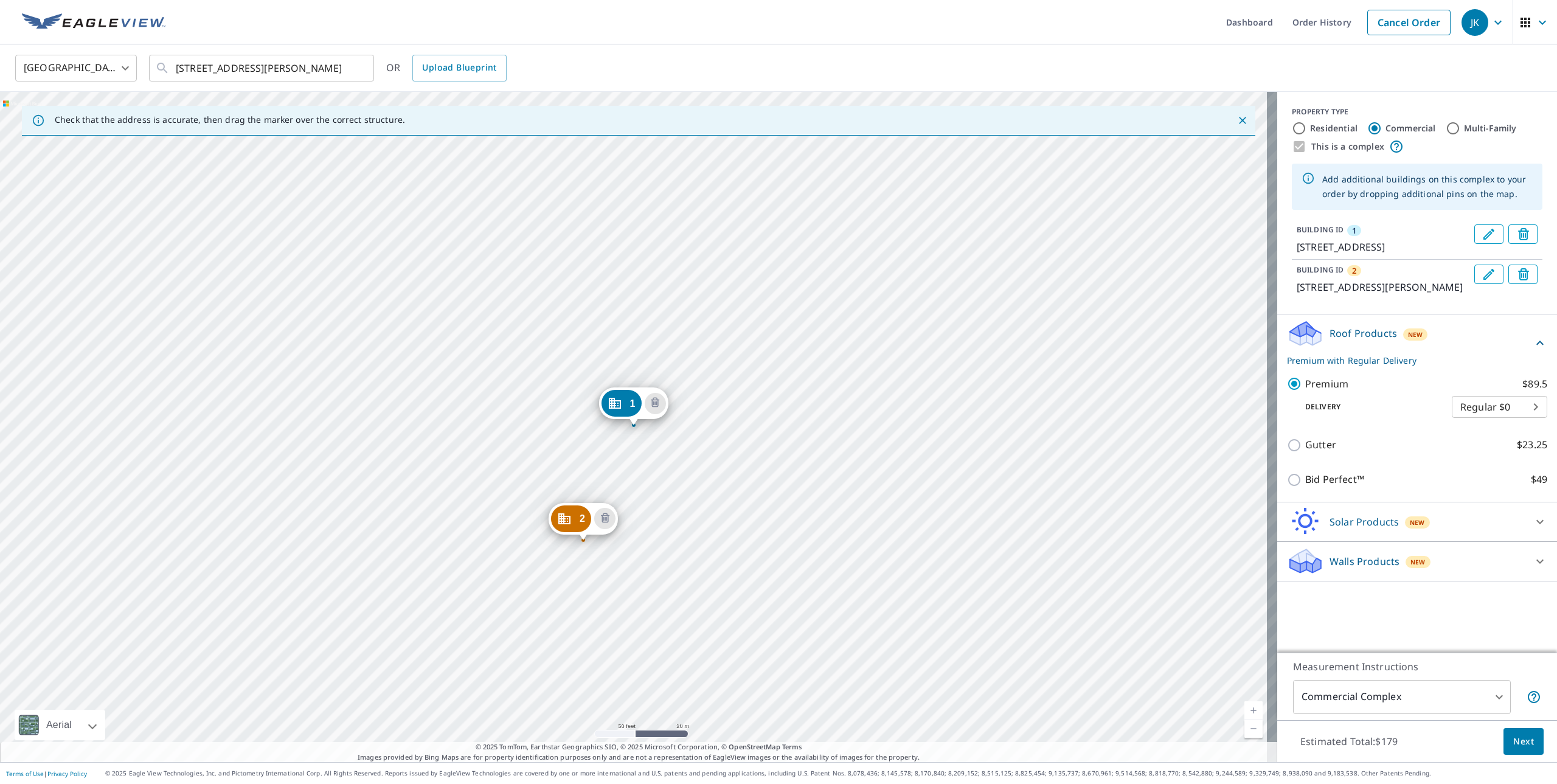
click at [626, 503] on div "2 1541 Linneman Rd Cincinnati, OH 45238 1 5427 Julmar Dr Cincinnati, OH 45238" at bounding box center [639, 427] width 1278 height 671
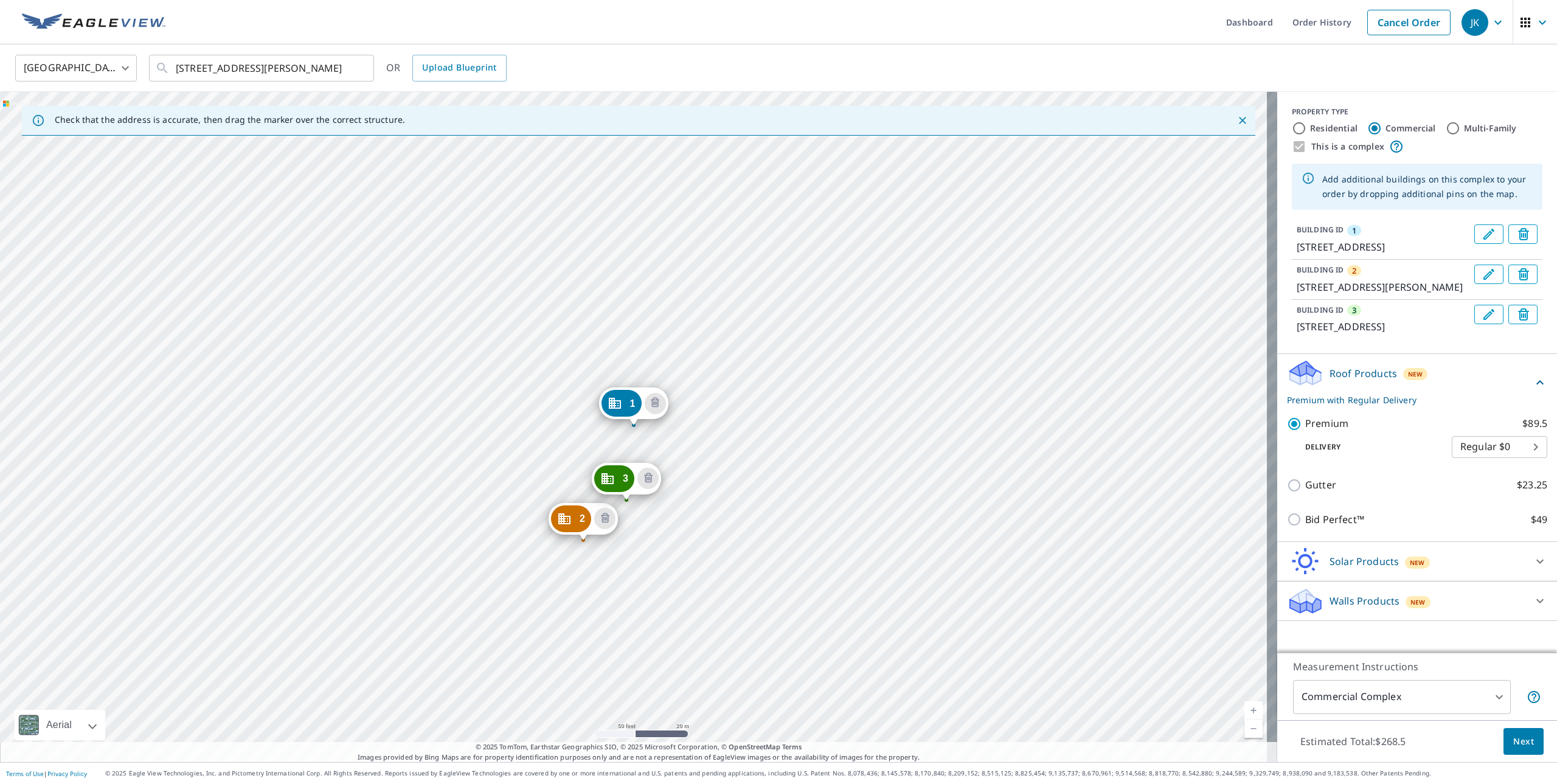
click at [741, 506] on div "2 1541 Linneman Rd Cincinnati, OH 45238 3 5427 Julmar Dr Cincinnati, OH 45238 1…" at bounding box center [639, 427] width 1278 height 671
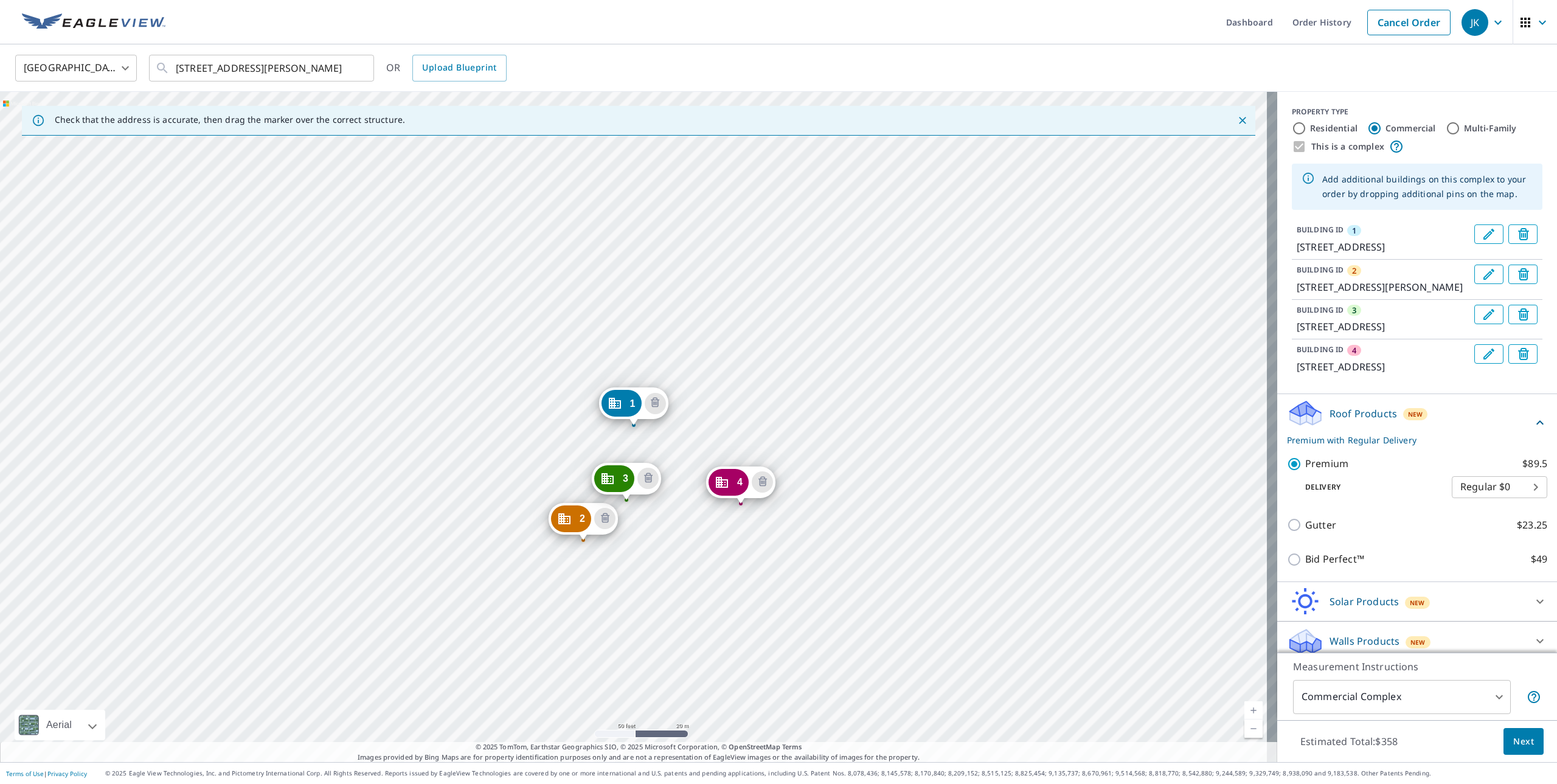
click at [811, 578] on div "2 1541 Linneman Rd Cincinnati, OH 45238 3 5427 Julmar Dr Cincinnati, OH 45238 4…" at bounding box center [639, 427] width 1278 height 671
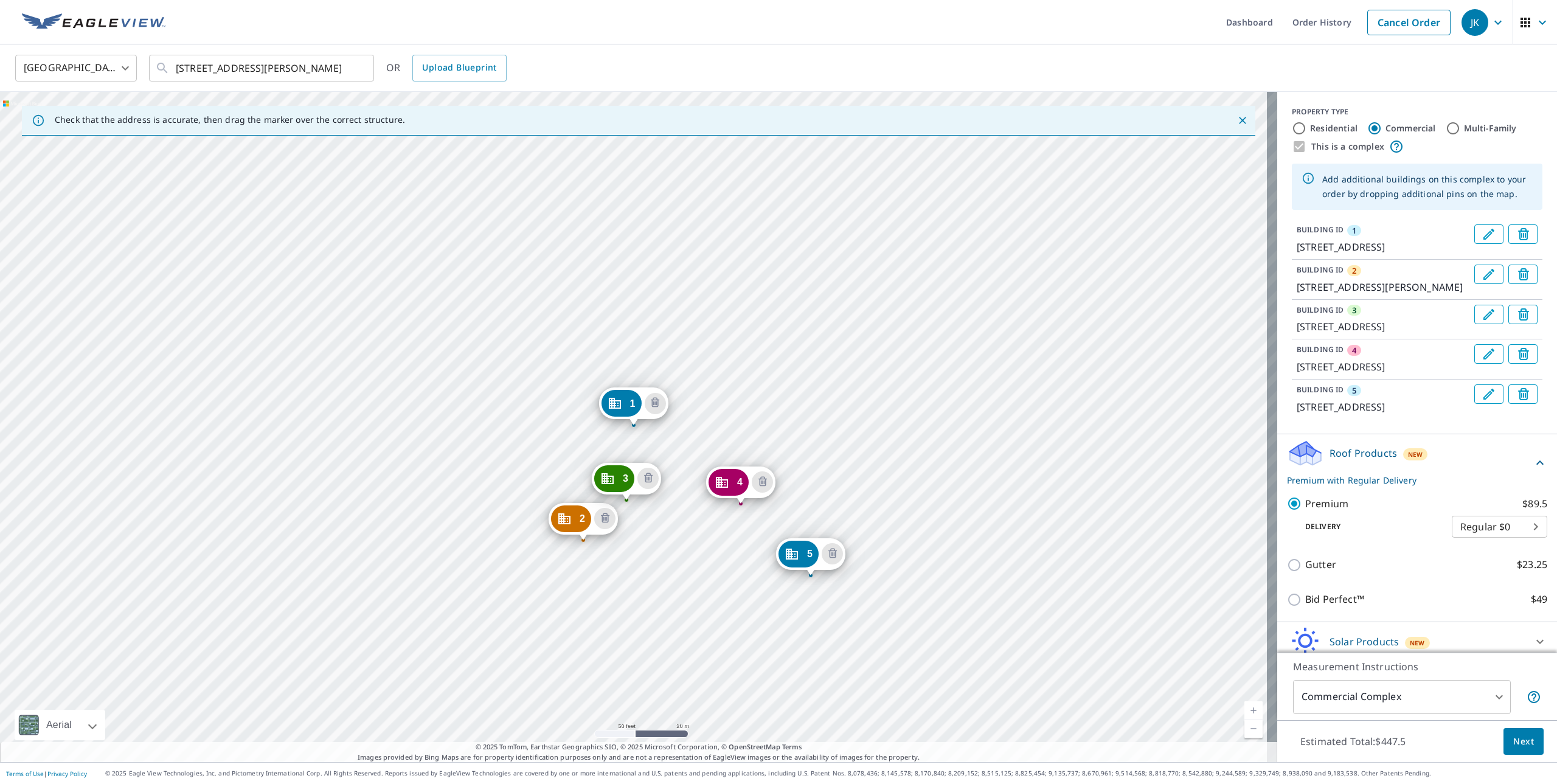
click at [896, 513] on div "2 1541 Linneman Rd Cincinnati, OH 45238 3 5427 Julmar Dr Cincinnati, OH 45238 4…" at bounding box center [639, 427] width 1278 height 671
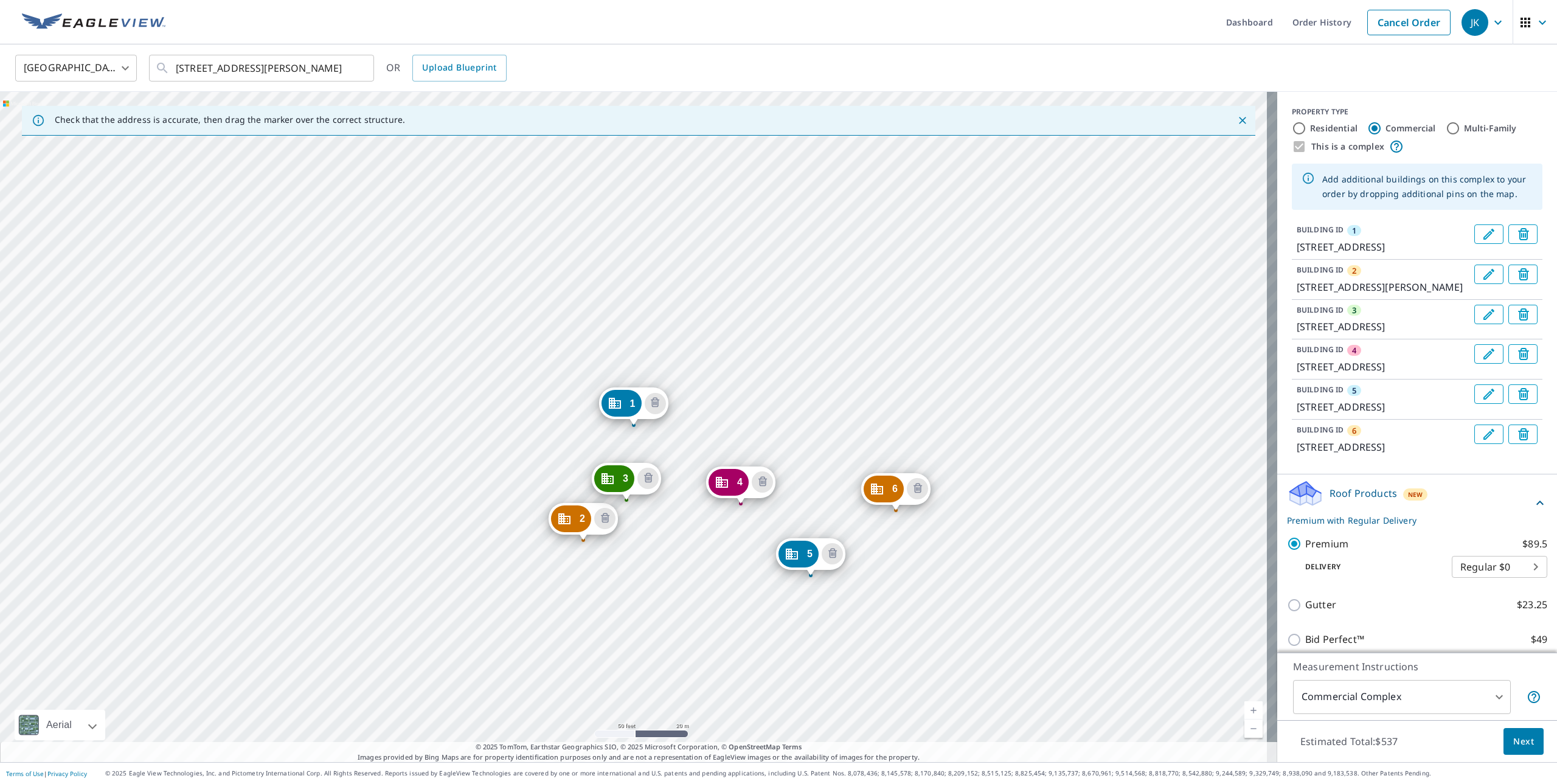
scroll to position [175, 0]
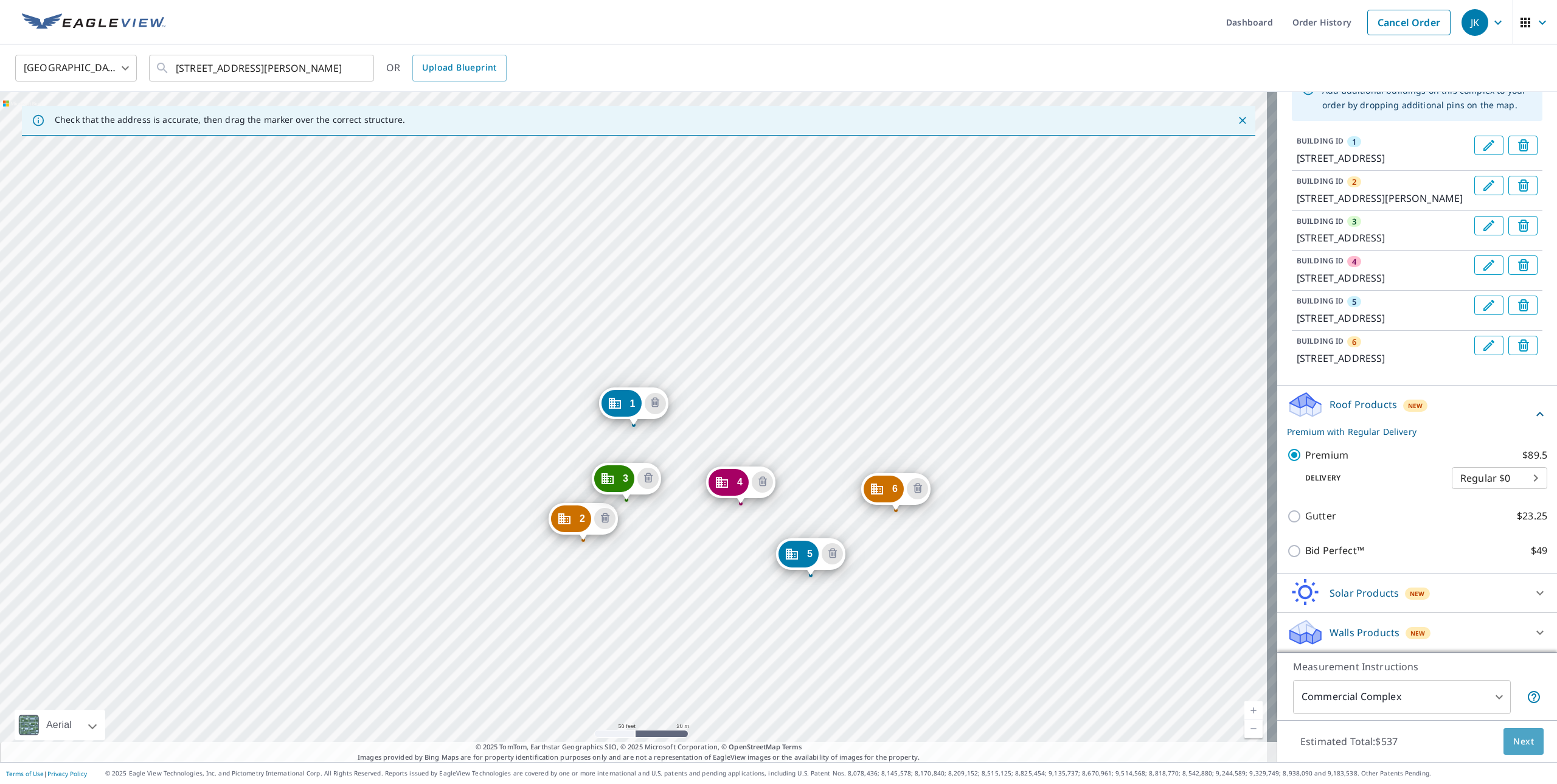
click at [1519, 744] on span "Next" at bounding box center [1524, 741] width 21 height 15
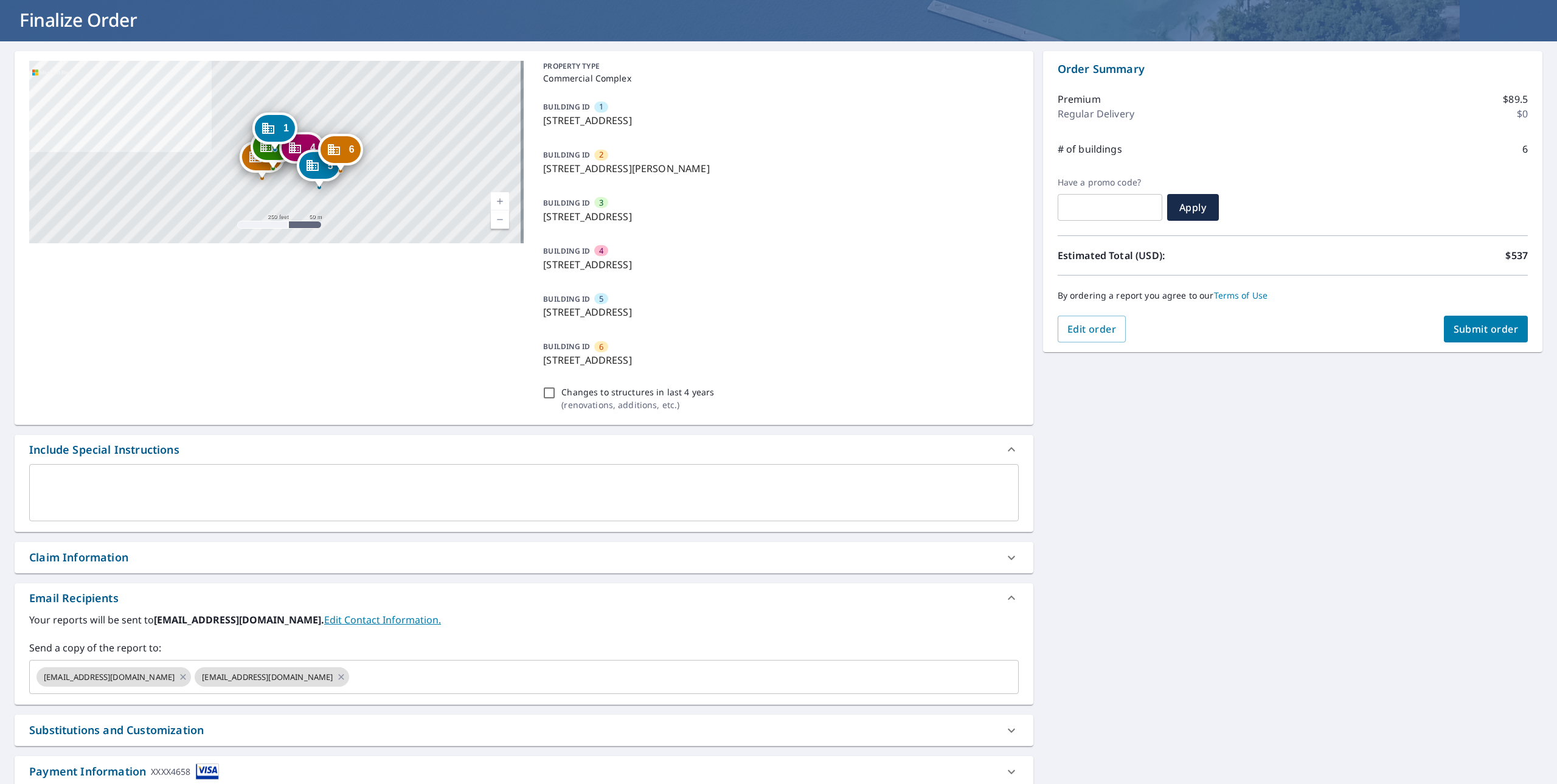
scroll to position [143, 0]
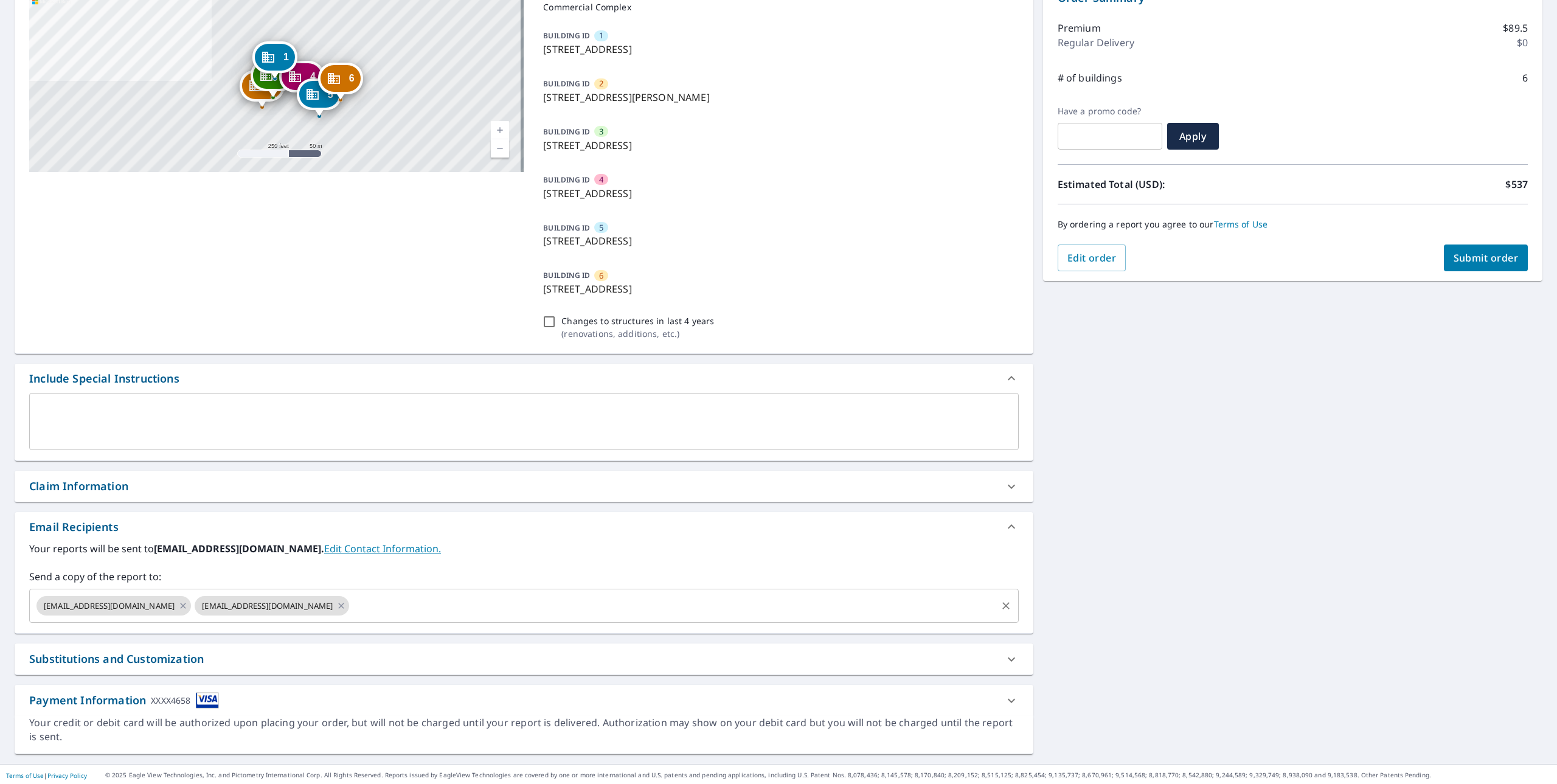
click at [348, 589] on div "[EMAIL_ADDRESS][DOMAIN_NAME] [EMAIL_ADDRESS][DOMAIN_NAME] ​" at bounding box center [524, 606] width 990 height 34
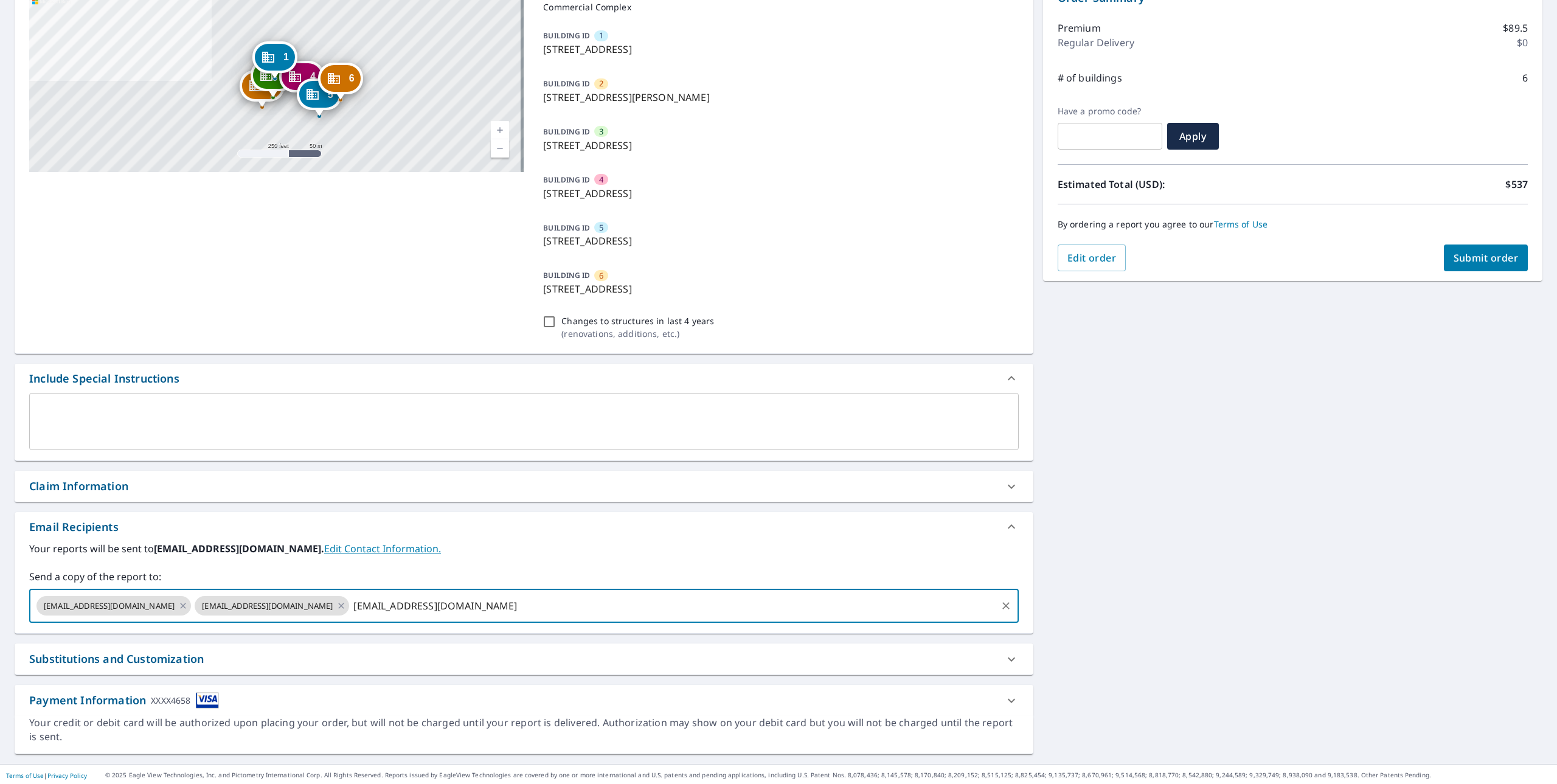
type input "[EMAIL_ADDRESS][DOMAIN_NAME]"
checkbox input "true"
type input "[EMAIL_ADDRESS][DOMAIN_NAME]"
click at [1464, 255] on span "Submit order" at bounding box center [1486, 257] width 65 height 14
checkbox input "true"
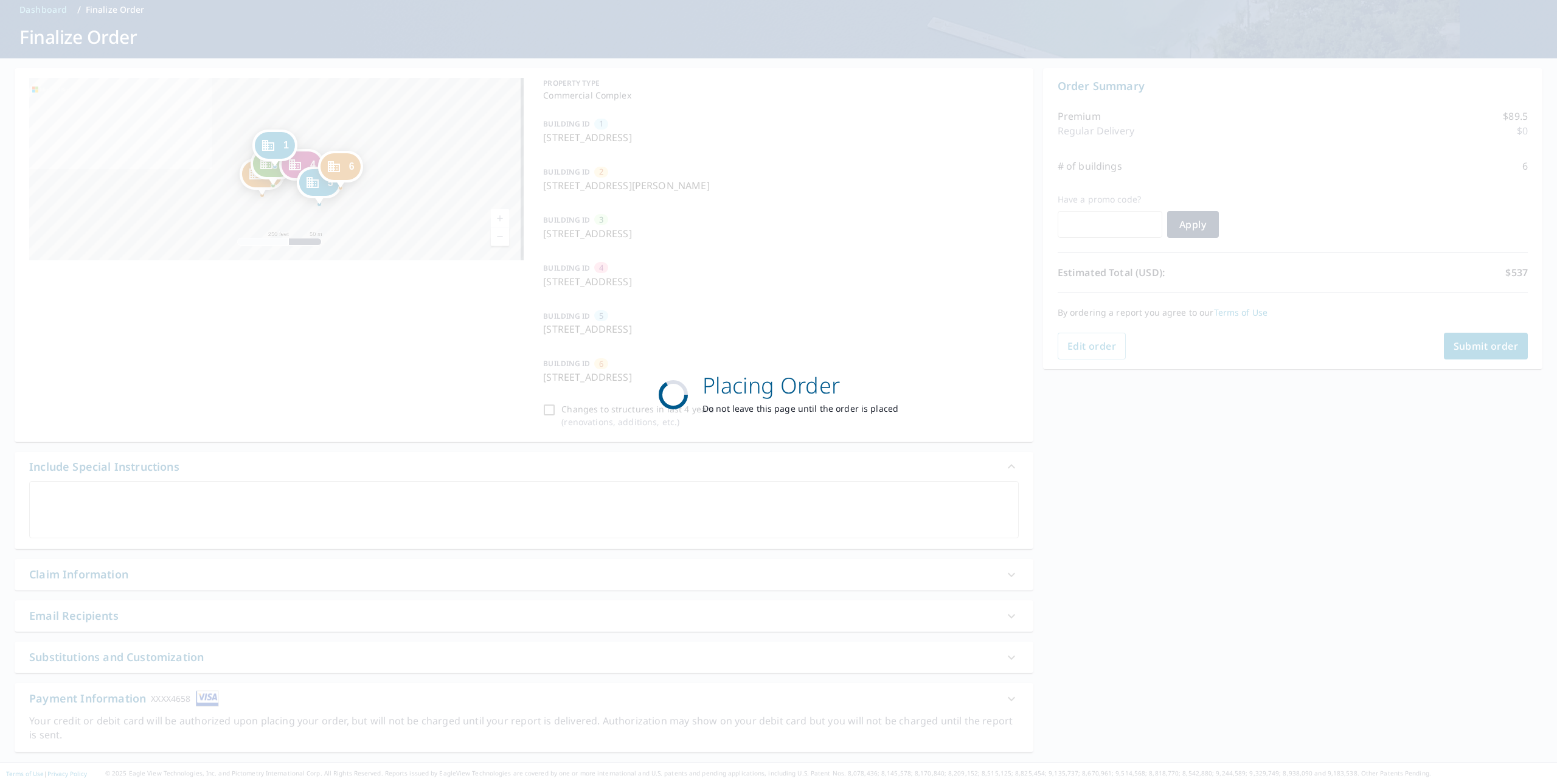
scroll to position [53, 0]
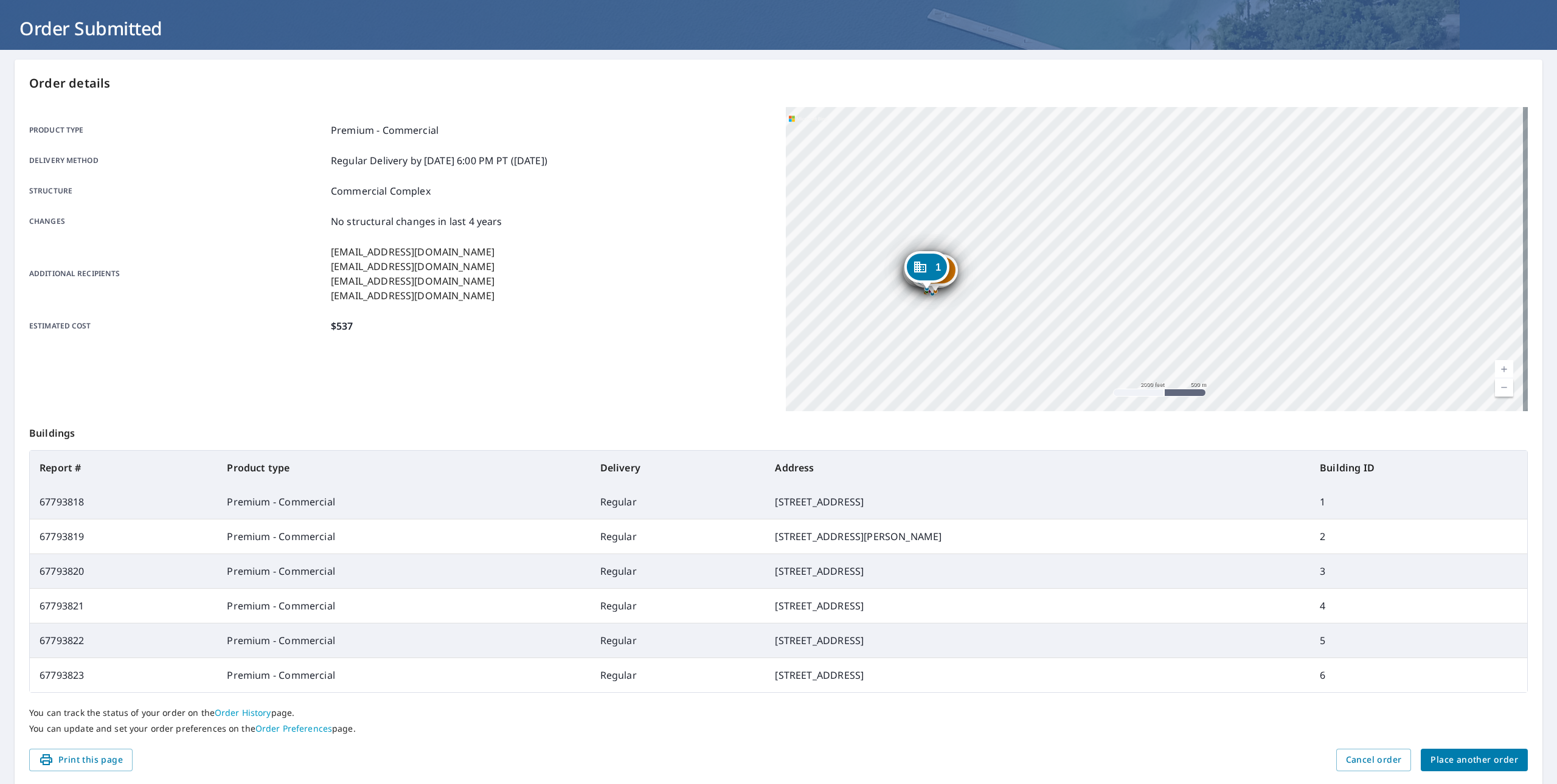
scroll to position [93, 0]
